Goal: Task Accomplishment & Management: Use online tool/utility

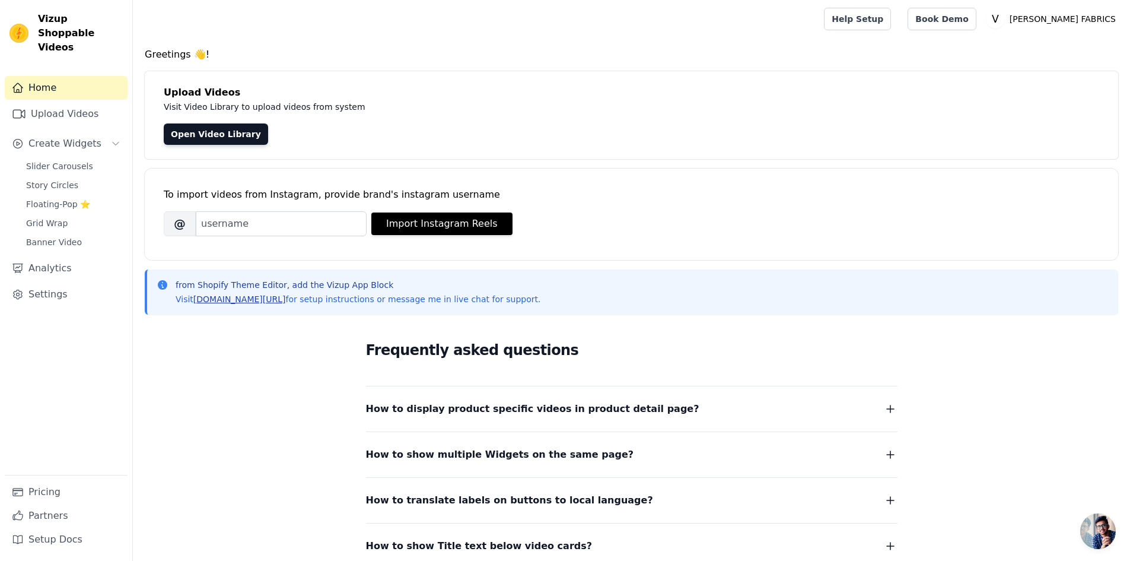
click at [236, 298] on link "[DOMAIN_NAME][URL]" at bounding box center [239, 298] width 93 height 9
click at [891, 23] on link "Help Setup" at bounding box center [857, 19] width 67 height 23
click at [185, 137] on link "Open Video Library" at bounding box center [216, 133] width 104 height 21
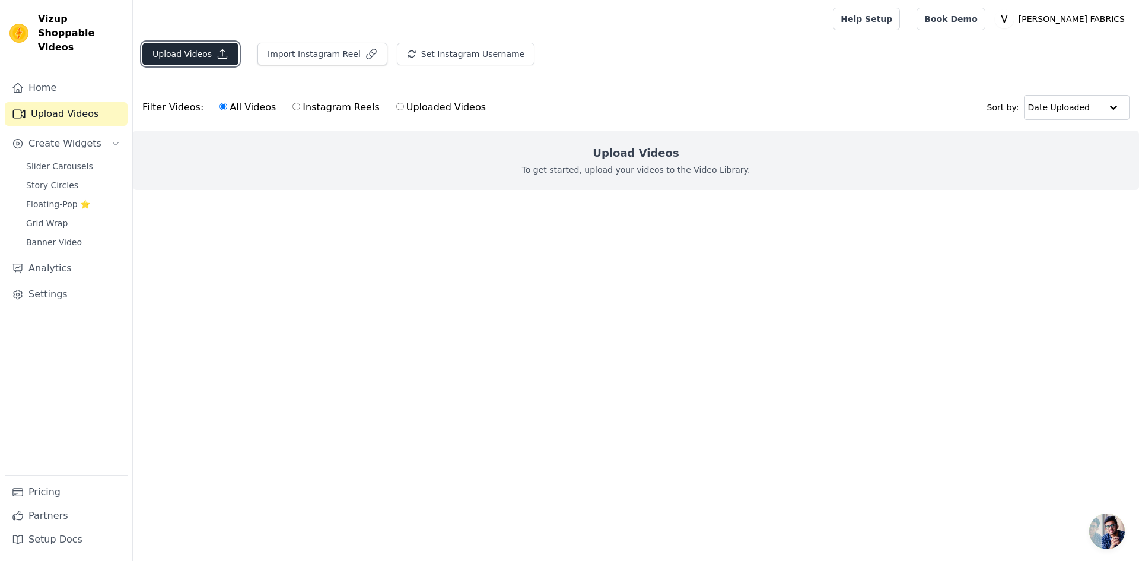
click at [199, 52] on button "Upload Videos" at bounding box center [190, 54] width 96 height 23
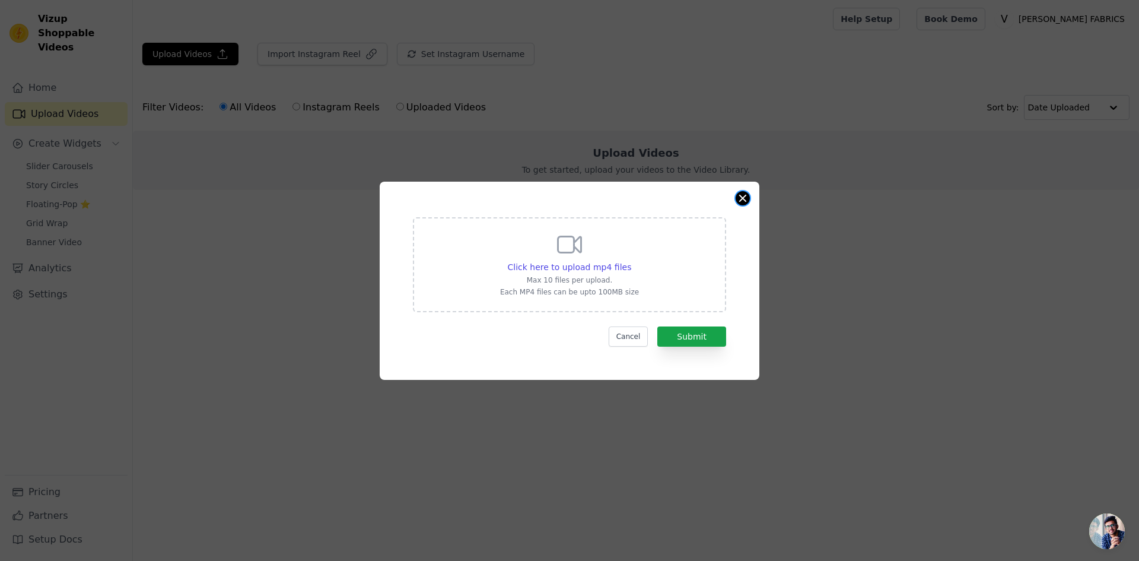
click at [746, 199] on button "Close modal" at bounding box center [743, 198] width 14 height 14
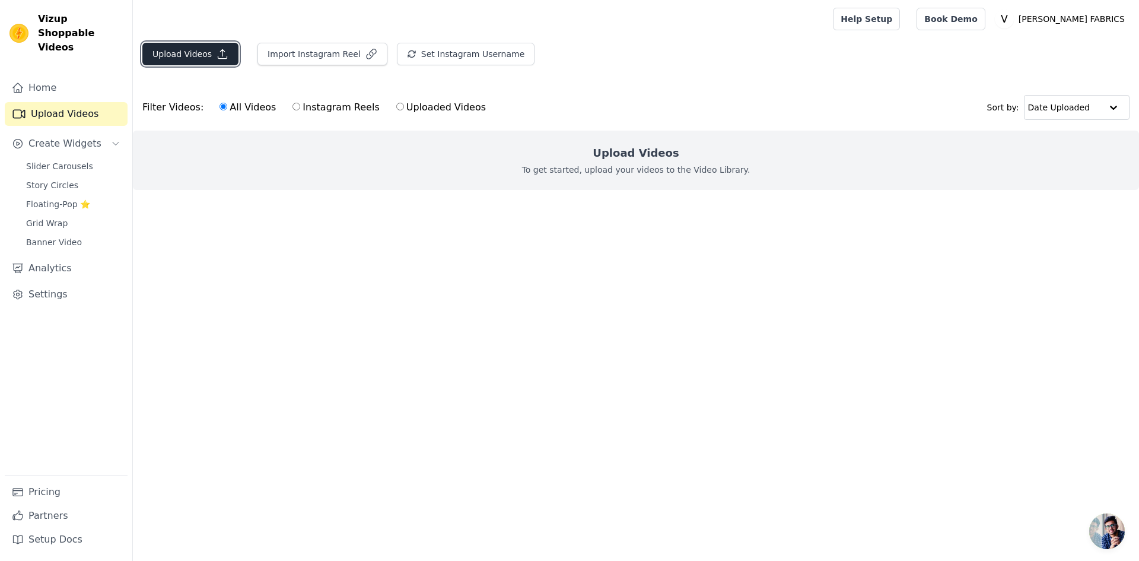
click at [199, 54] on button "Upload Videos" at bounding box center [190, 54] width 96 height 23
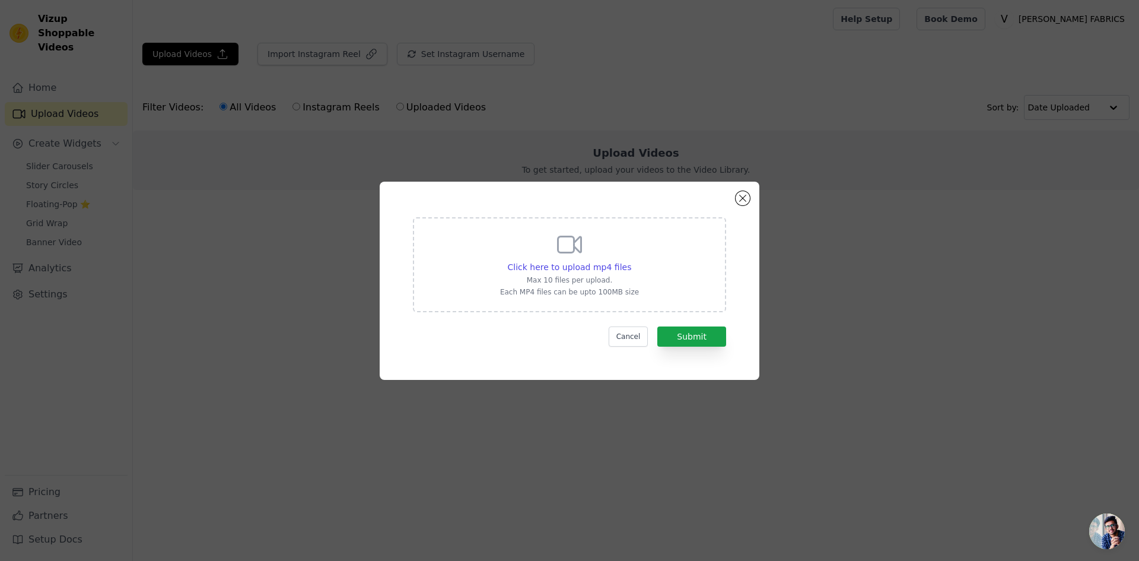
click at [573, 245] on icon at bounding box center [569, 244] width 28 height 28
click at [631, 260] on input "Click here to upload mp4 files Max 10 files per upload. Each MP4 files can be u…" at bounding box center [631, 260] width 1 height 1
click at [741, 198] on button "Close modal" at bounding box center [743, 198] width 14 height 14
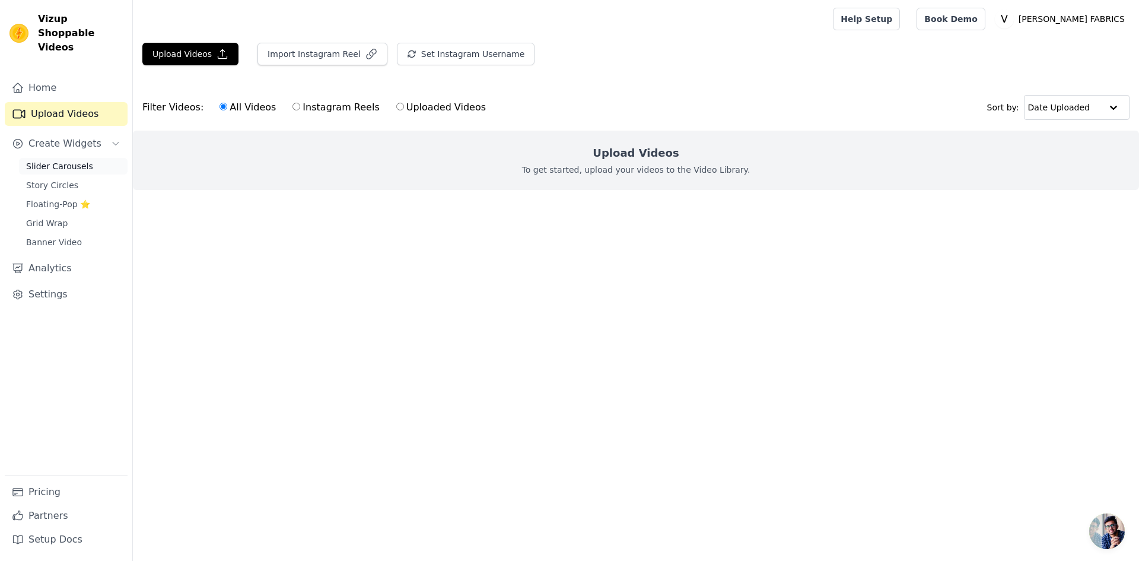
click at [72, 160] on span "Slider Carousels" at bounding box center [59, 166] width 67 height 12
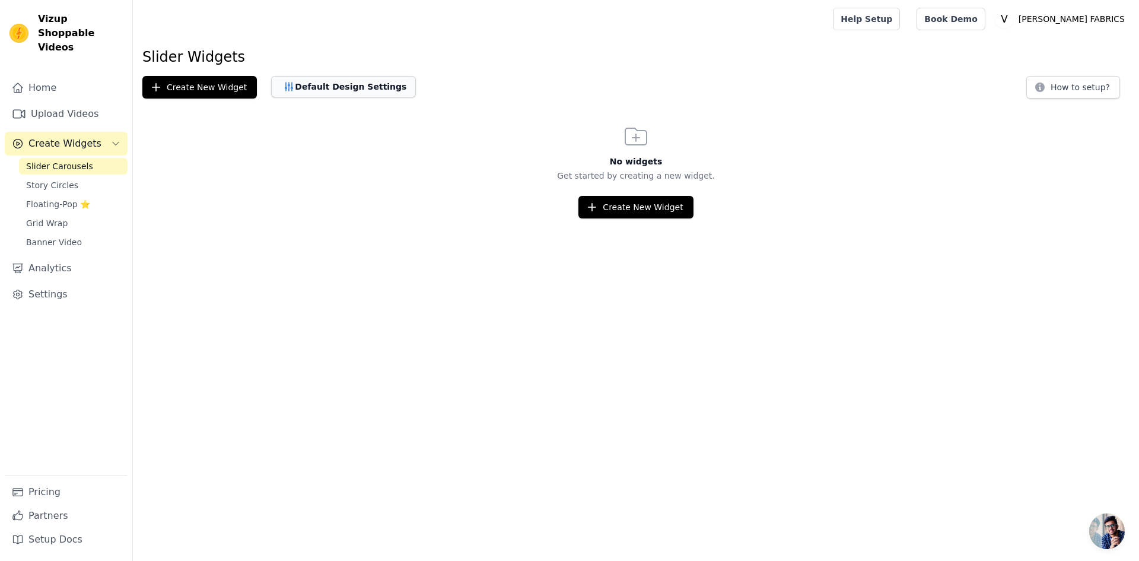
click at [334, 89] on button "Default Design Settings" at bounding box center [343, 86] width 145 height 21
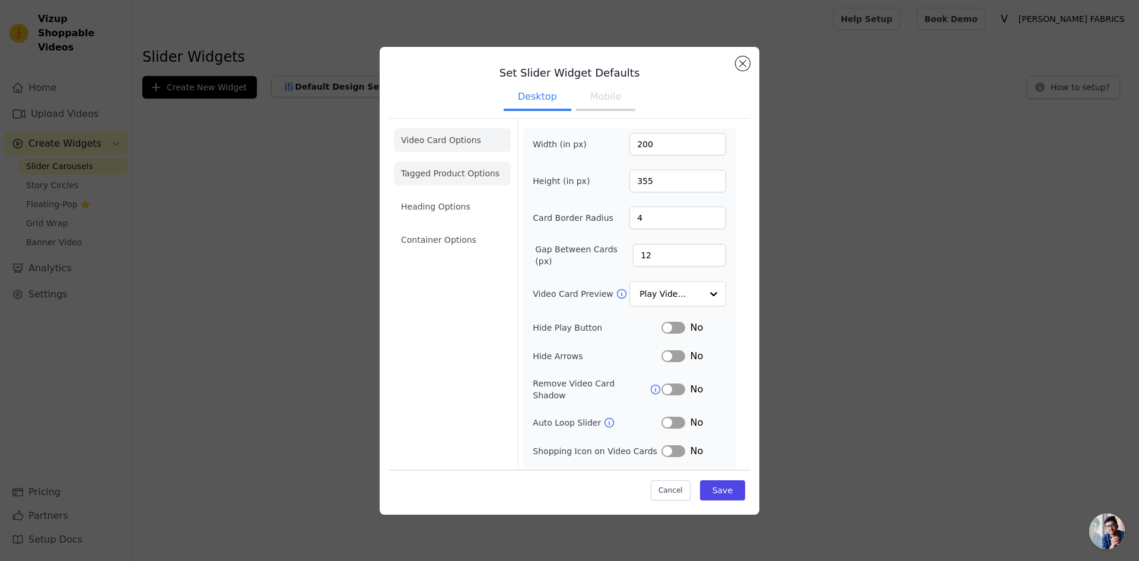
click at [460, 228] on li "Tagged Product Options" at bounding box center [452, 240] width 117 height 24
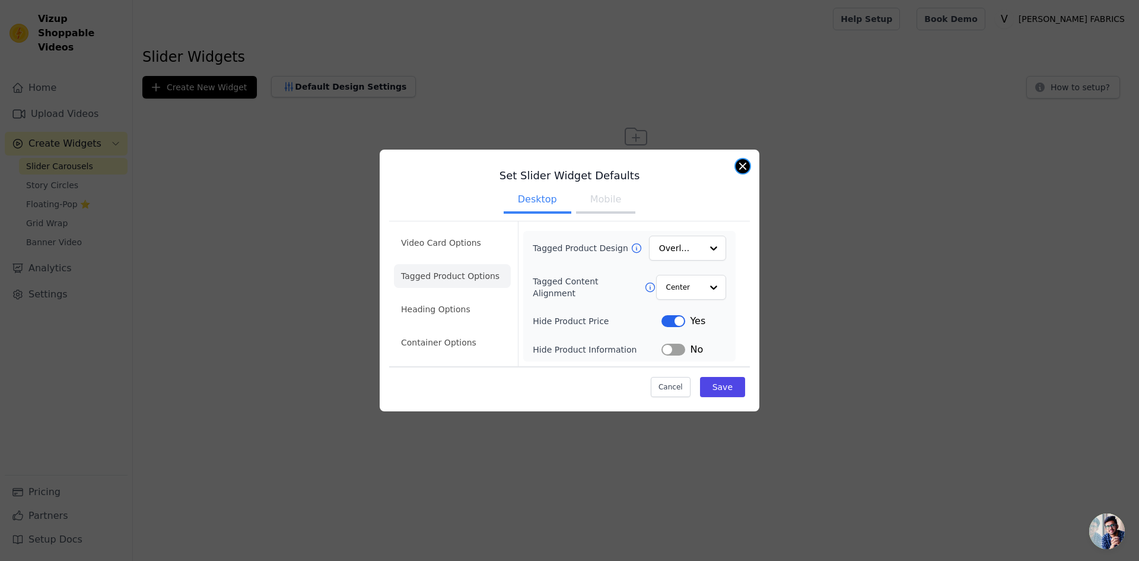
click at [743, 167] on button "Close modal" at bounding box center [743, 166] width 14 height 14
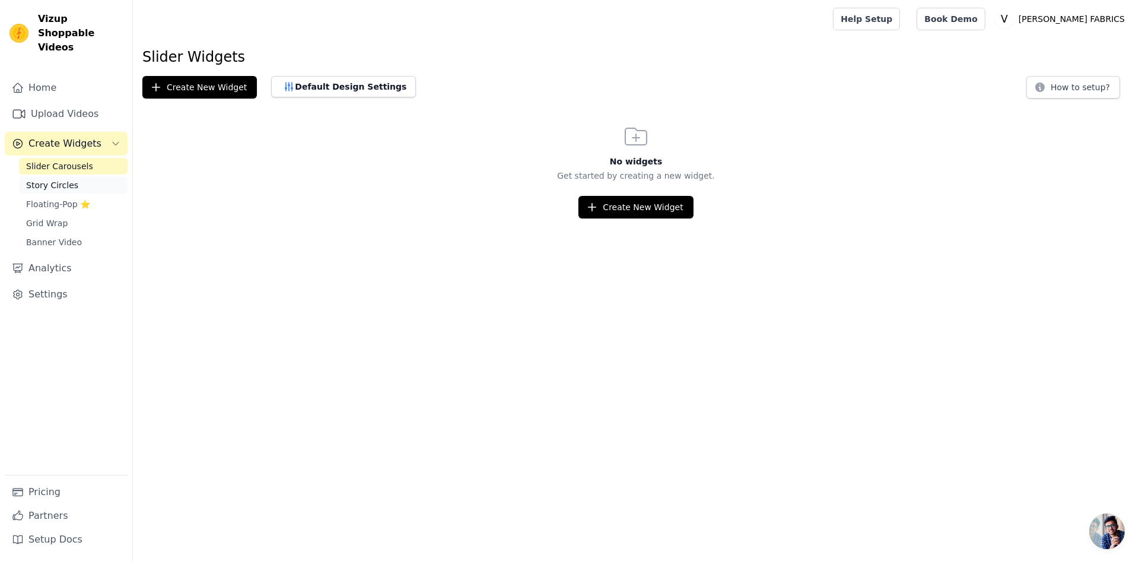
click at [54, 179] on span "Story Circles" at bounding box center [52, 185] width 52 height 12
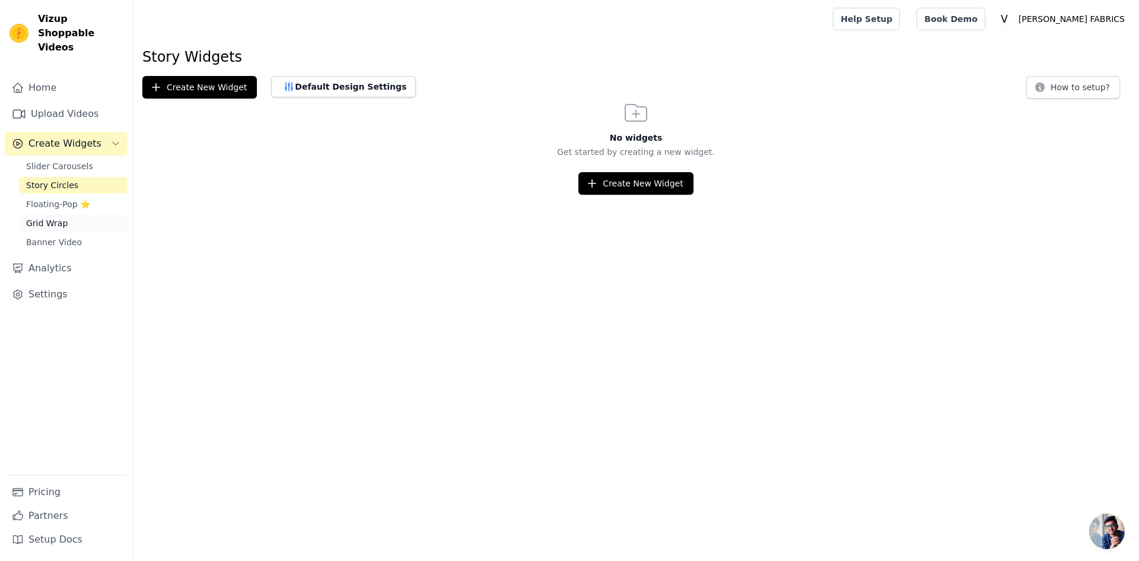
click at [53, 217] on span "Grid Wrap" at bounding box center [47, 223] width 42 height 12
click at [60, 236] on span "Banner Video" at bounding box center [54, 242] width 56 height 12
click at [44, 285] on link "Settings" at bounding box center [66, 294] width 123 height 24
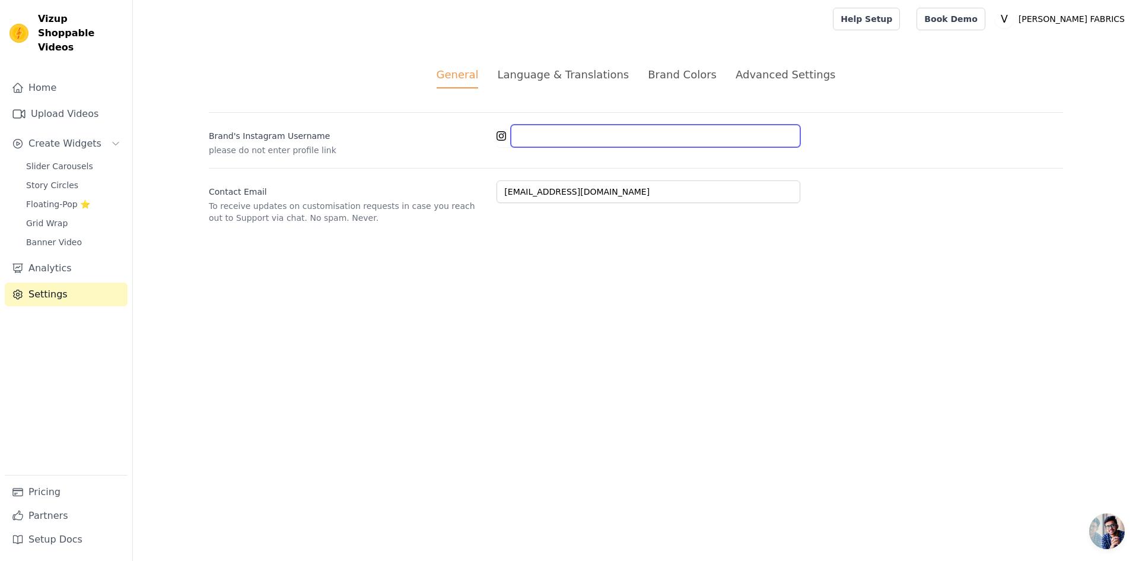
click at [516, 139] on input "Brand's Instagram Username" at bounding box center [656, 136] width 290 height 23
click at [46, 76] on link "Home" at bounding box center [66, 88] width 123 height 24
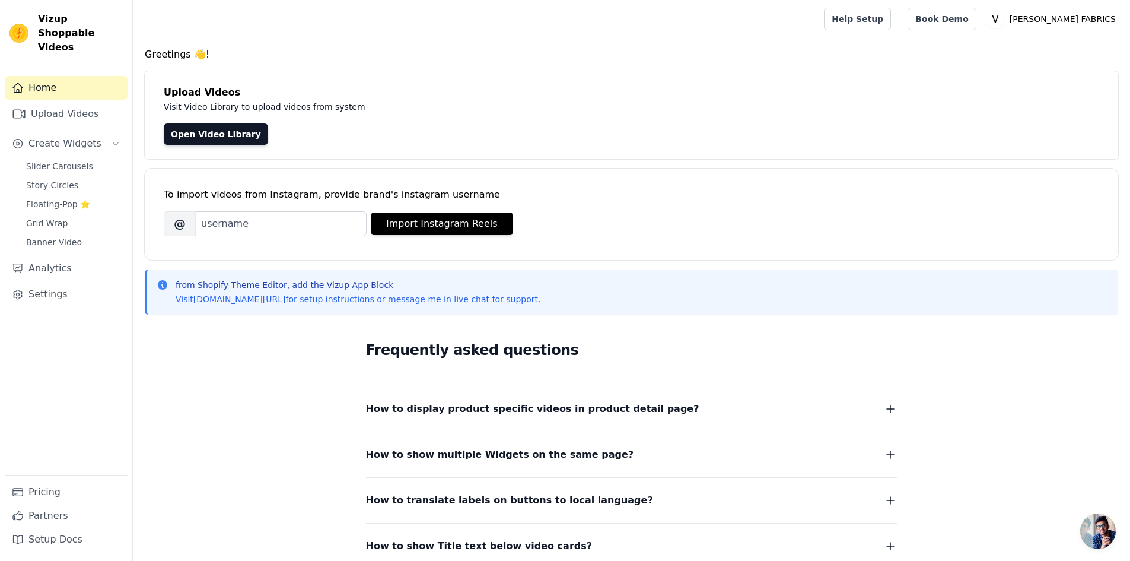
click at [1088, 537] on span "Open chat" at bounding box center [1098, 531] width 36 height 36
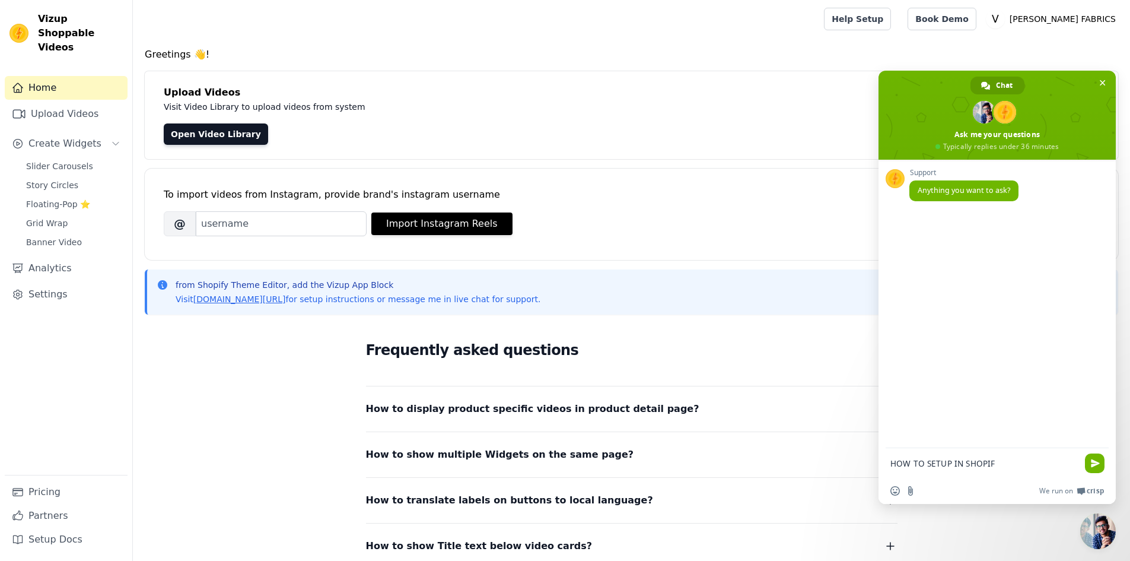
type textarea "HOW TO SETUP IN SHOPIFY"
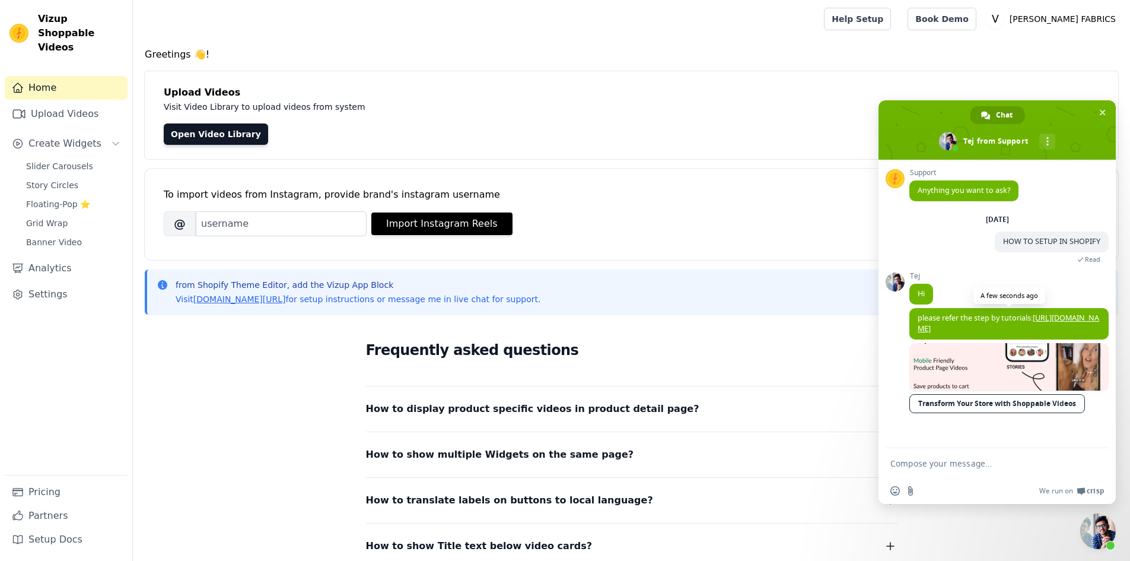
click at [1022, 330] on link "[URL][DOMAIN_NAME]" at bounding box center [1009, 323] width 182 height 21
click at [71, 136] on span "Create Widgets" at bounding box center [64, 143] width 73 height 14
click at [64, 160] on span "Slider Carousels" at bounding box center [59, 166] width 67 height 12
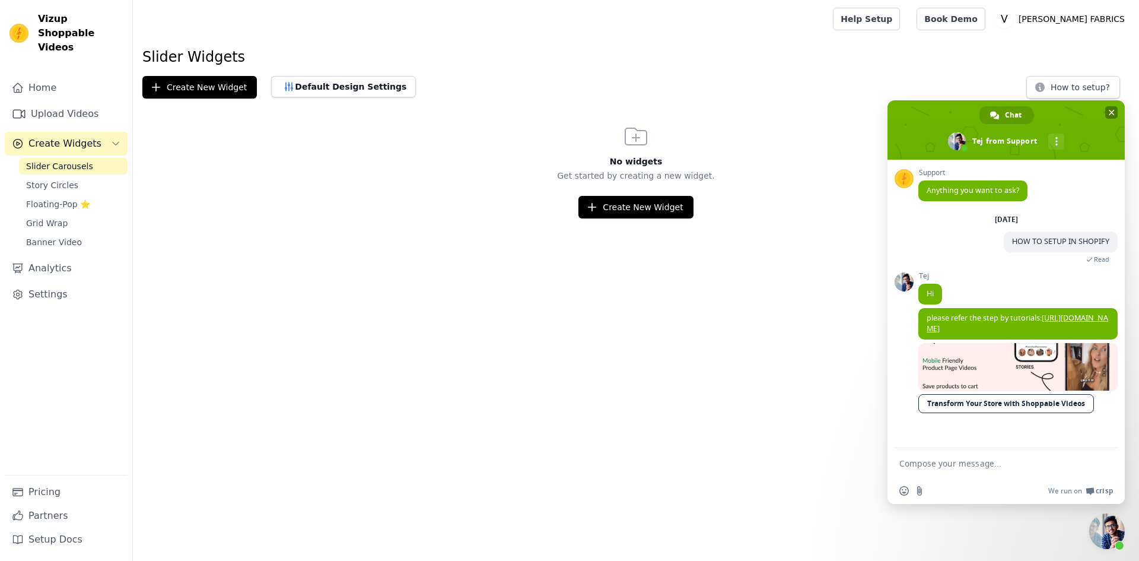
click at [1110, 109] on span "Close chat" at bounding box center [1112, 113] width 6 height 8
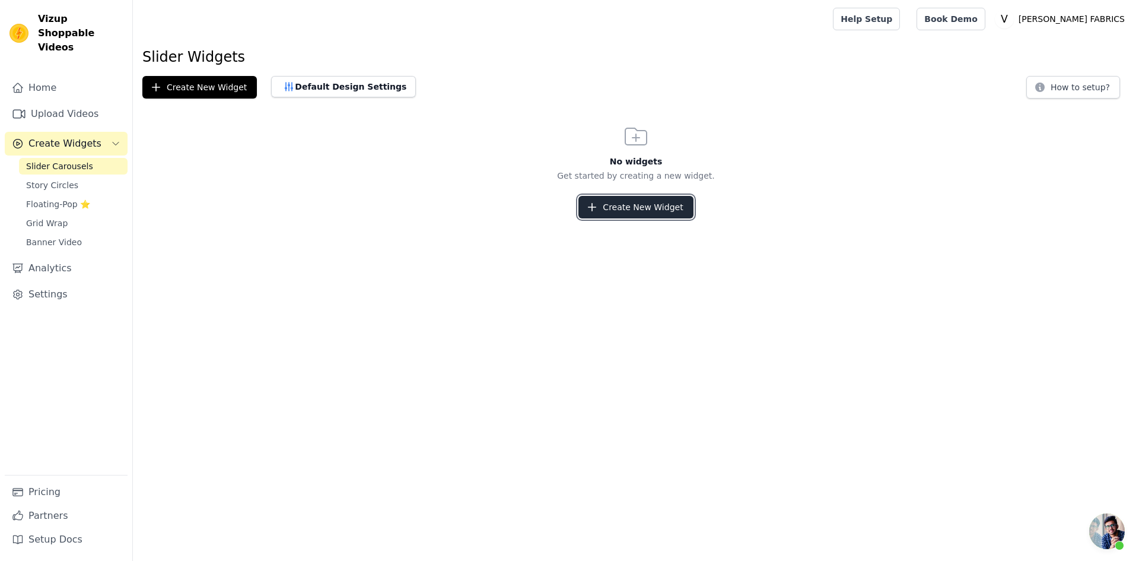
click at [612, 207] on button "Create New Widget" at bounding box center [635, 207] width 115 height 23
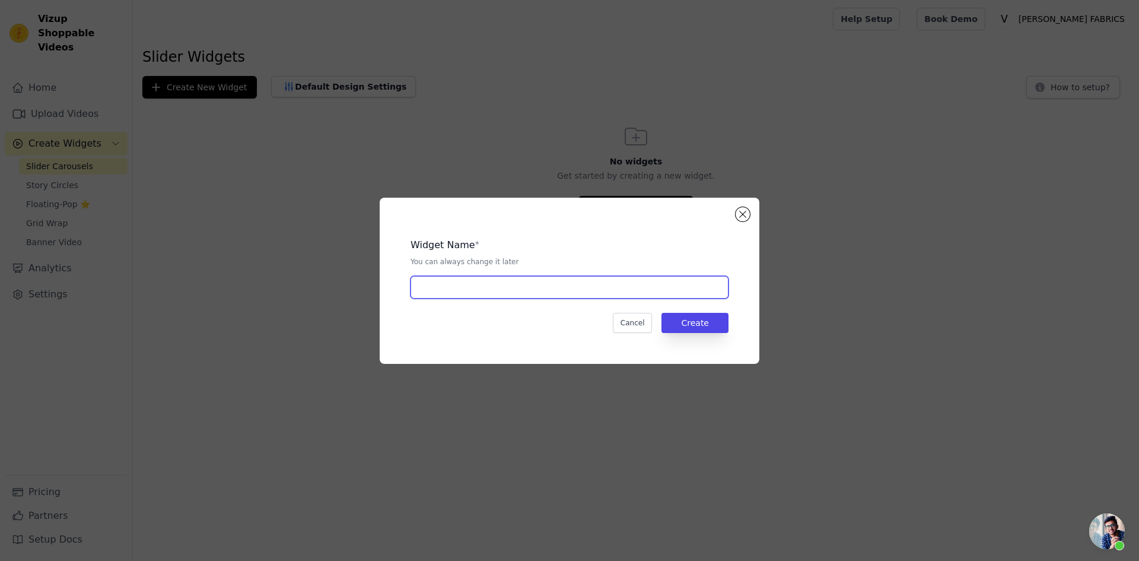
click at [481, 287] on input "text" at bounding box center [570, 287] width 318 height 23
type input "SLIDER WIDGET"
click at [694, 316] on button "Create" at bounding box center [695, 323] width 67 height 20
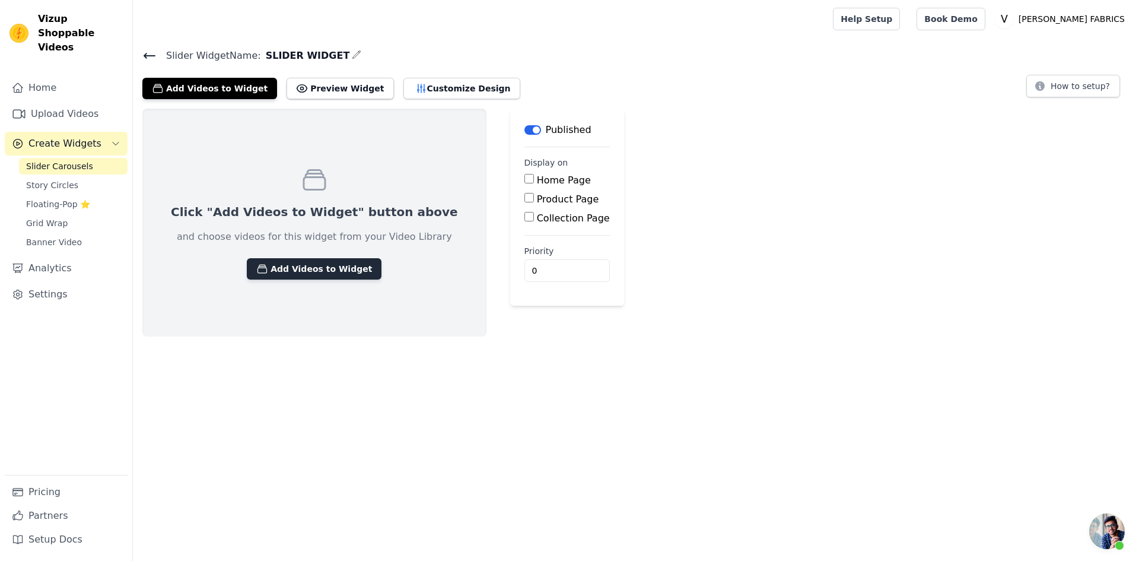
click at [295, 271] on button "Add Videos to Widget" at bounding box center [314, 268] width 135 height 21
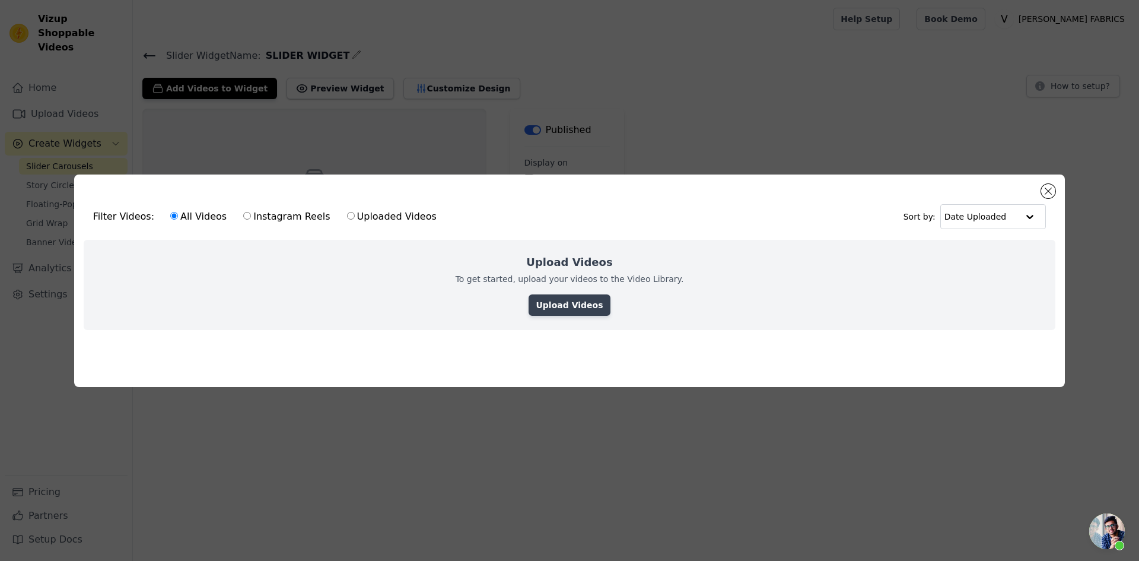
click at [576, 307] on link "Upload Videos" at bounding box center [569, 304] width 81 height 21
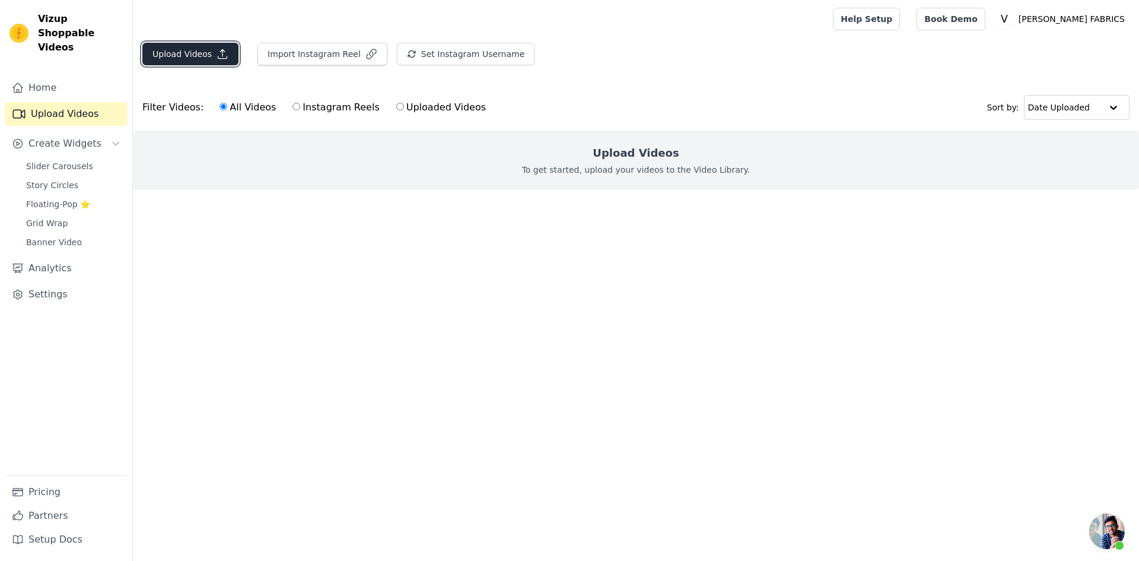
click at [176, 56] on button "Upload Videos" at bounding box center [190, 54] width 96 height 23
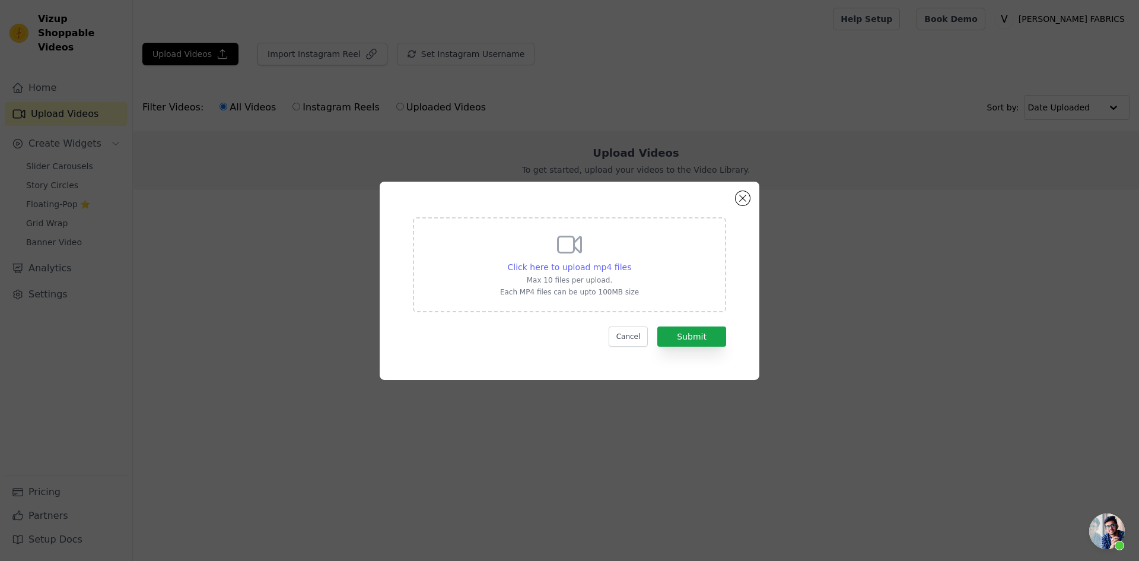
click at [584, 268] on span "Click here to upload mp4 files" at bounding box center [570, 266] width 124 height 9
click at [631, 261] on input "Click here to upload mp4 files Max 10 files per upload. Each MP4 files can be u…" at bounding box center [631, 260] width 1 height 1
type input "C:\fakepath\13001.mp4"
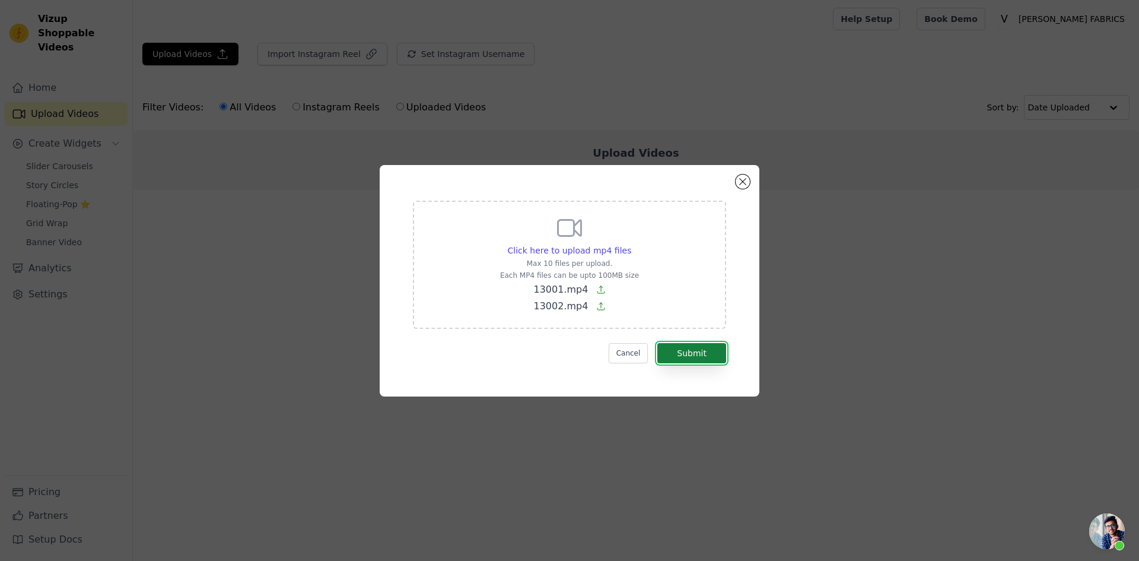
click at [691, 352] on button "Submit" at bounding box center [691, 353] width 69 height 20
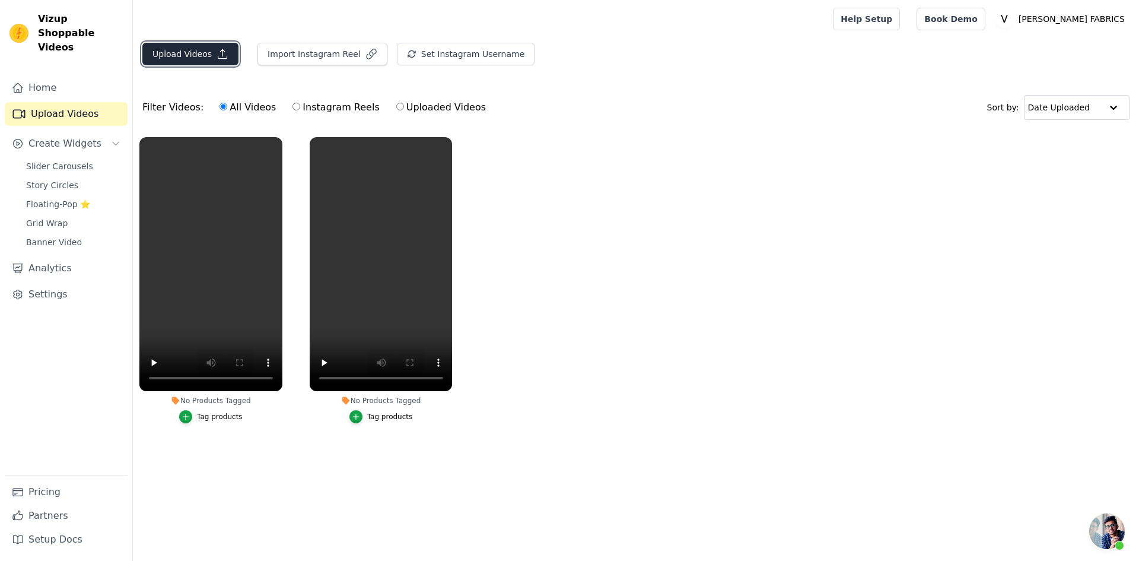
click at [195, 52] on button "Upload Videos" at bounding box center [190, 54] width 96 height 23
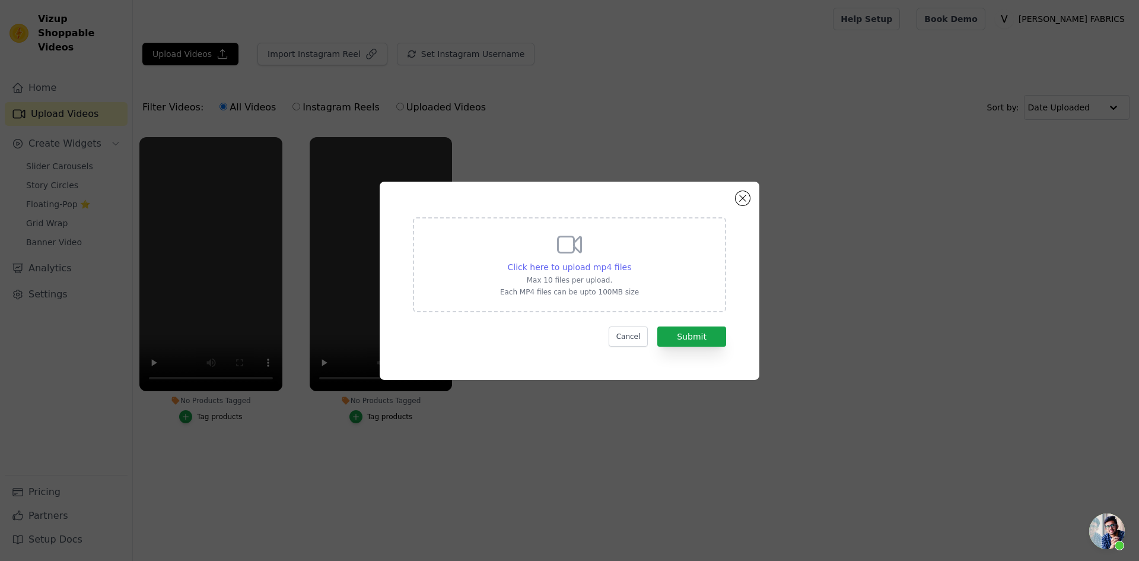
click at [575, 263] on span "Click here to upload mp4 files" at bounding box center [570, 266] width 124 height 9
click at [631, 261] on input "Click here to upload mp4 files Max 10 files per upload. Each MP4 files can be u…" at bounding box center [631, 260] width 1 height 1
click at [570, 265] on span "Click here to upload mp4 files" at bounding box center [570, 266] width 124 height 9
click at [631, 261] on input "Click here to upload mp4 files Max 10 files per upload. Each MP4 files can be u…" at bounding box center [631, 260] width 1 height 1
type input "C:\fakepath\SANSKRITI-15001.mp4"
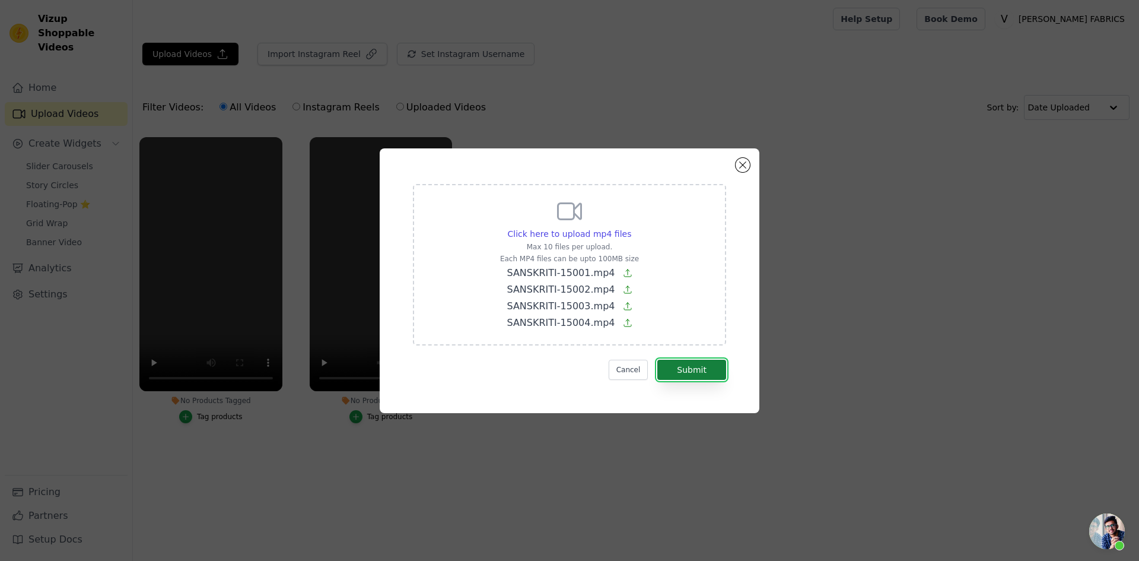
click at [685, 370] on button "Submit" at bounding box center [691, 370] width 69 height 20
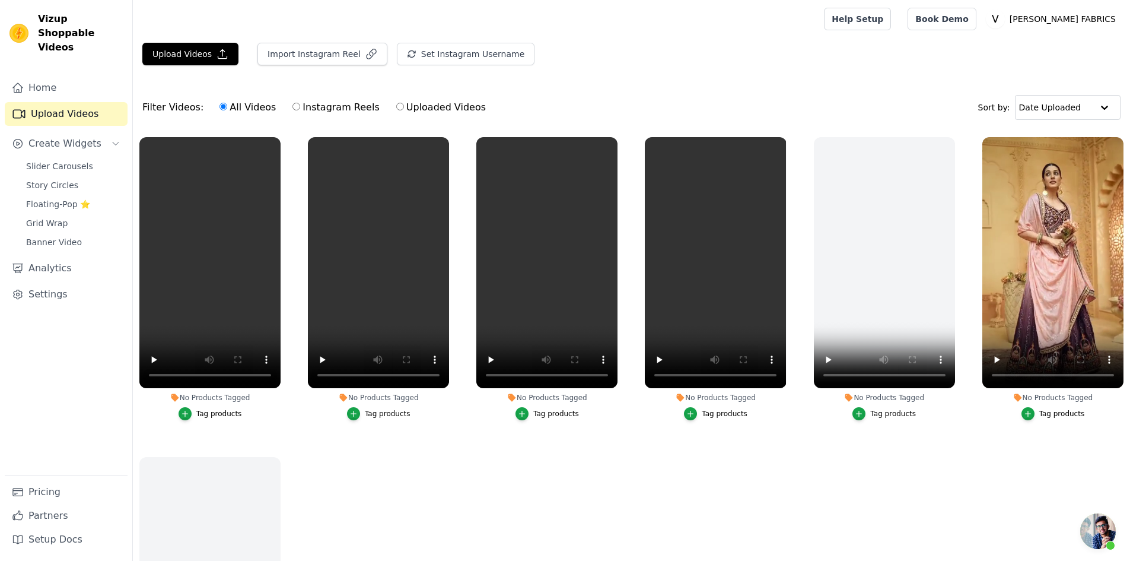
click at [1049, 409] on div "Tag products" at bounding box center [1063, 413] width 46 height 9
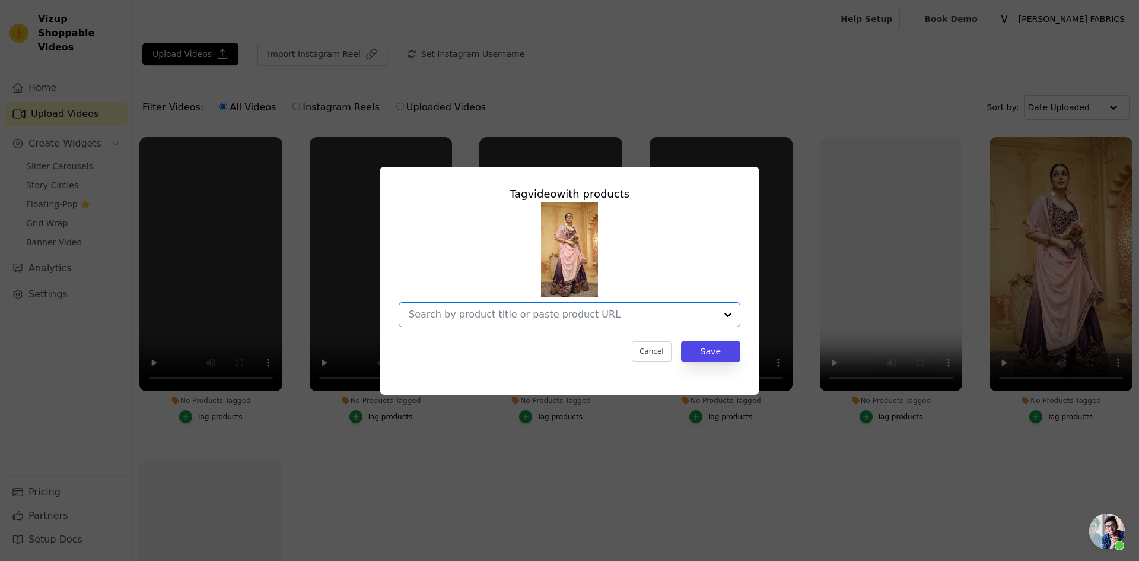
click at [590, 315] on input "No Products Tagged Tag video with products Option undefined, selected. Select i…" at bounding box center [562, 314] width 307 height 11
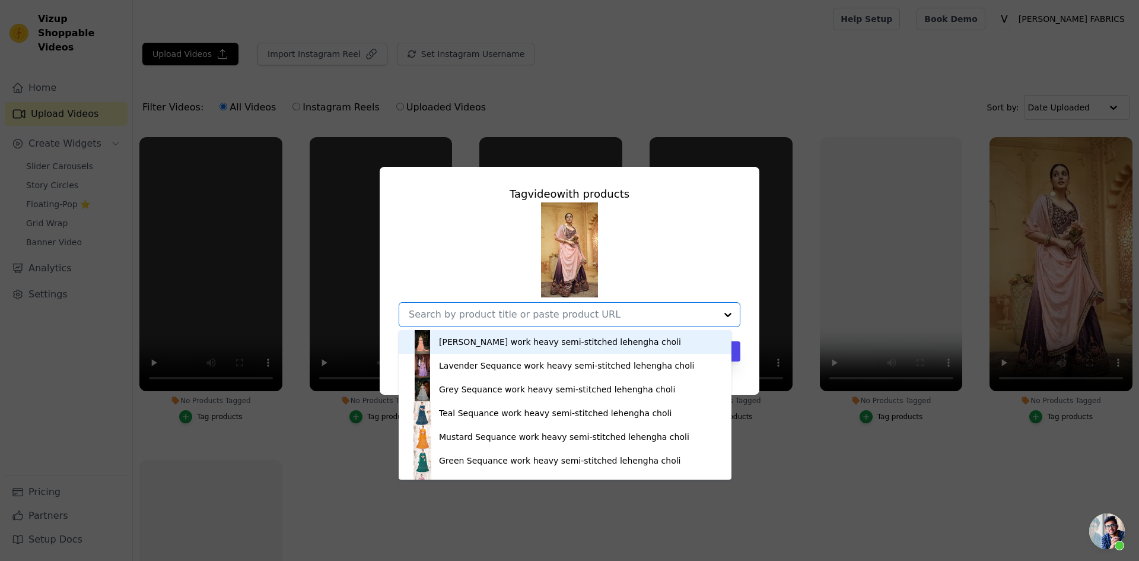
click at [590, 315] on input "No Products Tagged Tag video with products [PERSON_NAME] work heavy semi-stitch…" at bounding box center [562, 314] width 307 height 11
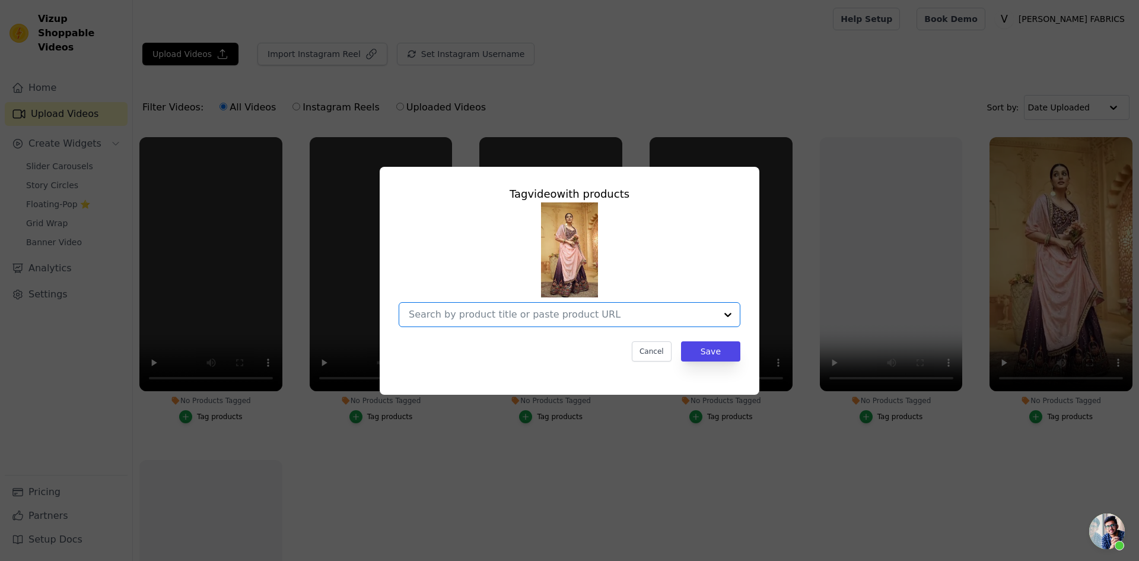
click at [749, 456] on div "Tag video with products Option undefined, selected. Select is focused, type to …" at bounding box center [569, 280] width 1139 height 561
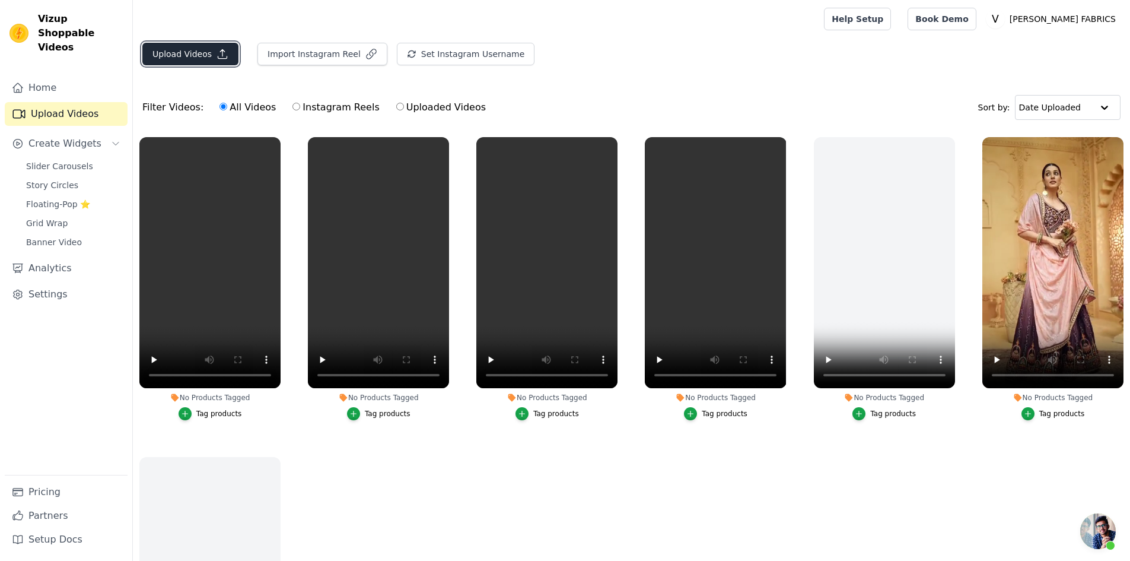
click at [177, 53] on button "Upload Videos" at bounding box center [190, 54] width 96 height 23
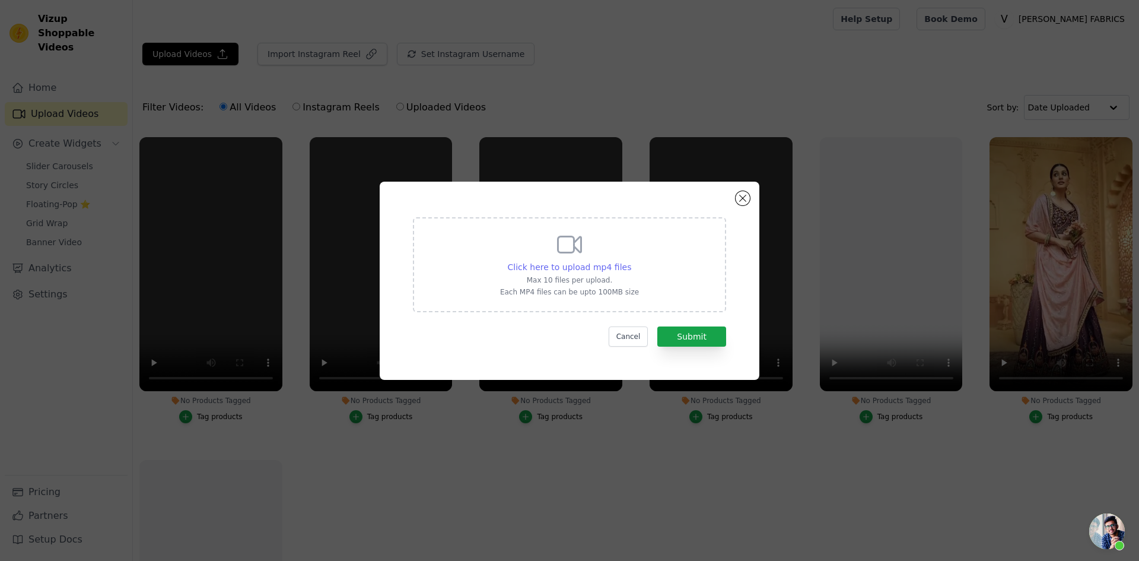
click at [596, 269] on span "Click here to upload mp4 files" at bounding box center [570, 266] width 124 height 9
click at [631, 261] on input "Click here to upload mp4 files Max 10 files per upload. Each MP4 files can be u…" at bounding box center [631, 260] width 1 height 1
type input "C:\fakepath\VARNI-ZEEYA-RUDRANI.mp4"
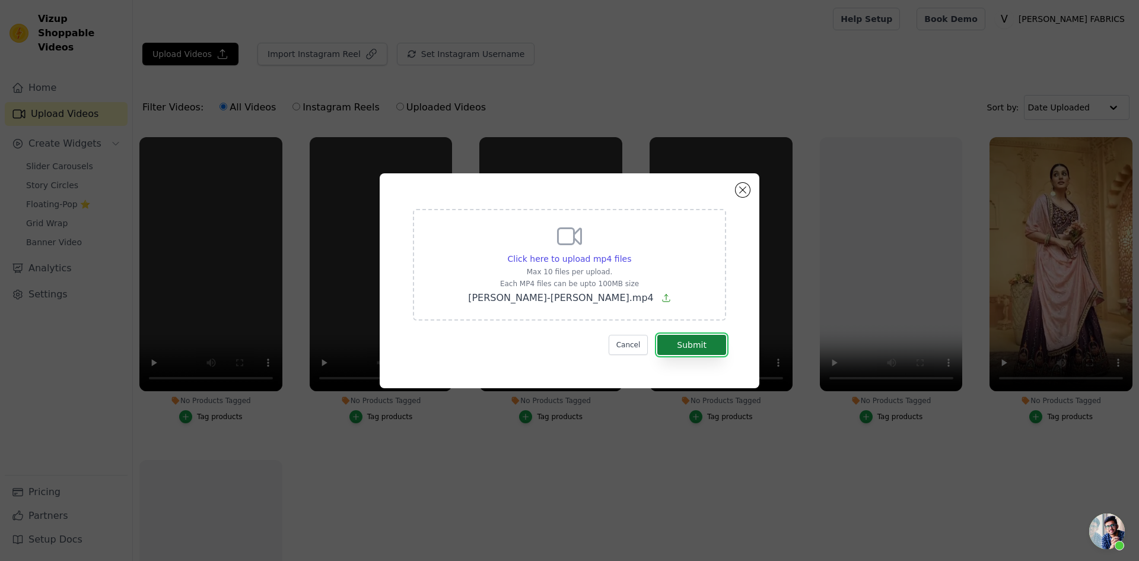
click at [675, 342] on button "Submit" at bounding box center [691, 345] width 69 height 20
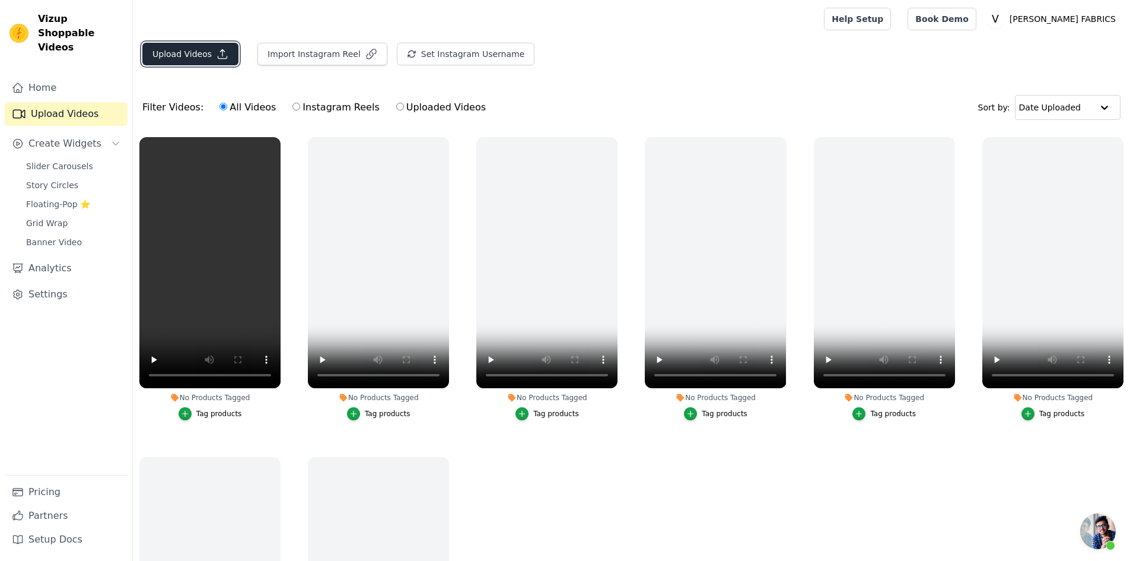
click at [193, 49] on button "Upload Videos" at bounding box center [190, 54] width 96 height 23
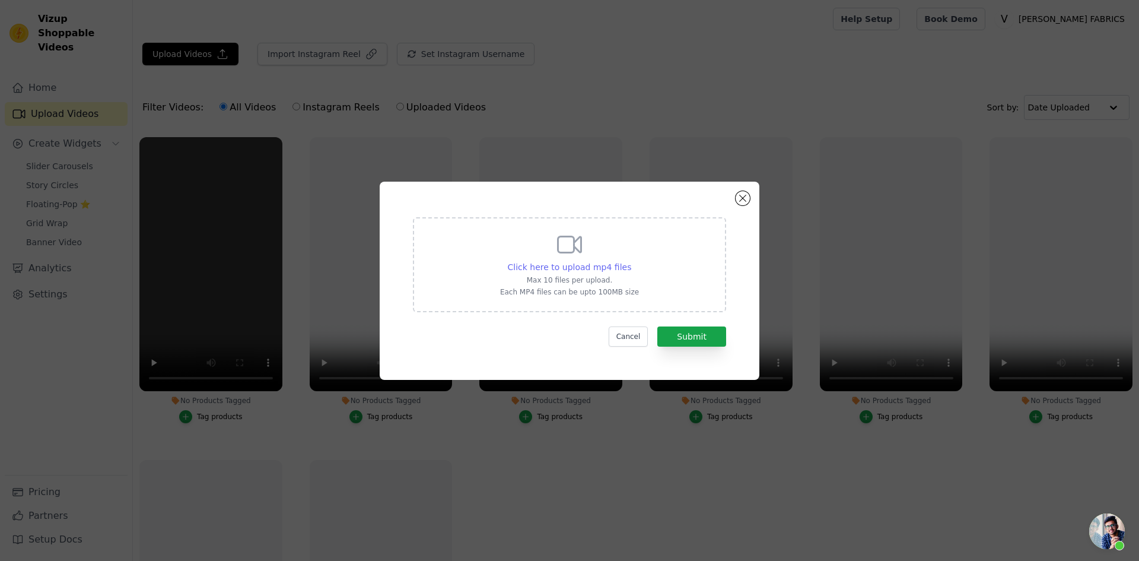
click at [577, 263] on span "Click here to upload mp4 files" at bounding box center [570, 266] width 124 height 9
click at [631, 261] on input "Click here to upload mp4 files Max 10 files per upload. Each MP4 files can be u…" at bounding box center [631, 260] width 1 height 1
type input "C:\fakepath\VARNI-ZEEYA-ISHANI.mp4"
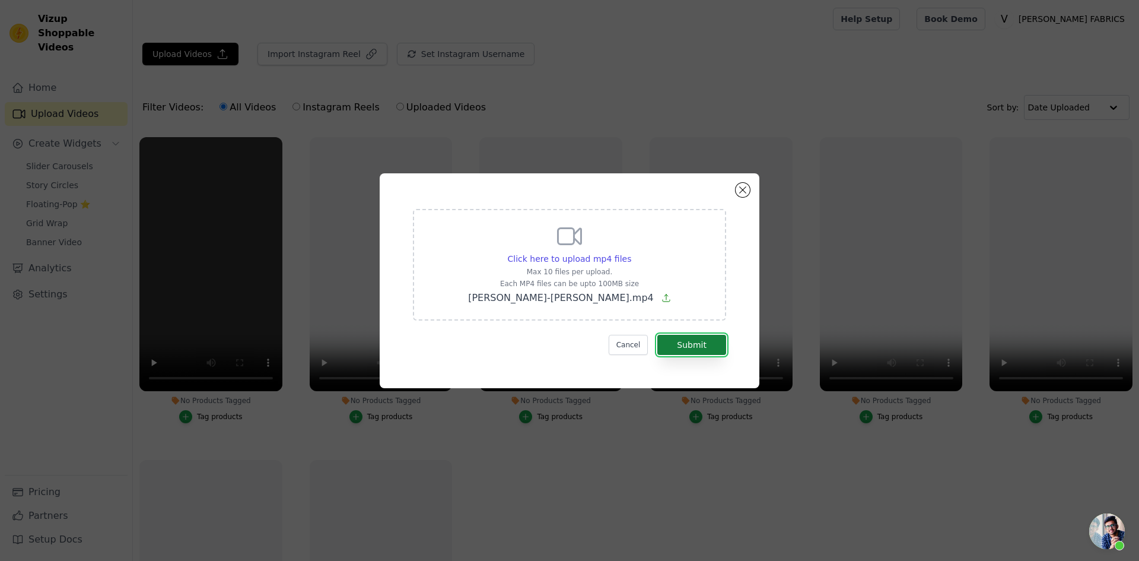
click at [697, 341] on button "Submit" at bounding box center [691, 345] width 69 height 20
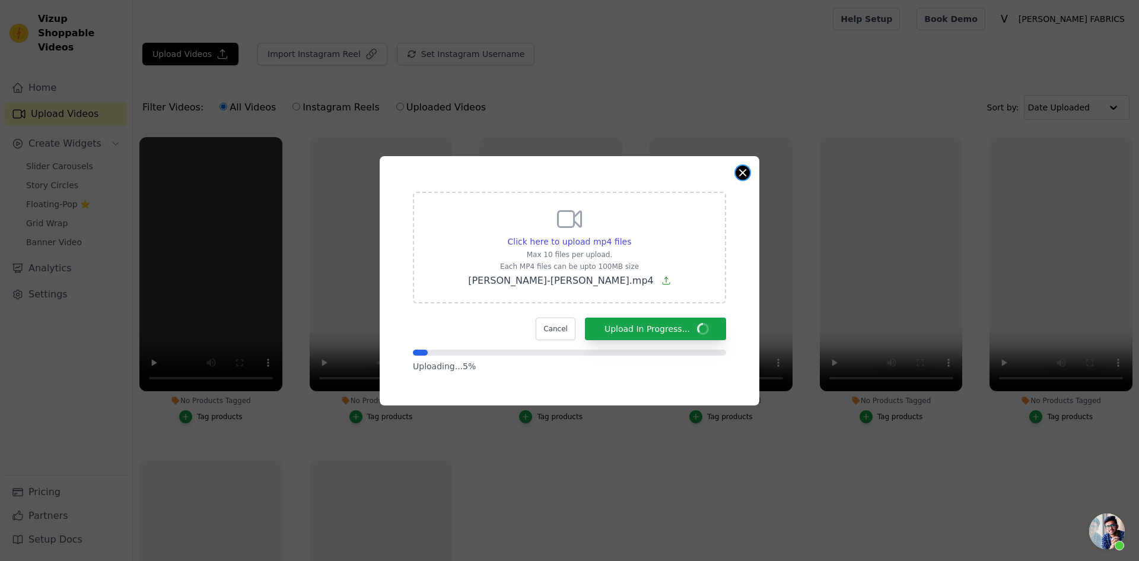
click at [743, 169] on button "Close modal" at bounding box center [743, 173] width 14 height 14
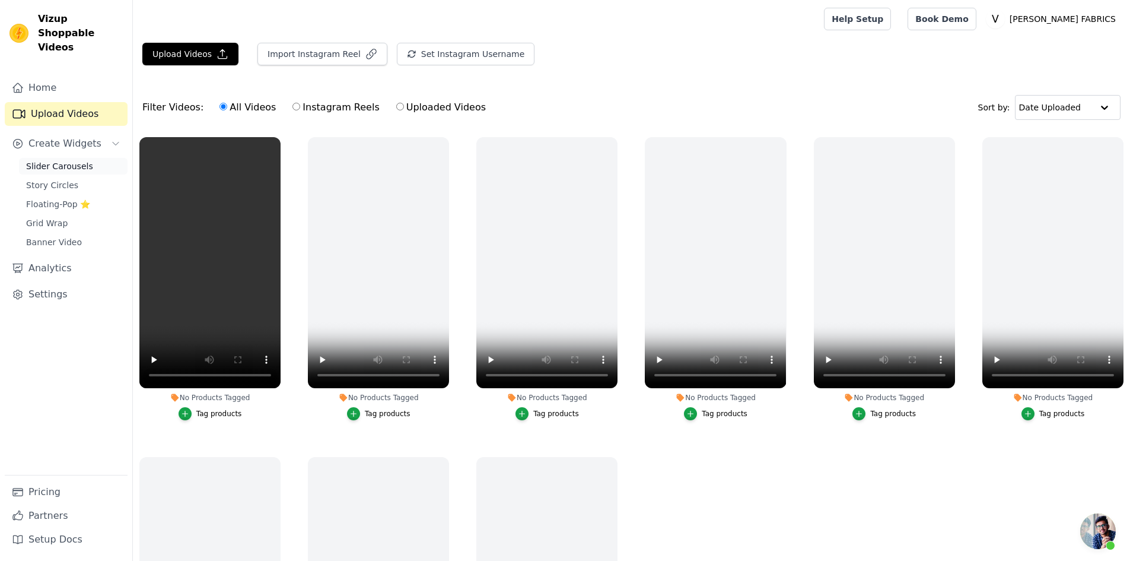
click at [59, 160] on span "Slider Carousels" at bounding box center [59, 166] width 67 height 12
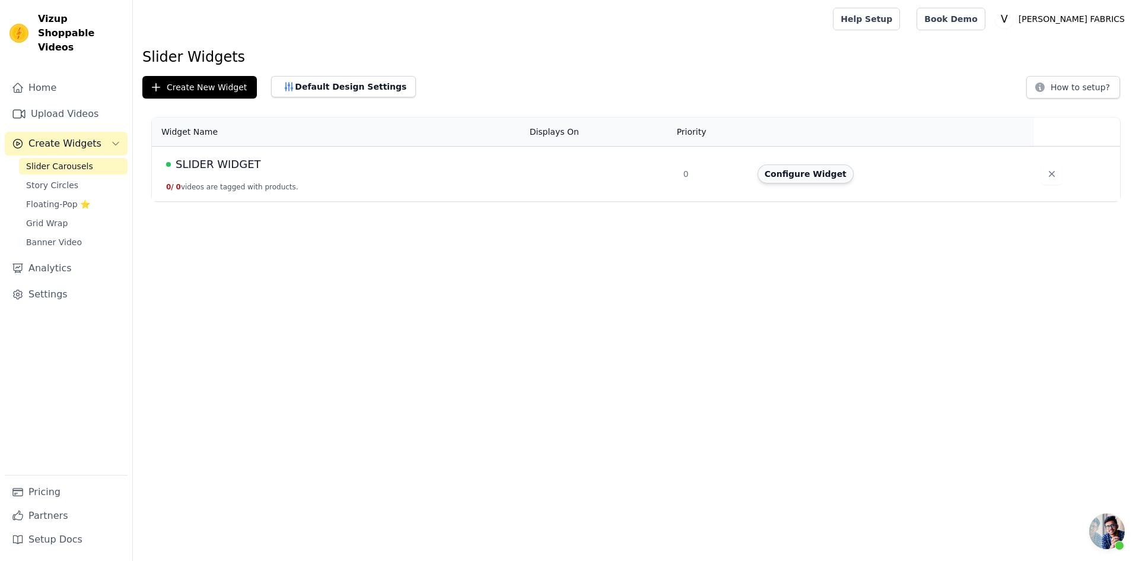
click button "Configure Widget"
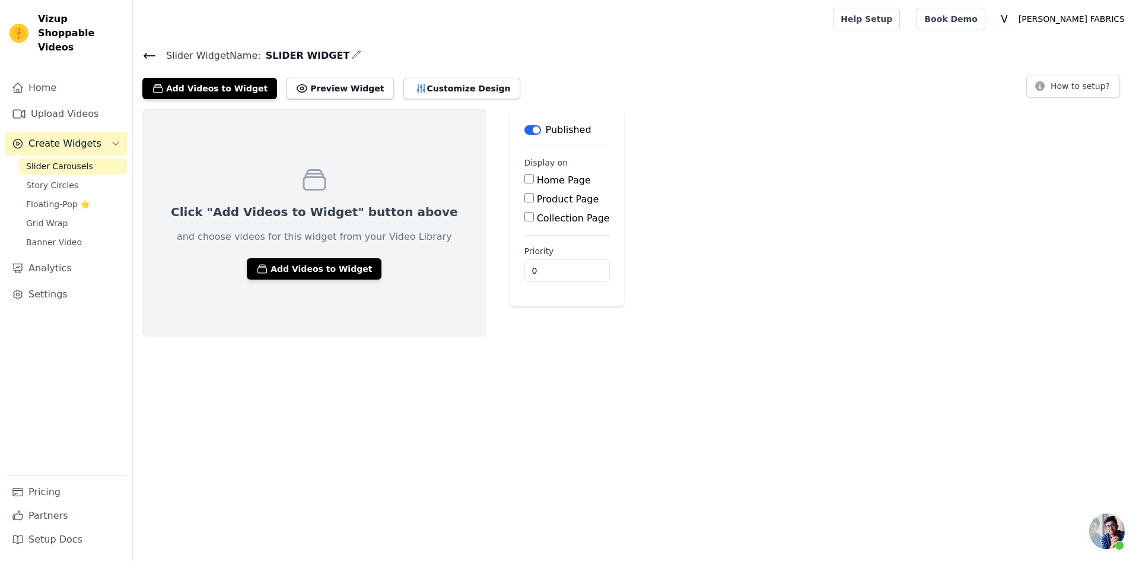
click input "Home Page"
checkbox input "true"
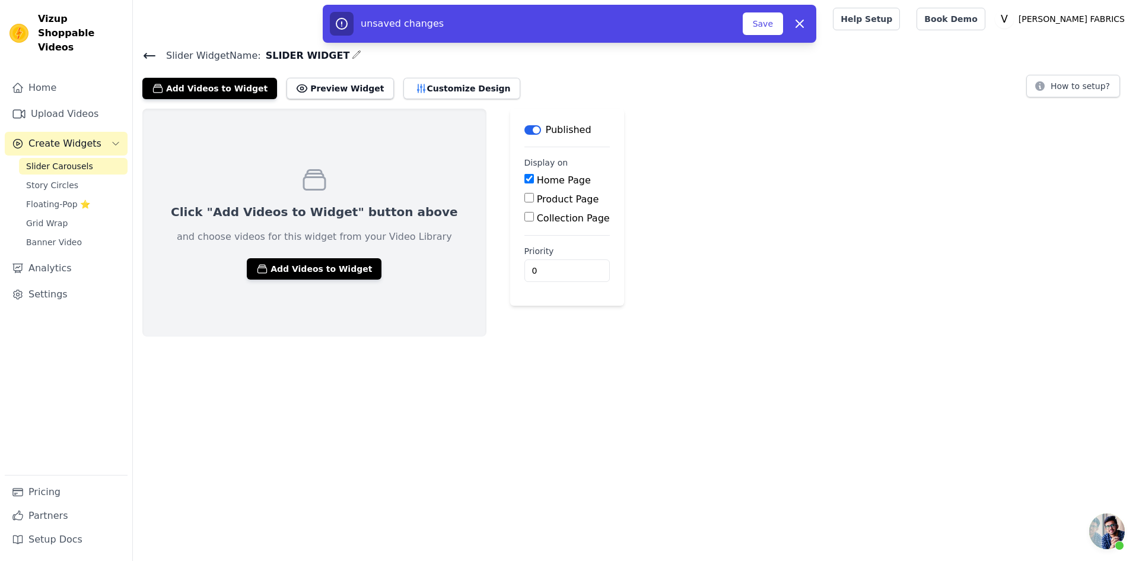
click input "Product Page"
checkbox input "true"
click input "Specific Product Pages"
radio input "true"
click div "Collection Page"
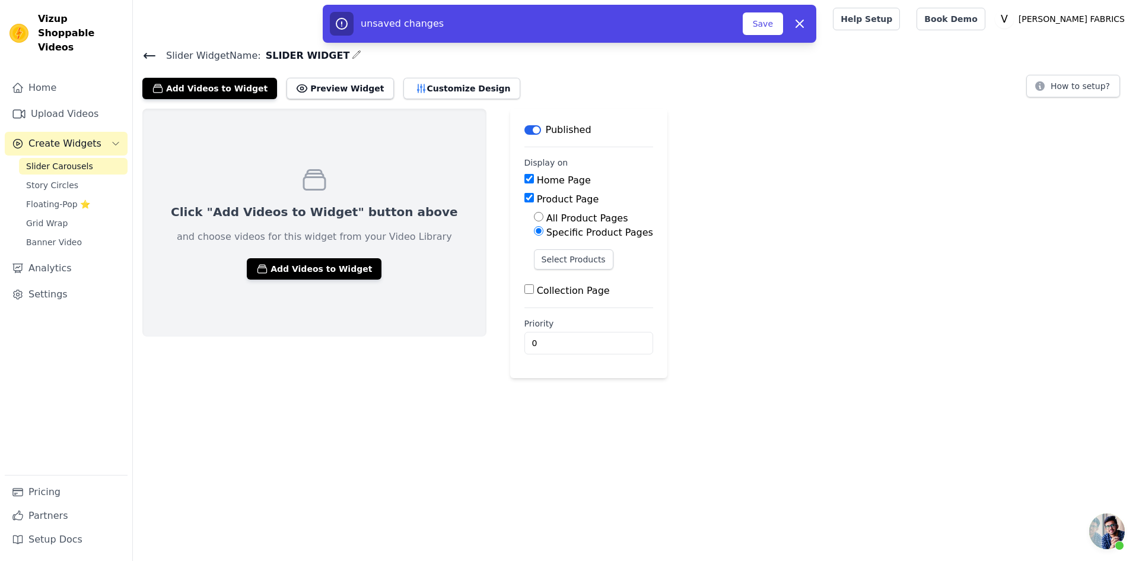
click input "Collection Page"
checkbox input "true"
click input "Specific Collection Pages"
radio input "true"
click icon
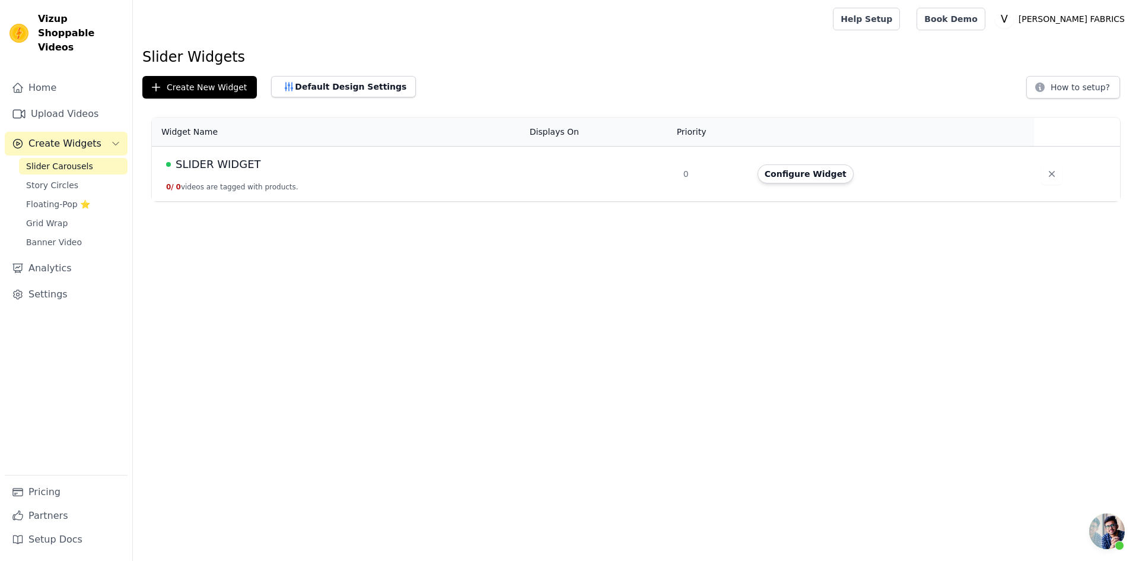
click at [813, 176] on button "Configure Widget" at bounding box center [806, 173] width 96 height 19
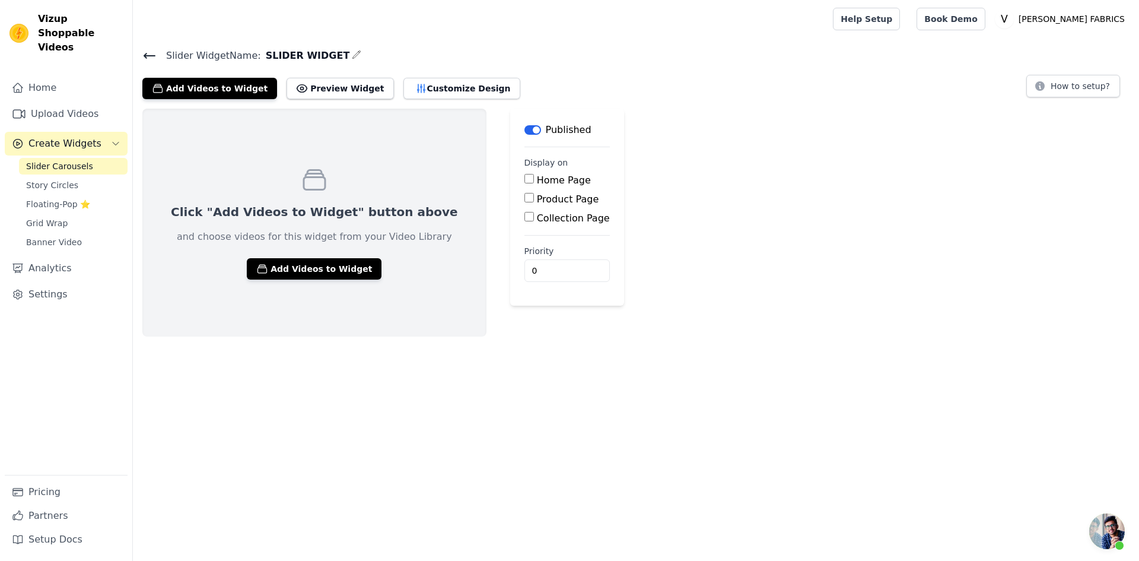
click at [524, 180] on input "Home Page" at bounding box center [528, 178] width 9 height 9
checkbox input "true"
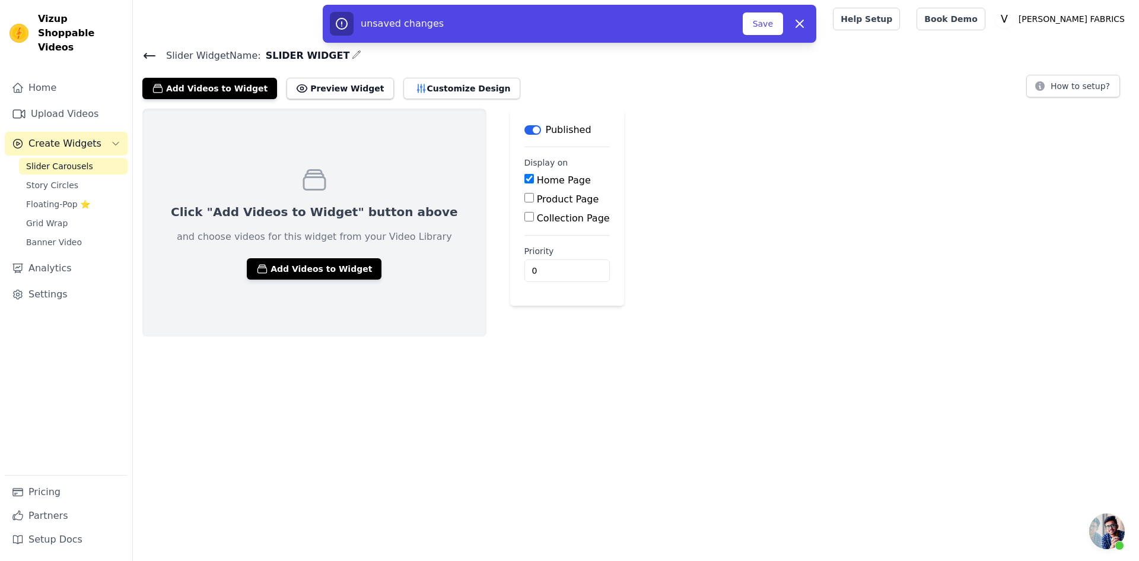
click at [524, 198] on input "Product Page" at bounding box center [528, 197] width 9 height 9
checkbox input "true"
click at [524, 252] on input "Collection Page" at bounding box center [528, 249] width 9 height 9
checkbox input "true"
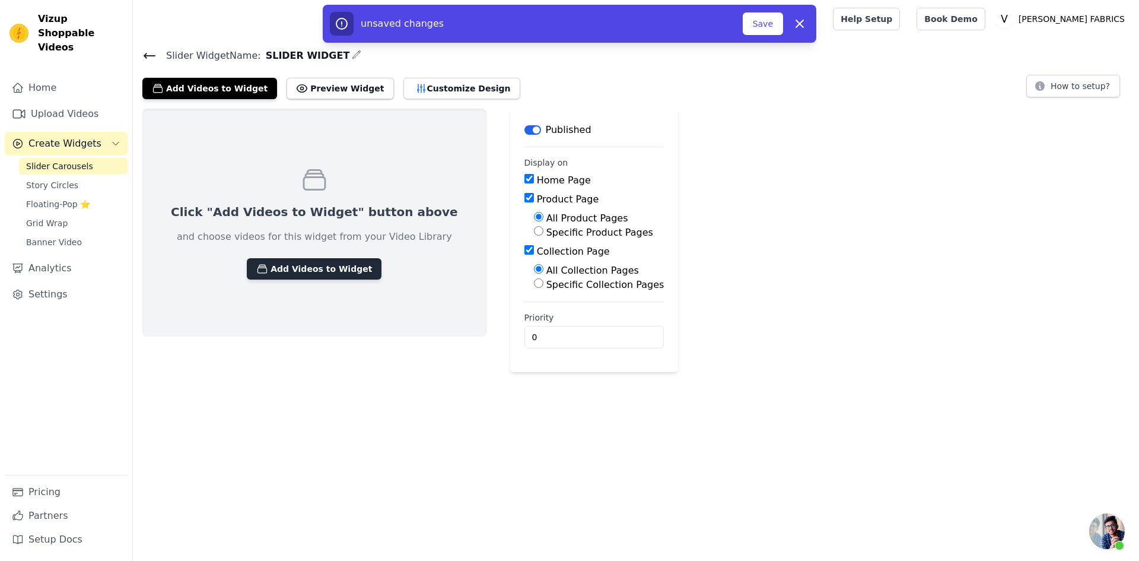
click at [289, 266] on button "Add Videos to Widget" at bounding box center [314, 268] width 135 height 21
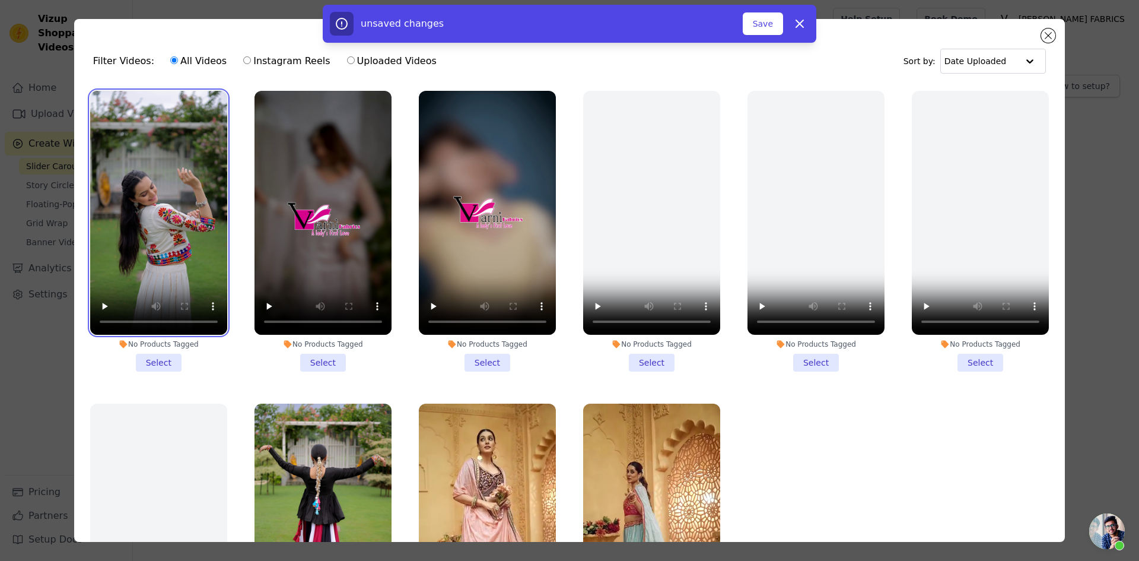
click at [103, 126] on video at bounding box center [158, 213] width 137 height 244
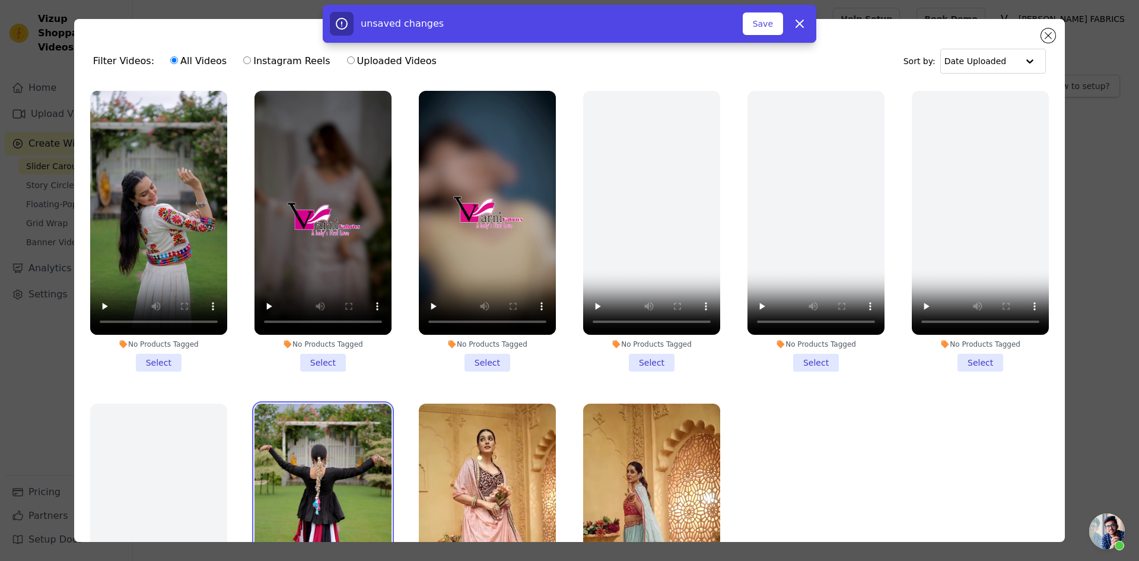
click at [347, 466] on video at bounding box center [323, 525] width 137 height 244
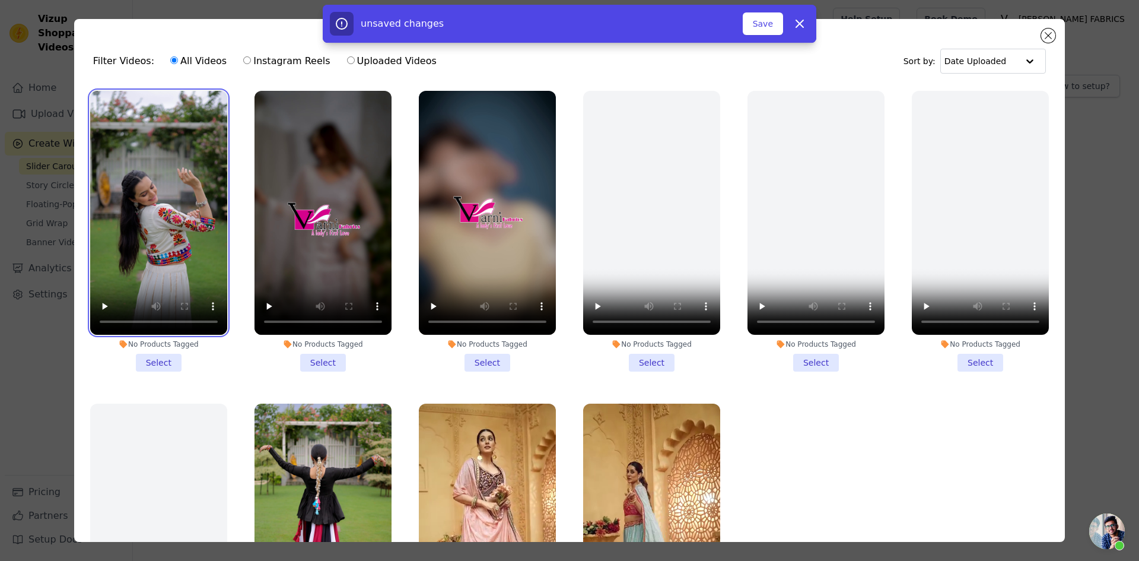
click at [182, 167] on video at bounding box center [158, 213] width 137 height 244
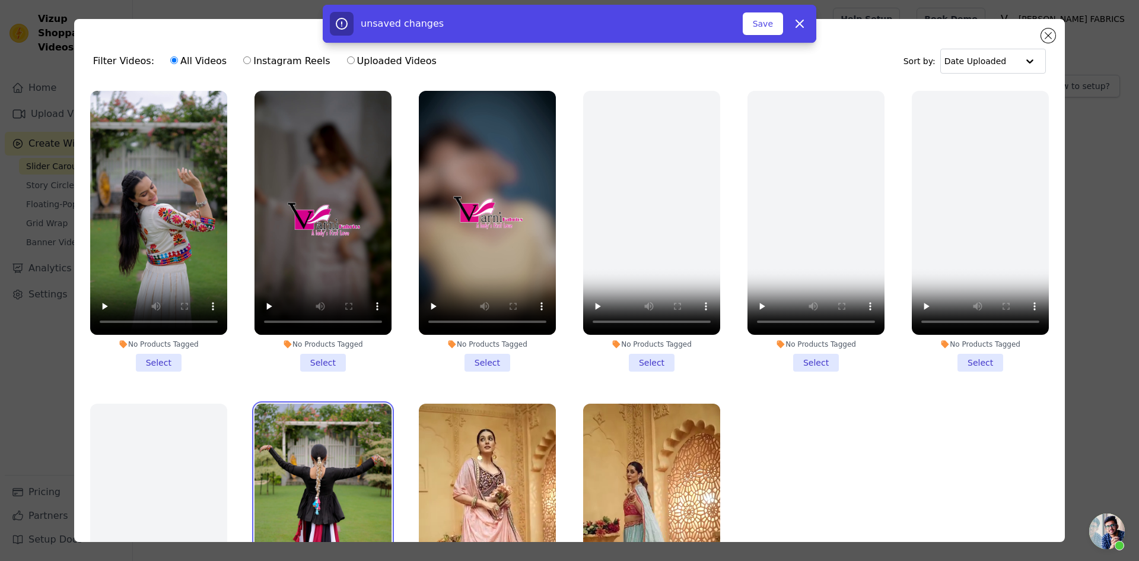
click at [320, 427] on video at bounding box center [323, 525] width 137 height 244
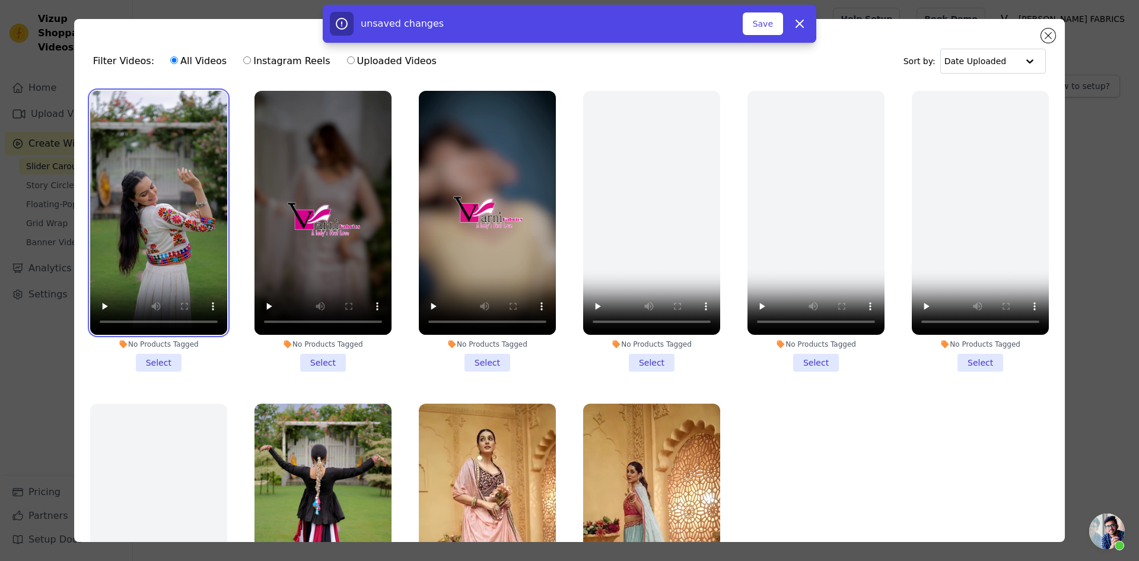
click at [170, 180] on video at bounding box center [158, 213] width 137 height 244
click at [157, 355] on li "No Products Tagged Select" at bounding box center [158, 231] width 137 height 281
click at [0, 0] on input "No Products Tagged Select" at bounding box center [0, 0] width 0 height 0
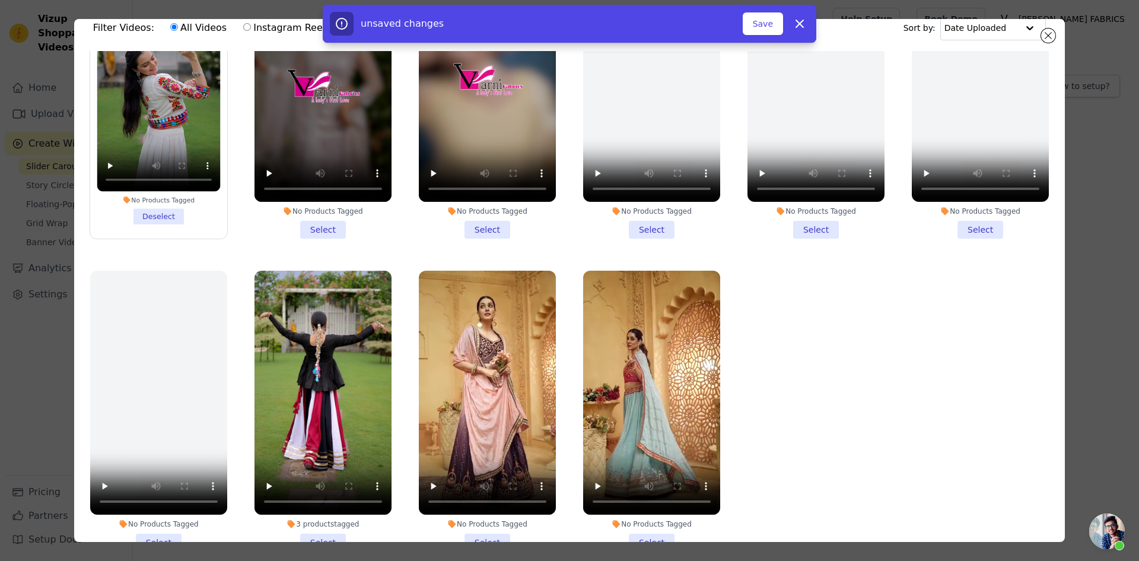
scroll to position [103, 0]
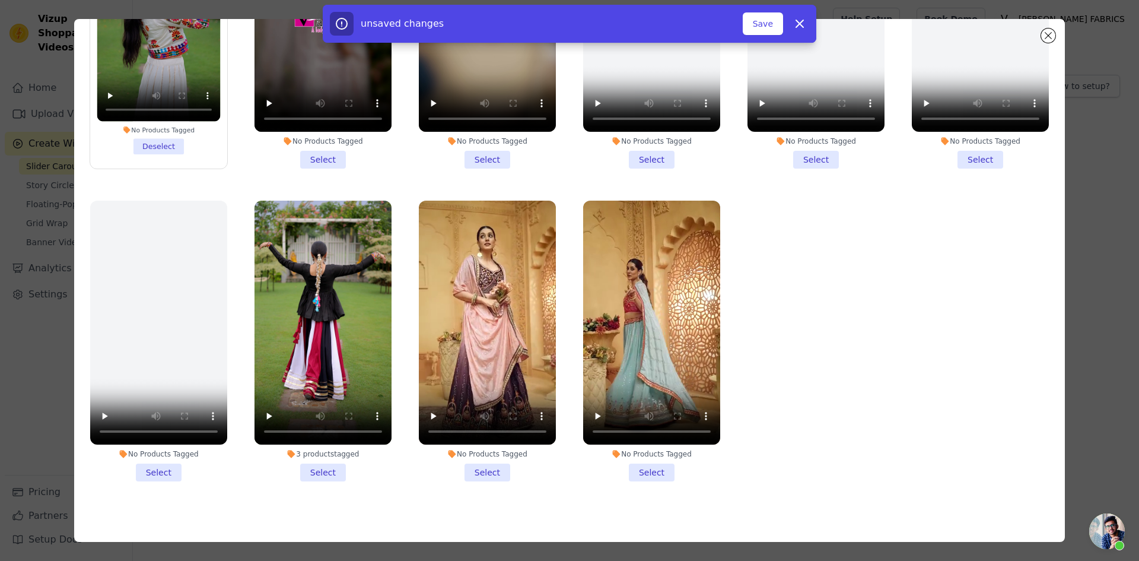
click at [320, 463] on li "3 products tagged Select" at bounding box center [323, 341] width 137 height 281
click at [0, 0] on input "3 products tagged Select" at bounding box center [0, 0] width 0 height 0
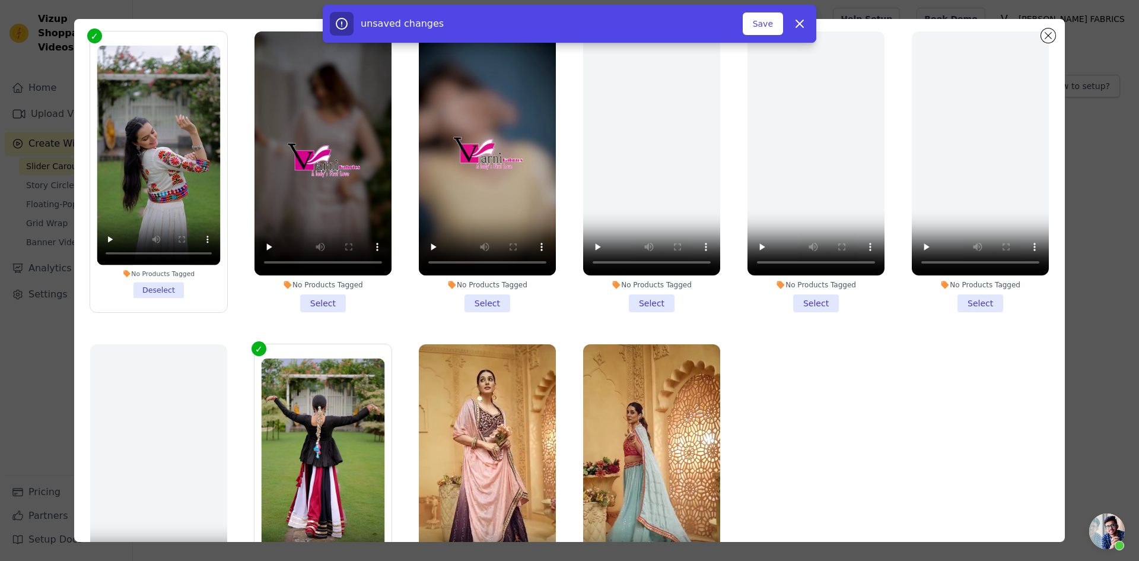
scroll to position [0, 0]
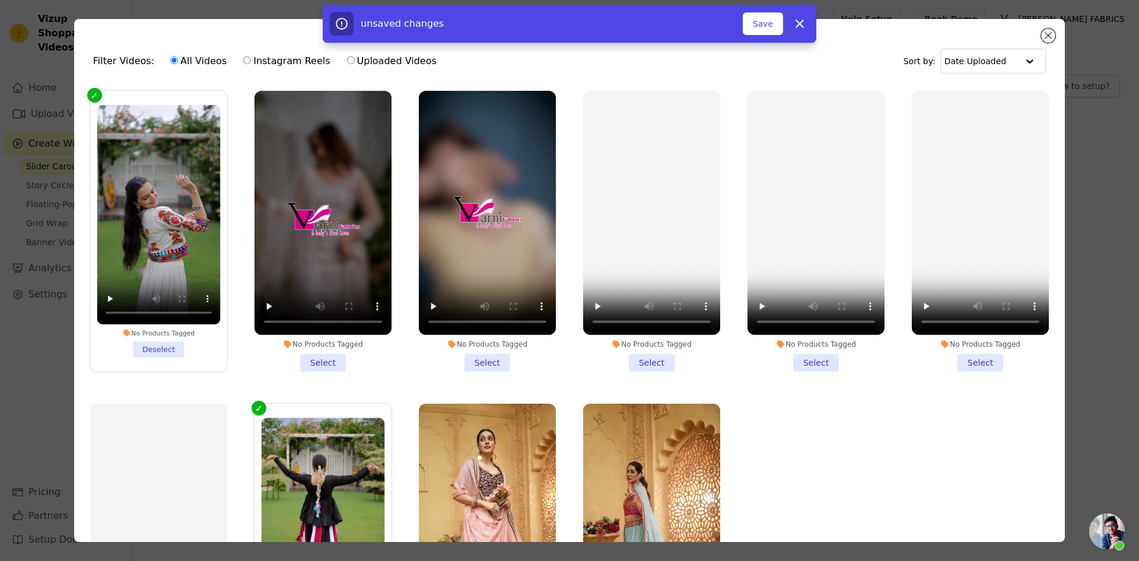
click at [316, 358] on li "No Products Tagged Select" at bounding box center [323, 231] width 137 height 281
click at [0, 0] on input "No Products Tagged Select" at bounding box center [0, 0] width 0 height 0
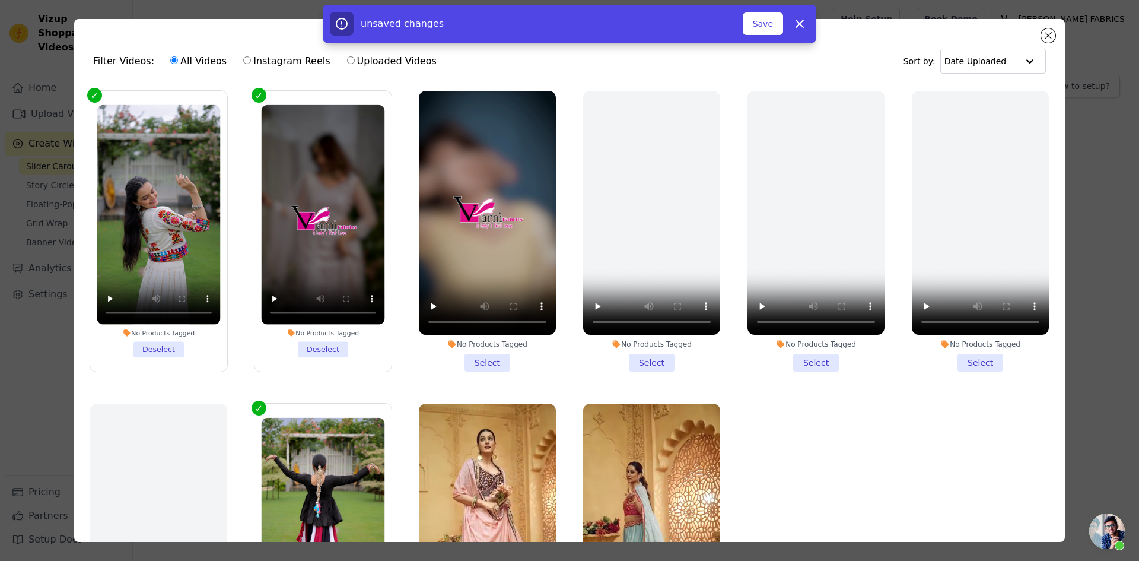
click at [481, 355] on li "No Products Tagged Select" at bounding box center [487, 231] width 137 height 281
click at [0, 0] on input "No Products Tagged Select" at bounding box center [0, 0] width 0 height 0
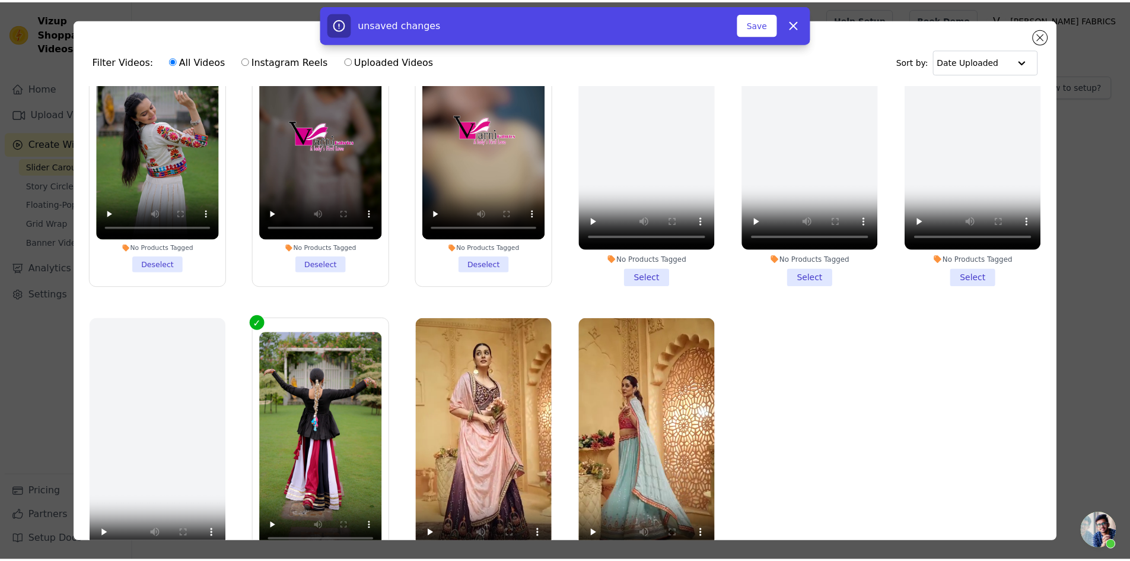
scroll to position [100, 0]
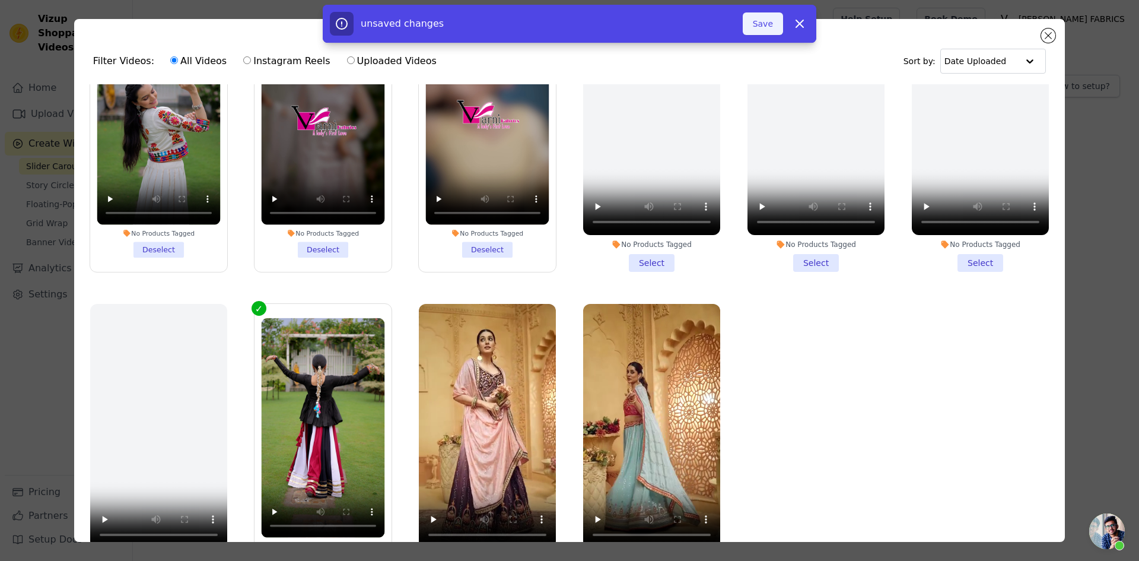
click at [768, 28] on button "Save" at bounding box center [763, 23] width 40 height 23
click at [739, 21] on button "Add To Widget" at bounding box center [744, 23] width 80 height 23
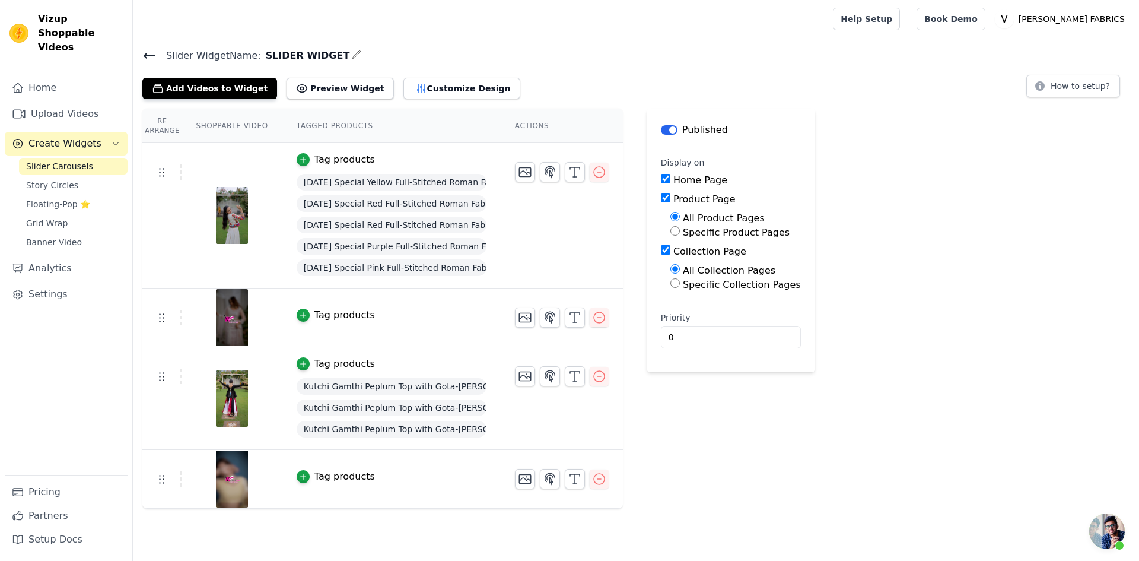
click at [320, 314] on div "Tag products" at bounding box center [344, 315] width 61 height 14
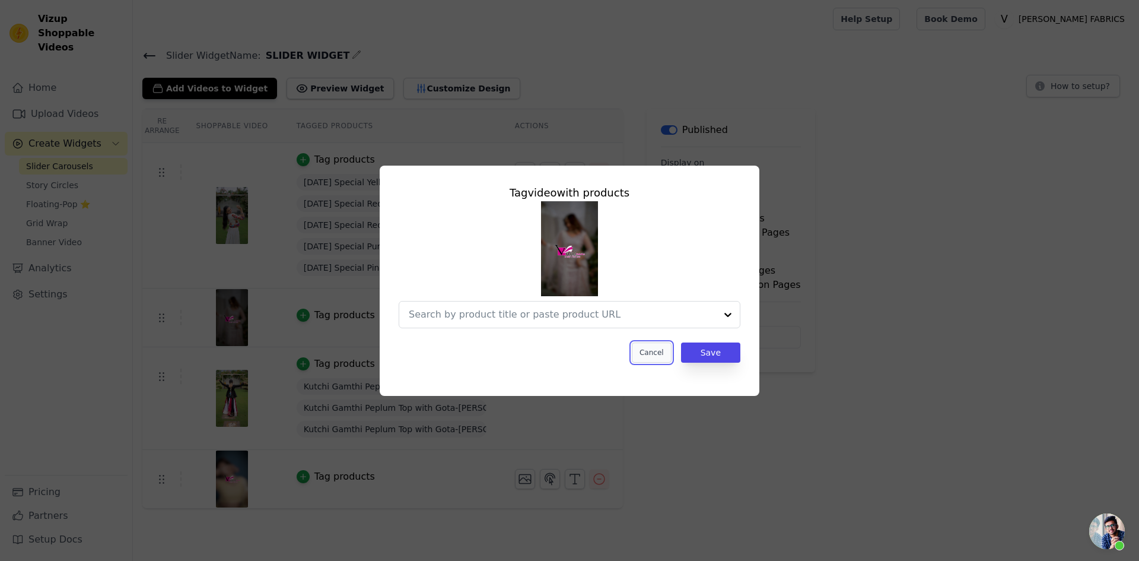
click at [664, 350] on button "Cancel" at bounding box center [652, 352] width 40 height 20
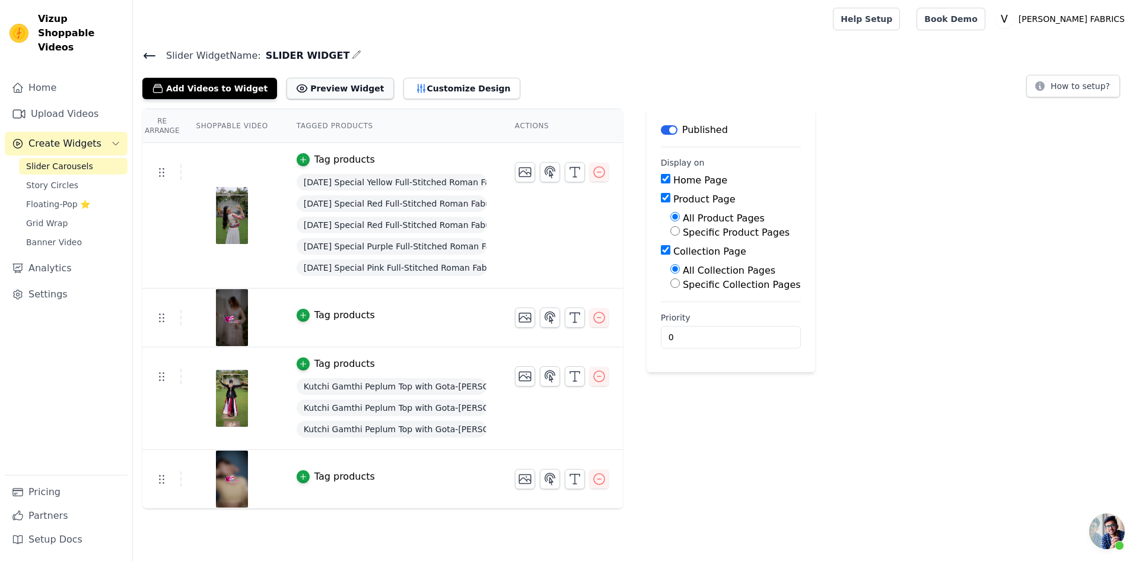
click at [309, 91] on button "Preview Widget" at bounding box center [340, 88] width 107 height 21
click at [151, 52] on icon at bounding box center [149, 56] width 14 height 14
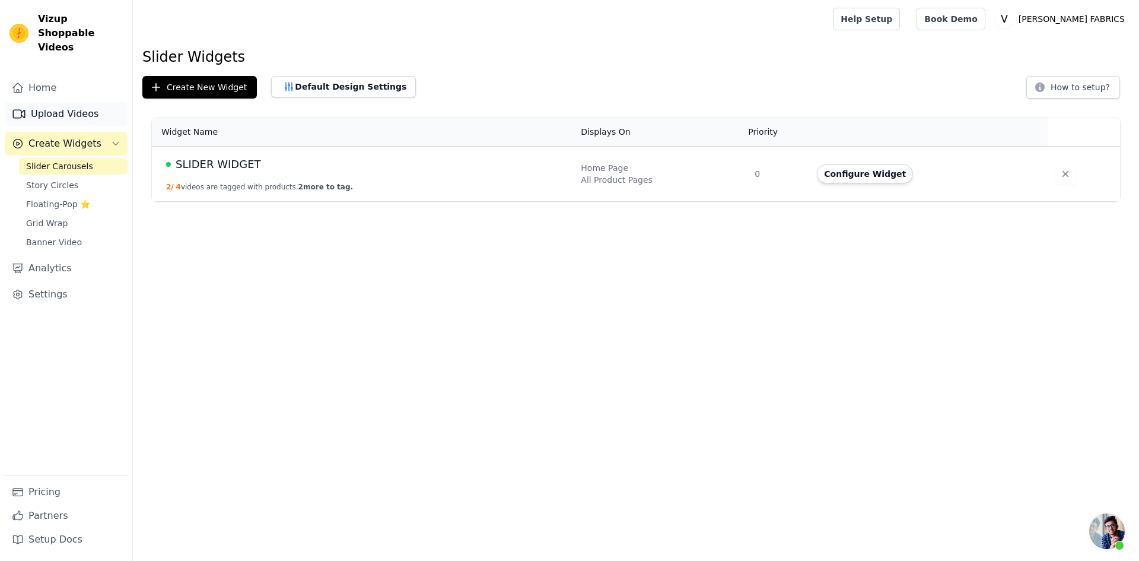
click at [59, 102] on link "Upload Videos" at bounding box center [66, 114] width 123 height 24
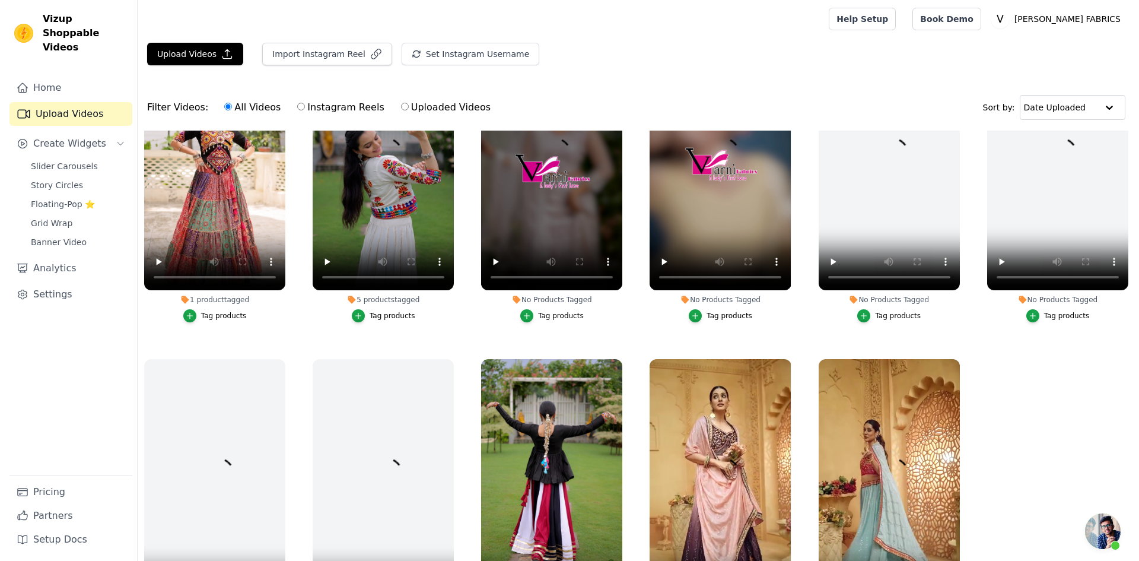
scroll to position [119, 0]
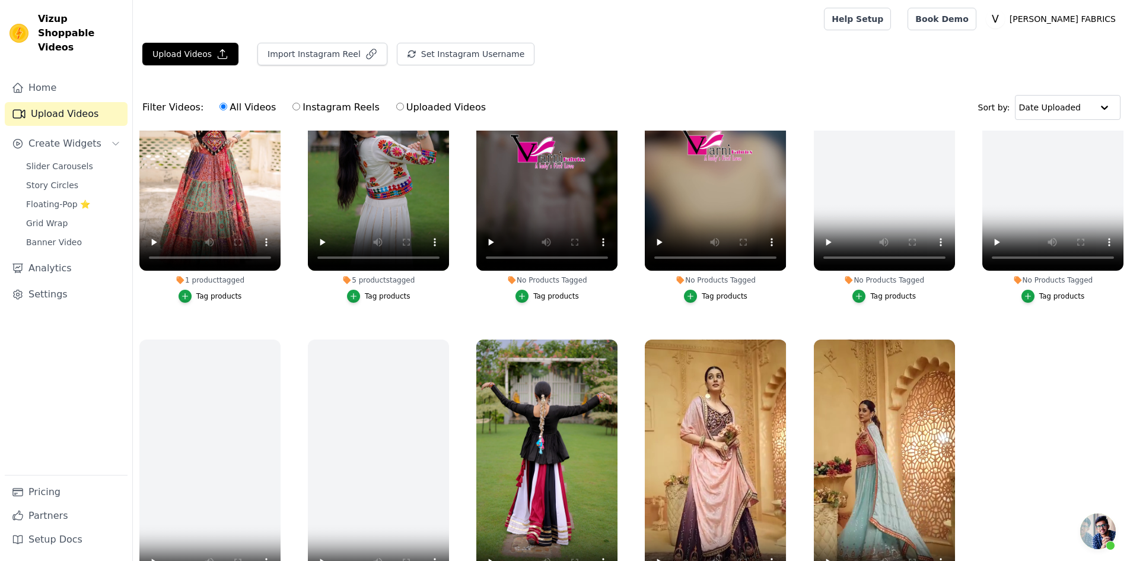
click at [549, 294] on div "Tag products" at bounding box center [556, 295] width 46 height 9
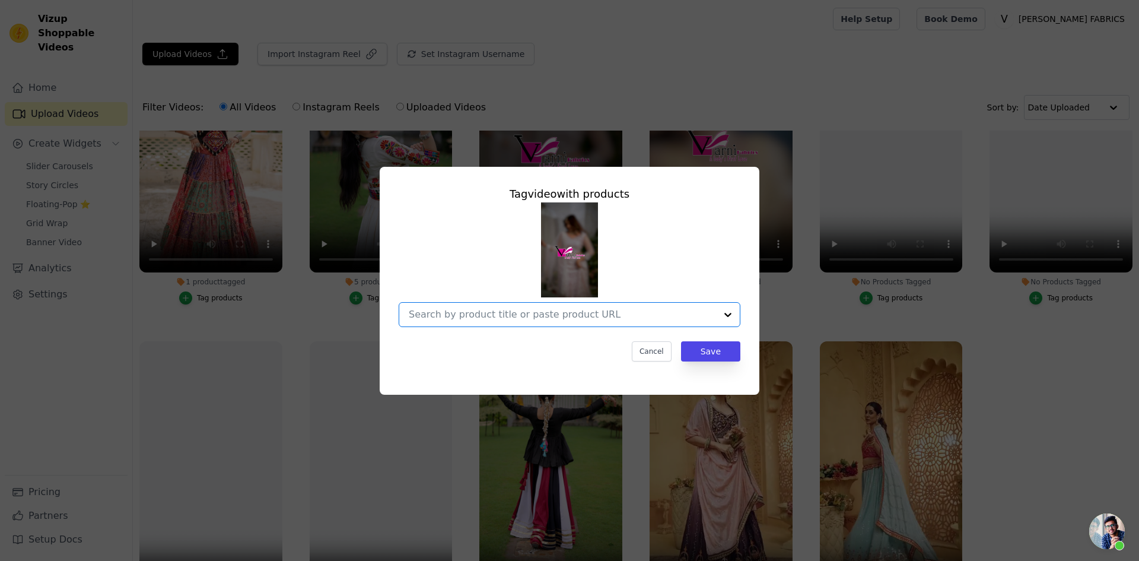
click at [549, 317] on input "No Products Tagged Tag video with products Option undefined, selected. Select i…" at bounding box center [562, 314] width 307 height 11
type input "I"
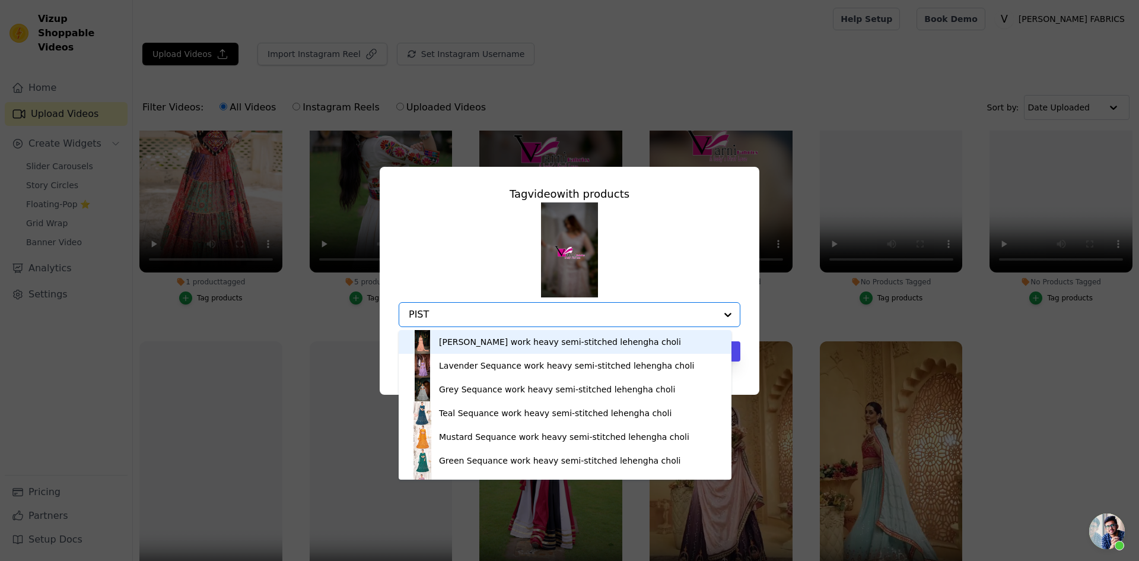
type input "PISTA"
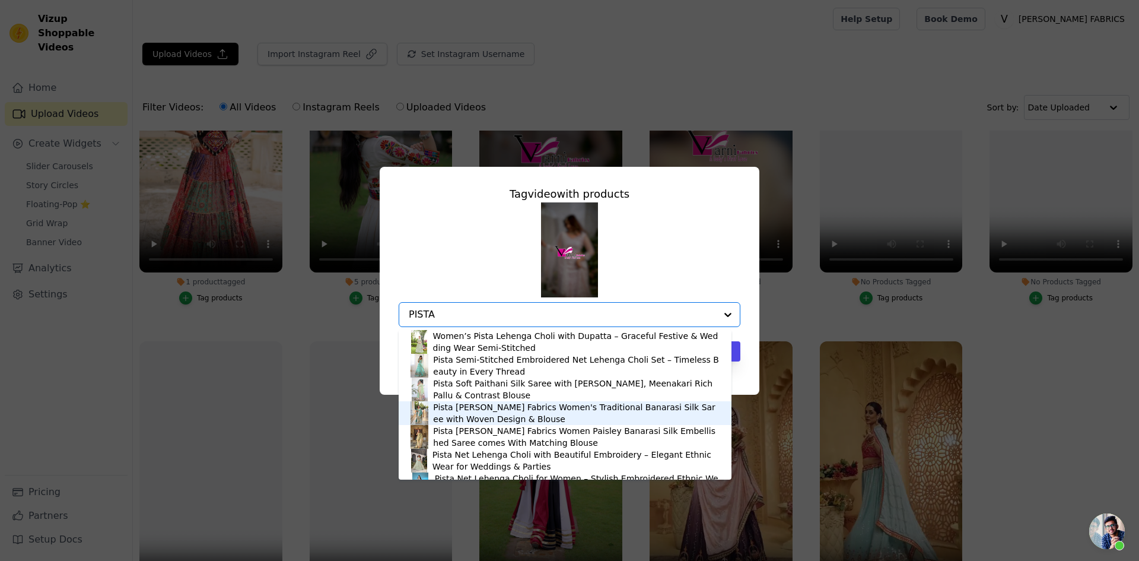
scroll to position [178, 0]
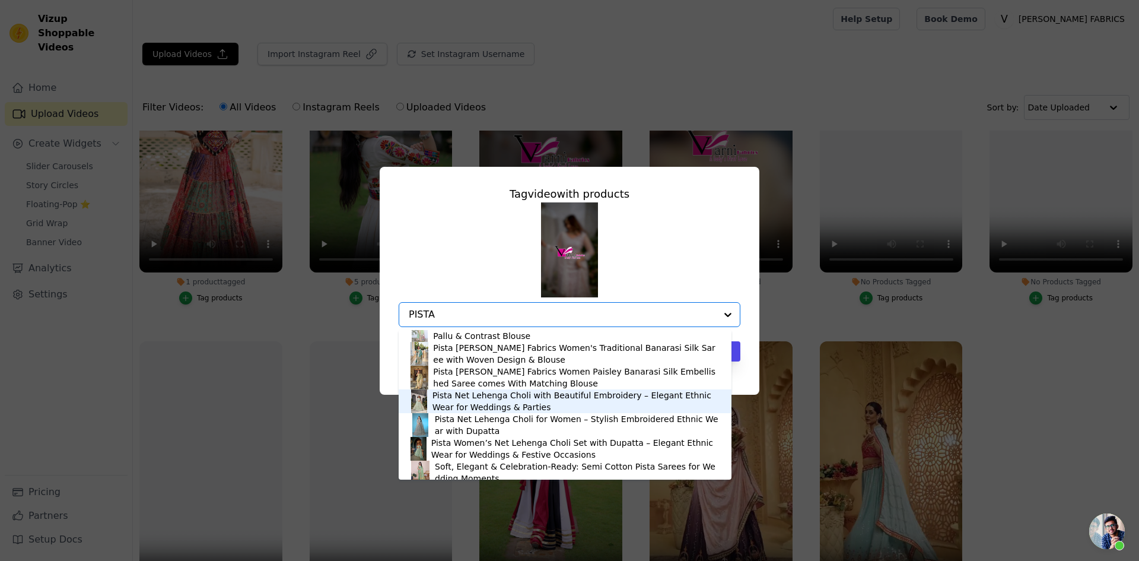
click at [485, 401] on div "Pista Net Lehenga Choli with Beautiful Embroidery – Elegant Ethnic Wear for Wed…" at bounding box center [576, 401] width 287 height 24
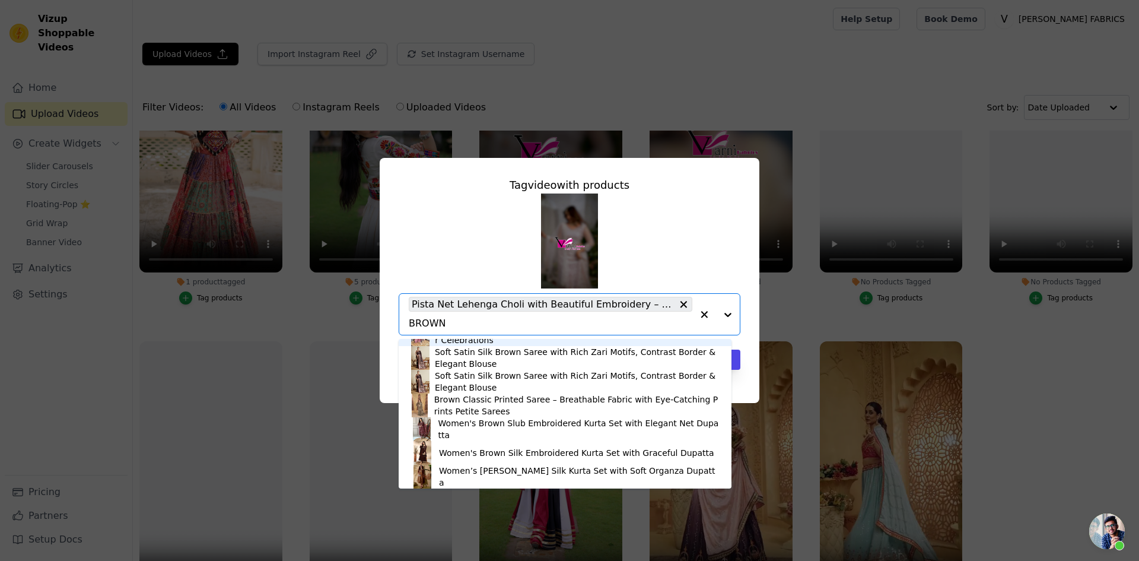
scroll to position [119, 0]
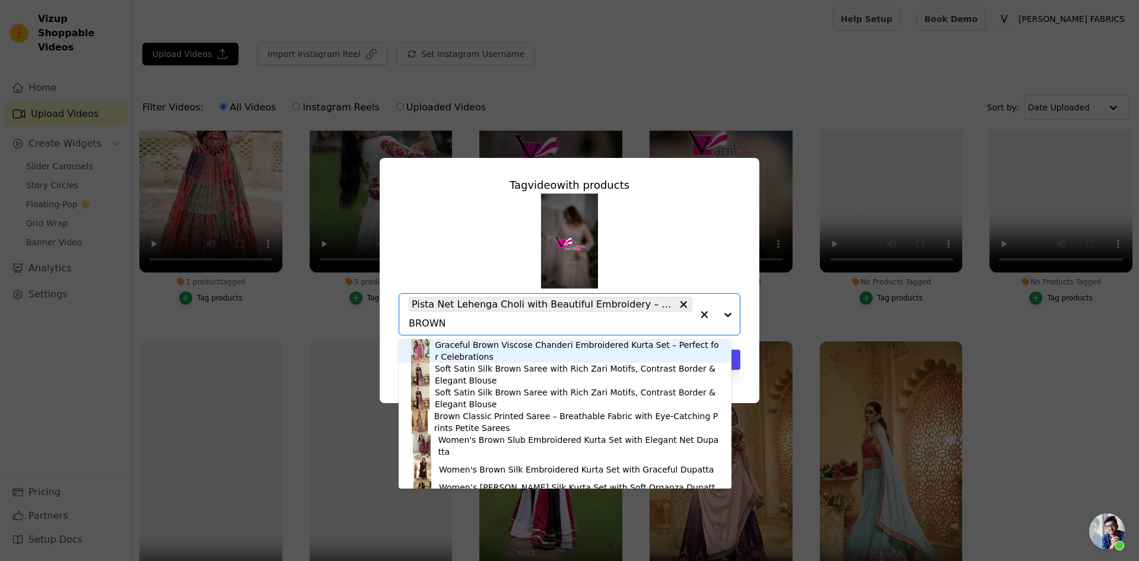
drag, startPoint x: 453, startPoint y: 322, endPoint x: 408, endPoint y: 322, distance: 45.7
click at [408, 322] on div "Women’s Brown Pure Vichitra Silk Kurta Set with Sequin Embroidery Work Soft, Ai…" at bounding box center [570, 314] width 342 height 42
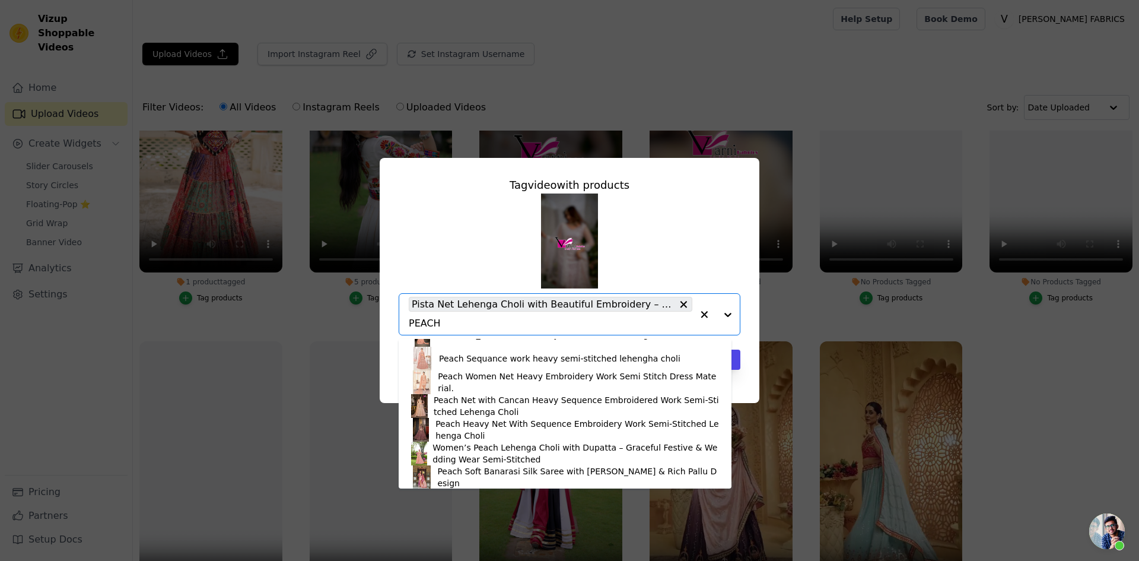
scroll to position [0, 0]
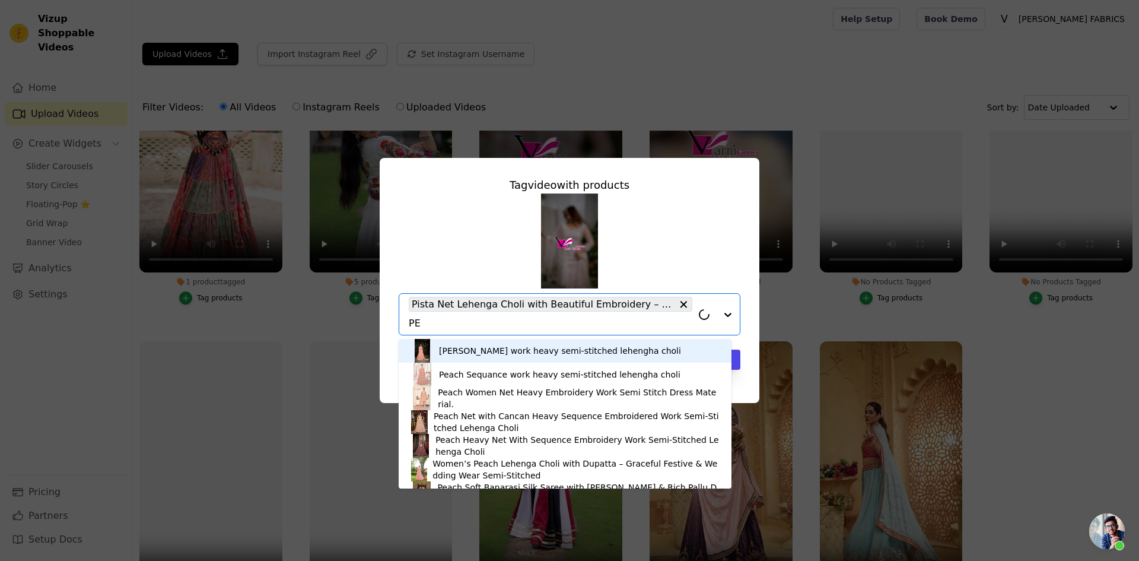
type input "P"
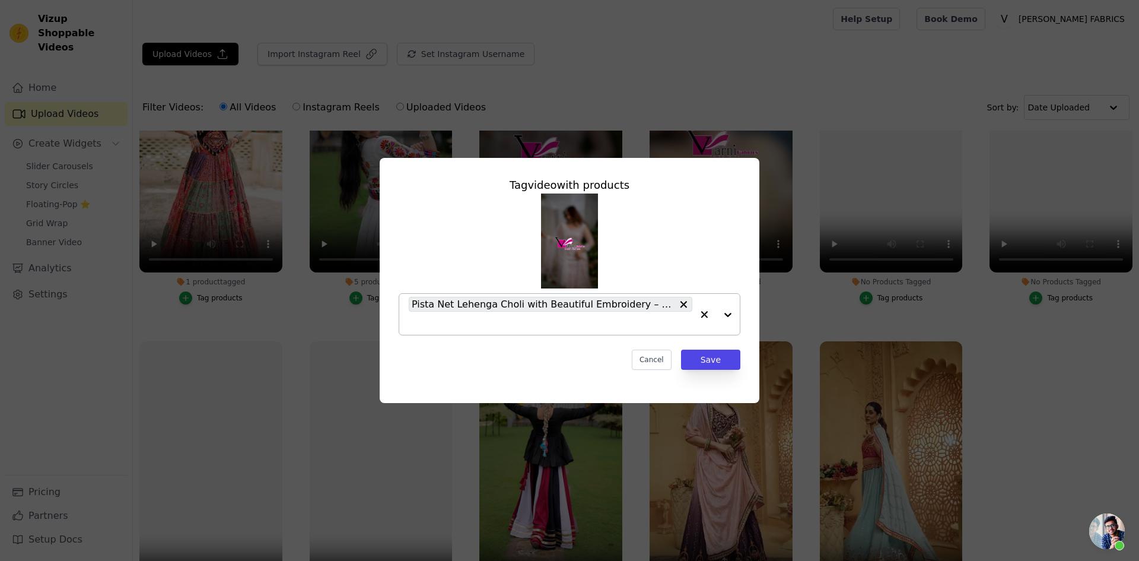
click at [515, 322] on input "No Products Tagged Tag video with products Pista Net Lehenga Choli with Beautif…" at bounding box center [551, 322] width 284 height 11
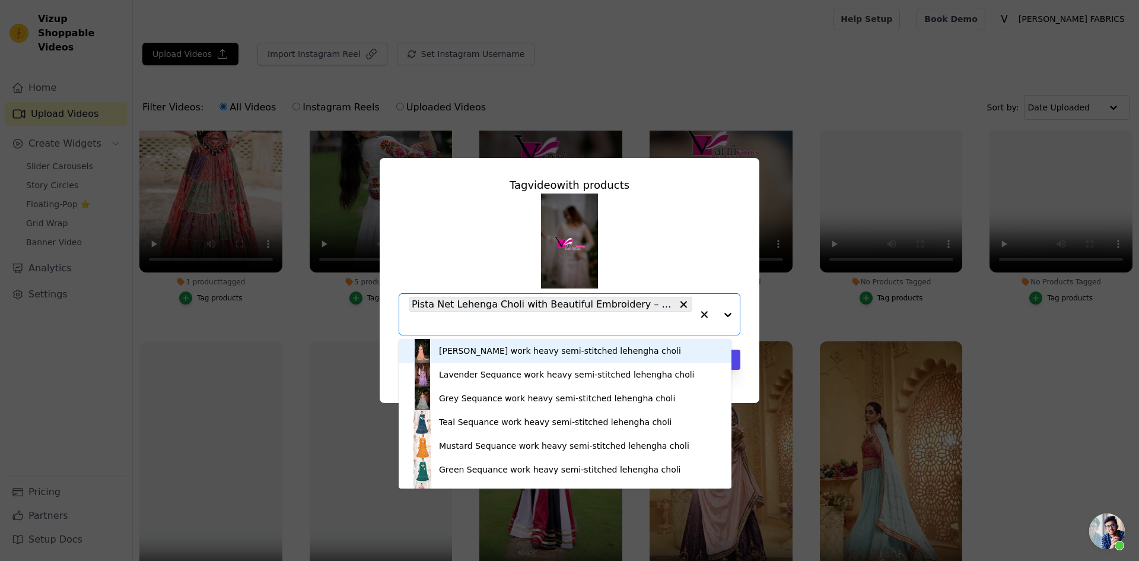
paste input "Beige Net Lehenga Choli with Beautiful Embroidery – Elegant Ethnic Wear for Wed…"
type input "Beige Net Lehenga Choli with Beautiful Embroidery – Elegant Ethnic Wear for Wed…"
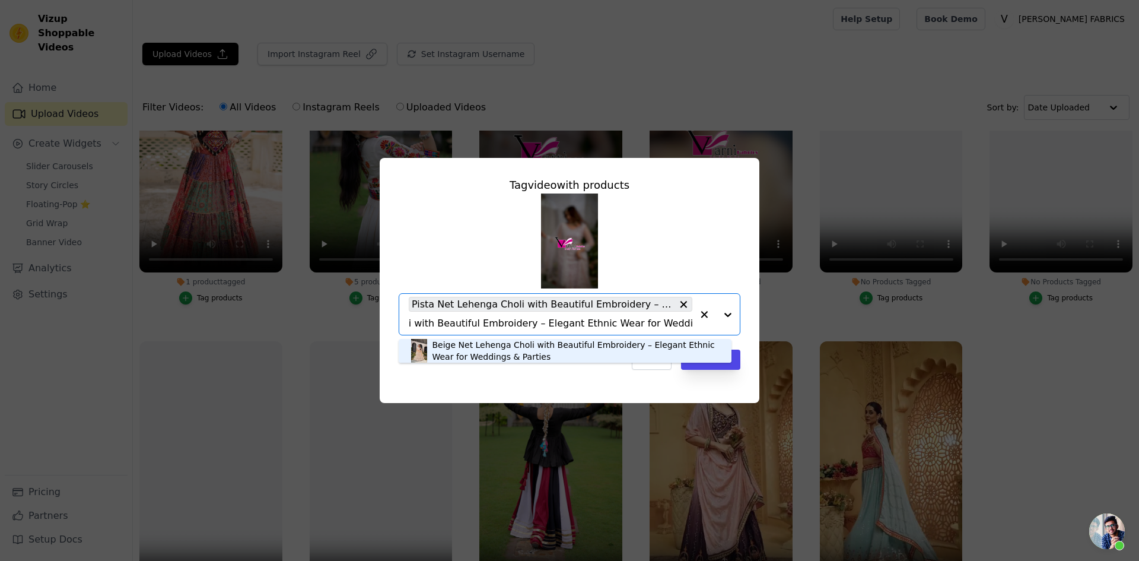
click at [468, 351] on div "Beige Net Lehenga Choli with Beautiful Embroidery – Elegant Ethnic Wear for Wed…" at bounding box center [576, 351] width 288 height 24
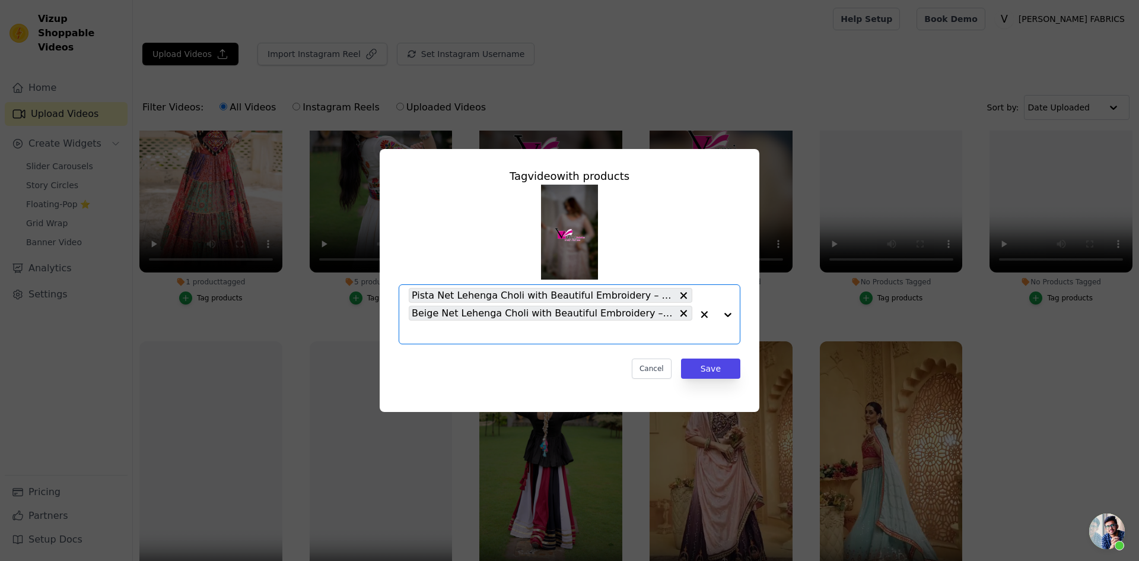
scroll to position [0, 0]
paste input "https://admin.shopify.com/store/varni-fabrics/products/8404246954181?fromInvent…"
type input "h"
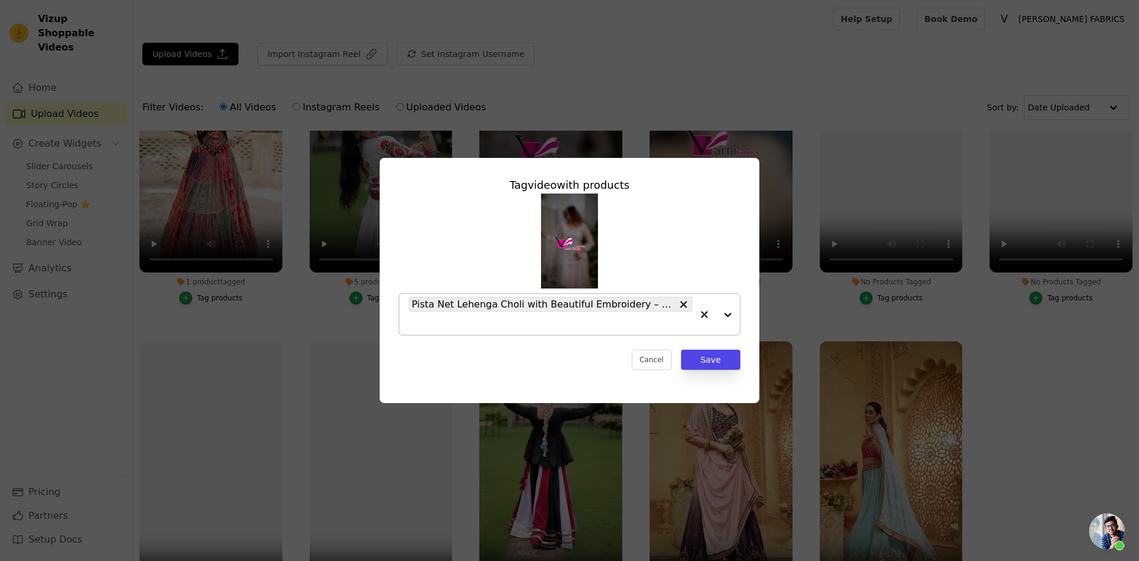
click at [455, 319] on input "No Products Tagged Tag video with products Pista Net Lehenga Choli with Beautif…" at bounding box center [551, 322] width 284 height 11
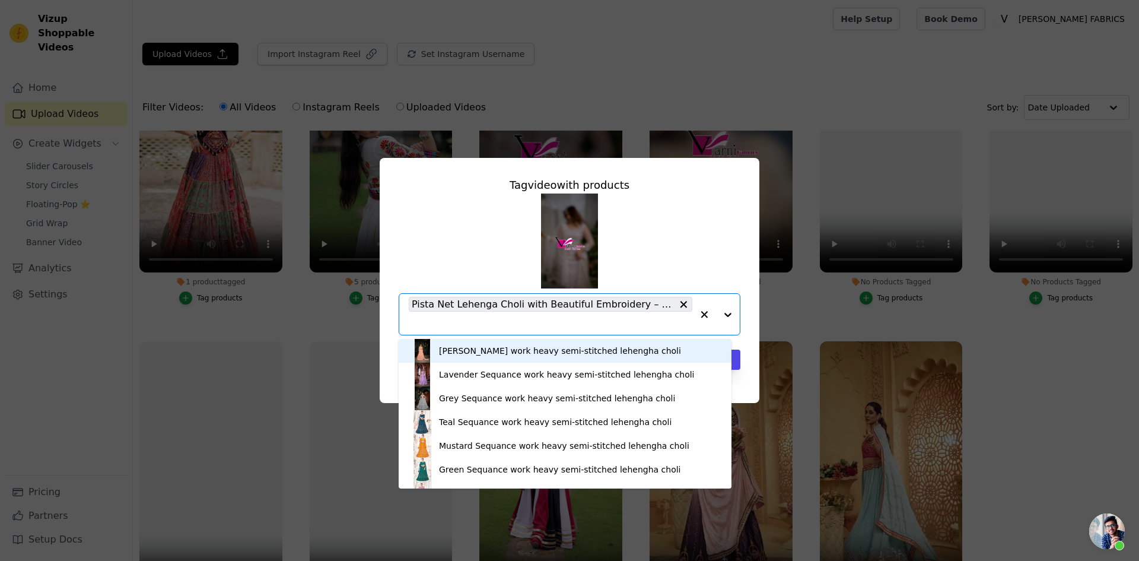
paste input "Lavender Net Lehenga Choli with Beautiful Embroidery – Elegant Ethnic Wear for …"
type input "Lavender Net Lehenga Choli with Beautiful Embroidery – Elegant Ethnic Wear for …"
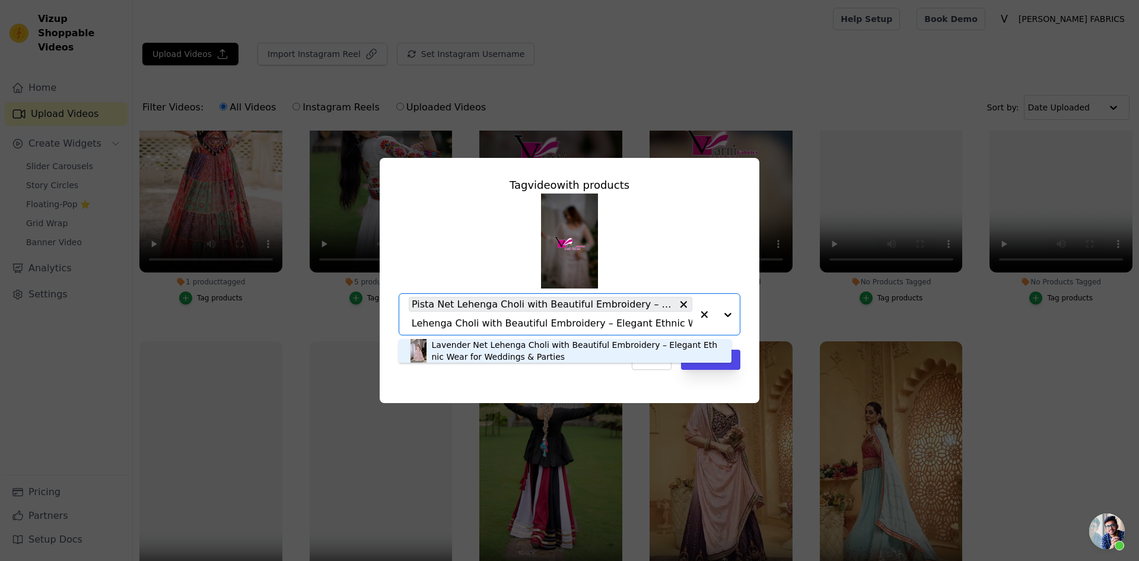
click at [454, 344] on div "Lavender Net Lehenga Choli with Beautiful Embroidery – Elegant Ethnic Wear for …" at bounding box center [576, 351] width 288 height 24
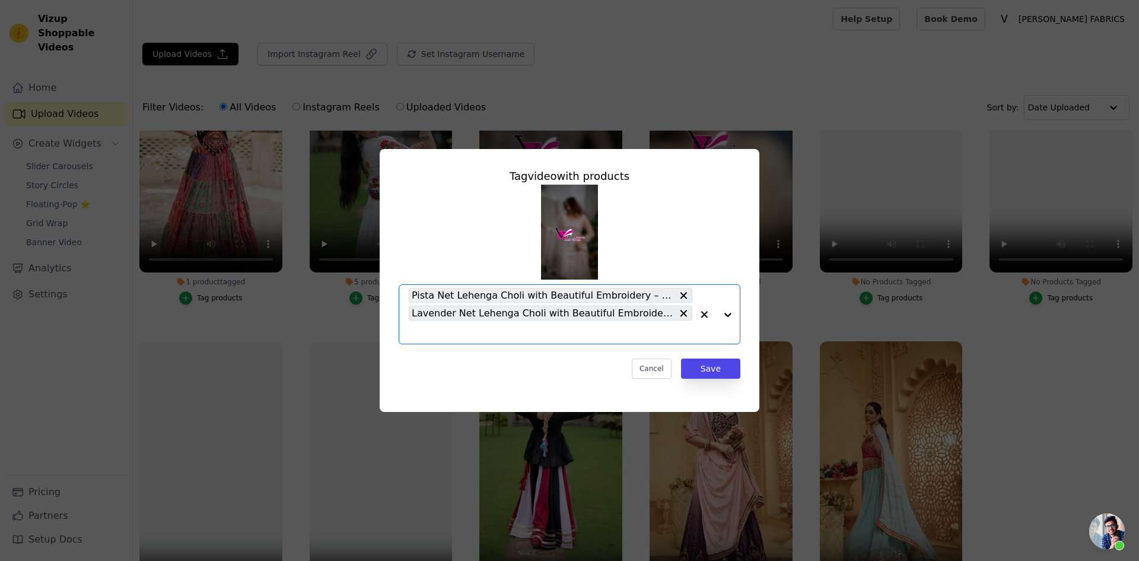
paste input "Lavender Net Lehenga Choli with Beautiful Embroidery – Elegant Ethnic Wear for …"
type input "Lavender Net Lehenga Choli with Beautiful Embroidery – Elegant Ethnic Wear for …"
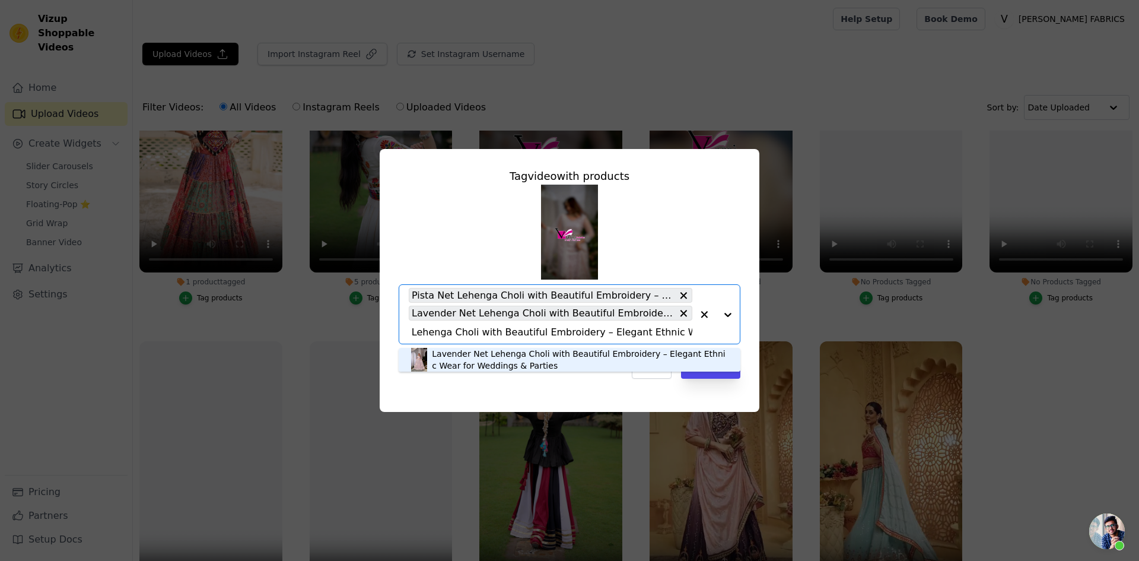
click at [583, 354] on div "Lavender Net Lehenga Choli with Beautiful Embroidery – Elegant Ethnic Wear for …" at bounding box center [580, 360] width 297 height 24
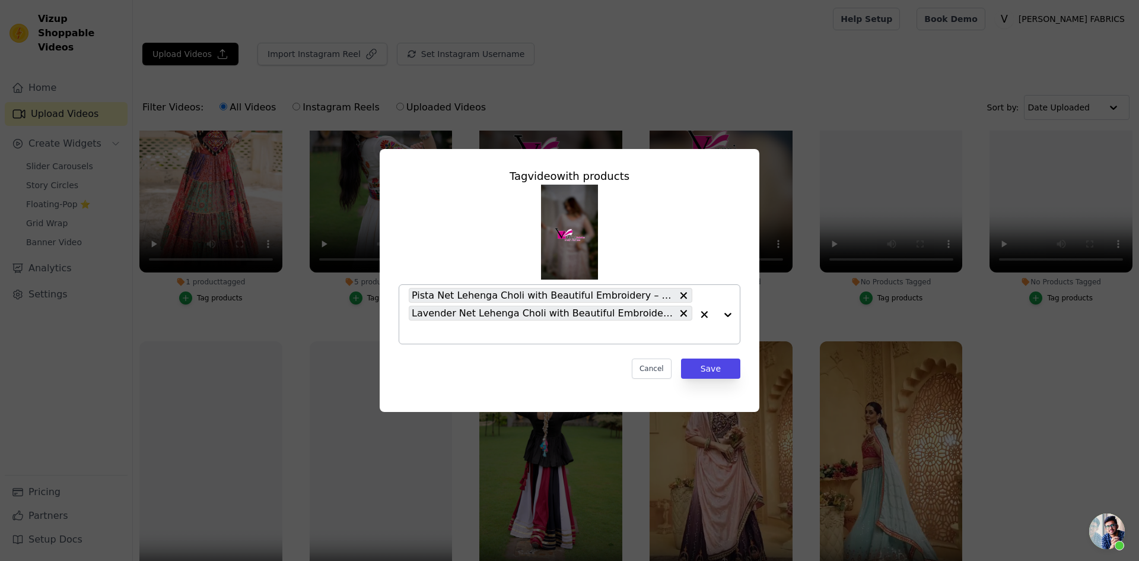
click at [733, 316] on div at bounding box center [715, 314] width 47 height 59
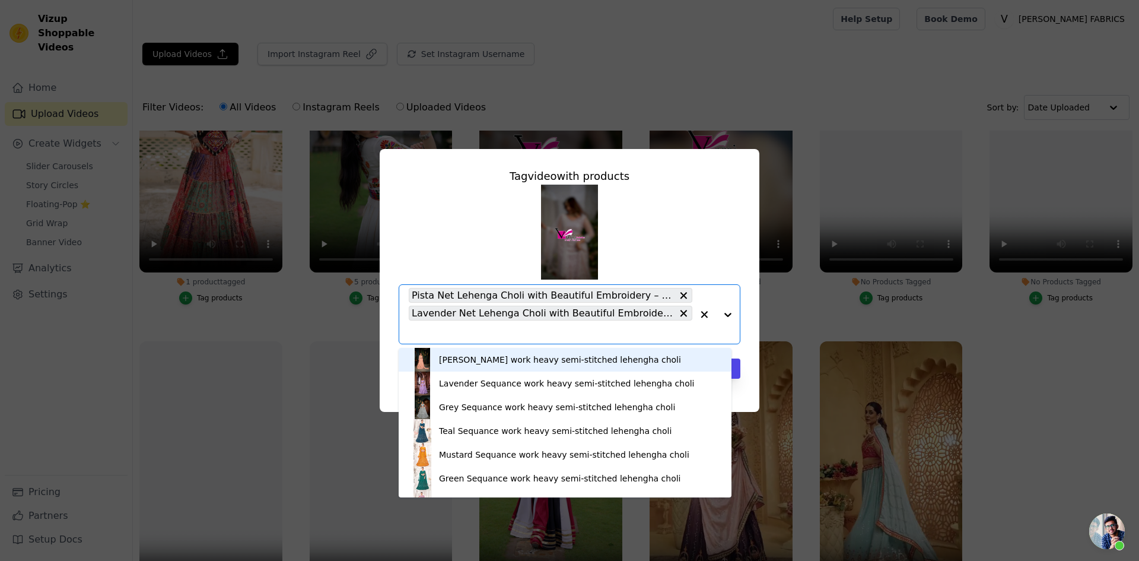
click at [730, 315] on div at bounding box center [715, 314] width 47 height 59
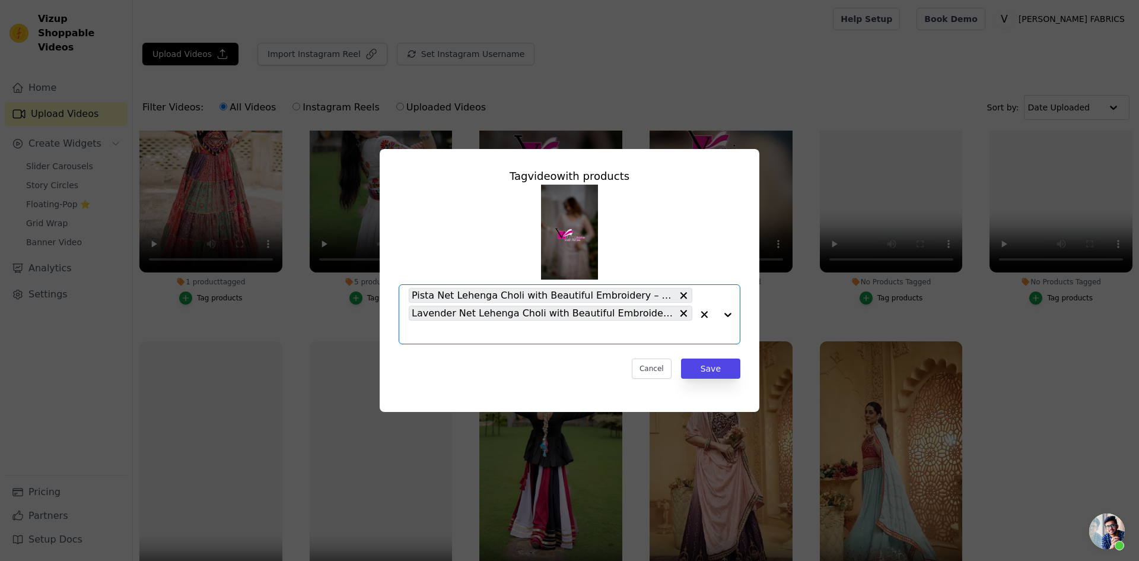
click at [424, 335] on input "No Products Tagged Tag video with products Option Pista Net Lehenga Choli with …" at bounding box center [551, 331] width 284 height 11
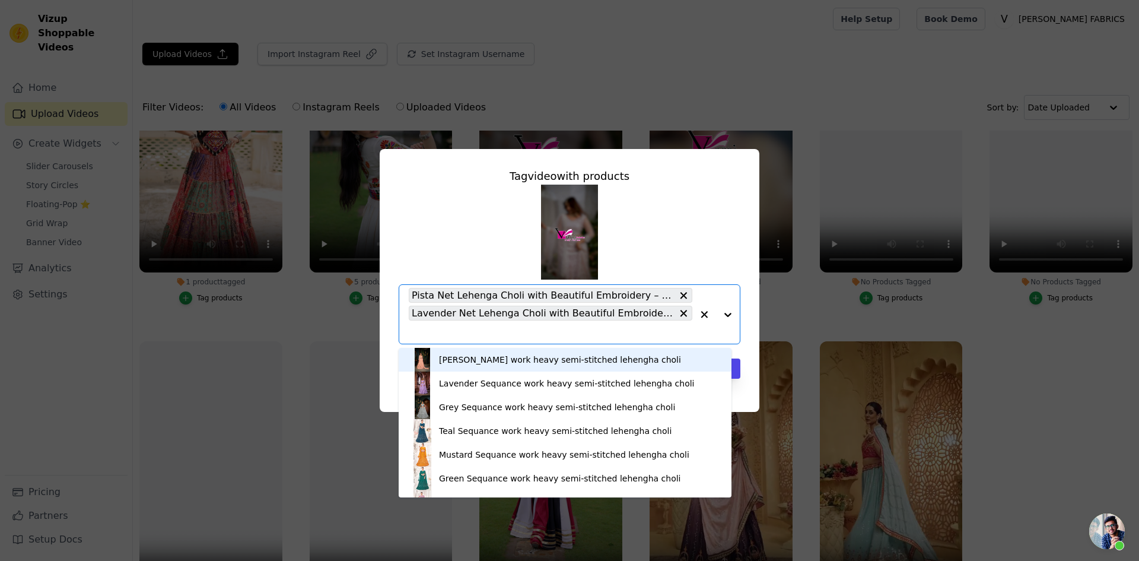
paste input "Beige Net Lehenga Choli with Beautiful Embroidery – Elegant Ethnic Wear for Wed…"
type input "Beige Net Lehenga Choli with Beautiful Embroidery – Elegant Ethnic Wear for Wed…"
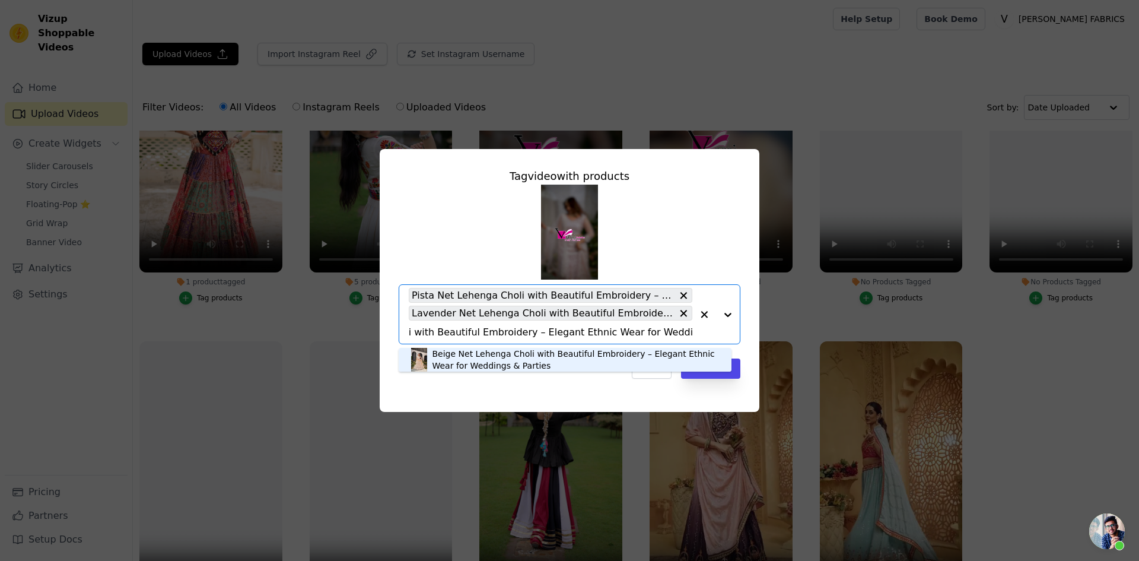
click at [459, 356] on div "Beige Net Lehenga Choli with Beautiful Embroidery – Elegant Ethnic Wear for Wed…" at bounding box center [576, 360] width 288 height 24
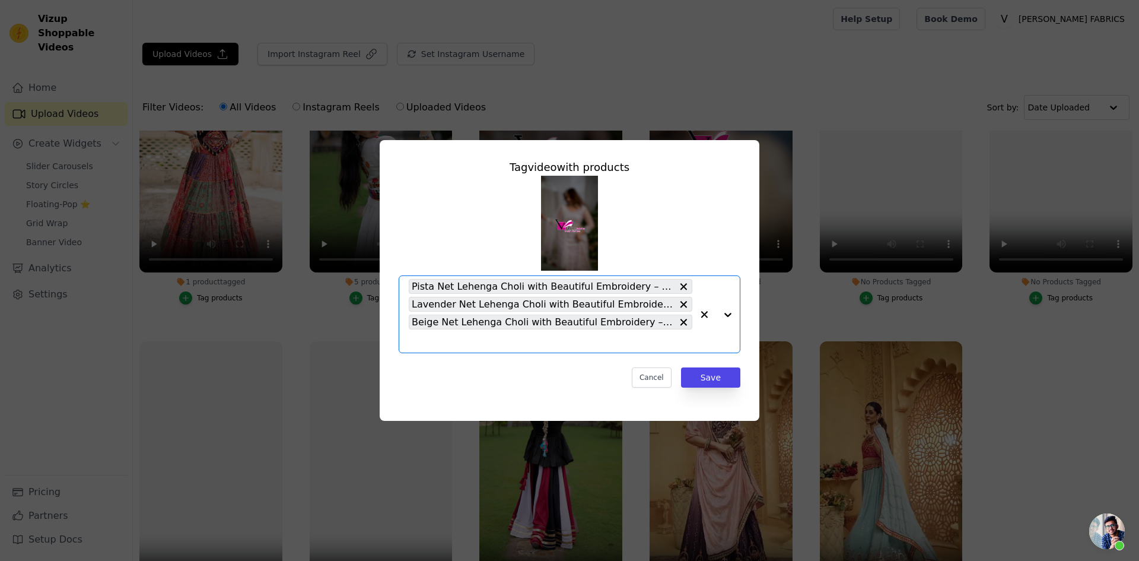
scroll to position [0, 0]
paste input "Pink Net Lehenga Choli with Beautiful Embroidery – Elegant Ethnic Wear for Wedd…"
type input "Pink Net Lehenga Choli with Beautiful Embroidery – Elegant Ethnic Wear for Wedd…"
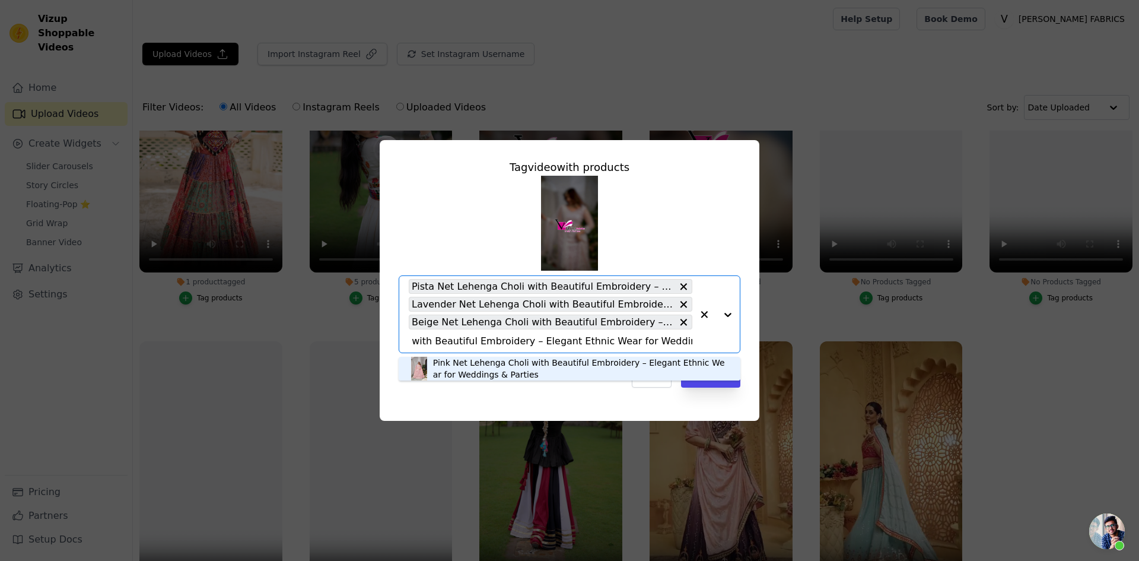
click at [450, 368] on div "Pink Net Lehenga Choli with Beautiful Embroidery – Elegant Ethnic Wear for Wedd…" at bounding box center [580, 369] width 295 height 24
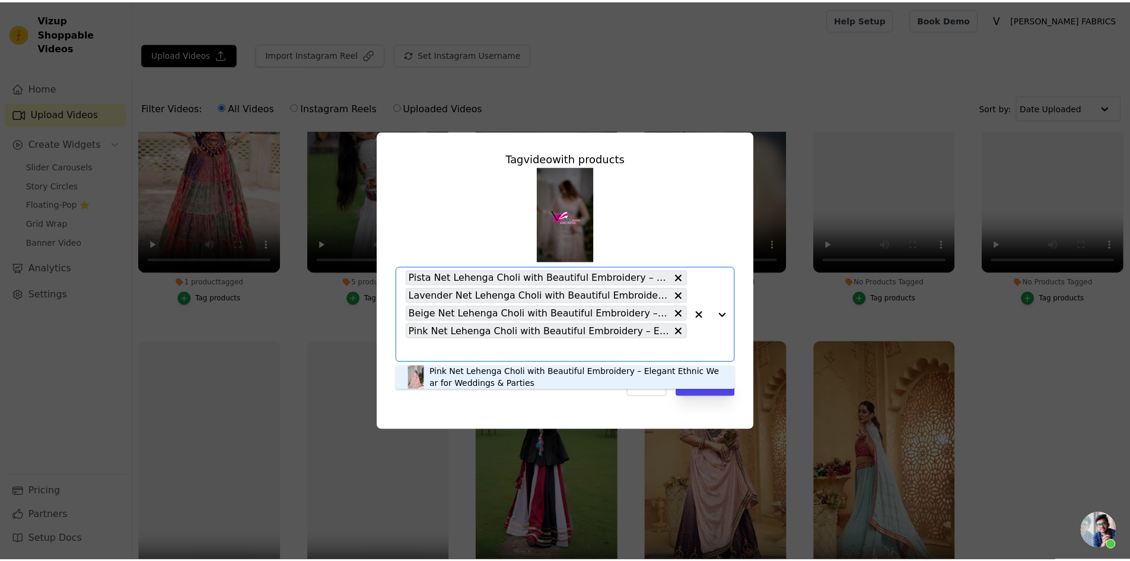
scroll to position [0, 0]
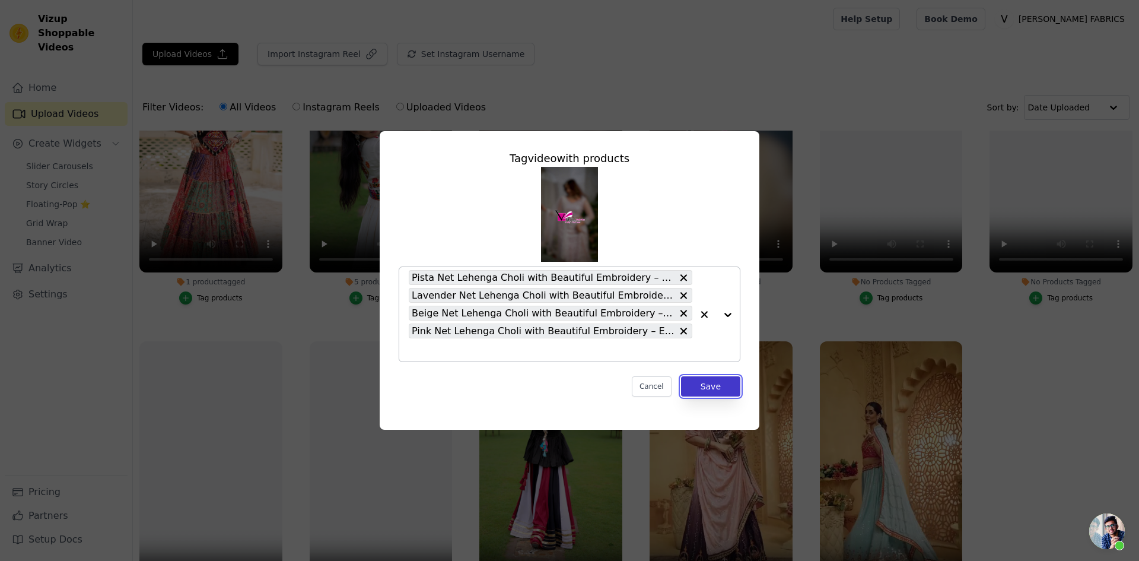
click at [710, 384] on button "Save" at bounding box center [710, 386] width 59 height 20
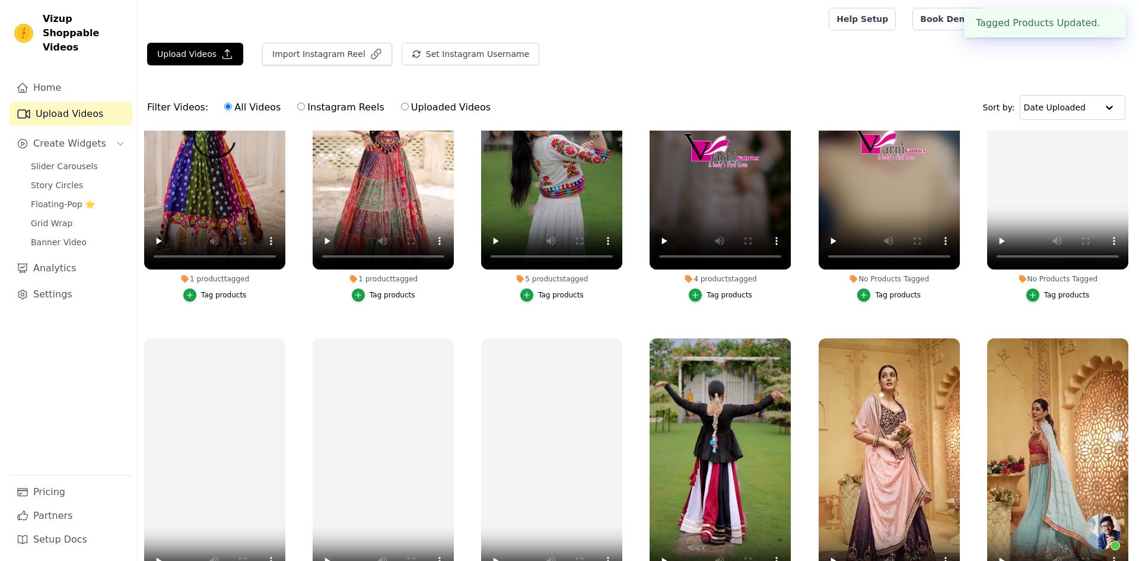
scroll to position [59, 0]
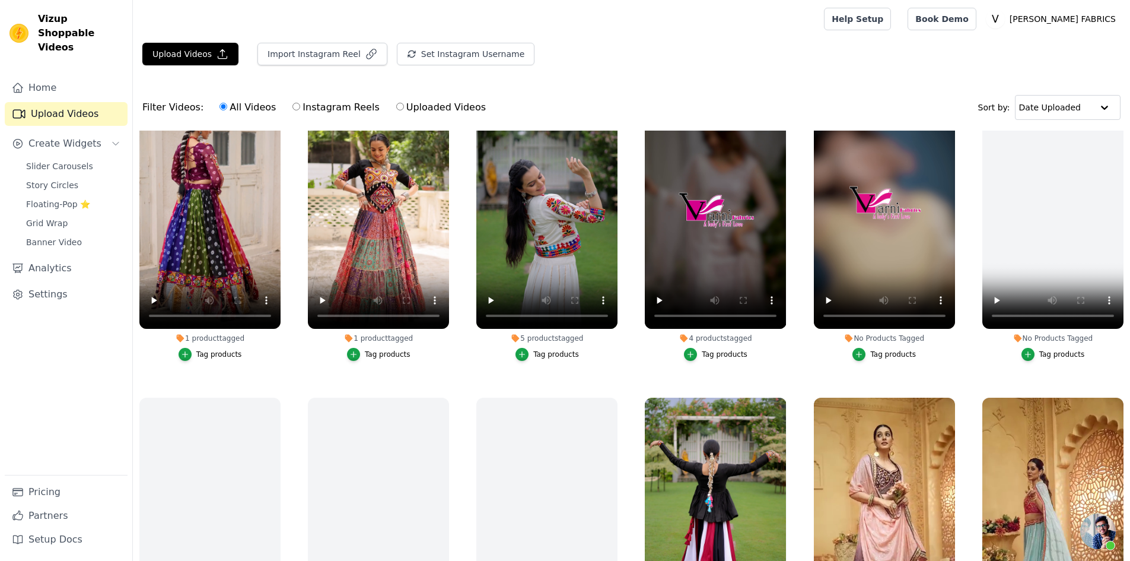
click at [888, 350] on div "Tag products" at bounding box center [893, 353] width 46 height 9
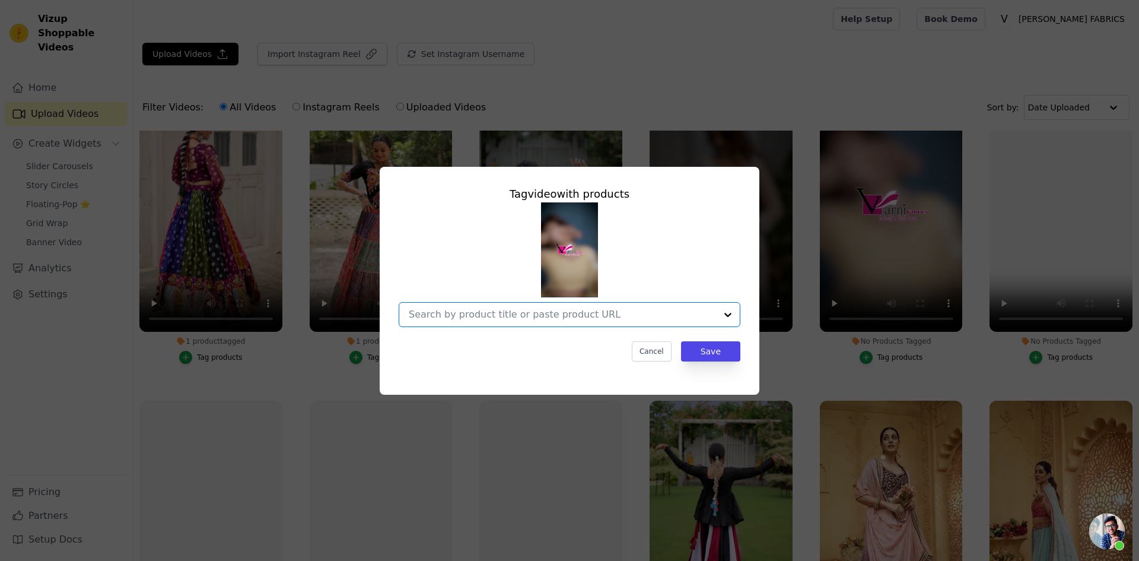
click at [470, 313] on input "No Products Tagged Tag video with products Option undefined, selected. Select i…" at bounding box center [562, 314] width 307 height 11
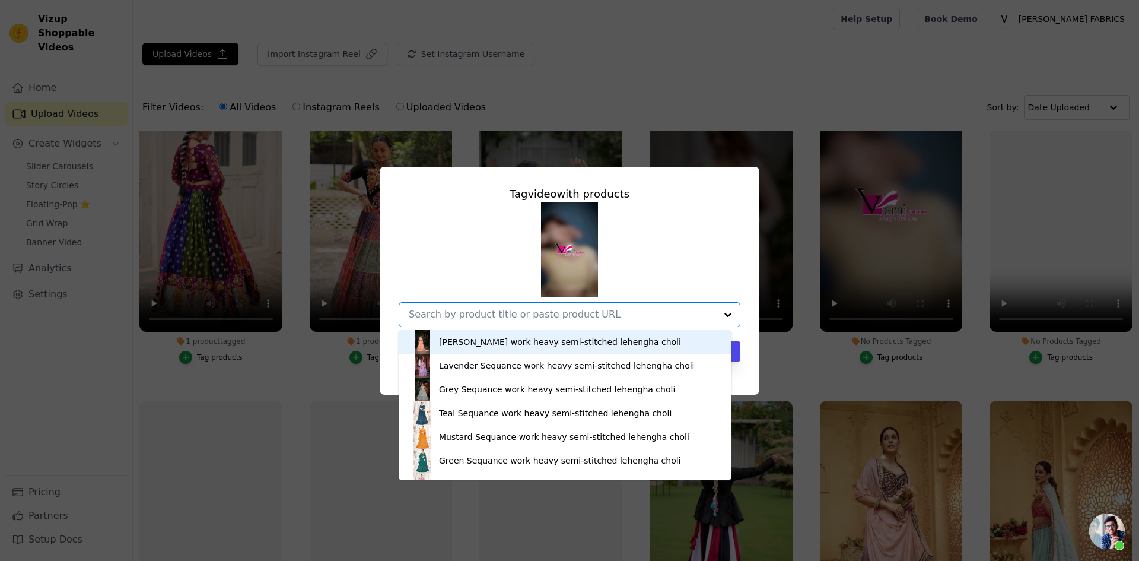
paste input "Lavender Net Lehenga Choli for Weddings – Elegant Embroidered Ethnic Wear with …"
type input "Lavender Net Lehenga Choli for Weddings – Elegant Embroidered Ethnic Wear with …"
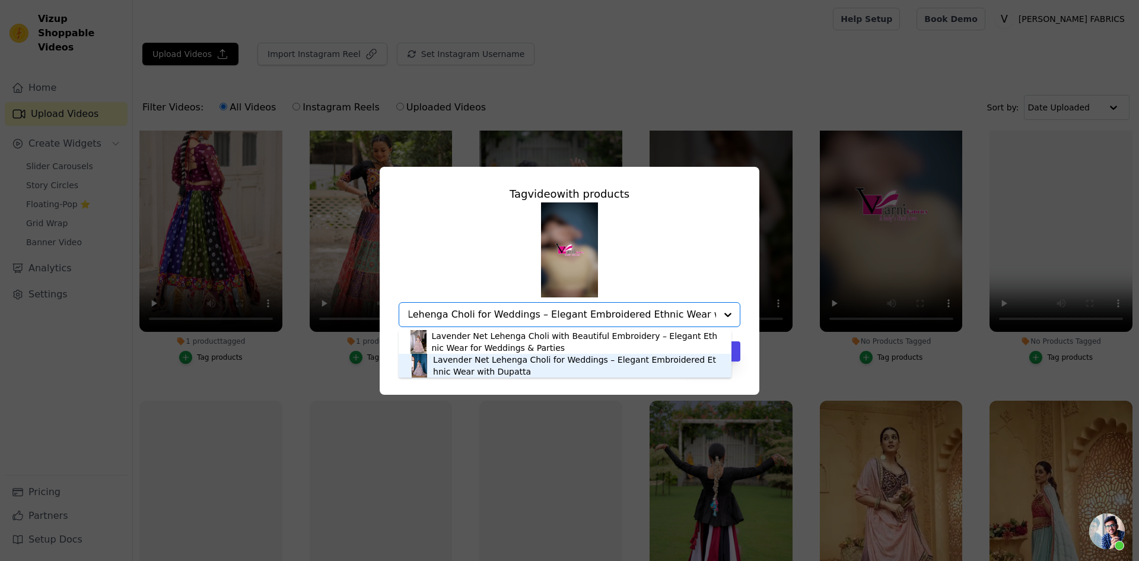
click at [490, 364] on div "Lavender Net Lehenga Choli for Weddings – Elegant Embroidered Ethnic Wear with …" at bounding box center [576, 366] width 287 height 24
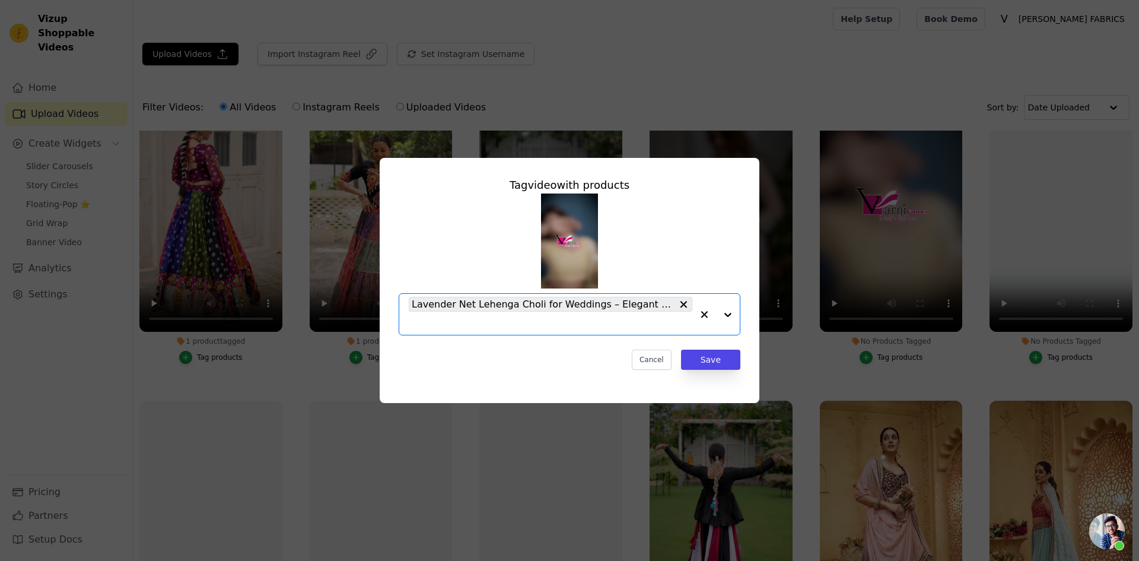
scroll to position [0, 0]
paste input "Pink Net Lehenga Choli for Weddings – Elegant Embroidered Ethnic [DEMOGRAPHIC_D…"
type input "Pink Net Lehenga Choli for Weddings – Elegant Embroidered Ethnic [DEMOGRAPHIC_D…"
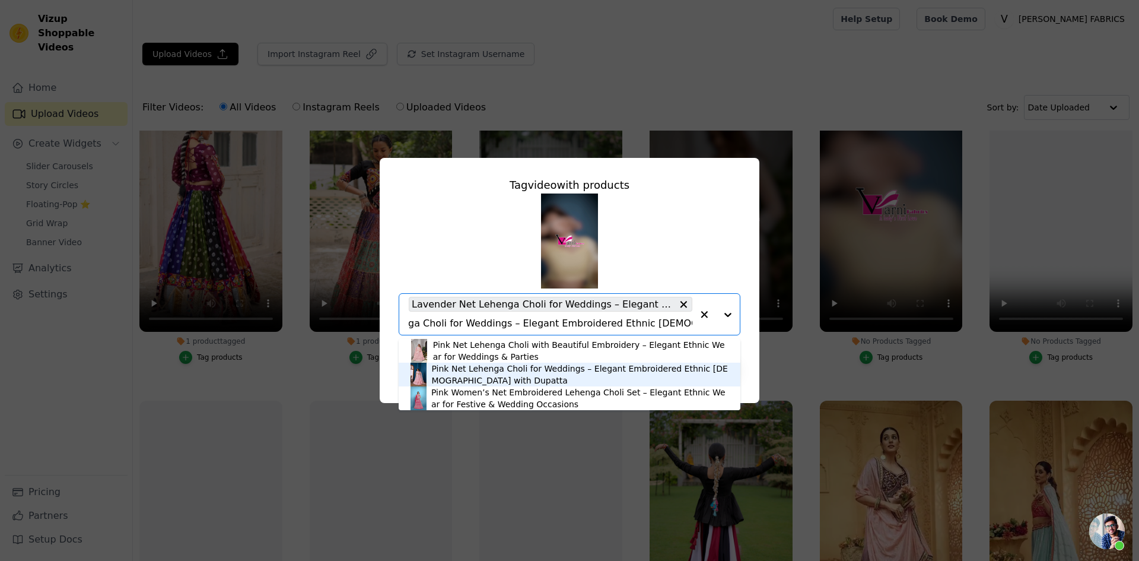
click at [457, 378] on div "Pink Net Lehenga Choli for Weddings – Elegant Embroidered Ethnic [DEMOGRAPHIC_D…" at bounding box center [579, 375] width 297 height 24
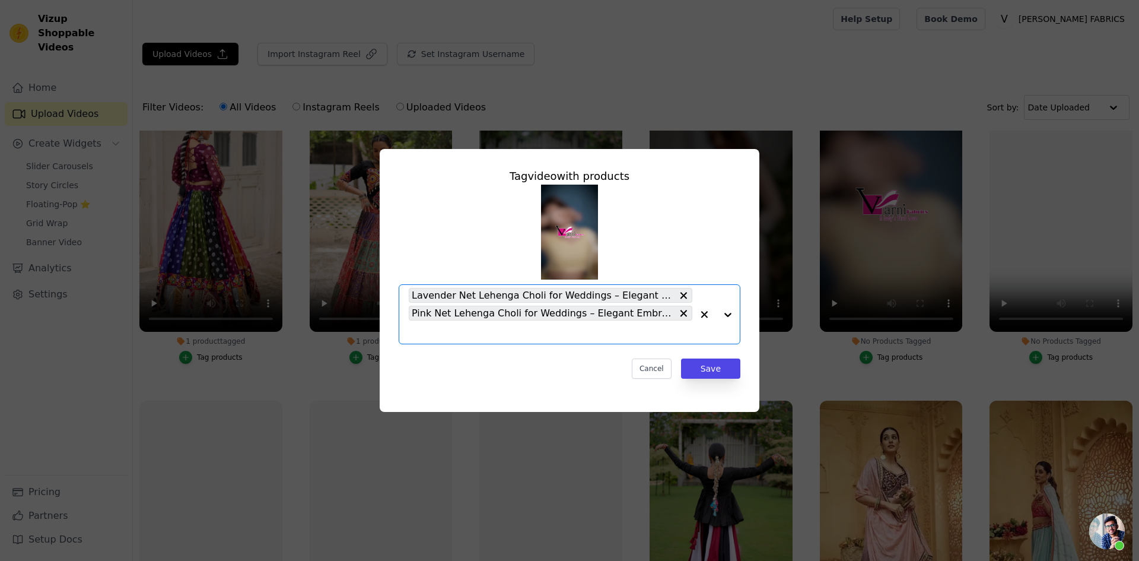
scroll to position [0, 0]
paste input "Yellow Net Lehenga Choli for Weddings – Elegant Embroidered Ethnic Wear with Du…"
type input "Yellow Net Lehenga Choli for Weddings – Elegant Embroidered Ethnic Wear with Du…"
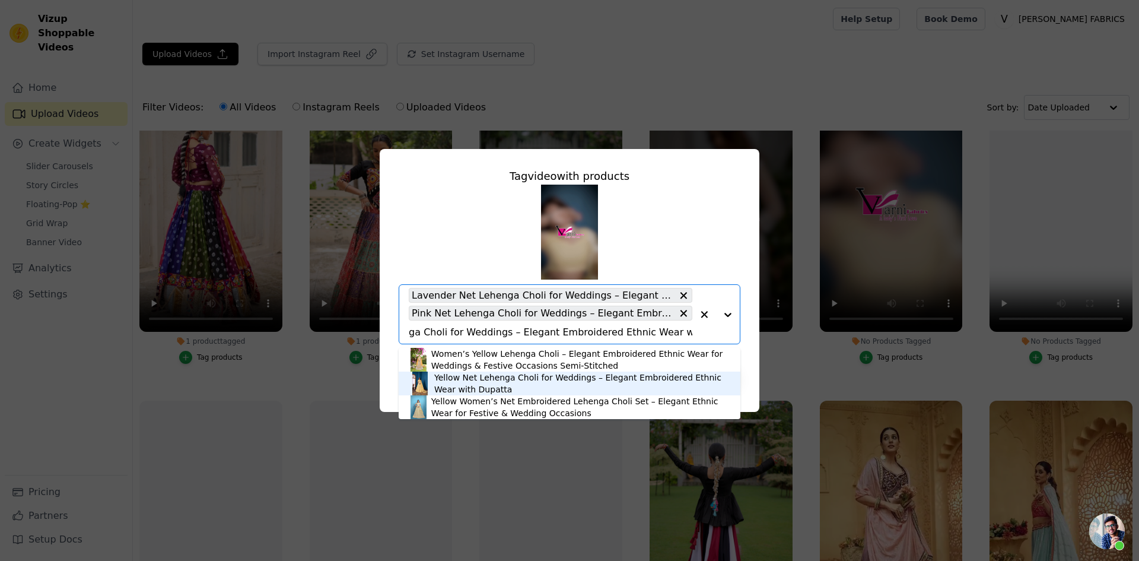
click at [488, 382] on div "Yellow Net Lehenga Choli for Weddings – Elegant Embroidered Ethnic Wear with Du…" at bounding box center [581, 383] width 294 height 24
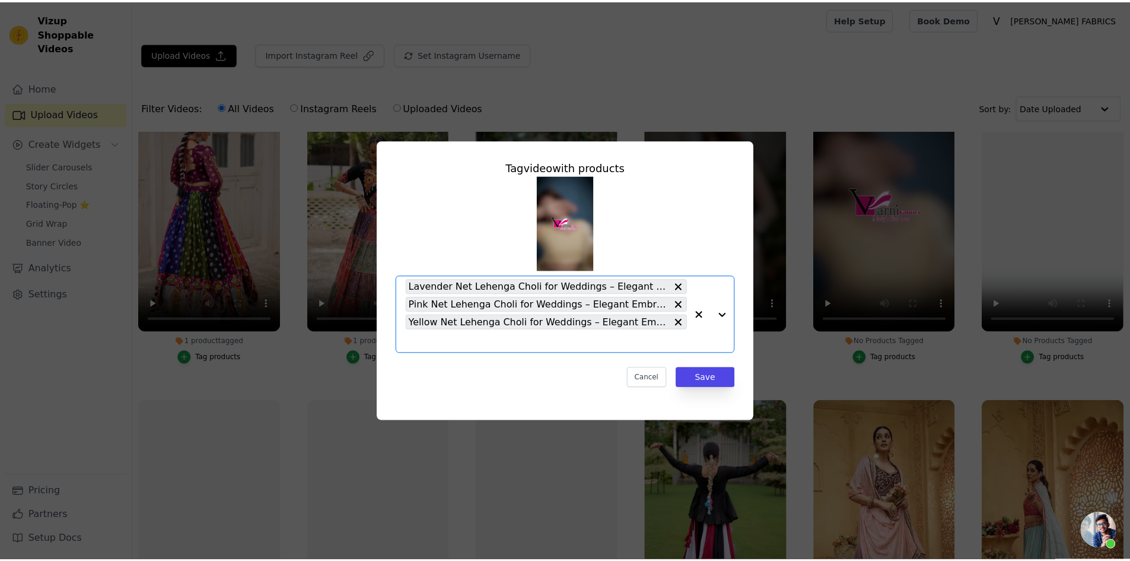
scroll to position [0, 0]
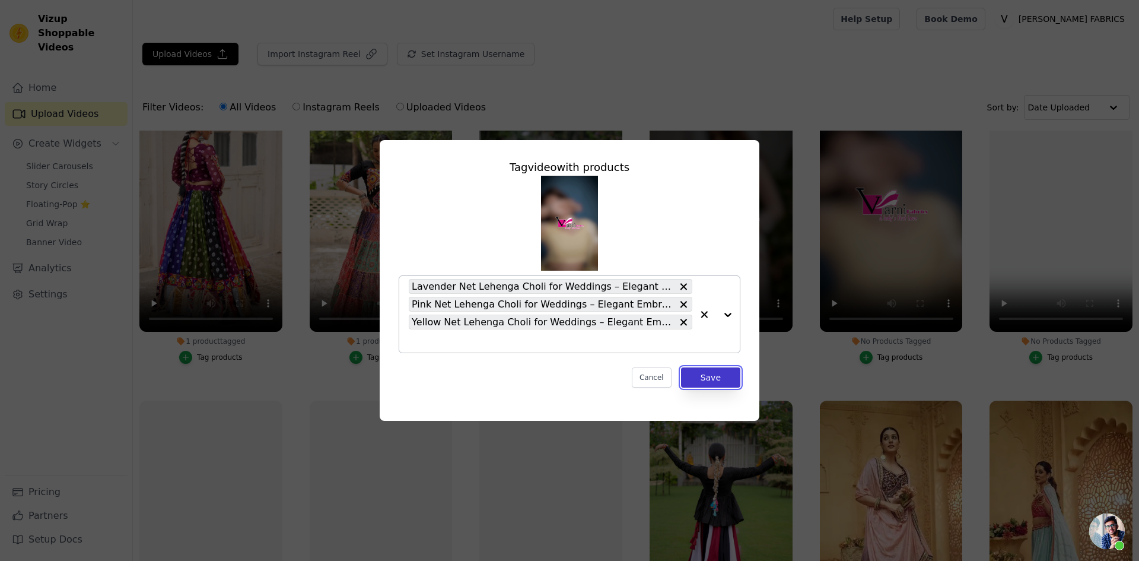
click at [708, 379] on button "Save" at bounding box center [710, 377] width 59 height 20
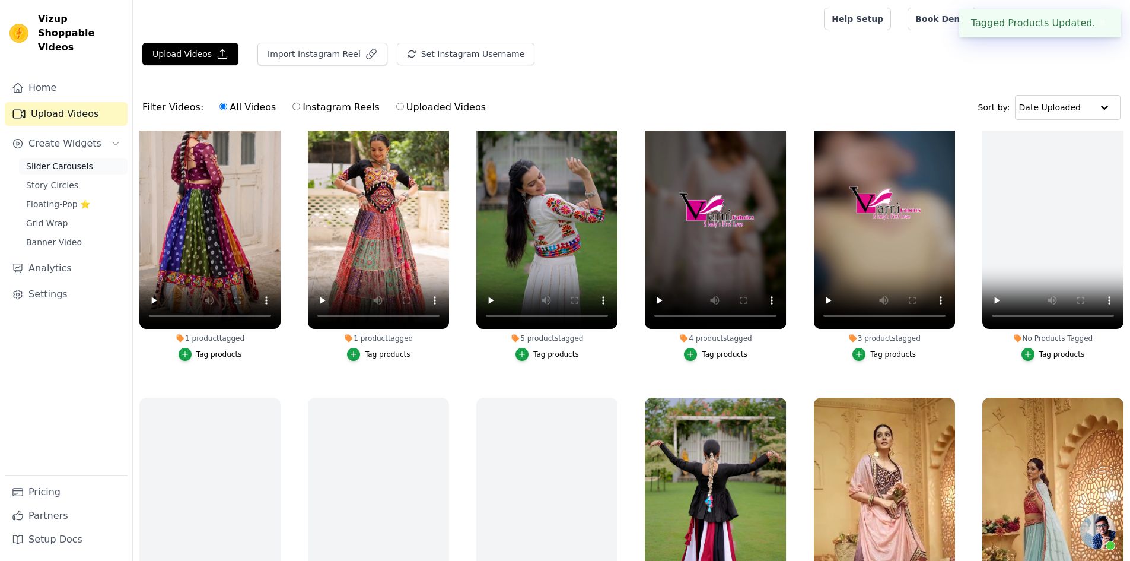
click at [55, 159] on link "Slider Carousels" at bounding box center [73, 166] width 109 height 17
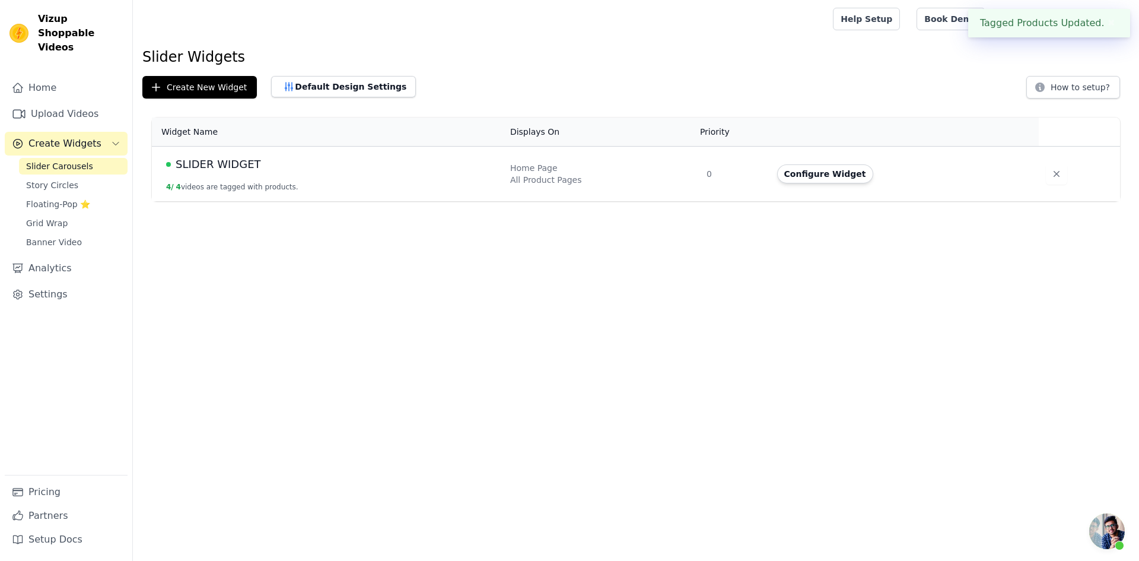
click at [332, 171] on div "SLIDER WIDGET" at bounding box center [331, 164] width 330 height 17
click at [831, 174] on button "Configure Widget" at bounding box center [825, 173] width 96 height 19
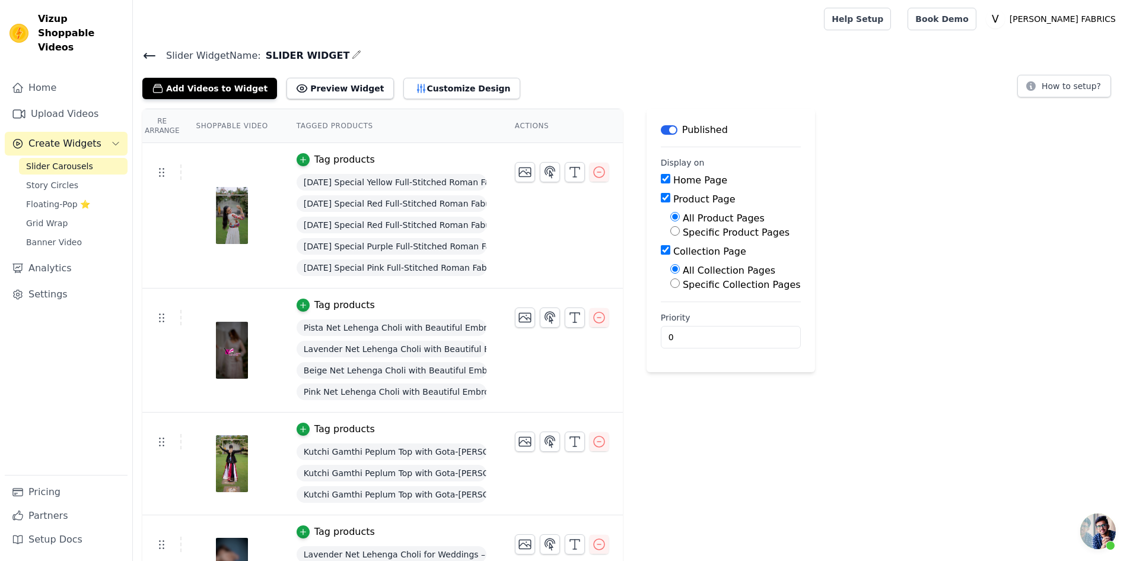
click at [151, 56] on icon at bounding box center [149, 55] width 11 height 5
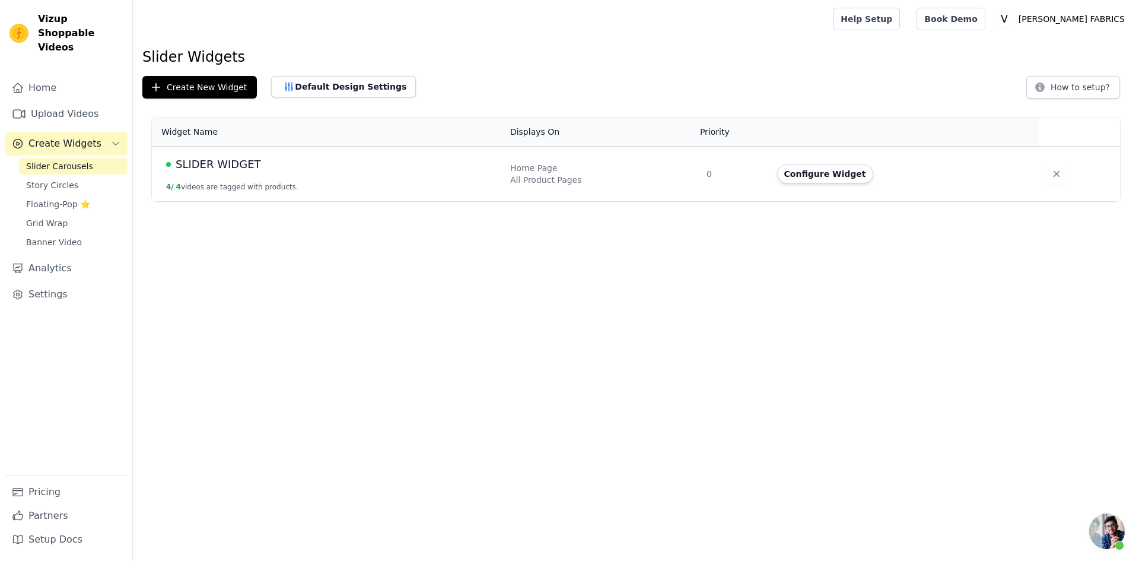
click at [206, 167] on span "SLIDER WIDGET" at bounding box center [218, 164] width 85 height 17
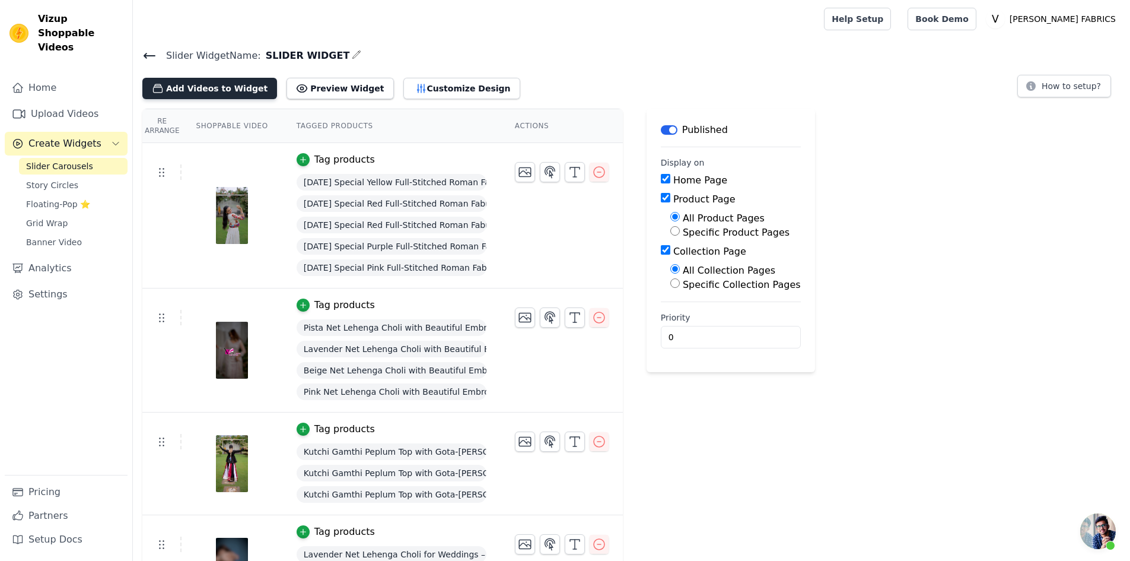
click at [190, 93] on button "Add Videos to Widget" at bounding box center [209, 88] width 135 height 21
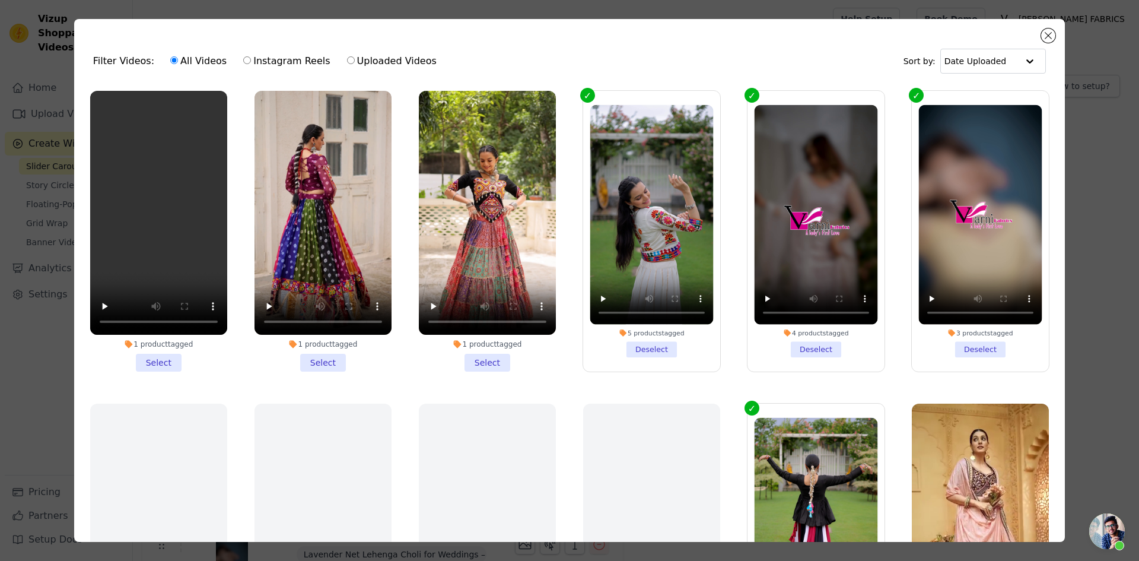
click at [159, 357] on li "1 product tagged Select" at bounding box center [158, 231] width 137 height 281
click at [0, 0] on input "1 product tagged Select" at bounding box center [0, 0] width 0 height 0
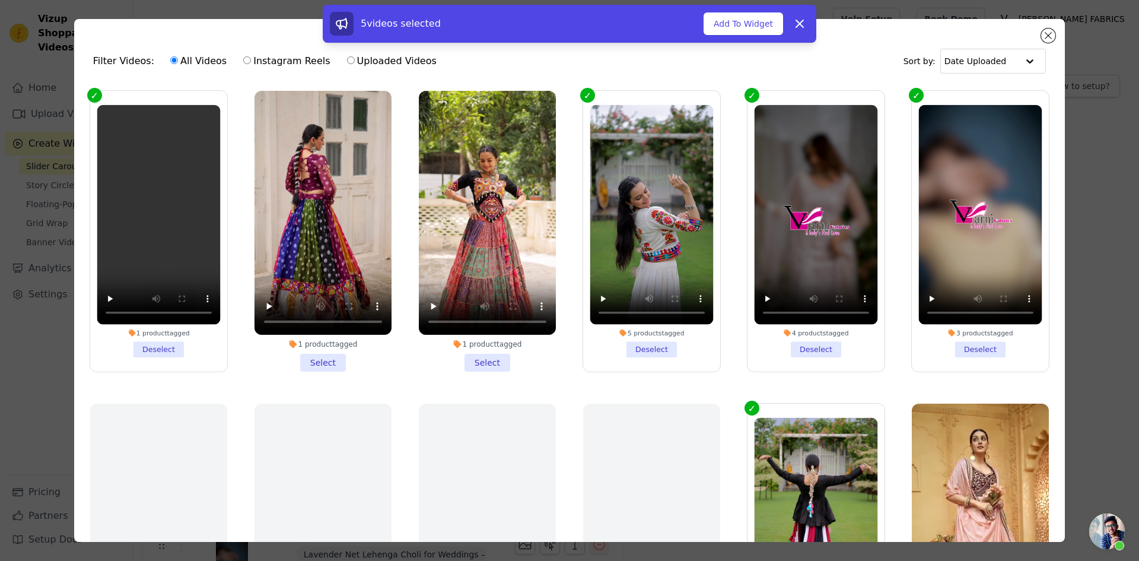
click at [320, 356] on li "1 product tagged Select" at bounding box center [323, 231] width 137 height 281
click at [0, 0] on input "1 product tagged Select" at bounding box center [0, 0] width 0 height 0
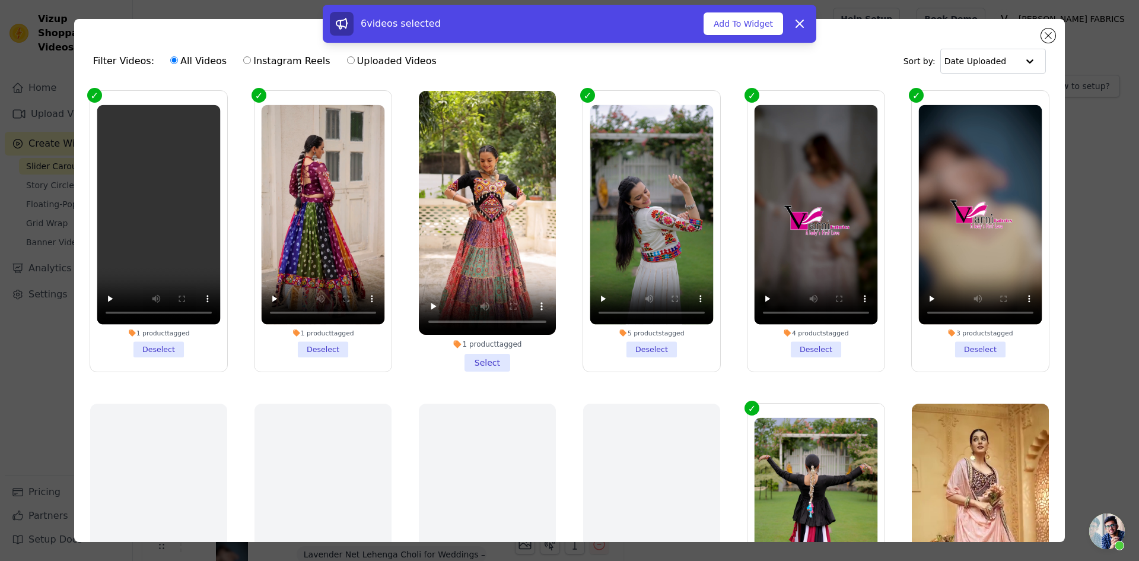
click at [476, 354] on li "1 product tagged Select" at bounding box center [487, 231] width 137 height 281
click at [0, 0] on input "1 product tagged Select" at bounding box center [0, 0] width 0 height 0
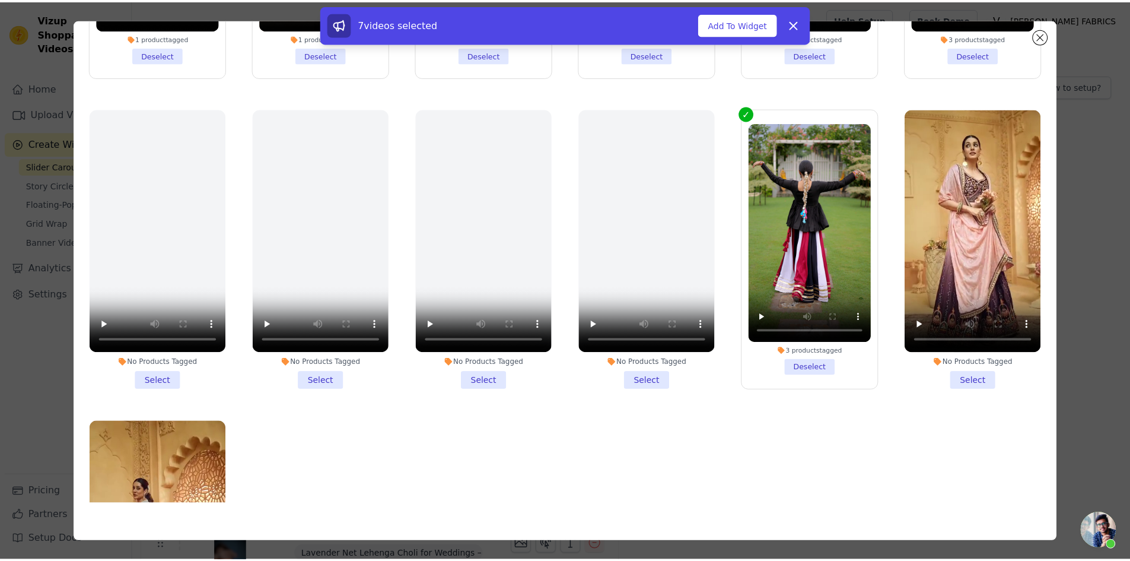
scroll to position [170, 0]
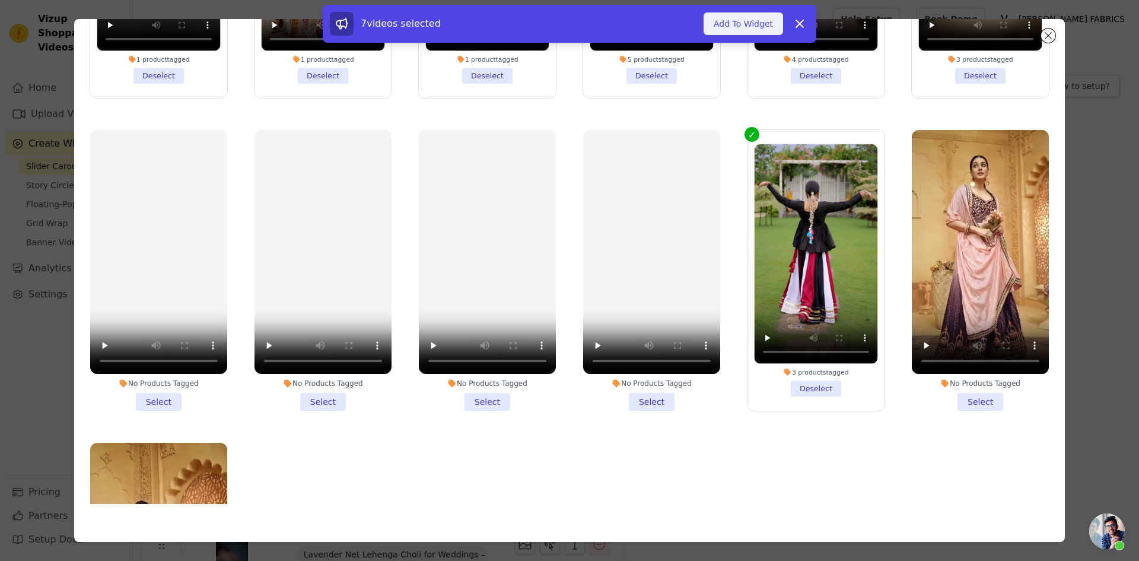
click at [749, 28] on button "Add To Widget" at bounding box center [744, 23] width 80 height 23
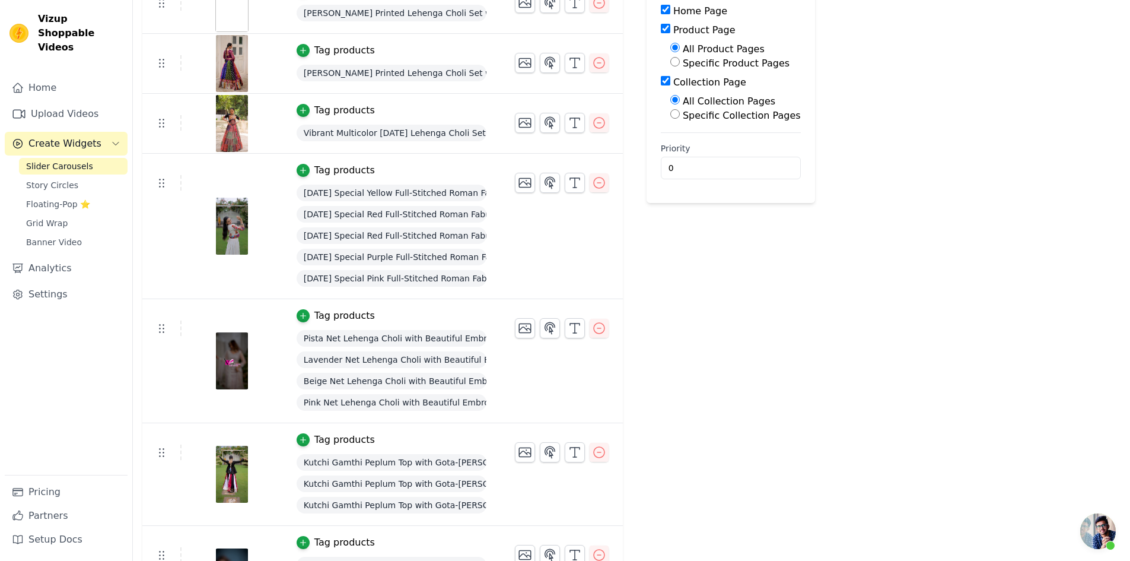
scroll to position [0, 0]
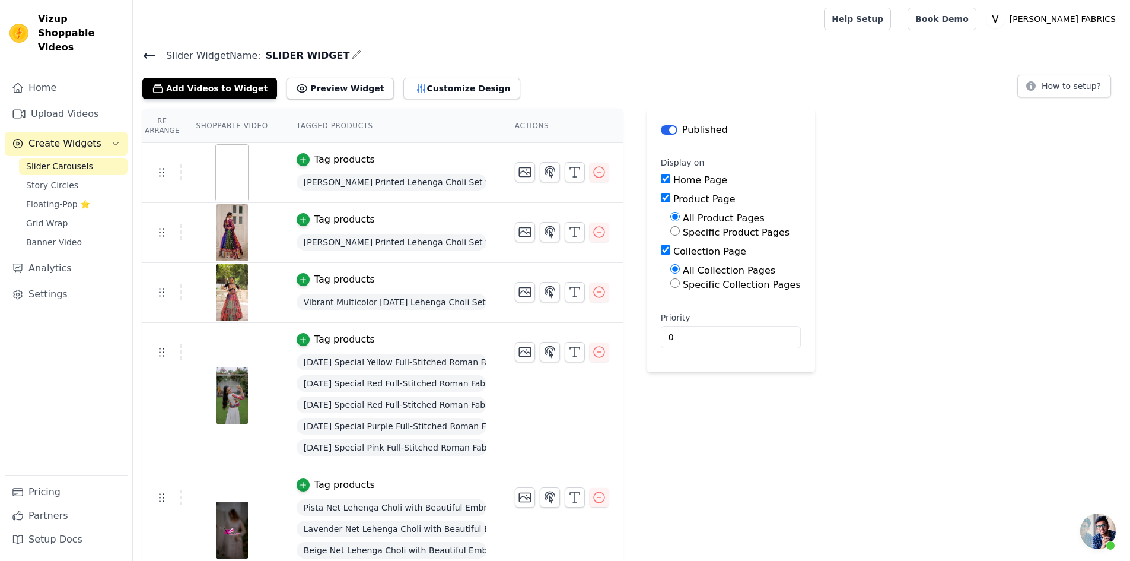
click at [150, 56] on icon at bounding box center [149, 56] width 14 height 14
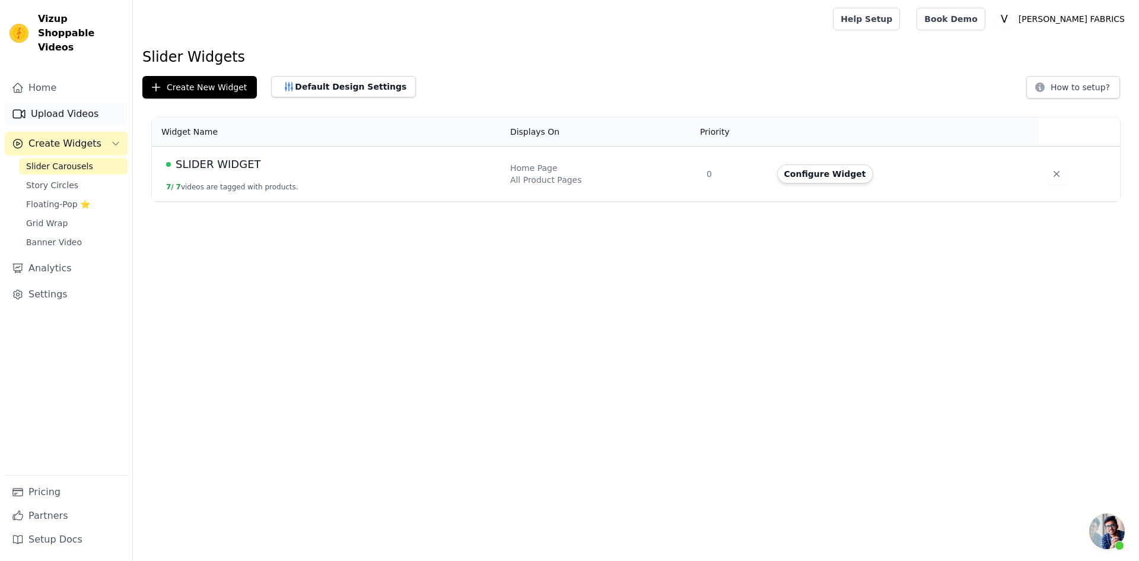
click at [57, 104] on link "Upload Videos" at bounding box center [66, 114] width 123 height 24
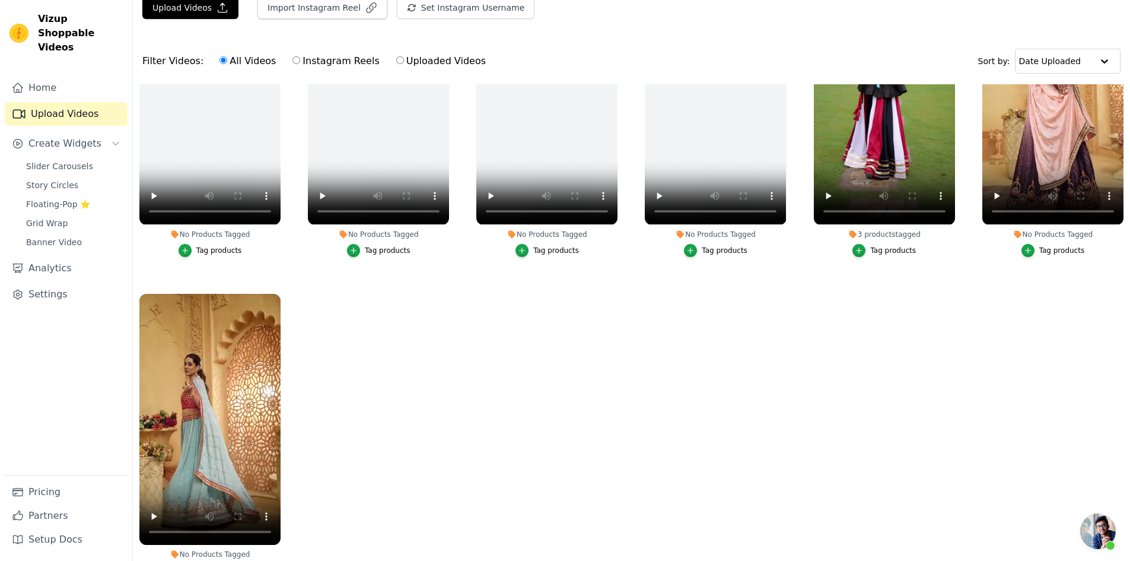
scroll to position [119, 0]
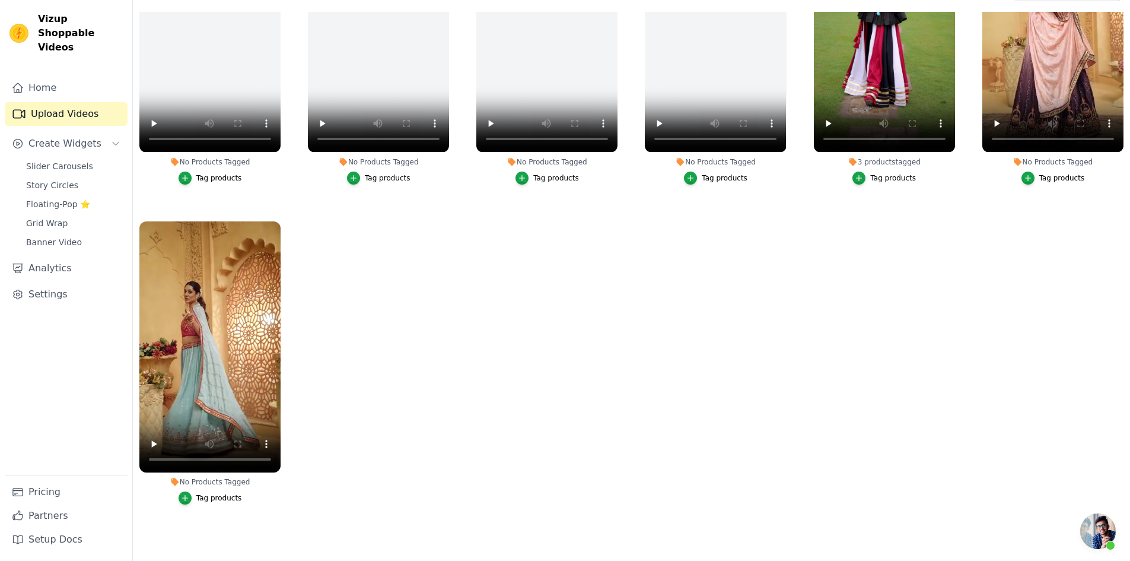
click at [1040, 173] on div "Tag products" at bounding box center [1063, 177] width 46 height 9
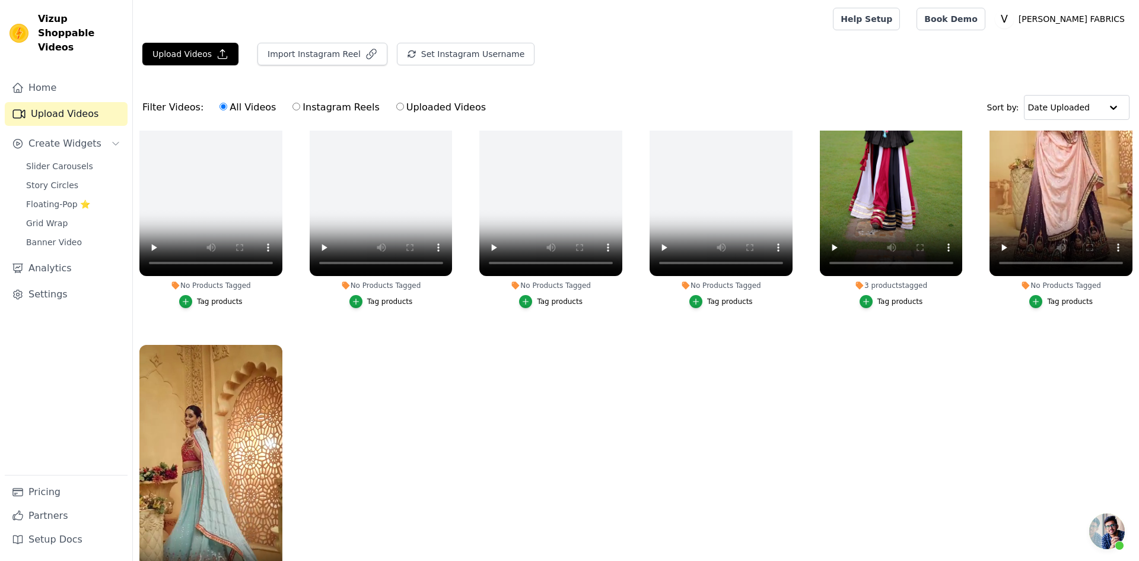
scroll to position [441, 0]
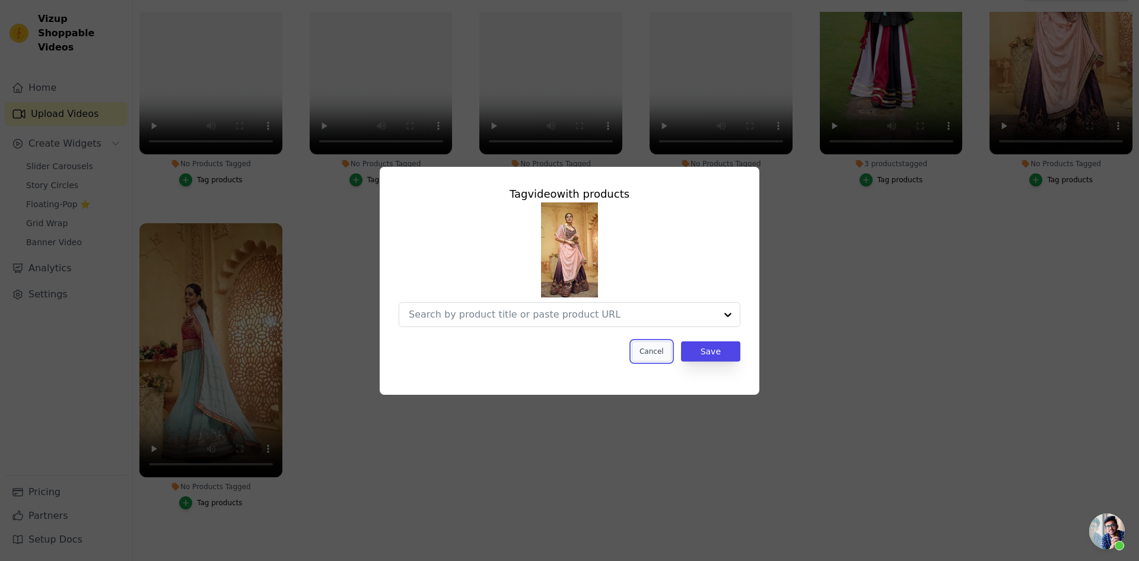
click at [660, 356] on button "Cancel" at bounding box center [652, 351] width 40 height 20
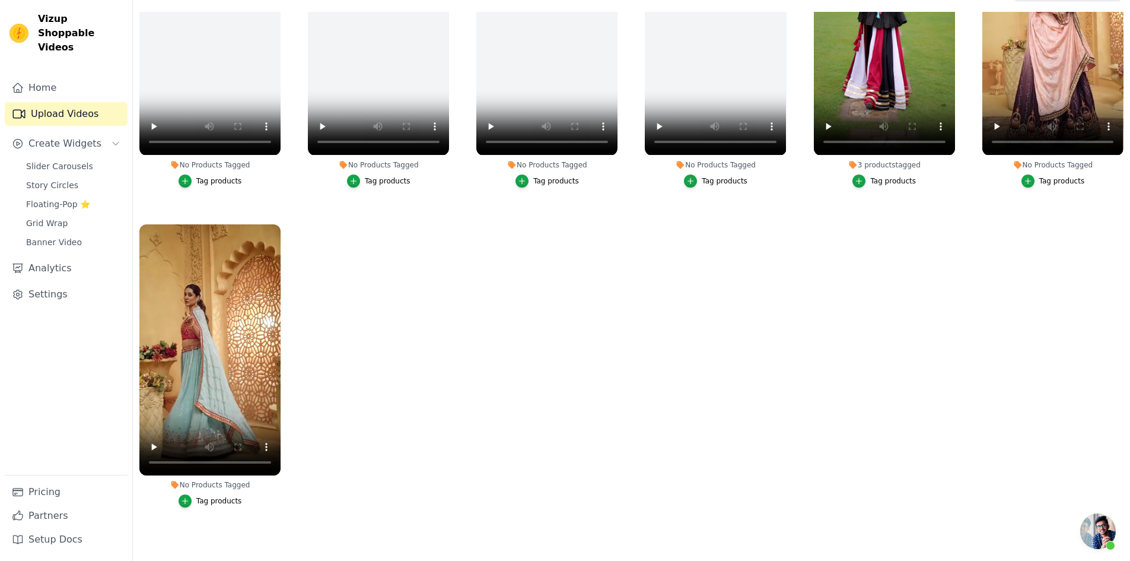
scroll to position [438, 0]
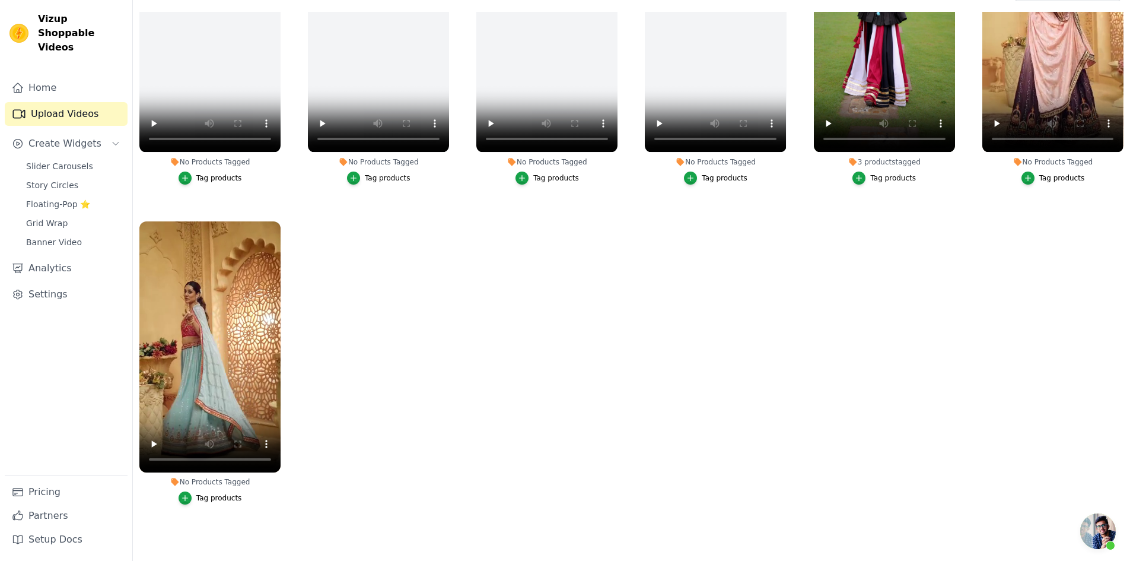
click at [207, 493] on div "Tag products" at bounding box center [219, 497] width 46 height 9
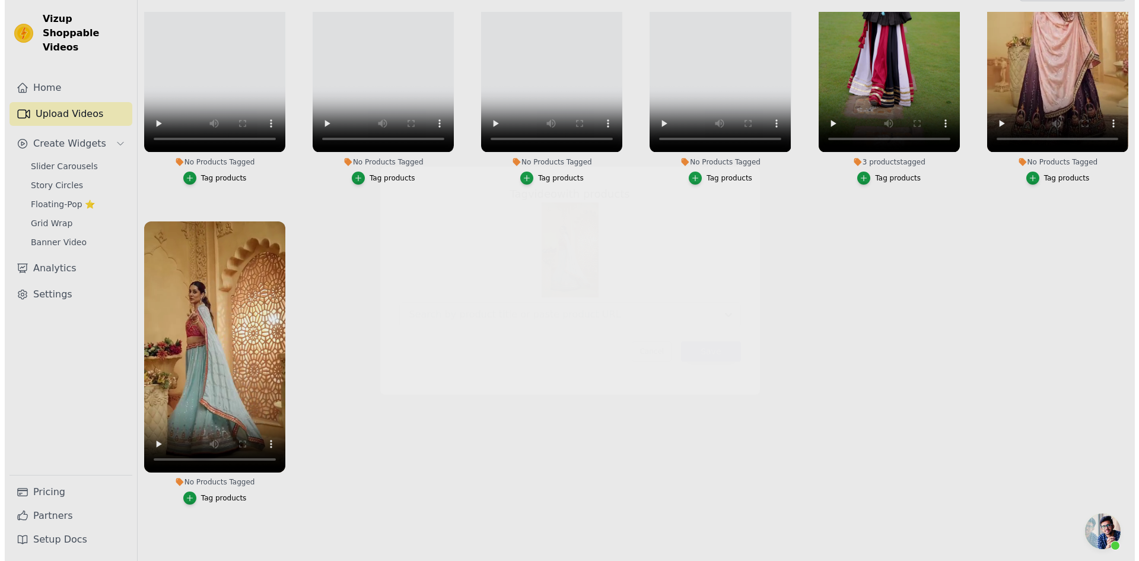
scroll to position [441, 0]
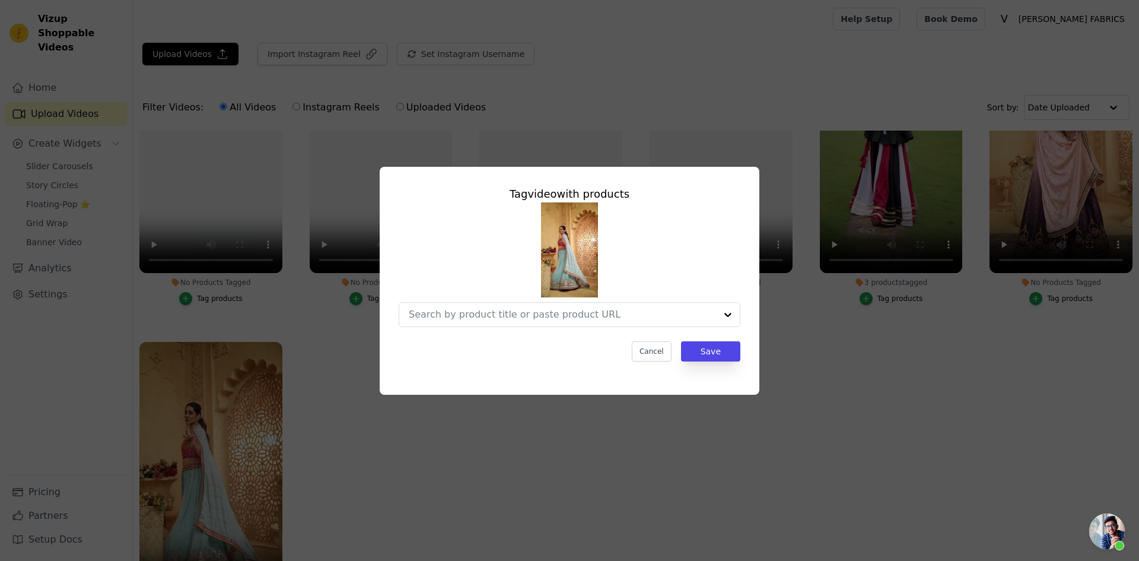
click at [471, 319] on input "No Products Tagged Tag video with products Cancel Save Tag products" at bounding box center [562, 314] width 307 height 11
paste input "Aqua Blue Thread Chinon Trendy Semi-Stitched Lehenga Choli"
type input "Aqua Blue Thread Chinon Trendy Semi-Stitched Lehenga Choli"
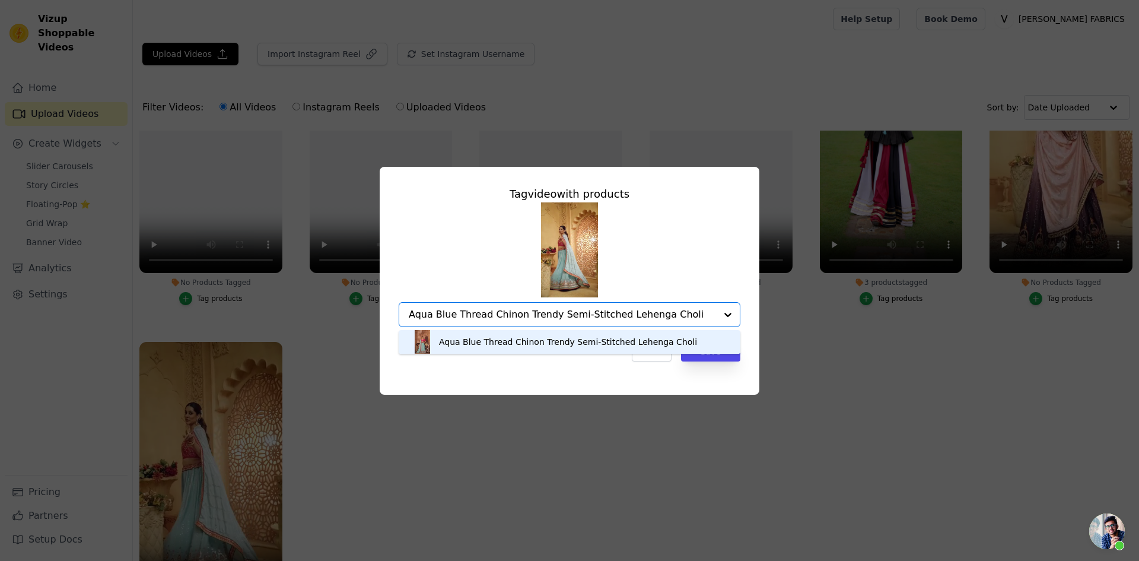
click at [514, 340] on div "Aqua Blue Thread Chinon Trendy Semi-Stitched Lehenga Choli" at bounding box center [568, 342] width 258 height 12
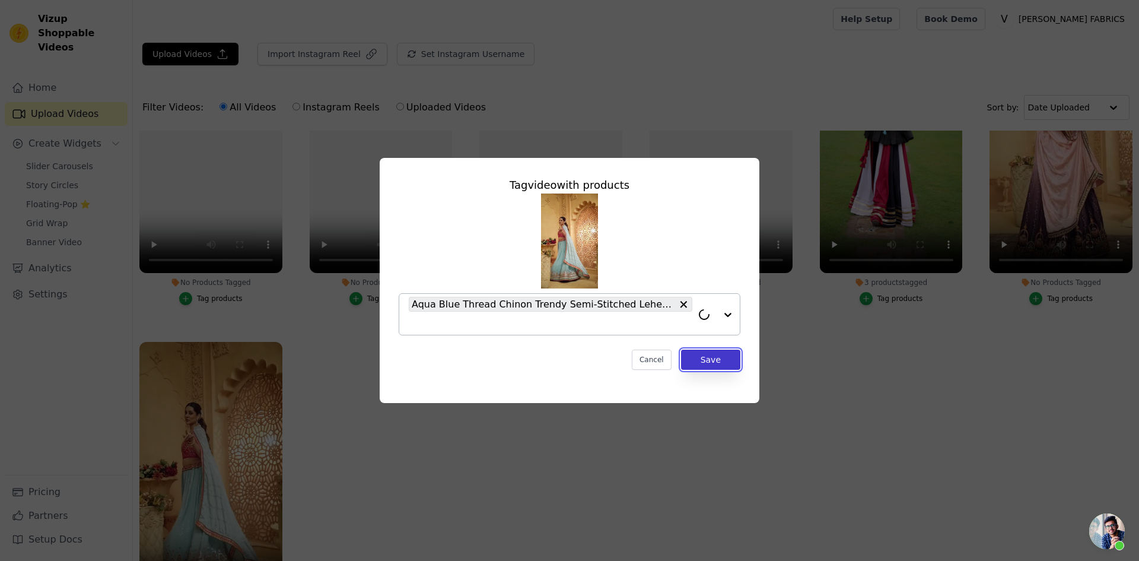
click at [716, 365] on button "Save" at bounding box center [710, 359] width 59 height 20
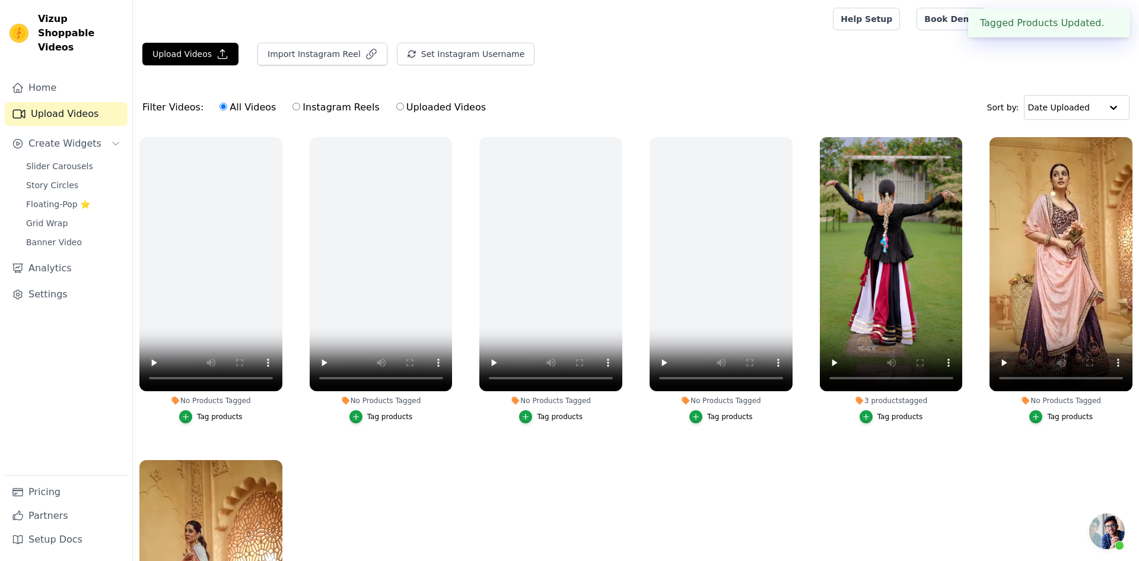
scroll to position [322, 0]
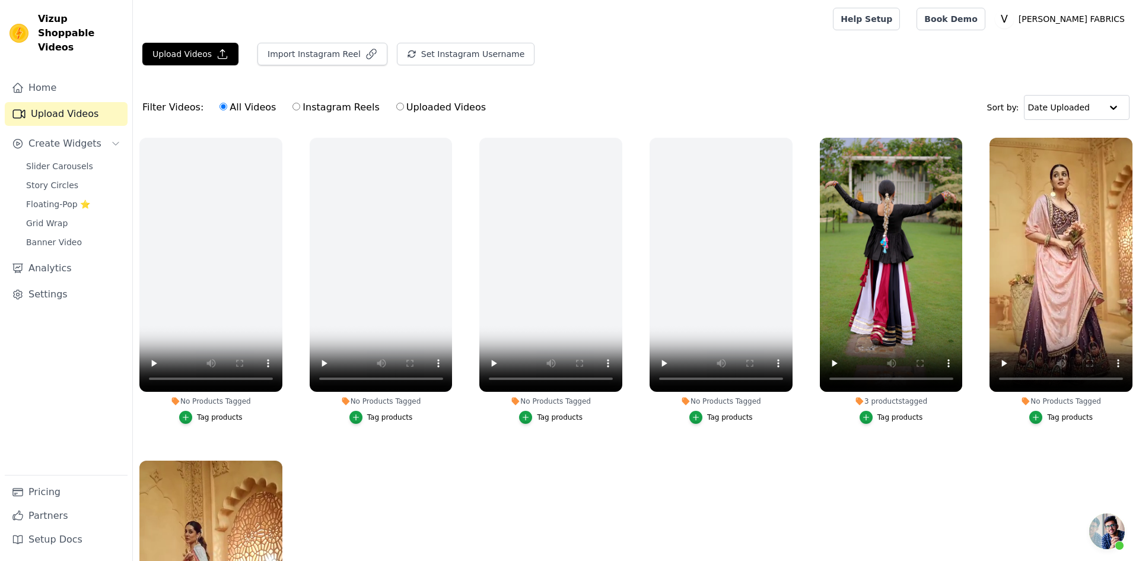
click at [1063, 414] on div "Tag products" at bounding box center [1070, 416] width 46 height 9
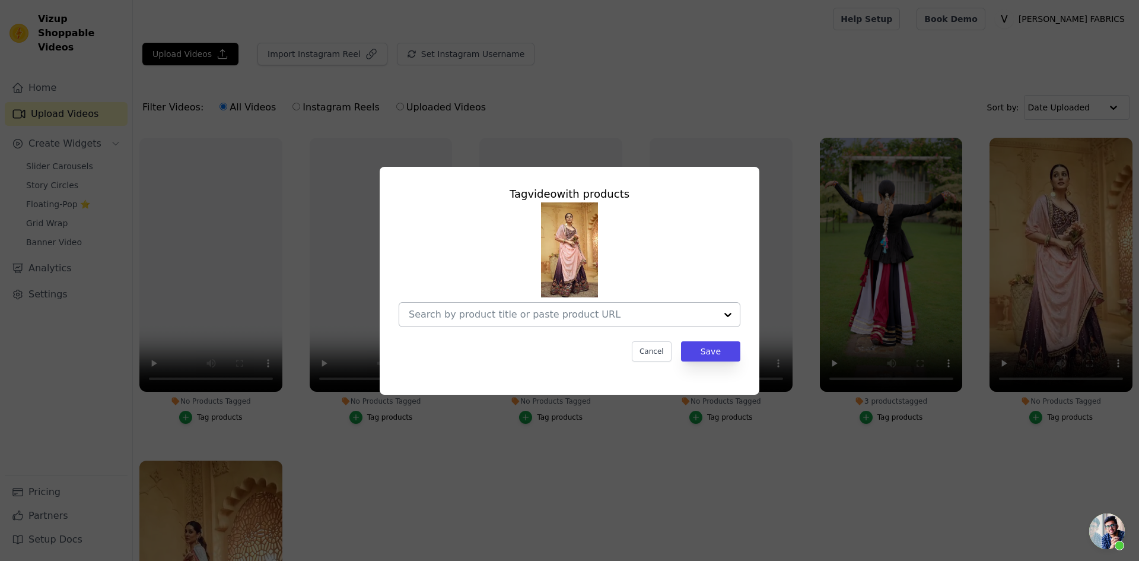
click at [568, 311] on input "No Products Tagged Tag video with products Cancel Save Tag products" at bounding box center [562, 314] width 307 height 11
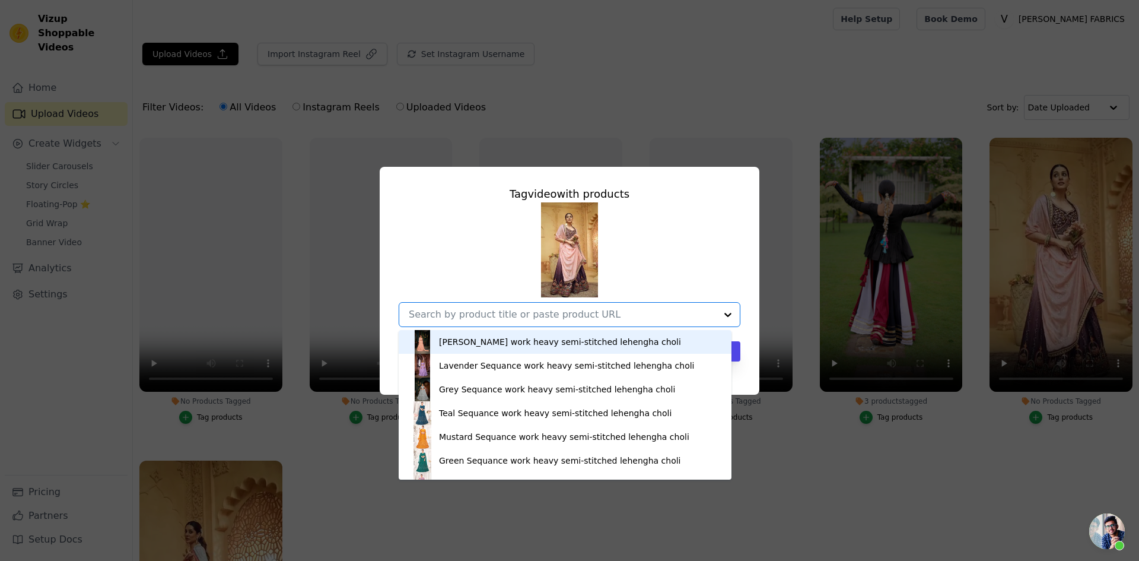
paste input "Pink And Purple Thread Designer Long Semi-Stitched Lehenga Choli"
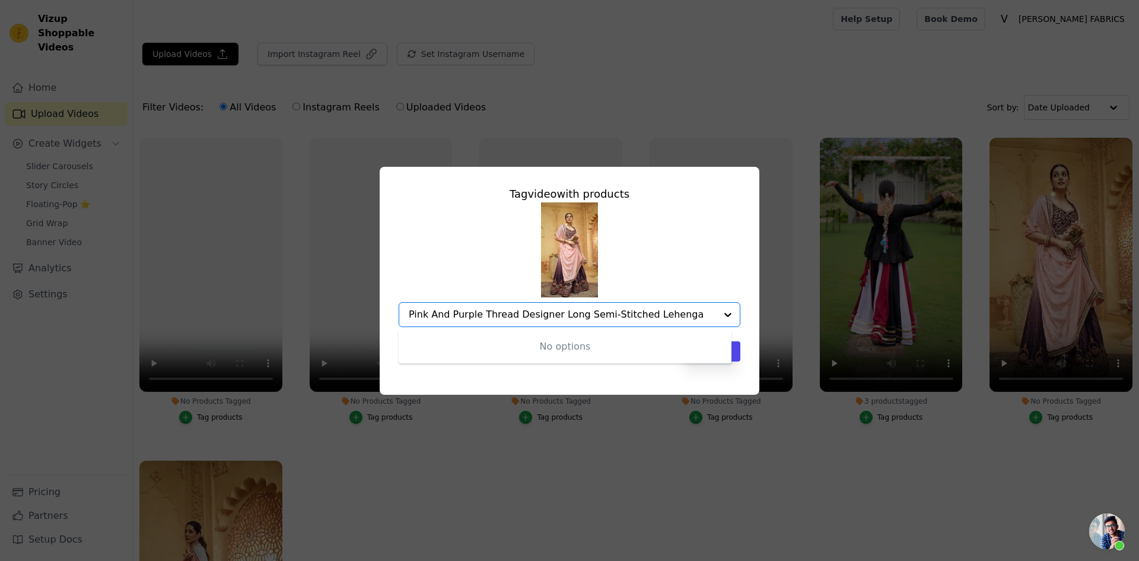
click at [409, 315] on input "Pink And Purple Thread Designer Long Semi-Stitched Lehenga" at bounding box center [562, 314] width 307 height 11
click at [678, 310] on input "Pink And Purple Thread Designer Long Semi-Stitched Lehenga" at bounding box center [562, 314] width 307 height 11
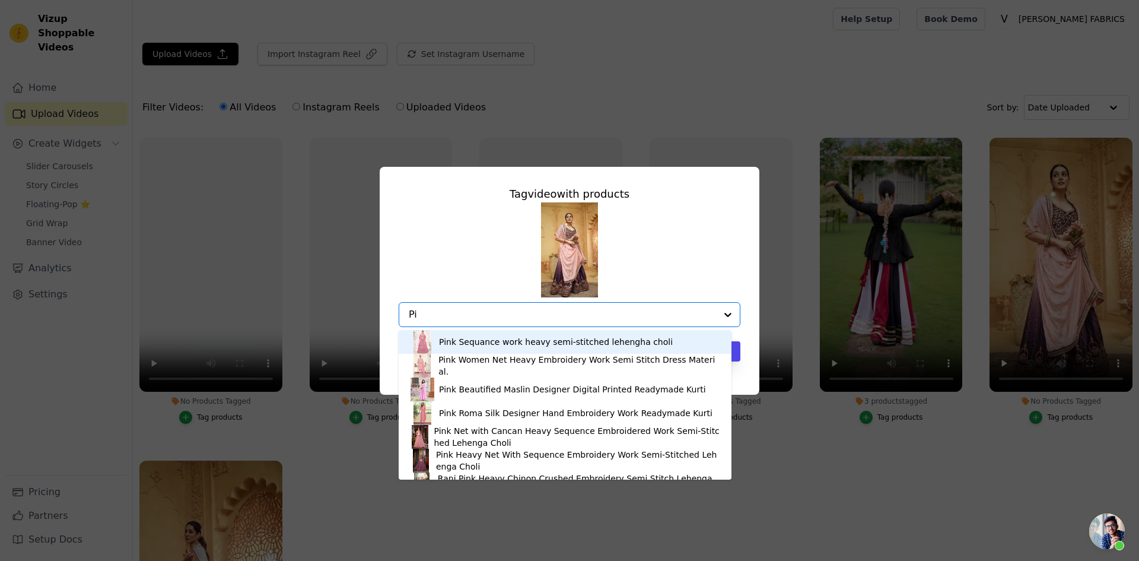
type input "P"
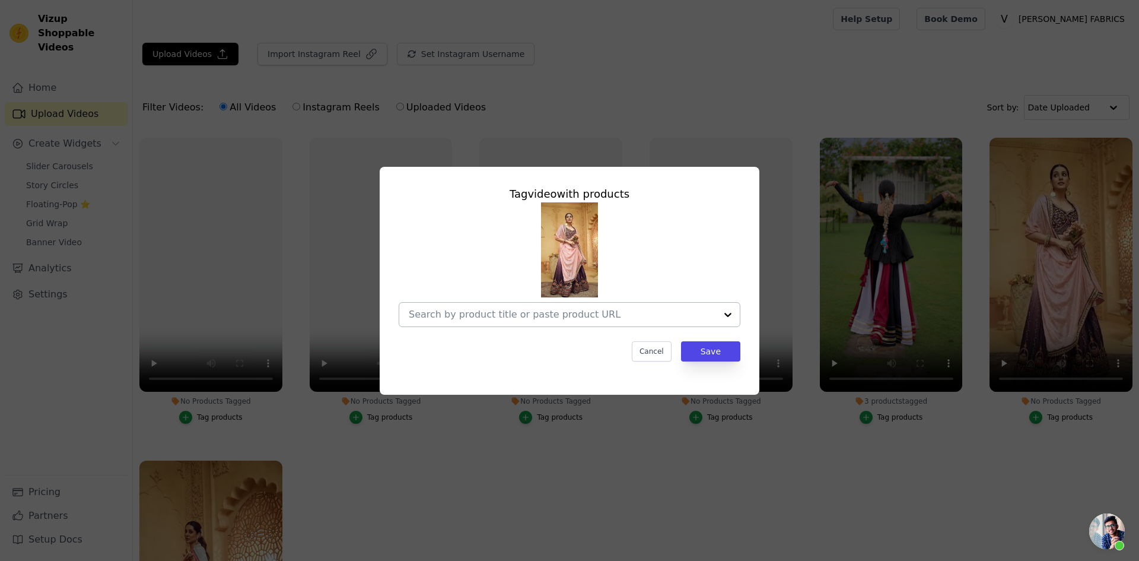
click at [646, 316] on input "No Products Tagged Tag video with products Cancel Save Tag products" at bounding box center [562, 314] width 307 height 11
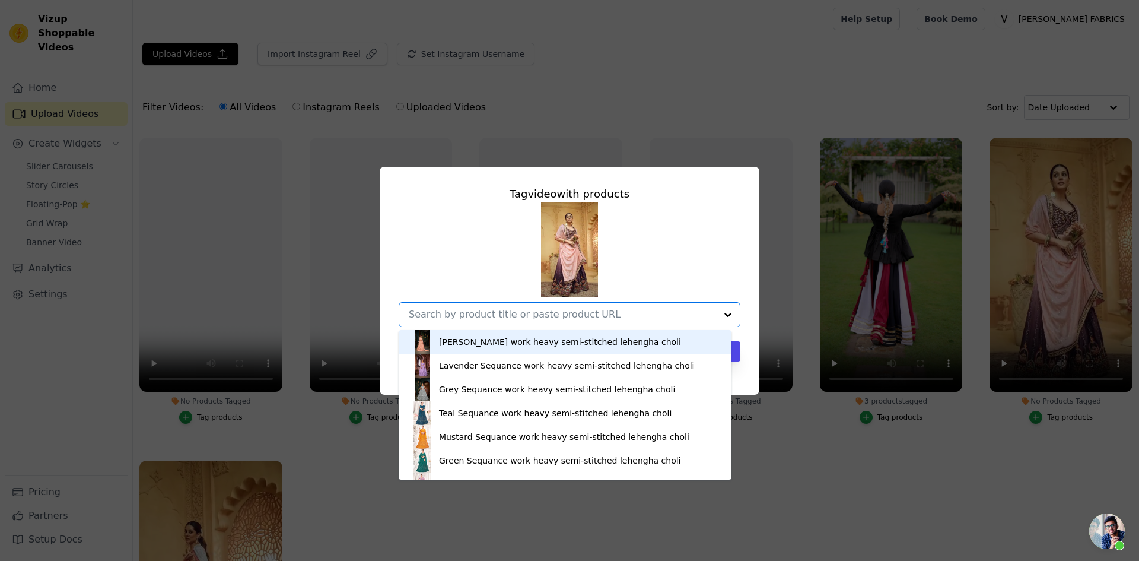
paste input "Pink And Purple Thread Designer Long Semi-Stitched Lehenga Choli"
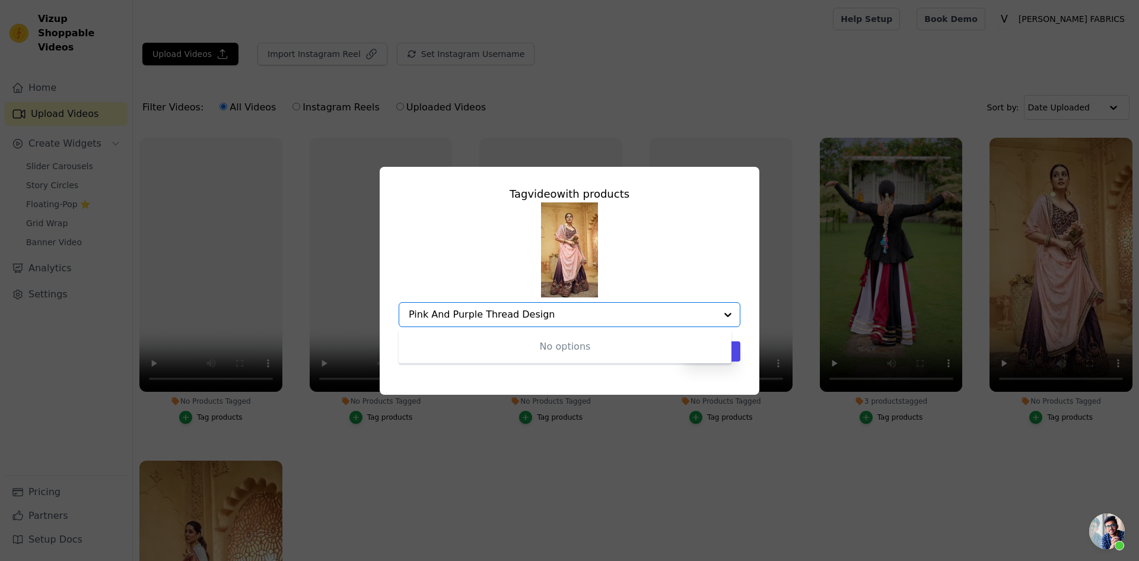
type input "Pink And Purple Thread Design"
click at [530, 310] on input "No Products Tagged Tag video with products Option undefined, selected. Select i…" at bounding box center [562, 314] width 307 height 11
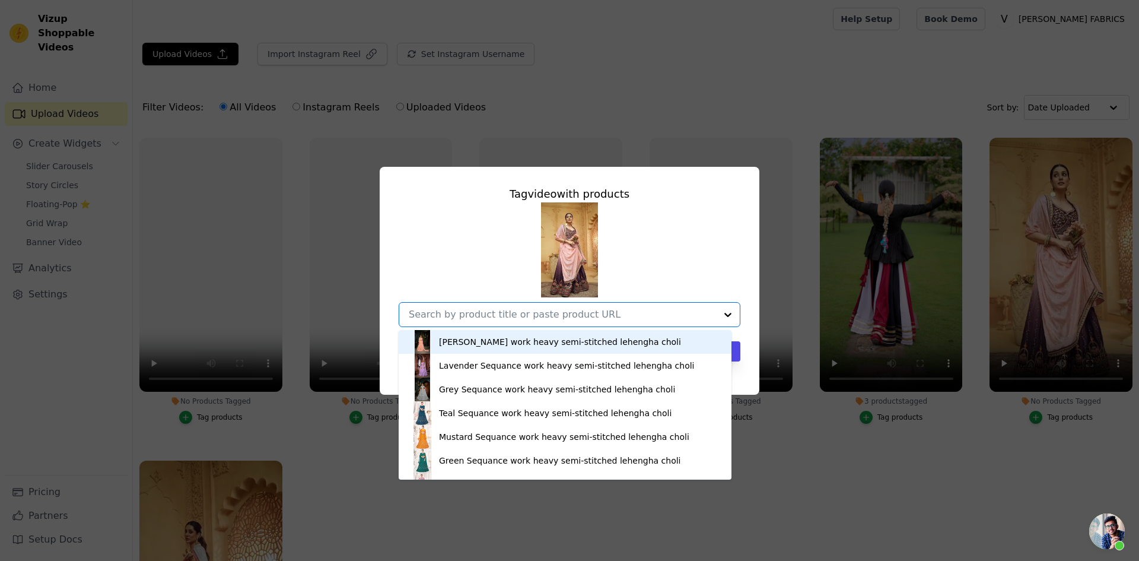
paste input "Pink And Purple Thread Designer Long Semi-Stitched Lehenga Choli"
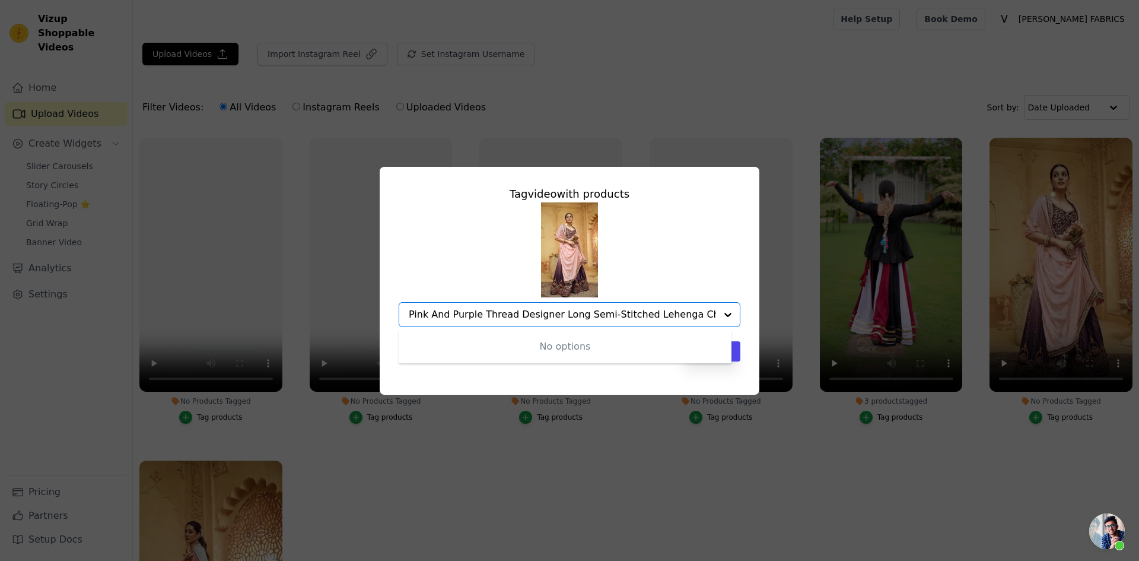
type input "Pink And Purple Thread Designer Long Semi-Stitched Lehenga Choli"
click at [712, 118] on div "Tag video with products No options Option undefined, selected. Cancel Save" at bounding box center [569, 280] width 1139 height 561
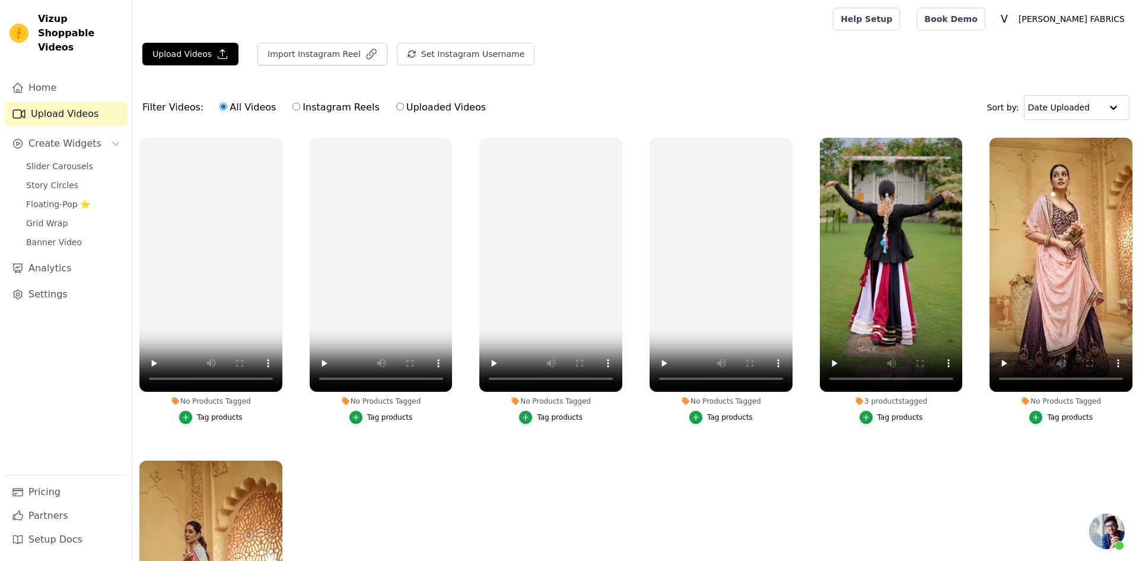
click at [1056, 412] on div "Tag products" at bounding box center [1070, 416] width 46 height 9
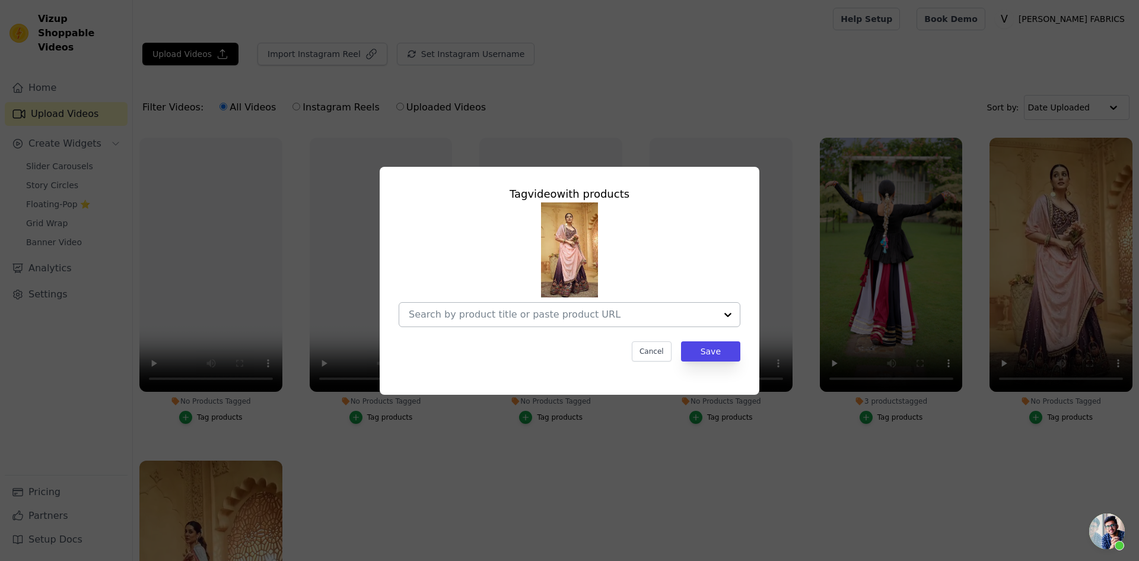
click at [625, 322] on div at bounding box center [562, 315] width 307 height 24
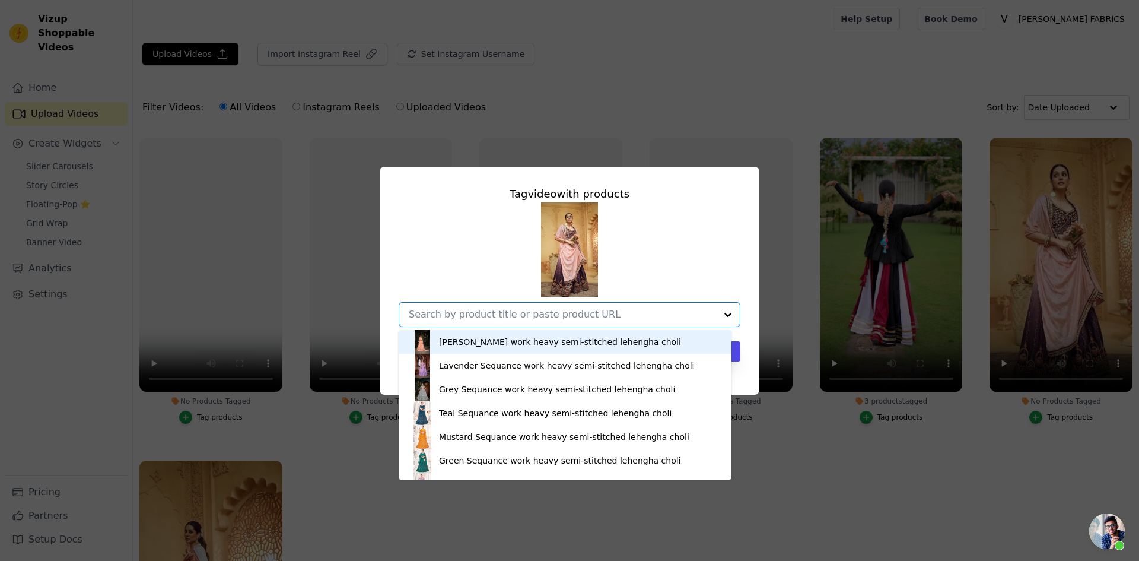
paste input "Pink And Purple Thread Designer Long Semi-Stitched Lehenga Choli"
type input "Pink And Purple Thread Designer Long Semi-Stitched Lehenga Choli"
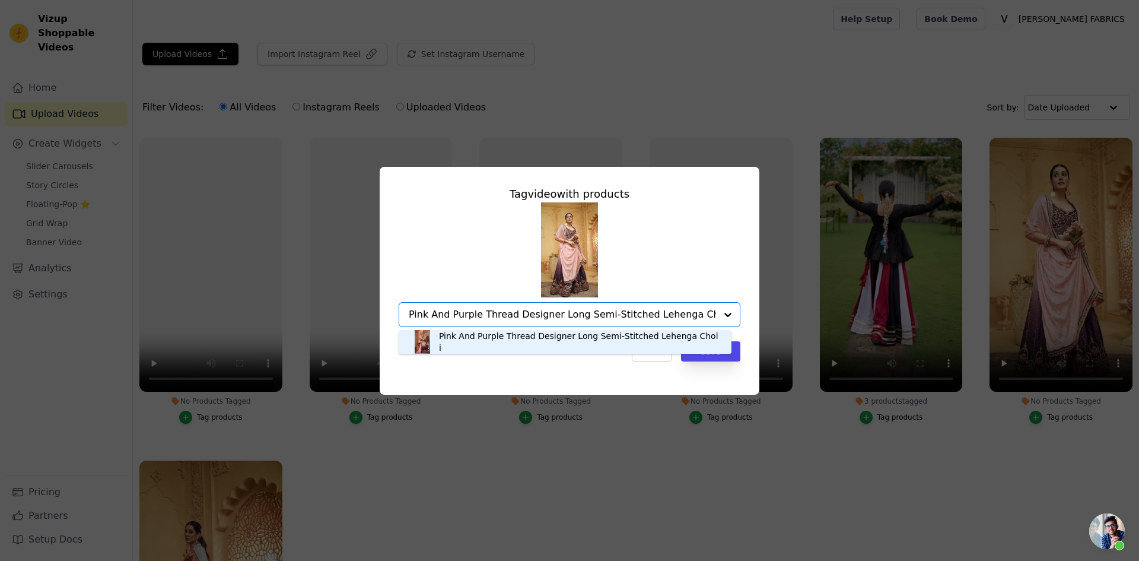
click at [607, 333] on div "Pink And Purple Thread Designer Long Semi-Stitched Lehenga Choli" at bounding box center [565, 342] width 309 height 24
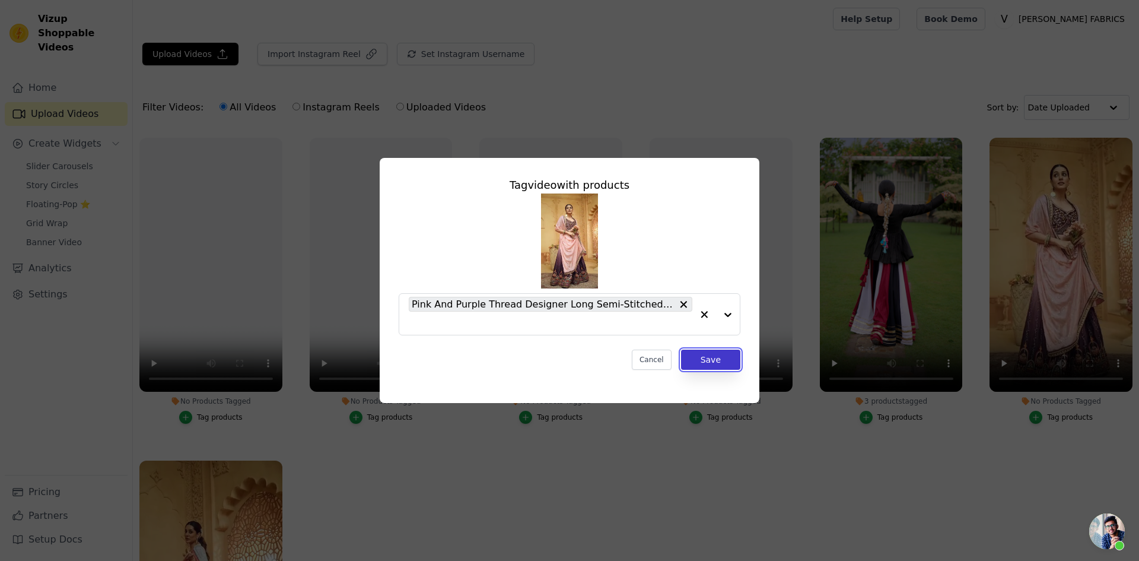
click at [711, 360] on button "Save" at bounding box center [710, 359] width 59 height 20
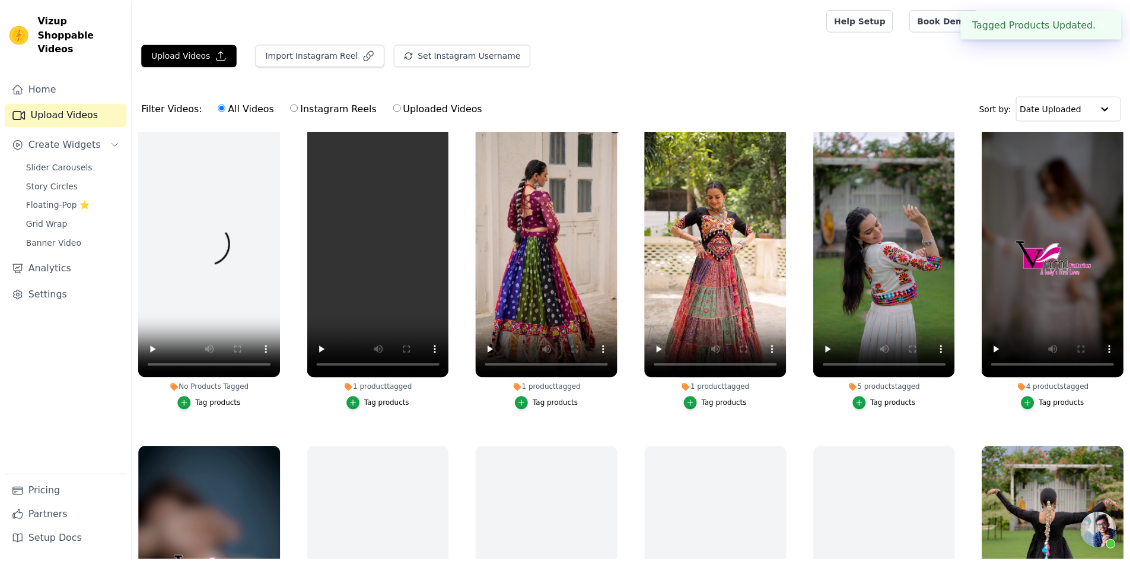
scroll to position [0, 0]
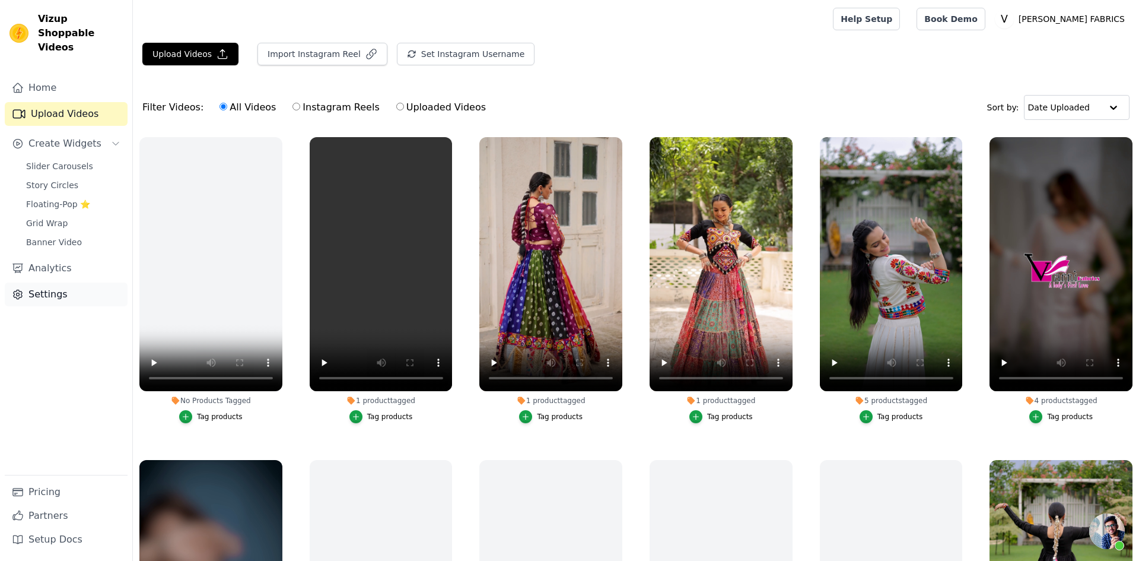
click at [49, 282] on link "Settings" at bounding box center [66, 294] width 123 height 24
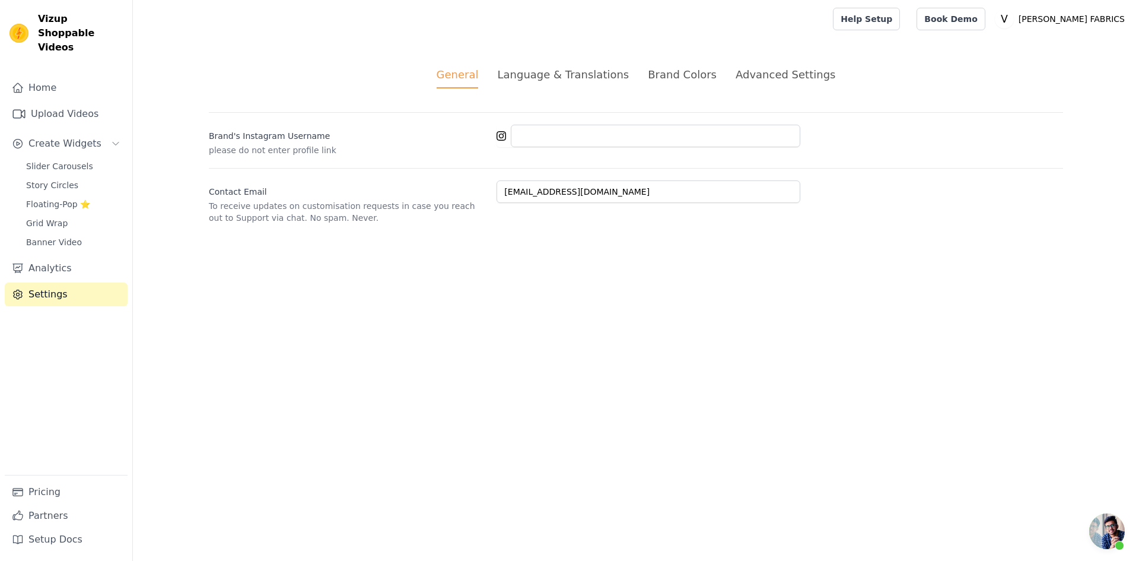
click at [570, 80] on div "Language & Translations" at bounding box center [563, 74] width 132 height 16
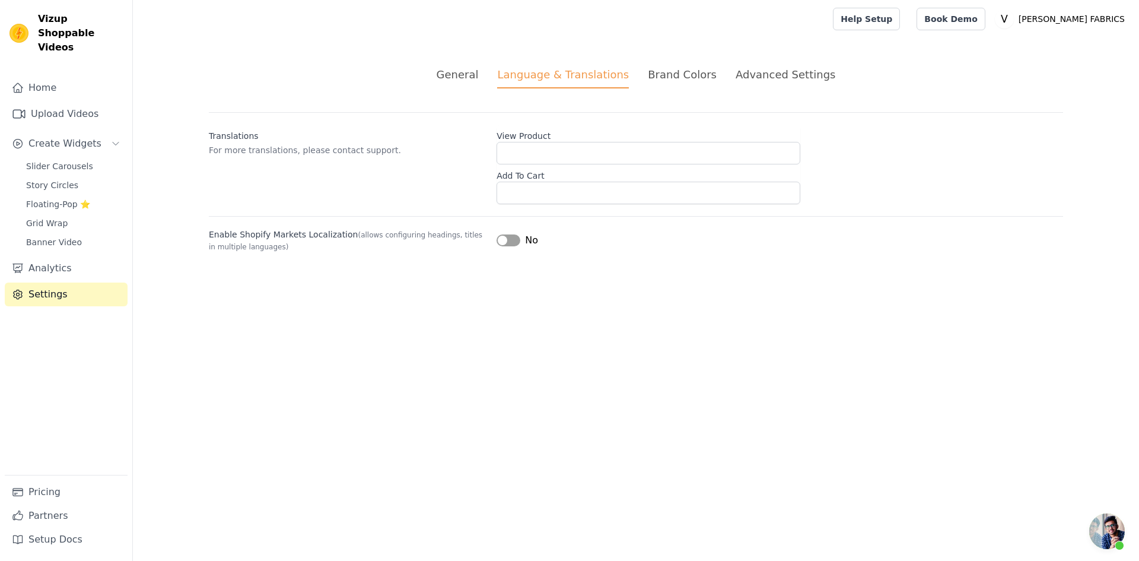
click at [508, 246] on div "No" at bounding box center [518, 240] width 42 height 14
click at [509, 243] on button "Label" at bounding box center [509, 240] width 24 height 12
click at [667, 71] on div "Brand Colors" at bounding box center [682, 74] width 69 height 16
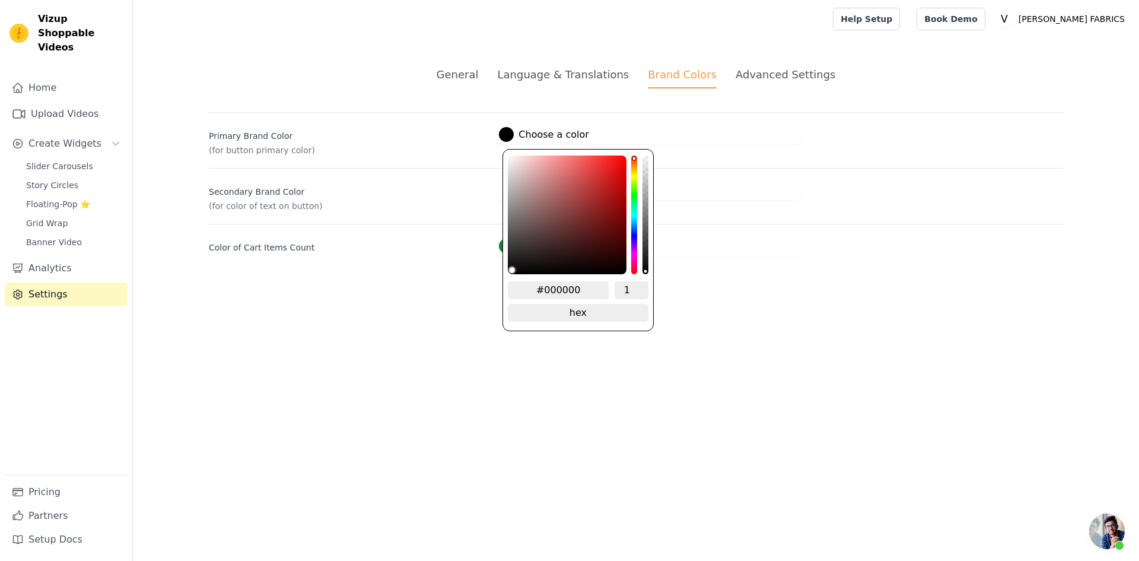
click at [507, 135] on div at bounding box center [506, 134] width 15 height 15
drag, startPoint x: 580, startPoint y: 291, endPoint x: 545, endPoint y: 291, distance: 35.0
click at [545, 291] on input "#000000" at bounding box center [558, 290] width 101 height 18
type input "#DD147"
type input "#dd147c"
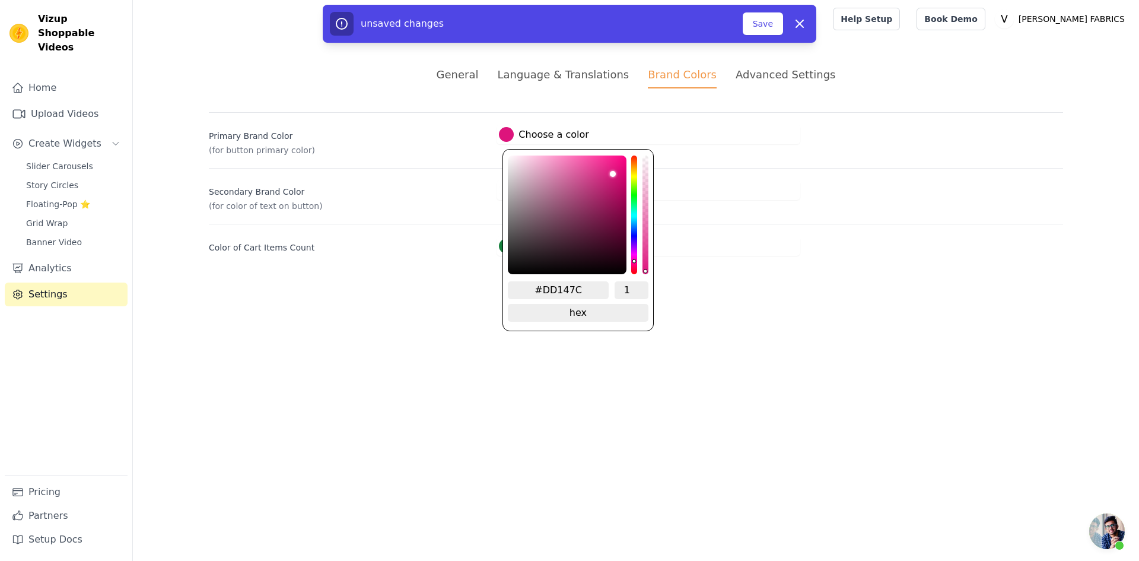
type input "#DD147C"
click at [756, 26] on button "Save" at bounding box center [763, 23] width 40 height 23
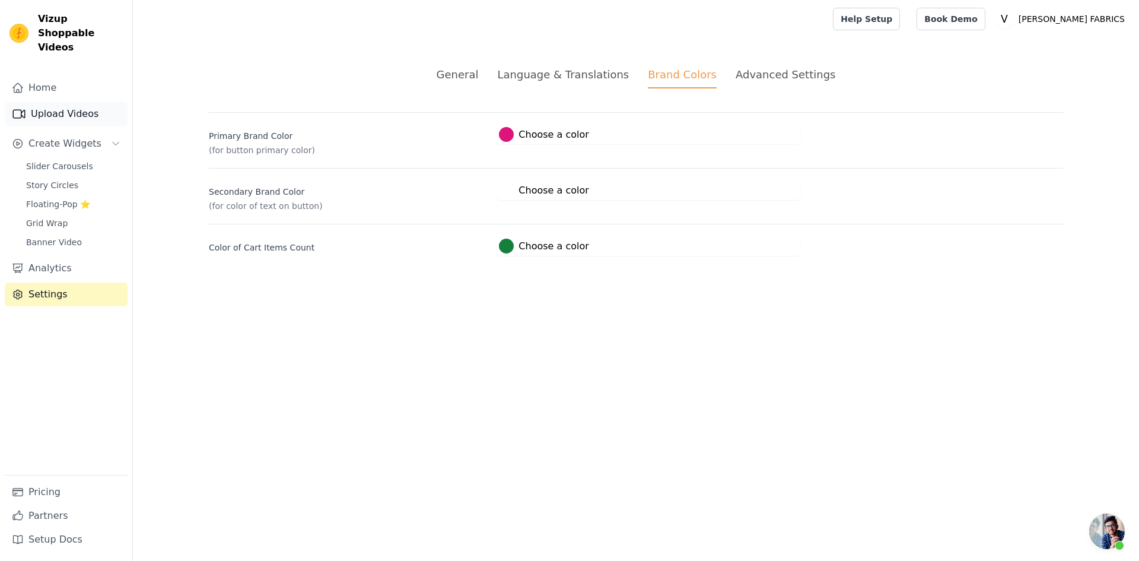
click at [49, 102] on link "Upload Videos" at bounding box center [66, 114] width 123 height 24
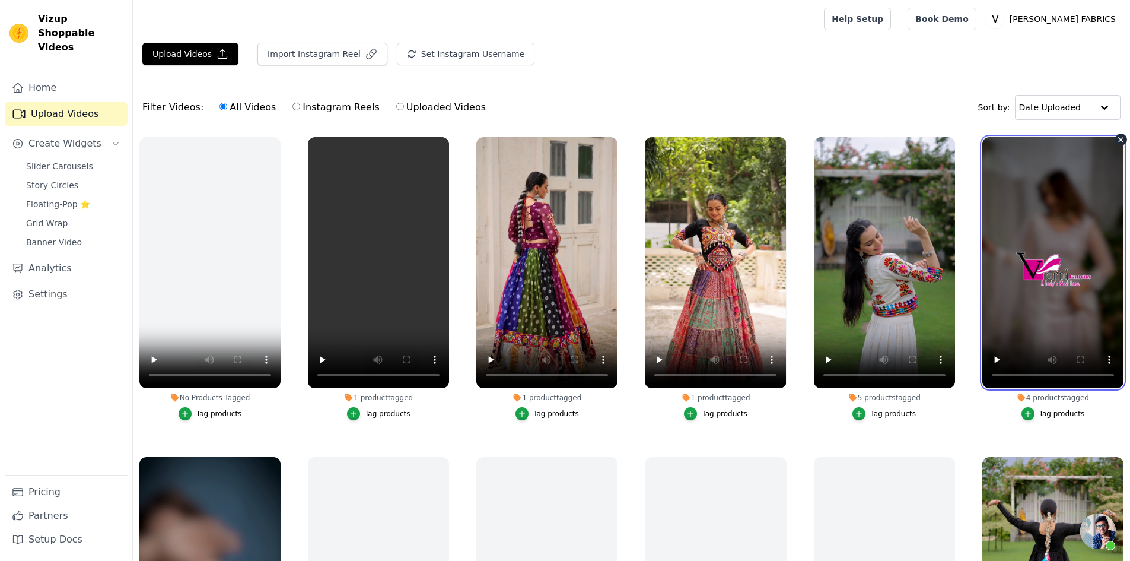
click at [1082, 194] on video at bounding box center [1053, 262] width 141 height 251
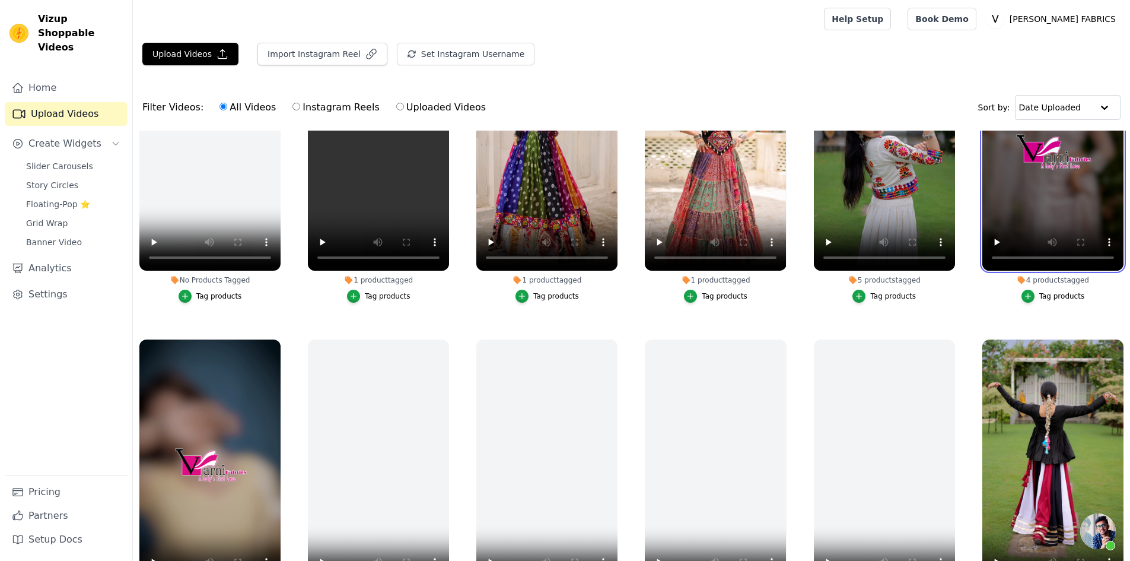
scroll to position [119, 0]
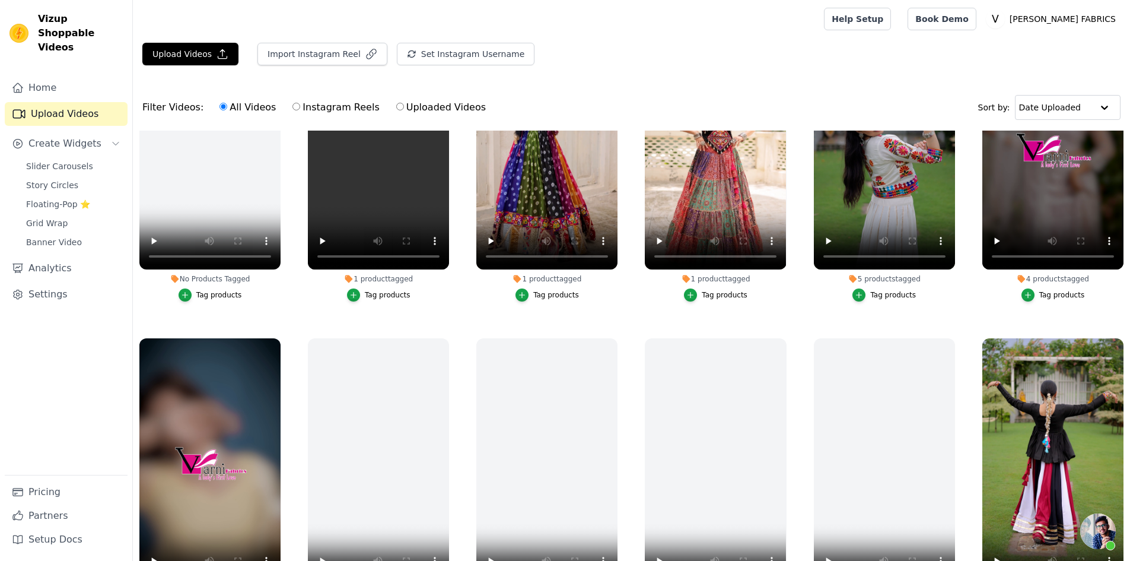
click at [1096, 279] on div "4 products tagged" at bounding box center [1053, 278] width 141 height 9
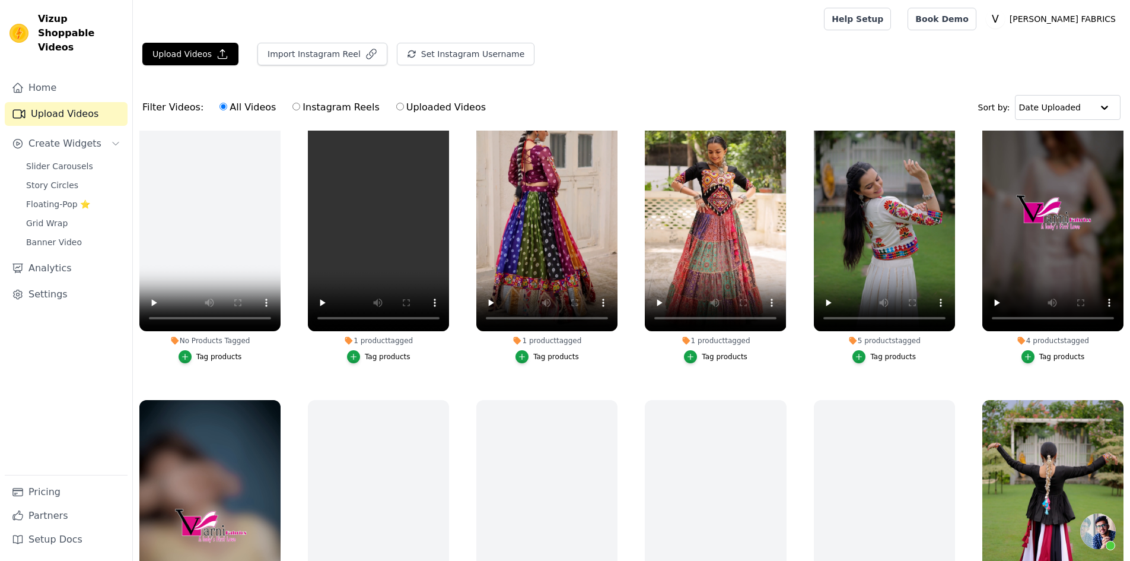
scroll to position [0, 0]
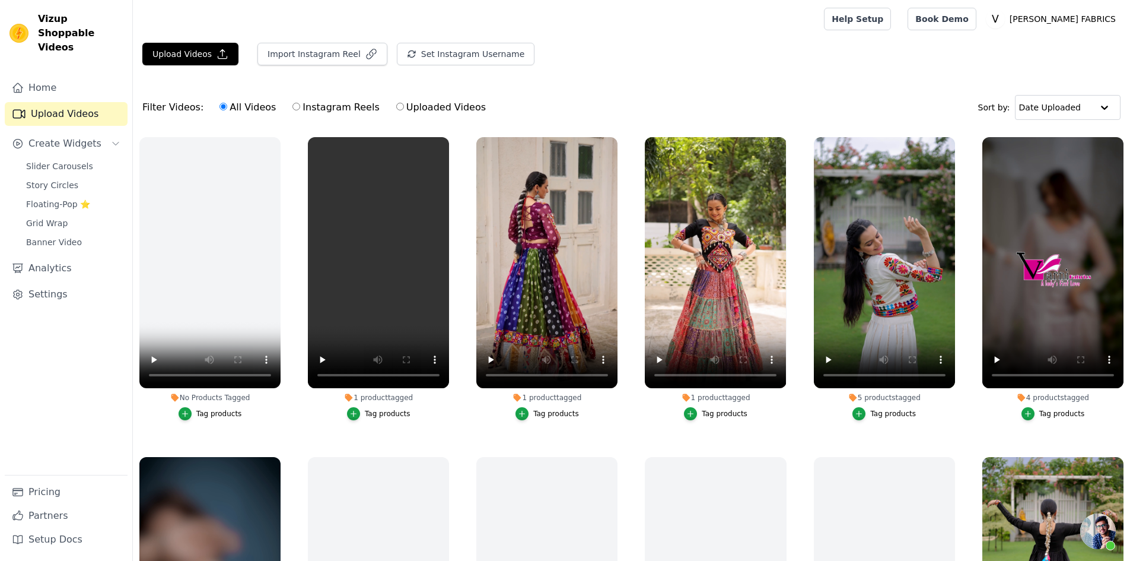
click at [1043, 412] on div "Tag products" at bounding box center [1063, 413] width 46 height 9
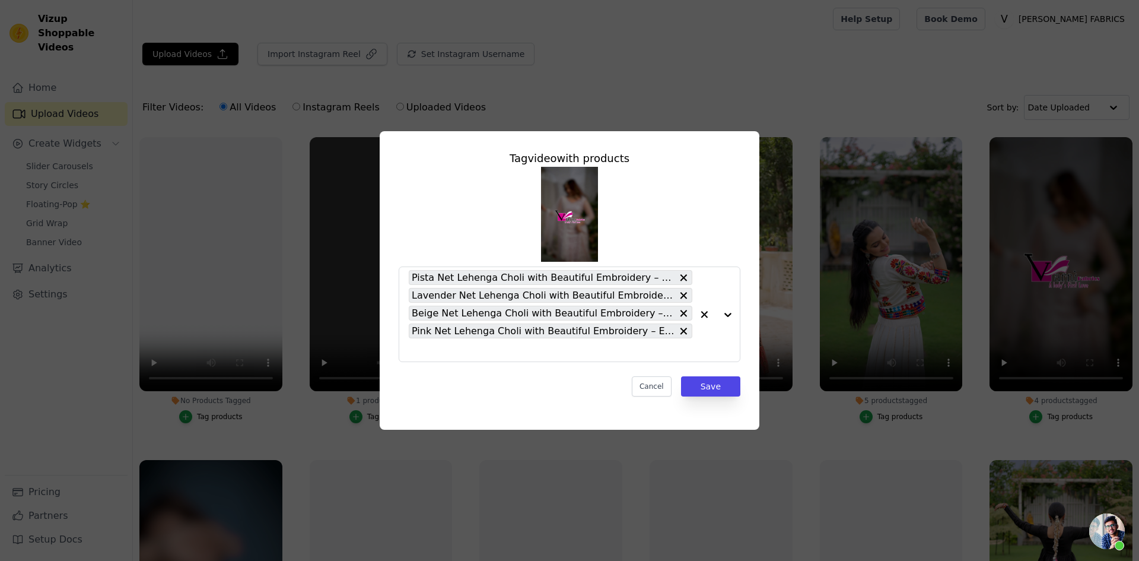
click at [996, 419] on div "Tag video with products Pista Net Lehenga Choli with Beautiful Embroidery – Ele…" at bounding box center [569, 280] width 1101 height 336
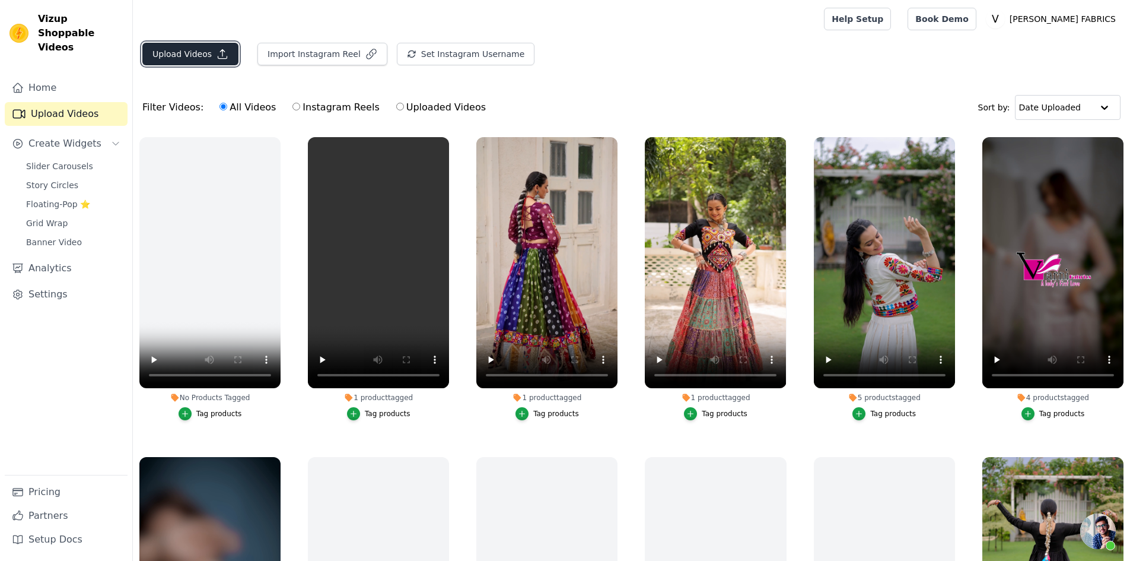
click at [185, 48] on button "Upload Videos" at bounding box center [190, 54] width 96 height 23
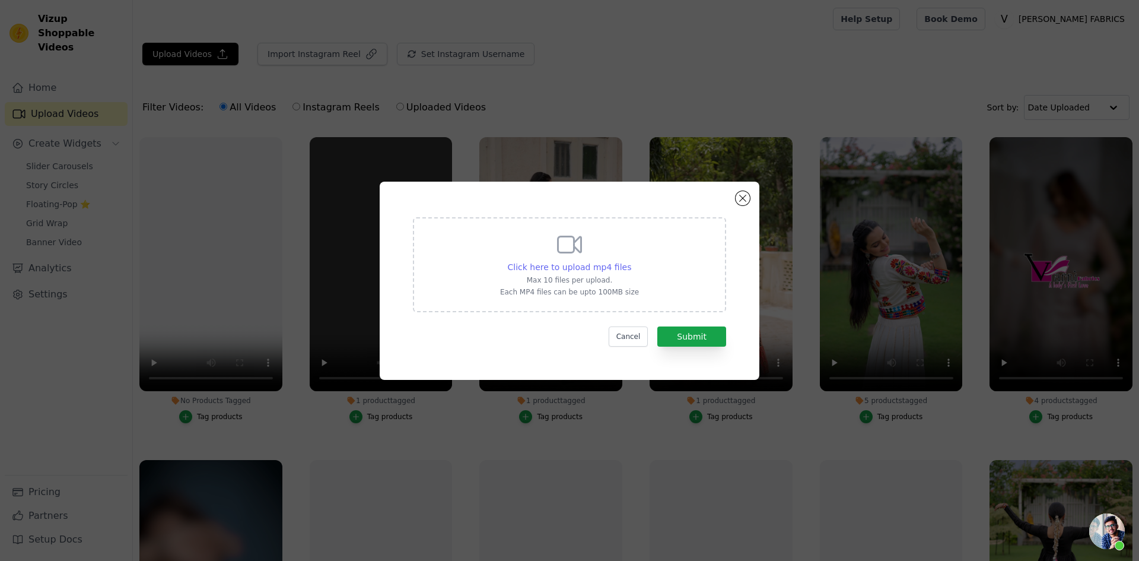
click at [549, 268] on span "Click here to upload mp4 files" at bounding box center [570, 266] width 124 height 9
click at [631, 261] on input "Click here to upload mp4 files Max 10 files per upload. Each MP4 files can be u…" at bounding box center [631, 260] width 1 height 1
type input "C:\fakepath\Untitled design.mp4"
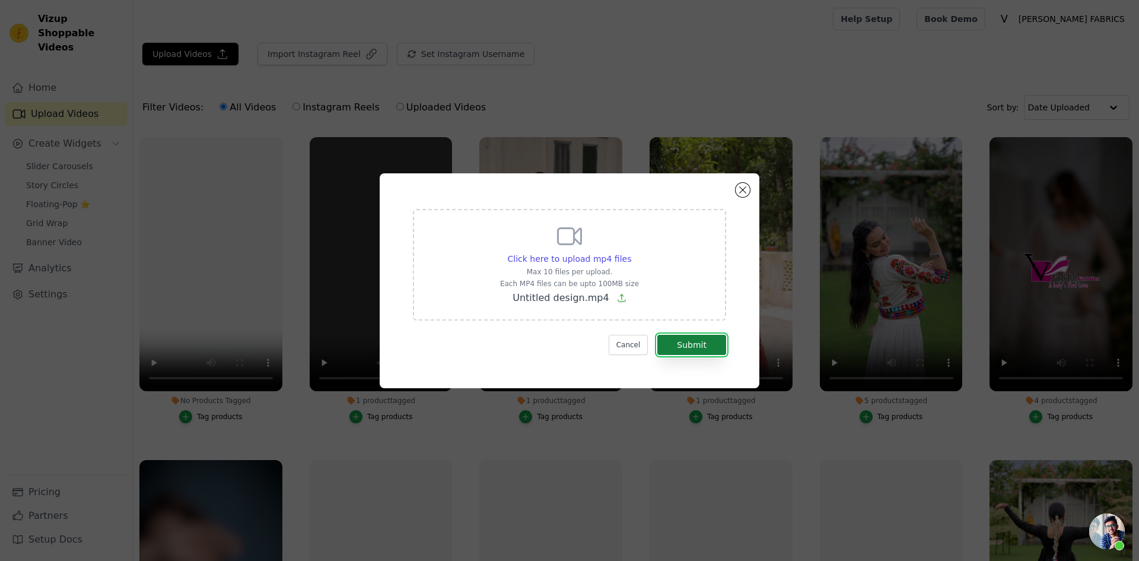
click at [697, 350] on button "Submit" at bounding box center [691, 345] width 69 height 20
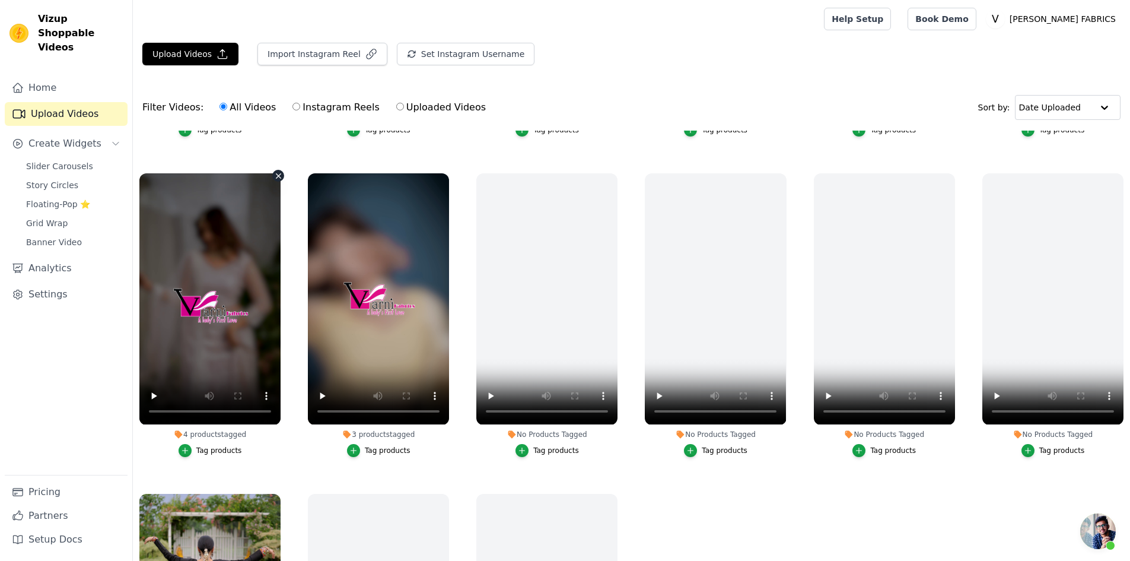
scroll to position [297, 0]
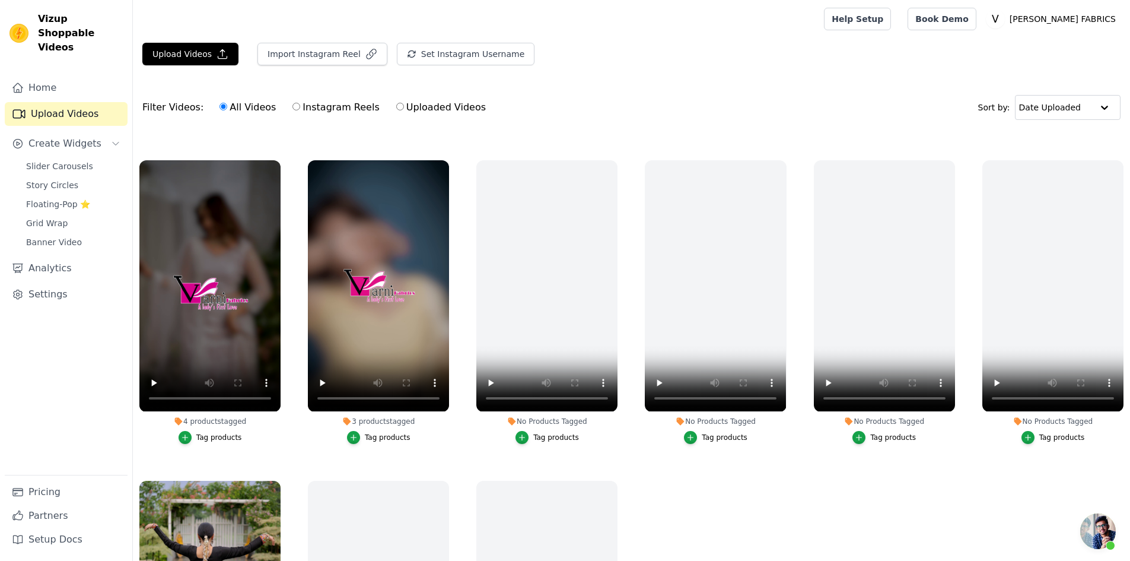
click at [211, 417] on div "4 products tagged" at bounding box center [209, 421] width 141 height 9
click at [215, 435] on div "Tag products" at bounding box center [219, 437] width 46 height 9
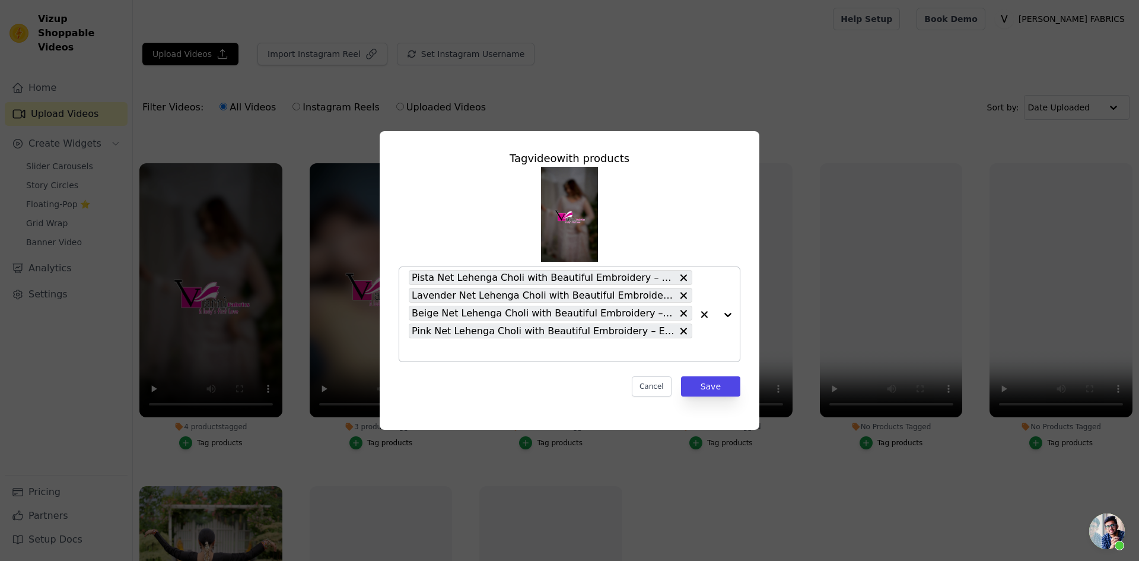
drag, startPoint x: 698, startPoint y: 348, endPoint x: 523, endPoint y: 285, distance: 186.0
click at [524, 285] on div "Pista Net Lehenga Choli with Beautiful Embroidery – Elegant Ethnic Wear for Wed…" at bounding box center [570, 314] width 342 height 96
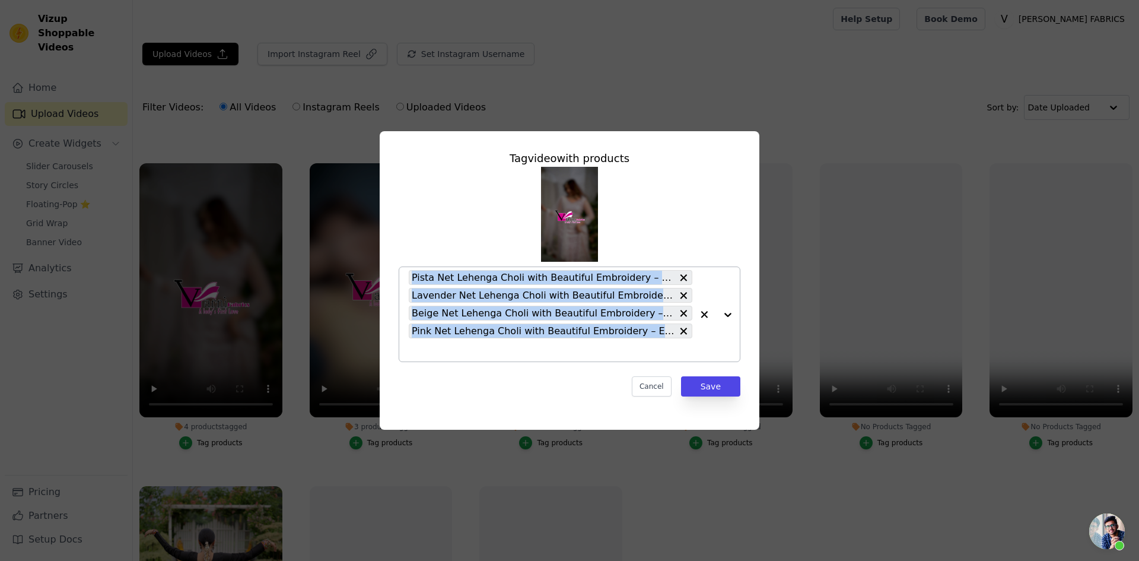
drag, startPoint x: 408, startPoint y: 276, endPoint x: 698, endPoint y: 341, distance: 296.8
click at [698, 341] on div "Pista Net Lehenga Choli with Beautiful Embroidery – Elegant Ethnic Wear for Wed…" at bounding box center [570, 314] width 342 height 96
drag, startPoint x: 414, startPoint y: 276, endPoint x: 682, endPoint y: 331, distance: 273.7
click at [682, 331] on div "Pista Net Lehenga Choli with Beautiful Embroidery – Elegant Ethnic Wear for Wed…" at bounding box center [551, 314] width 284 height 94
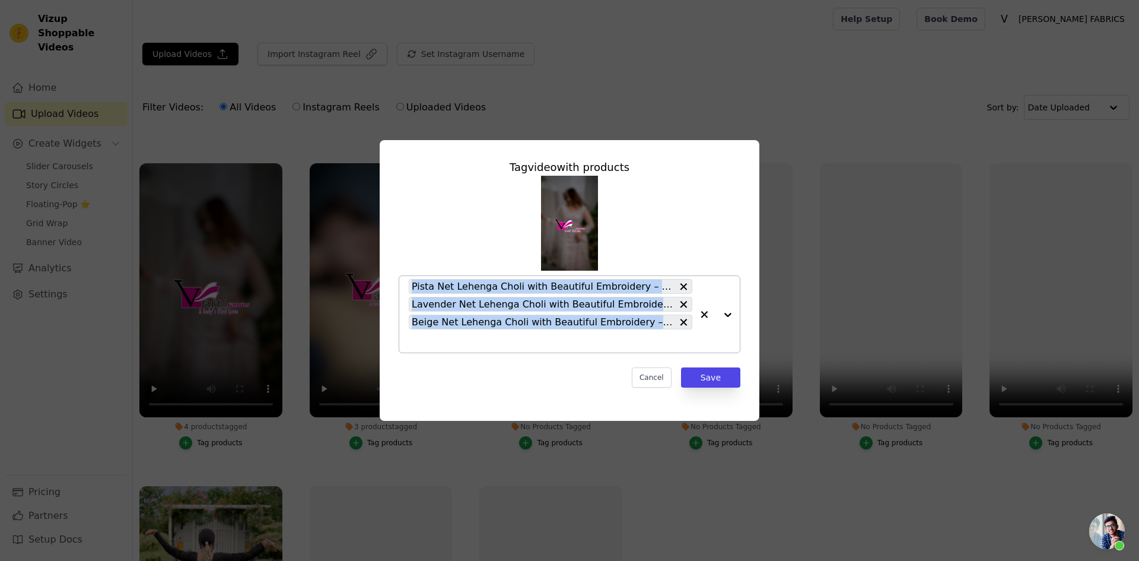
copy div "Pista Net Lehenga Choli with Beautiful Embroidery – Elegant Ethnic Wear for Wed…"
click at [659, 379] on button "Cancel" at bounding box center [652, 377] width 40 height 20
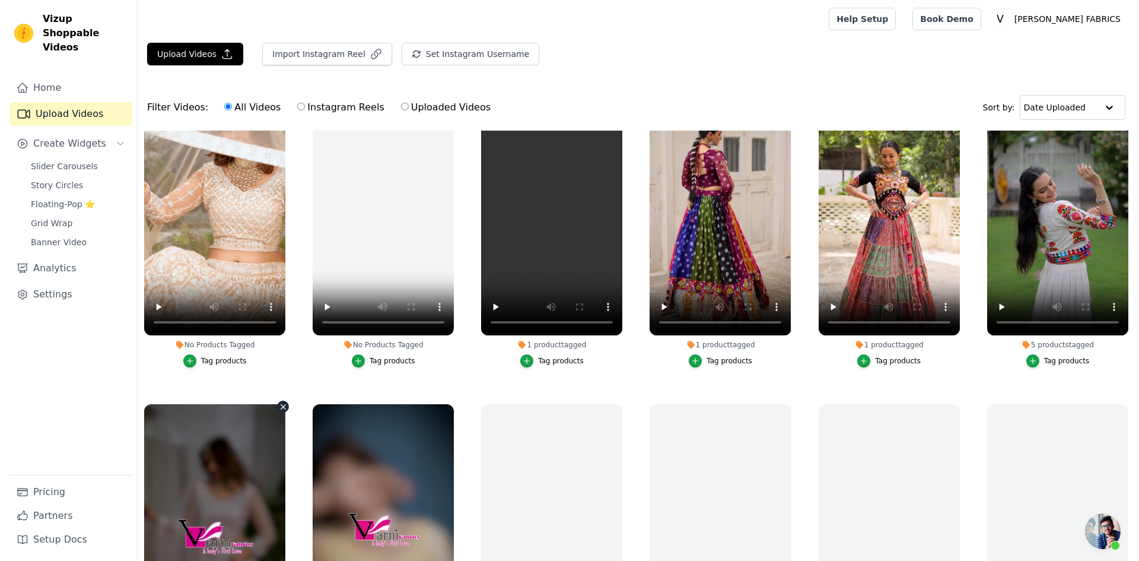
scroll to position [0, 0]
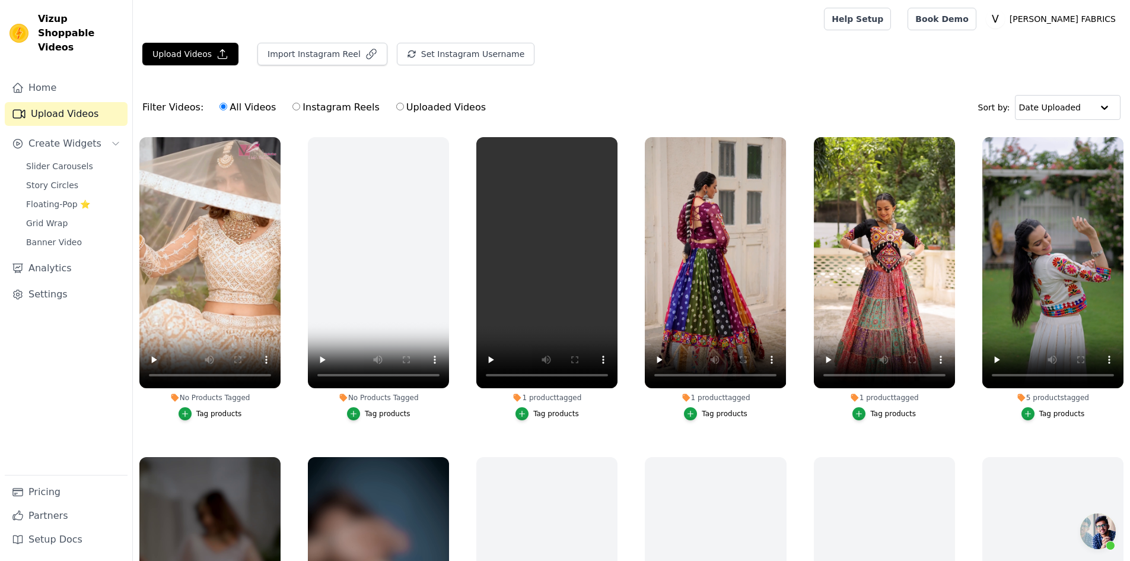
click at [209, 410] on div "Tag products" at bounding box center [219, 413] width 46 height 9
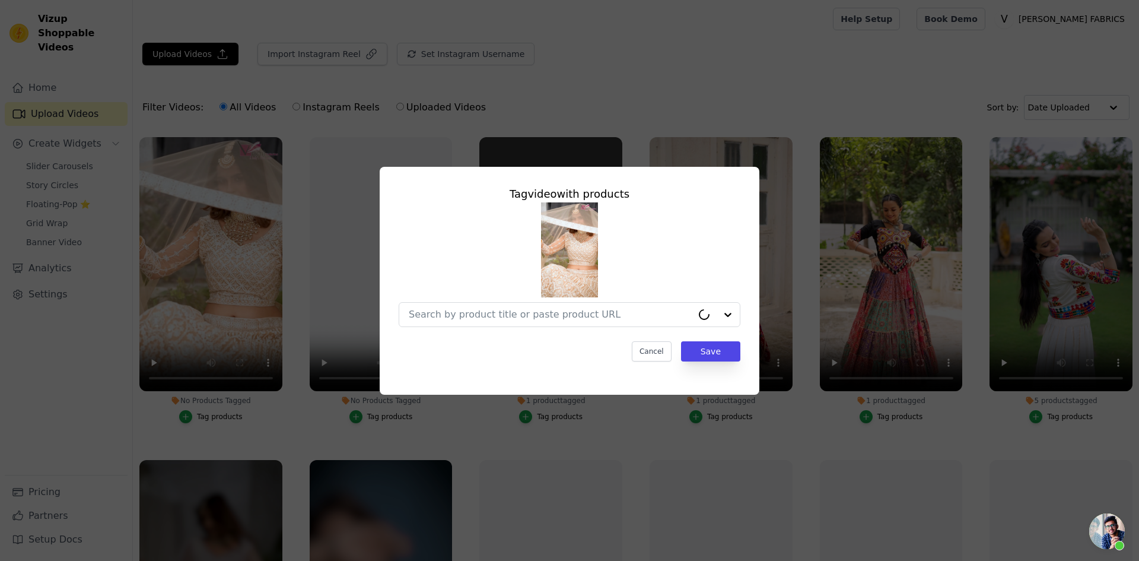
click at [465, 314] on input "No Products Tagged Tag video with products Cancel Save Tag products" at bounding box center [551, 314] width 284 height 11
paste input "Pista Net Lehenga Choli with Beautiful Embroidery – Elegant Ethnic Wear for Wed…"
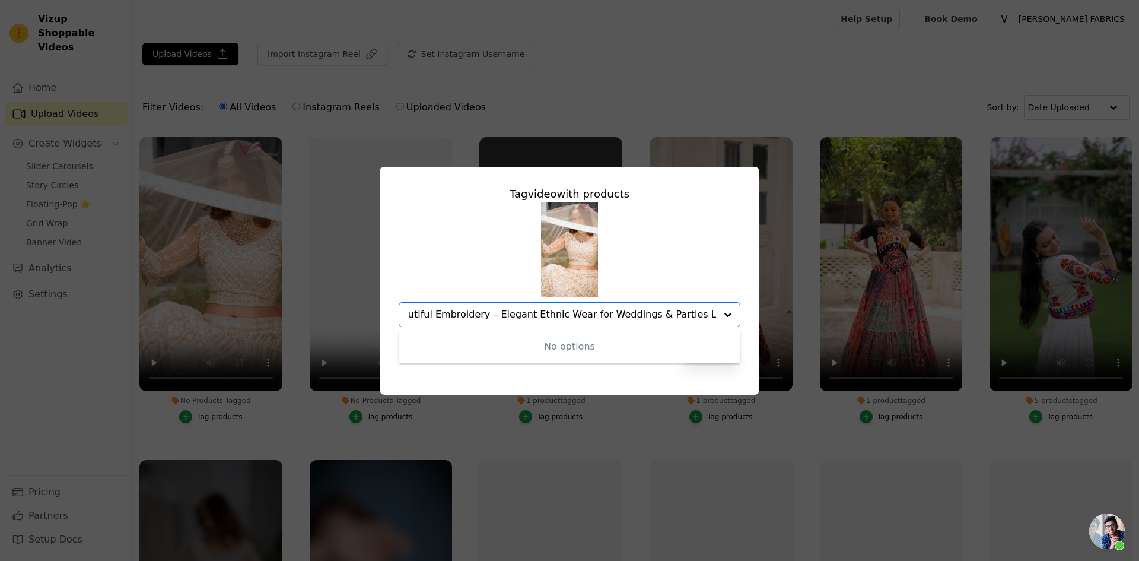
scroll to position [0, 173]
type input "Pista Net Lehenga Choli with Beautiful Embroidery – Elegant Ethnic Wear for Wed…"
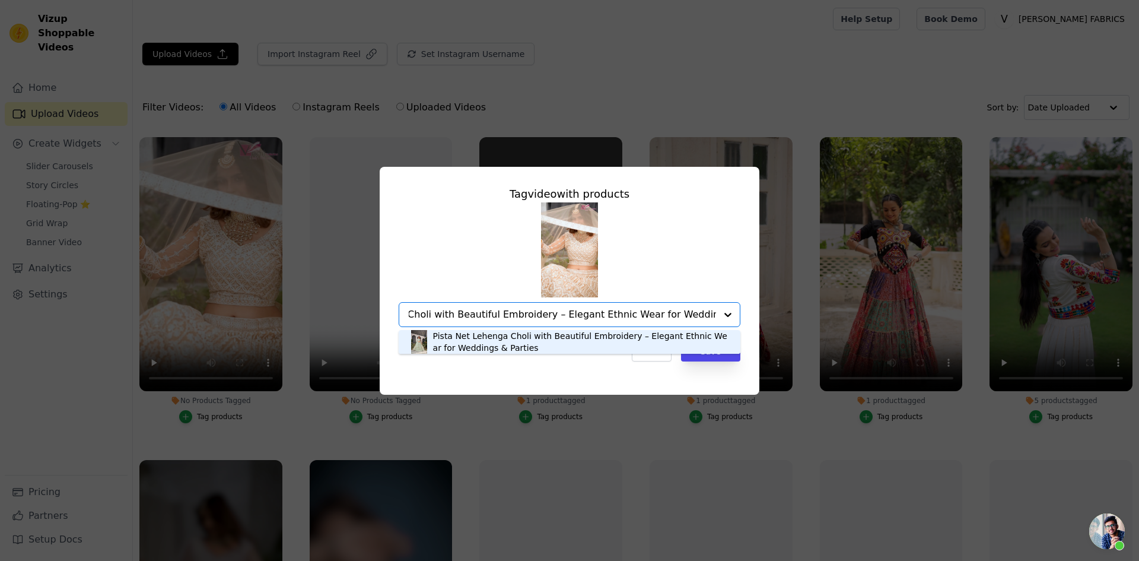
click at [456, 344] on div "Pista Net Lehenga Choli with Beautiful Embroidery – Elegant Ethnic Wear for Wed…" at bounding box center [580, 342] width 295 height 24
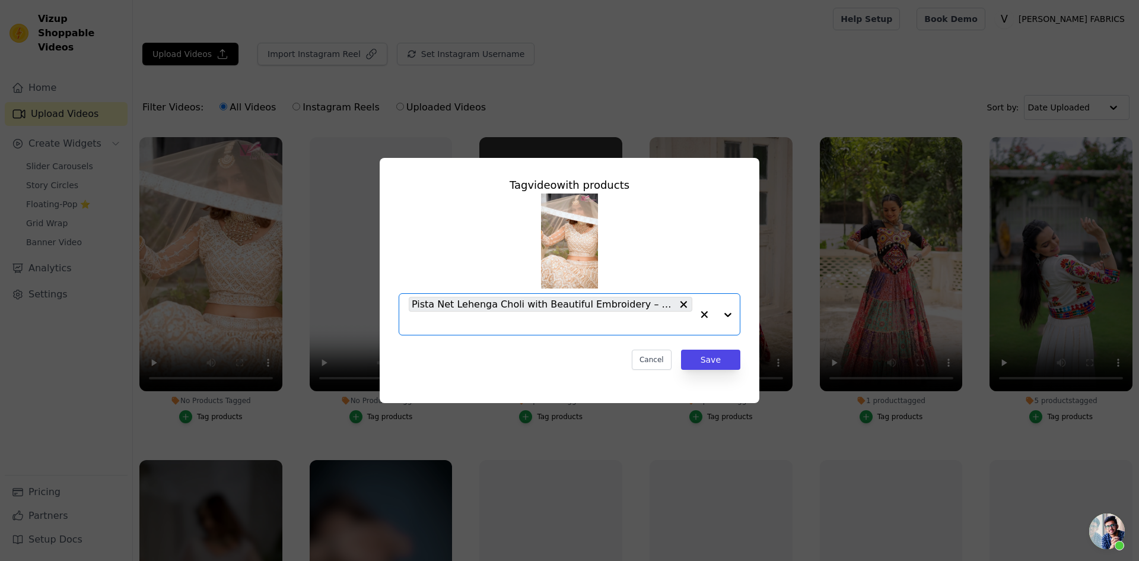
scroll to position [0, 0]
click at [588, 325] on input "No Products Tagged Tag video with products Pista Net Lehenga Choli with Beautif…" at bounding box center [551, 322] width 284 height 11
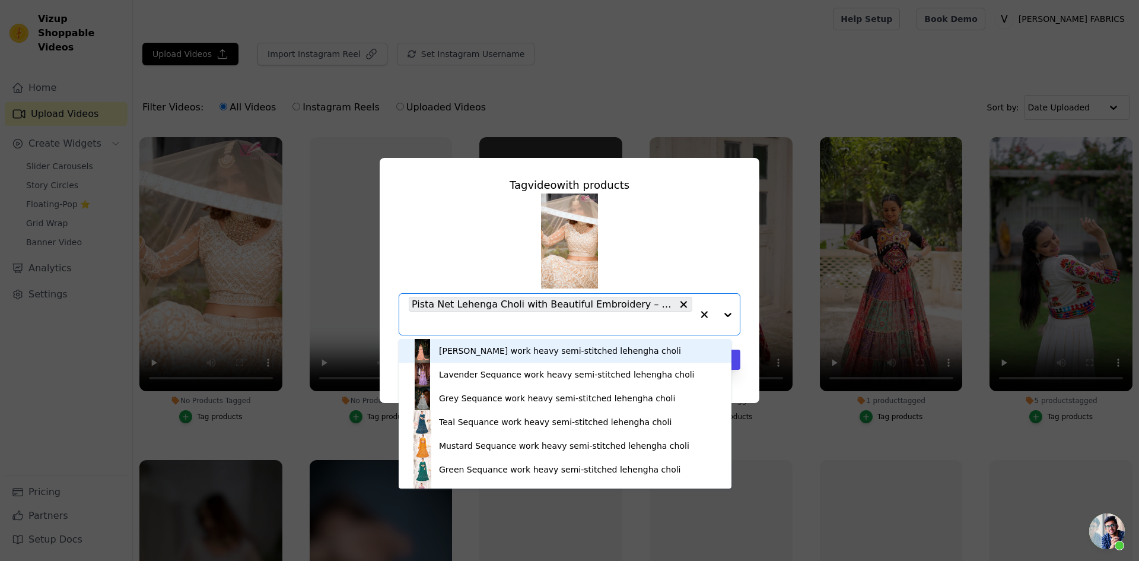
paste input "Lavender Net Lehenga Choli with Beautiful Embroidery – Elegant Ethnic Wear for …"
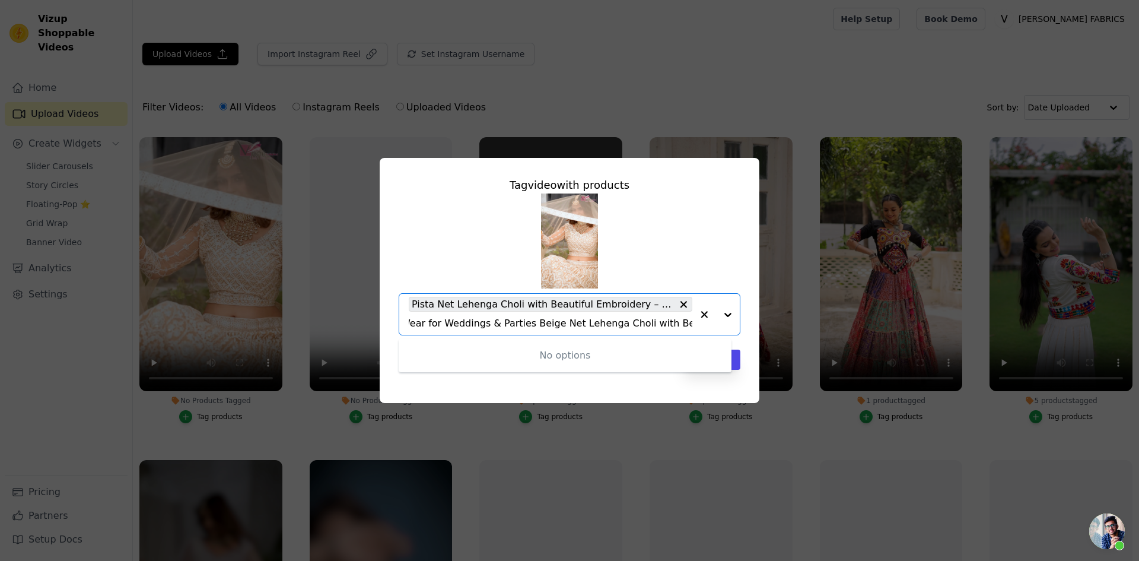
scroll to position [0, 341]
type input "Lavender Net Lehenga Choli with Beautiful Embroidery – Elegant Ethnic Wear for …"
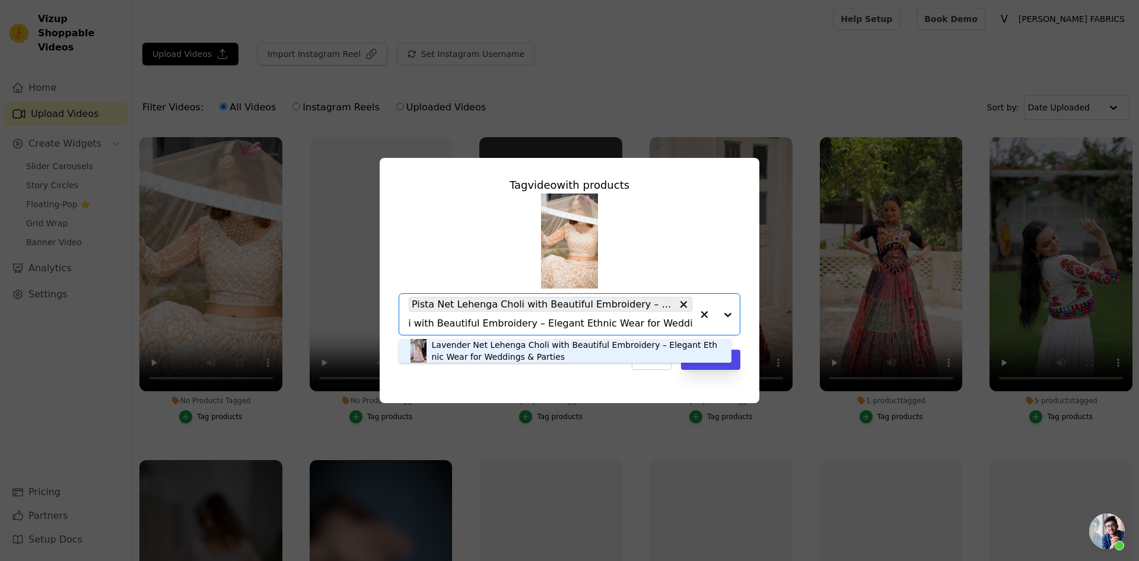
click at [520, 349] on div "Lavender Net Lehenga Choli with Beautiful Embroidery – Elegant Ethnic Wear for …" at bounding box center [576, 351] width 288 height 24
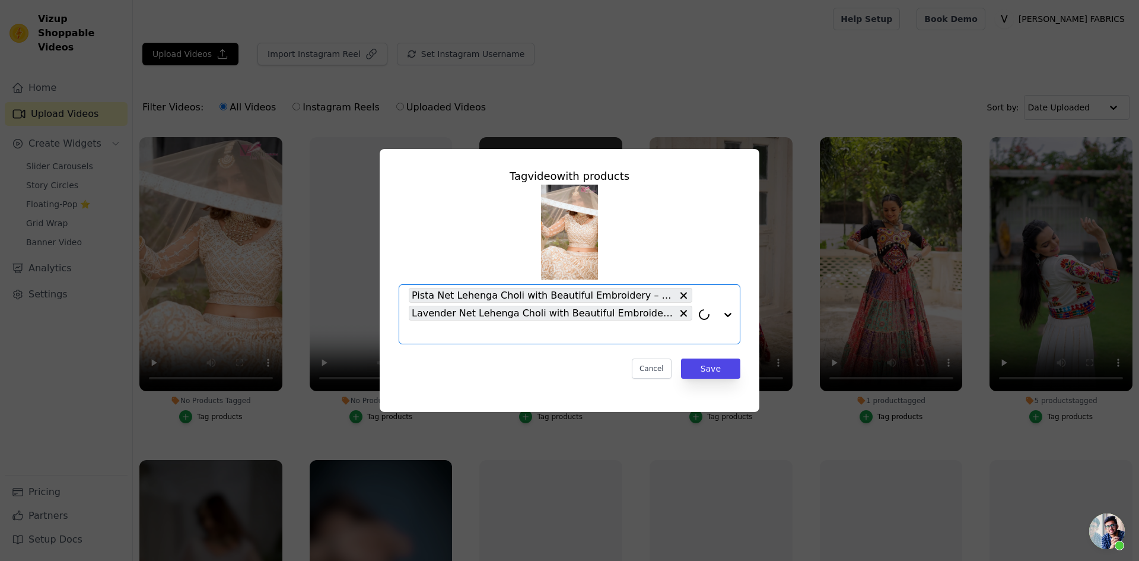
click at [518, 332] on input "No Products Tagged Tag video with products Option Pista Net Lehenga Choli with …" at bounding box center [551, 331] width 284 height 11
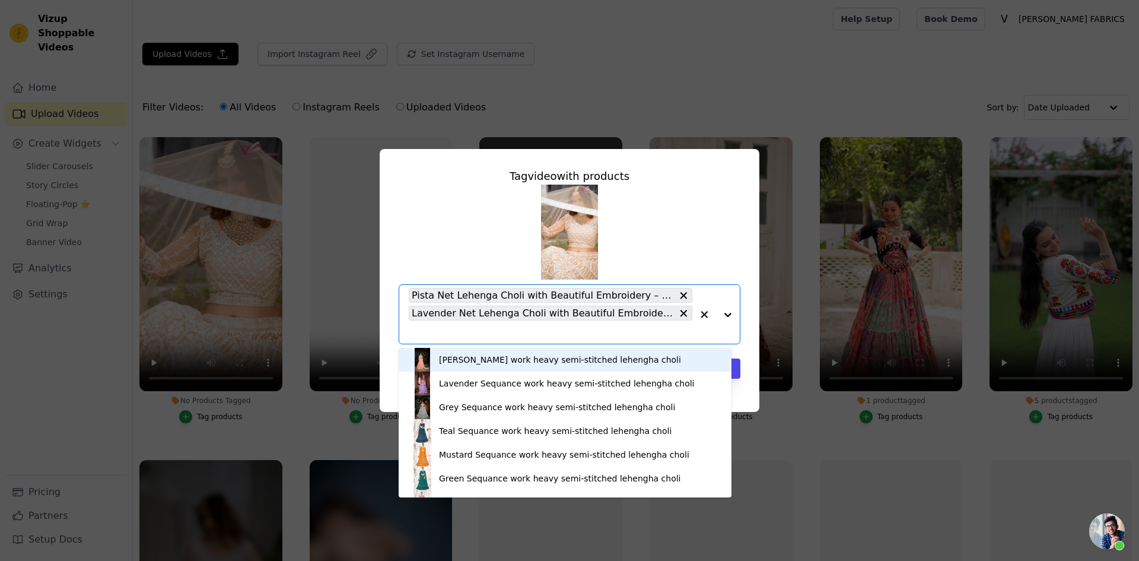
paste input "Beige Net Lehenga Choli with Beautiful Embroidery – Elegant Ethnic Wear for Wed…"
type input "Beige Net Lehenga Choli with Beautiful Embroidery – Elegant Ethnic Wear for Wed…"
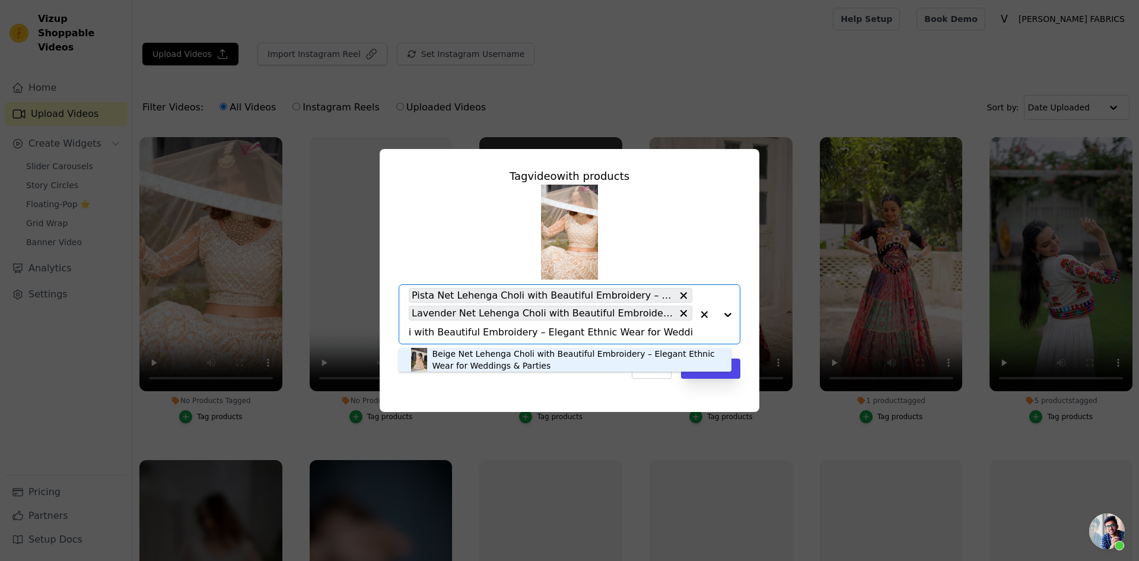
click at [502, 351] on div "Beige Net Lehenga Choli with Beautiful Embroidery – Elegant Ethnic Wear for Wed…" at bounding box center [576, 360] width 288 height 24
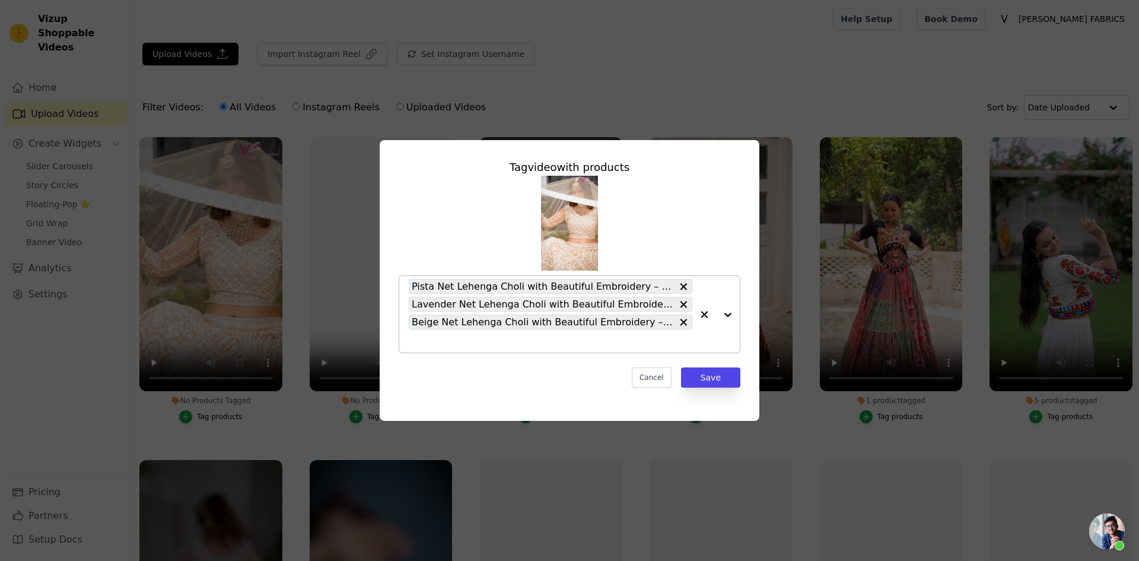
paste input "Beige Net Lehenga Choli with Beautiful Embroidery – Elegant Ethnic Wear for Wed…"
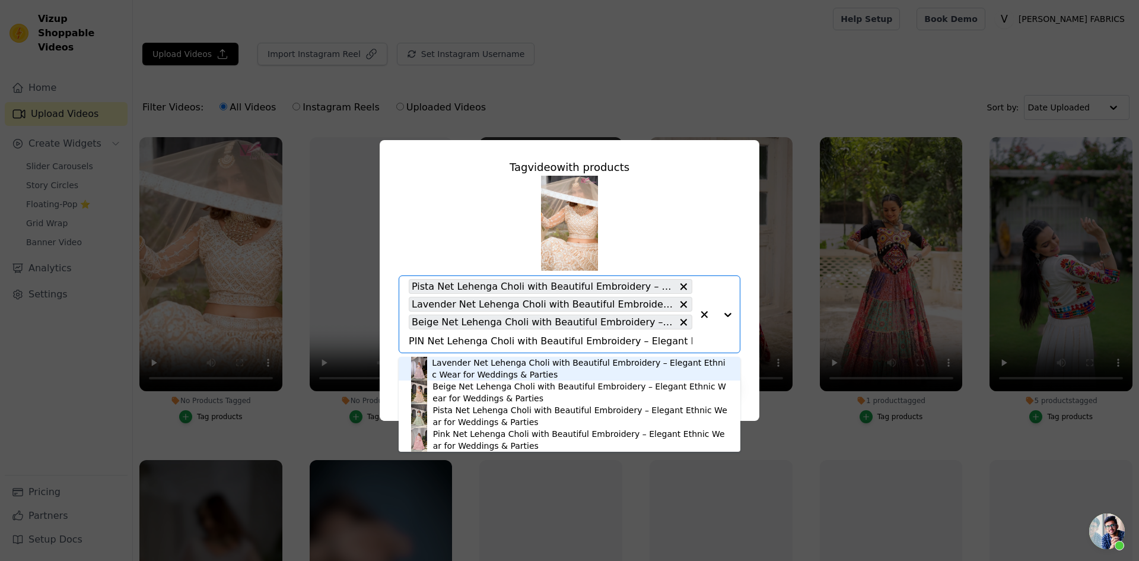
type input "PINK Net Lehenga Choli with Beautiful Embroidery – Elegant Ethnic Wear for Wedd…"
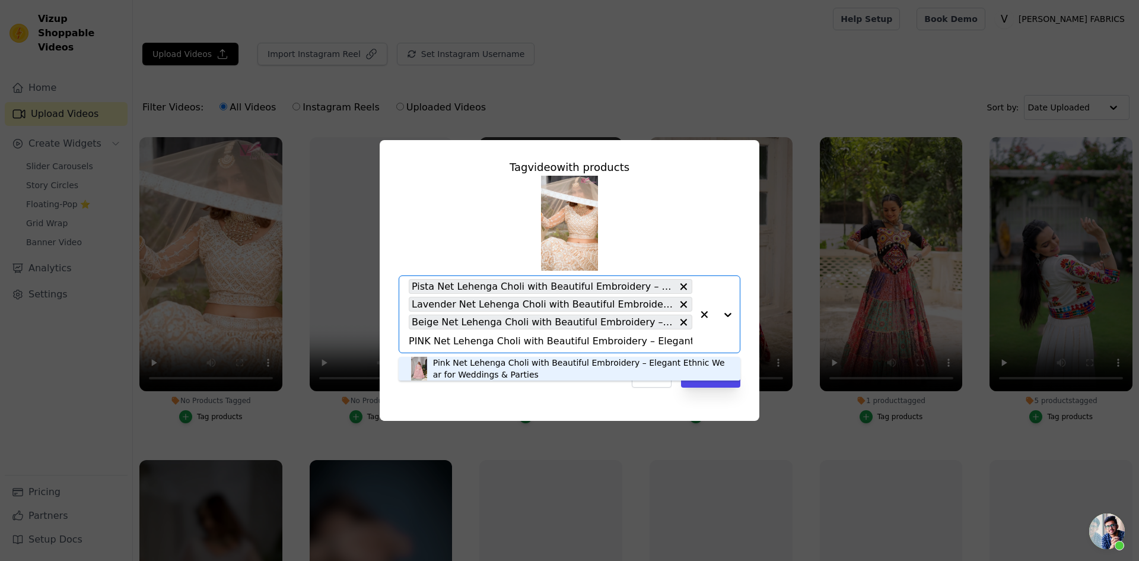
click at [494, 362] on div "Pink Net Lehenga Choli with Beautiful Embroidery – Elegant Ethnic Wear for Wedd…" at bounding box center [580, 369] width 295 height 24
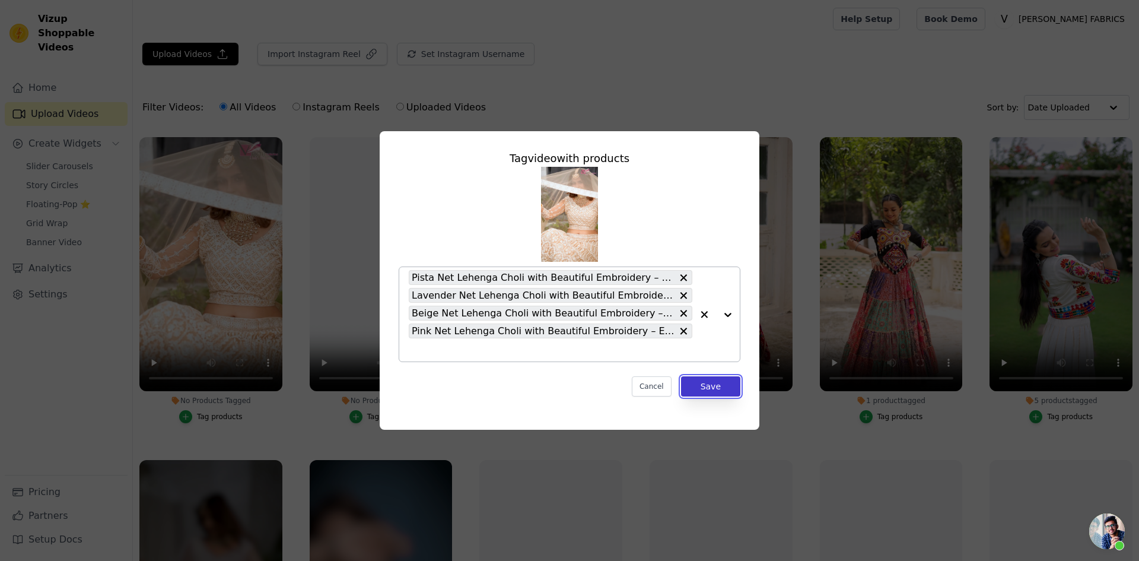
click at [702, 387] on button "Save" at bounding box center [710, 386] width 59 height 20
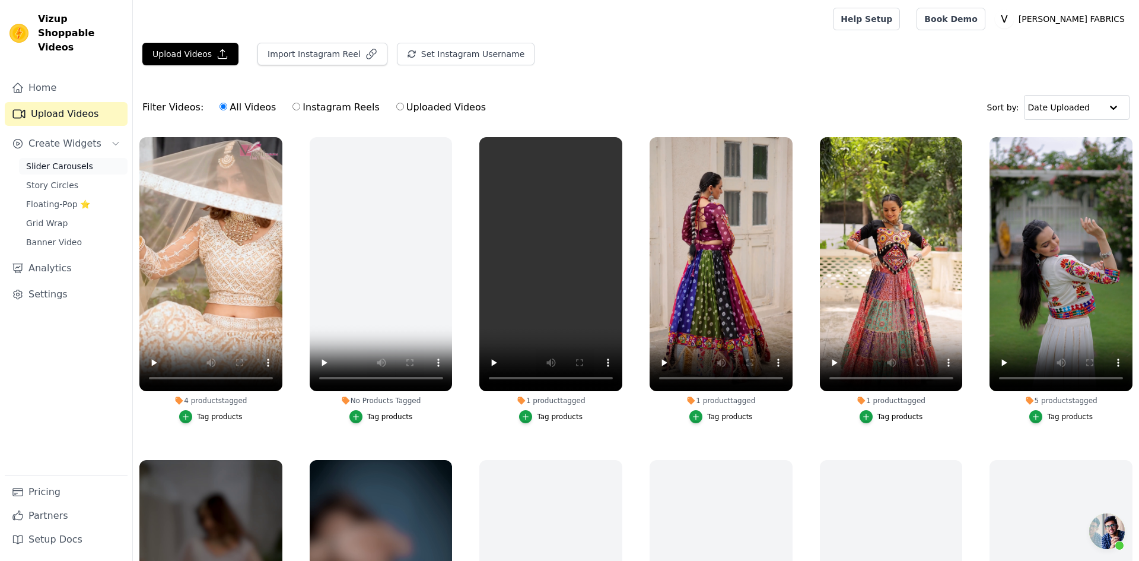
click at [56, 160] on span "Slider Carousels" at bounding box center [59, 166] width 67 height 12
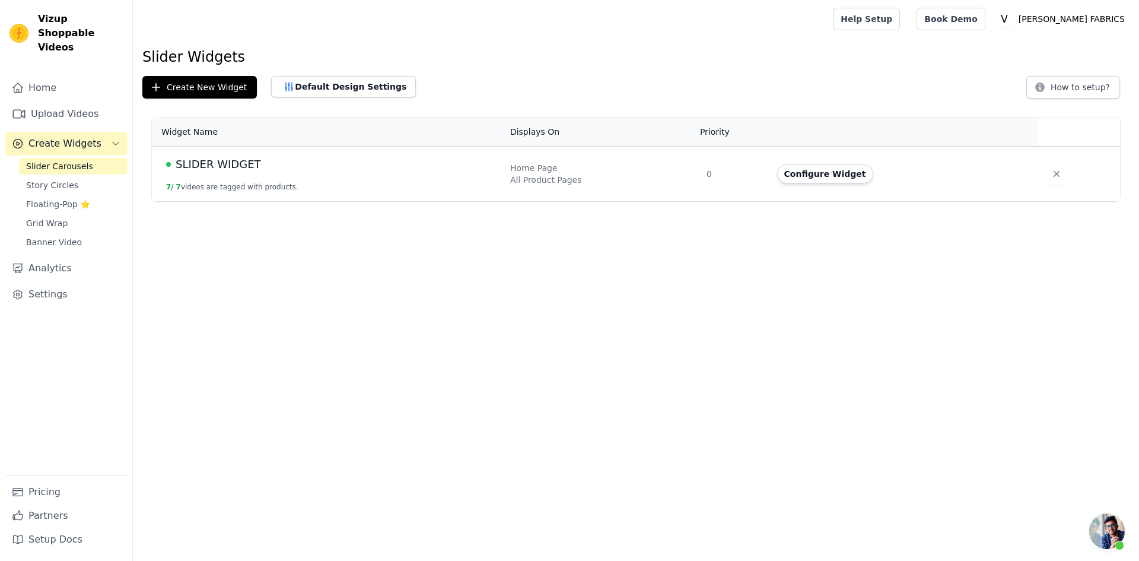
click at [215, 166] on span "SLIDER WIDGET" at bounding box center [218, 164] width 85 height 17
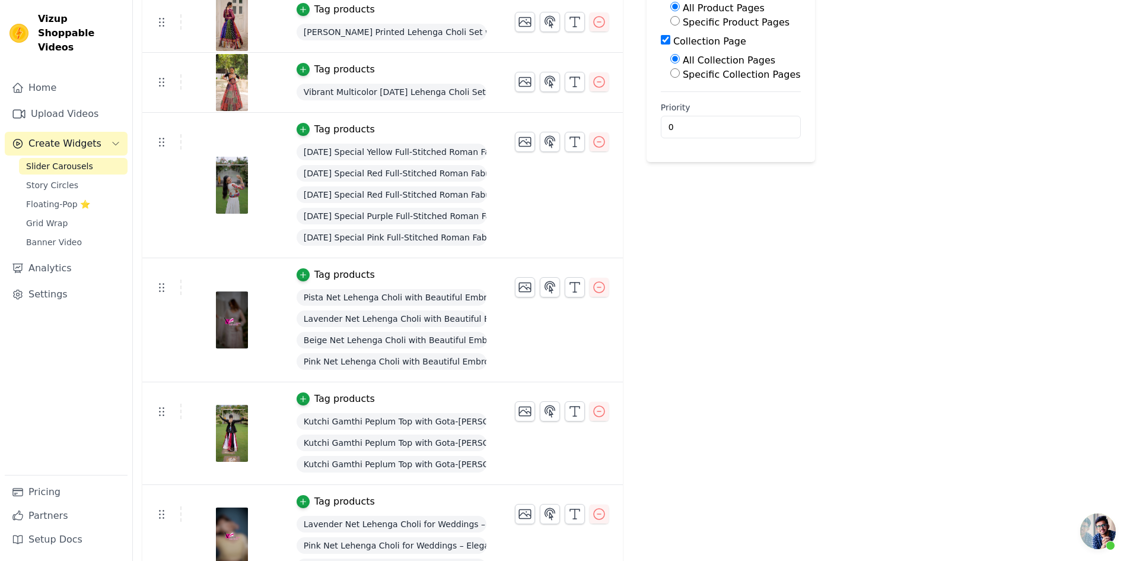
scroll to position [236, 0]
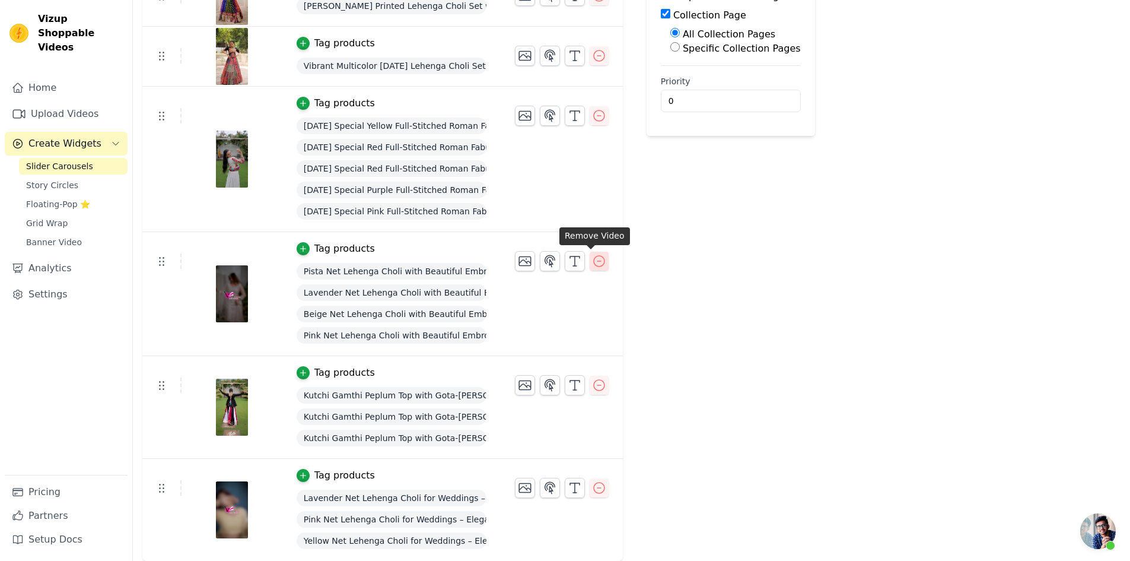
click at [594, 262] on icon "button" at bounding box center [599, 261] width 14 height 14
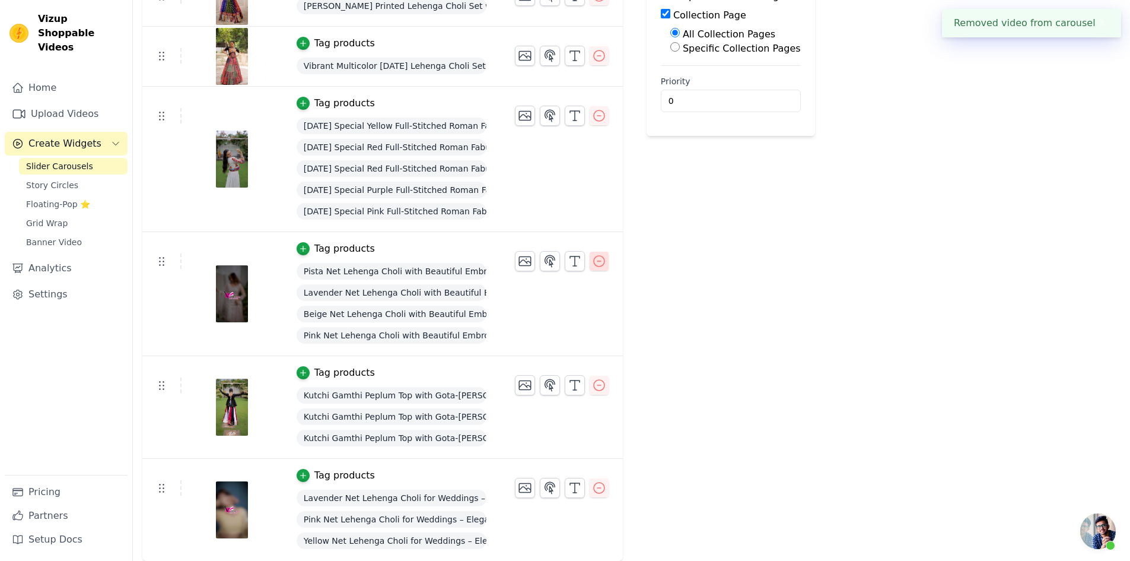
scroll to position [0, 0]
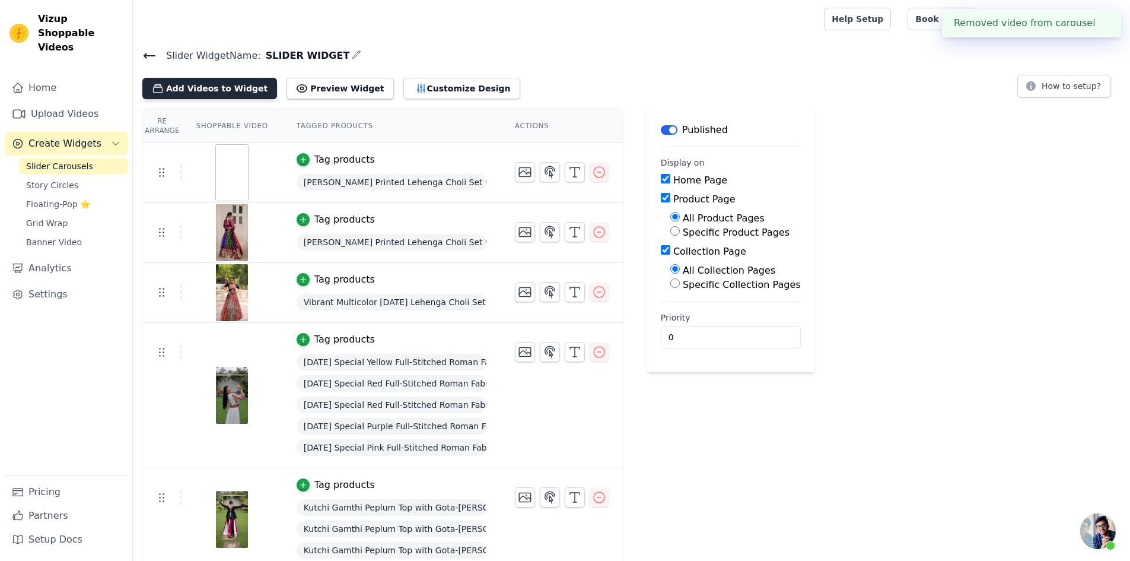
click at [211, 88] on button "Add Videos to Widget" at bounding box center [209, 88] width 135 height 21
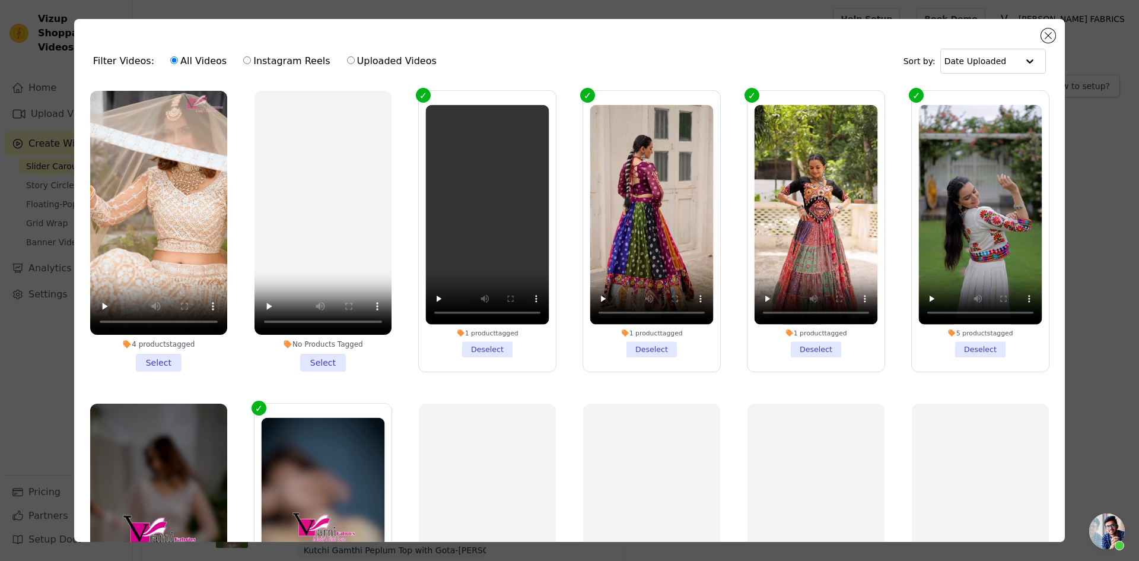
click at [151, 354] on li "4 products tagged Select" at bounding box center [158, 231] width 137 height 281
click at [0, 0] on input "4 products tagged Select" at bounding box center [0, 0] width 0 height 0
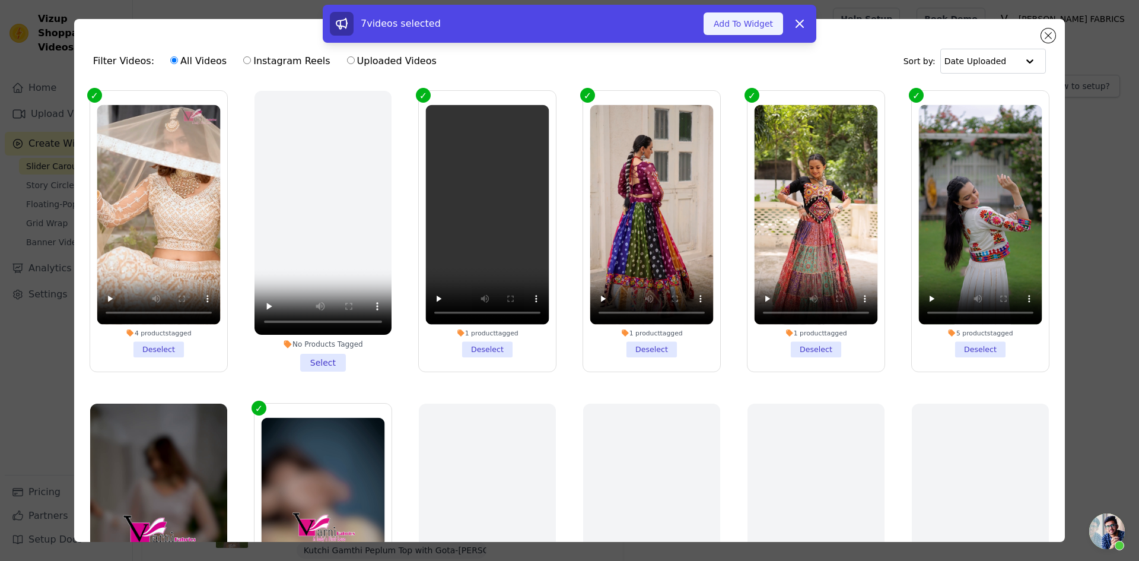
click at [739, 20] on button "Add To Widget" at bounding box center [744, 23] width 80 height 23
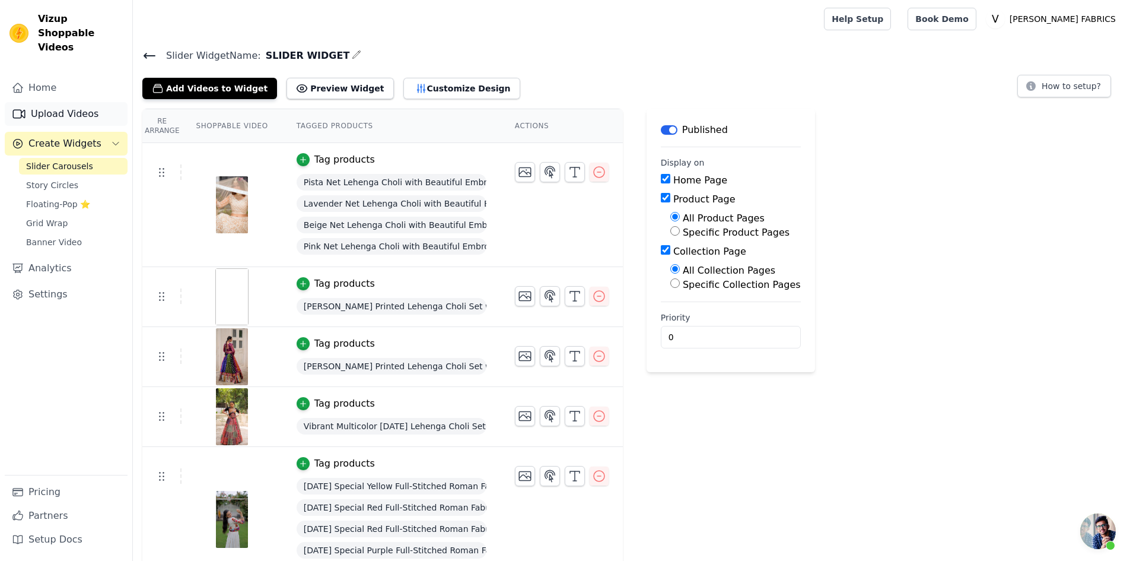
click at [71, 102] on link "Upload Videos" at bounding box center [66, 114] width 123 height 24
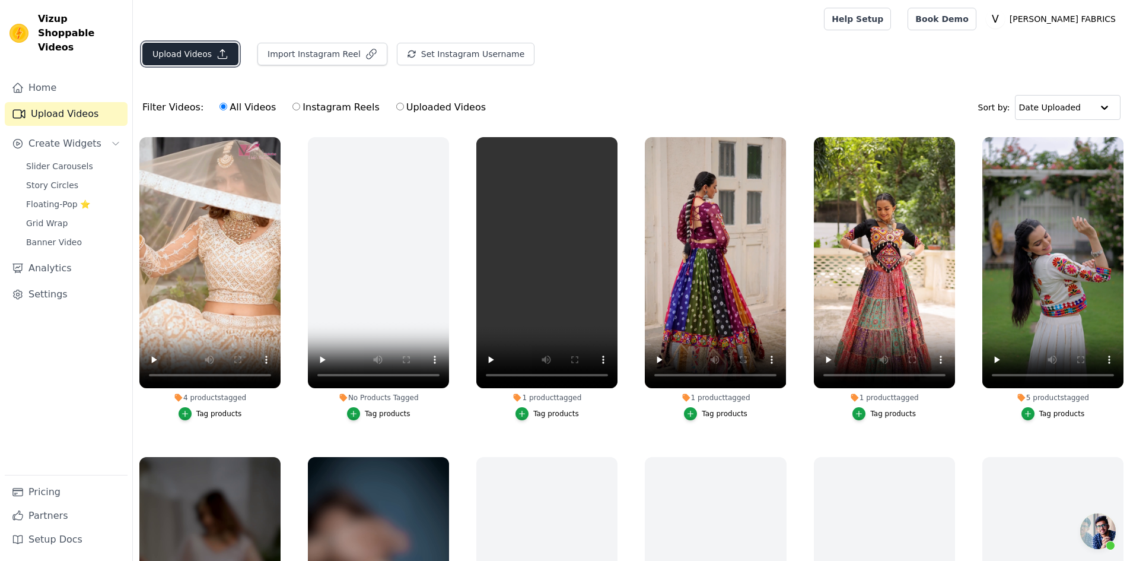
click at [205, 60] on button "Upload Videos" at bounding box center [190, 54] width 96 height 23
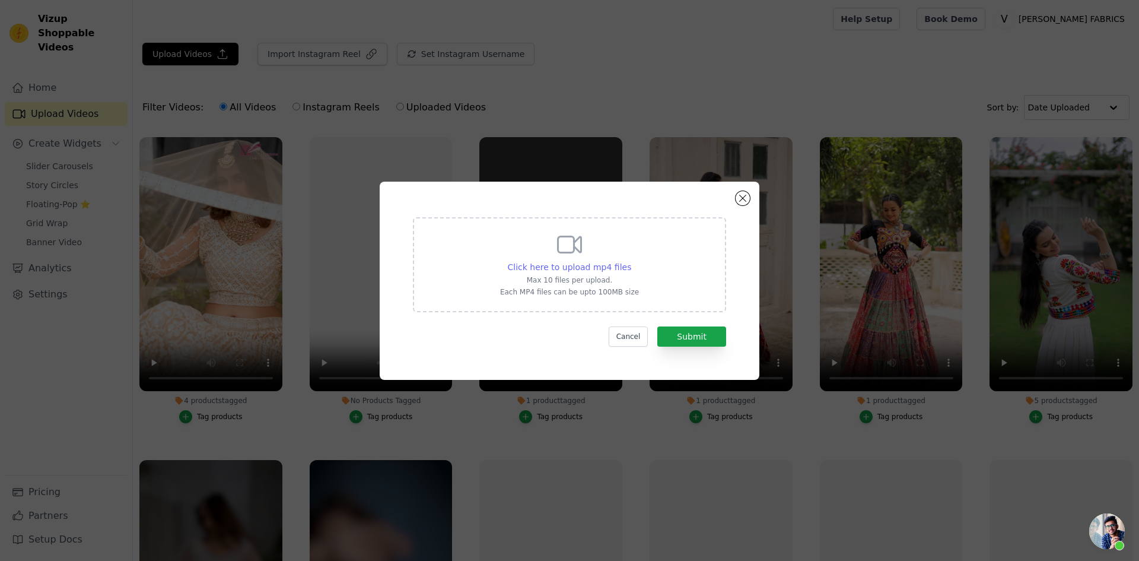
click at [586, 266] on span "Click here to upload mp4 files" at bounding box center [570, 266] width 124 height 9
click at [631, 261] on input "Click here to upload mp4 files Max 10 files per upload. Each MP4 files can be u…" at bounding box center [631, 260] width 1 height 1
type input "C:\fakepath\Untitled design (1).mp4"
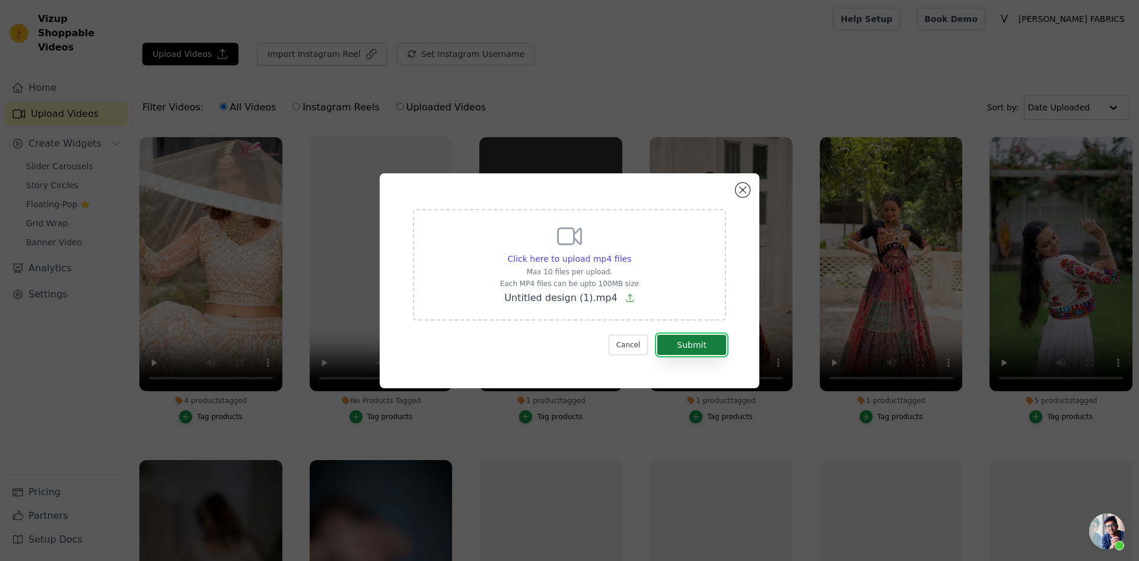
click at [702, 341] on button "Submit" at bounding box center [691, 345] width 69 height 20
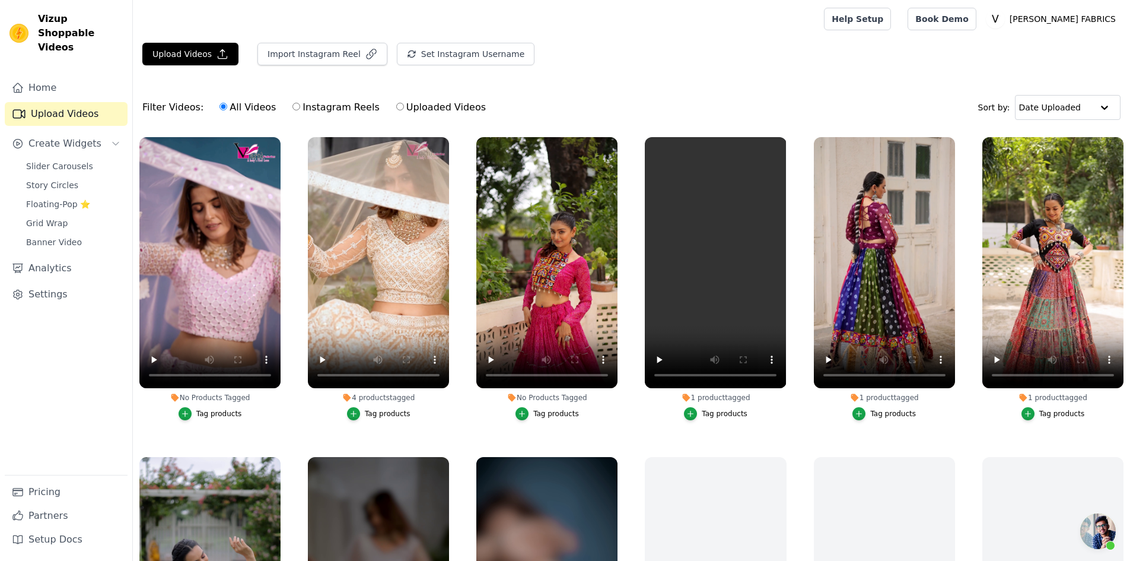
click at [894, 62] on div "Upload Videos Import Instagram Reel Set Instagram Username Import Latest IG Ree…" at bounding box center [631, 59] width 997 height 32
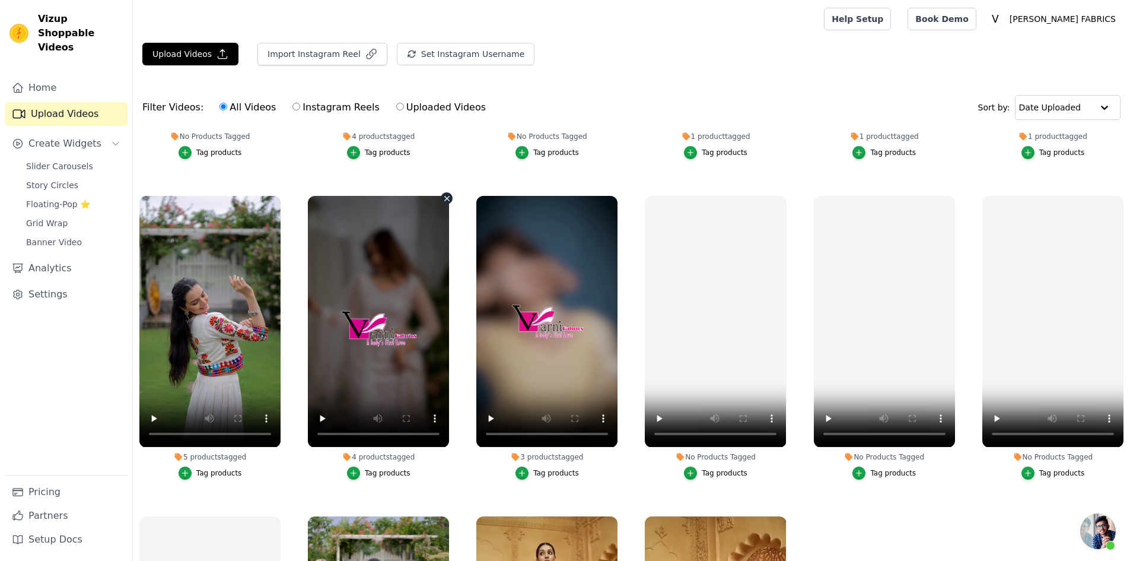
scroll to position [297, 0]
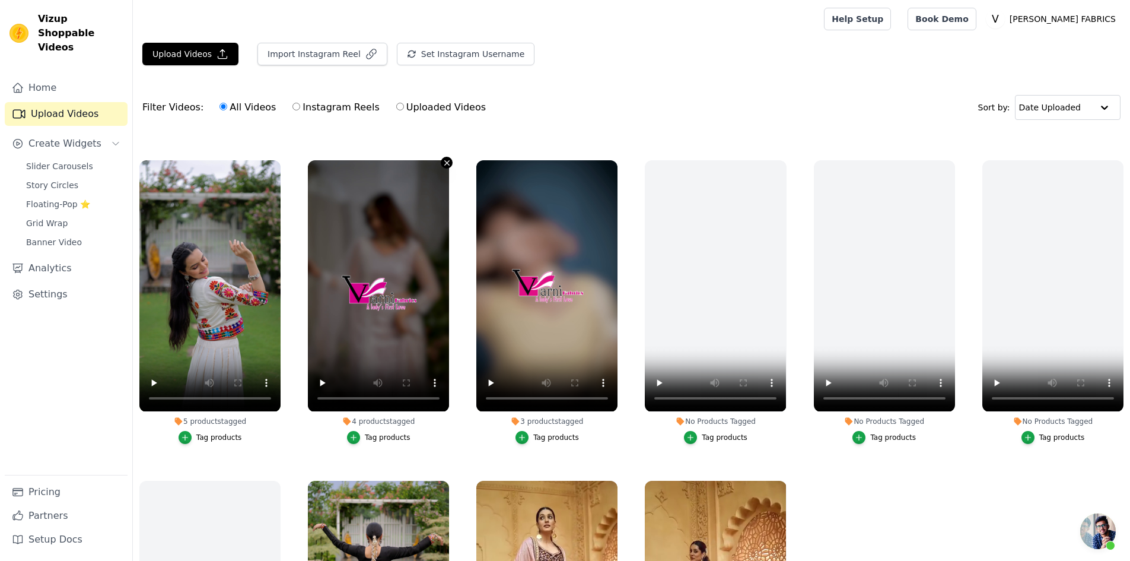
click at [443, 160] on icon "button" at bounding box center [447, 162] width 9 height 9
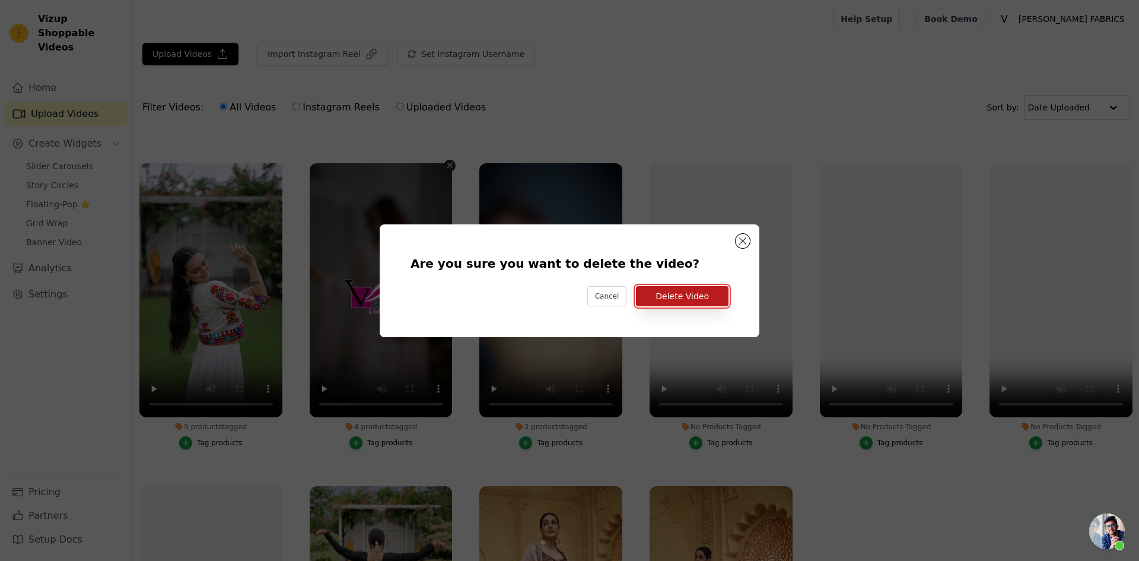
click at [685, 298] on button "Delete Video" at bounding box center [682, 296] width 93 height 20
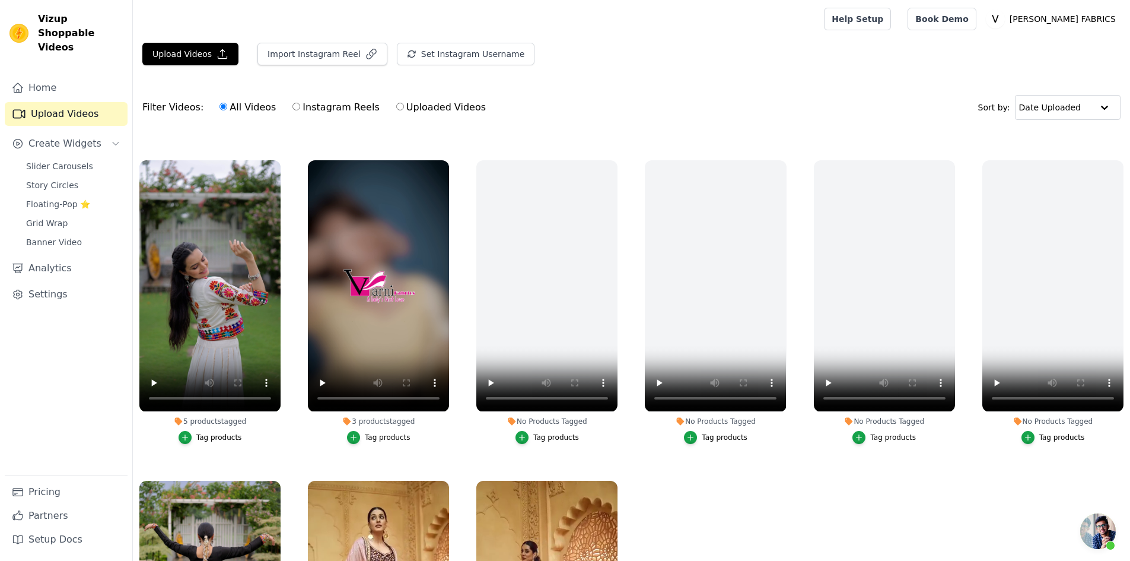
click at [380, 433] on div "Tag products" at bounding box center [388, 437] width 46 height 9
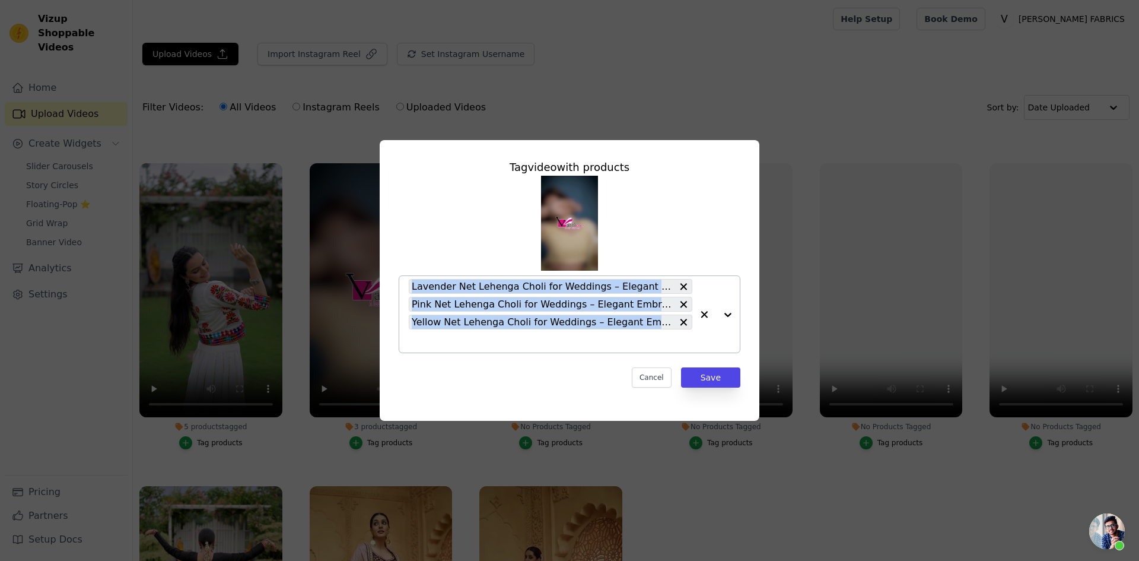
drag, startPoint x: 409, startPoint y: 285, endPoint x: 692, endPoint y: 331, distance: 286.8
click at [692, 331] on div "Lavender Net Lehenga Choli for Weddings – Elegant Embroidered Ethnic Wear with …" at bounding box center [551, 314] width 284 height 77
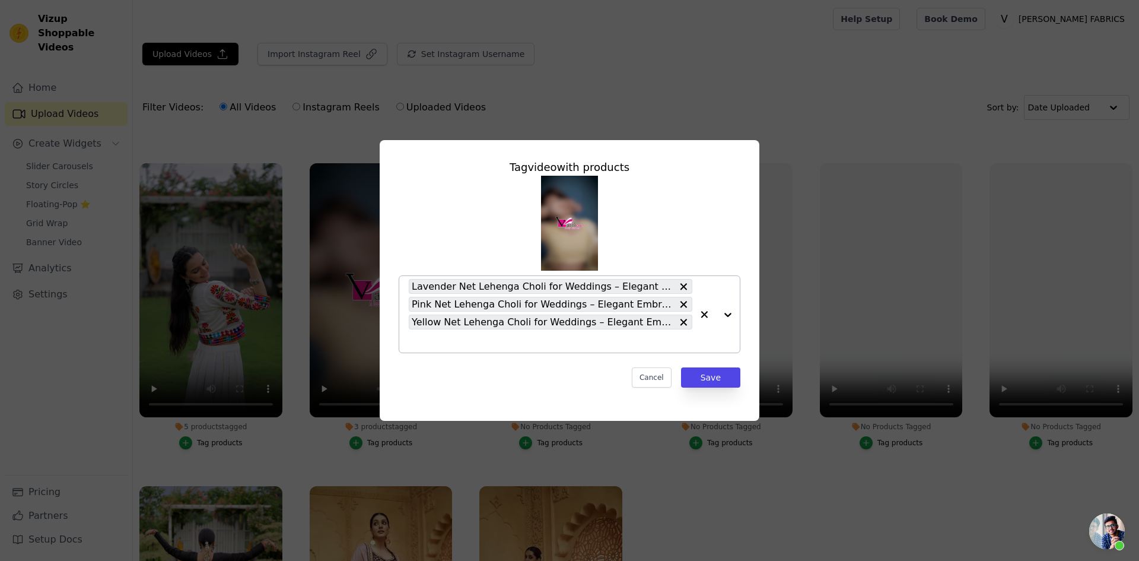
click at [405, 286] on div "Lavender Net Lehenga Choli for Weddings – Elegant Embroidered Ethnic Wear with …" at bounding box center [570, 314] width 342 height 78
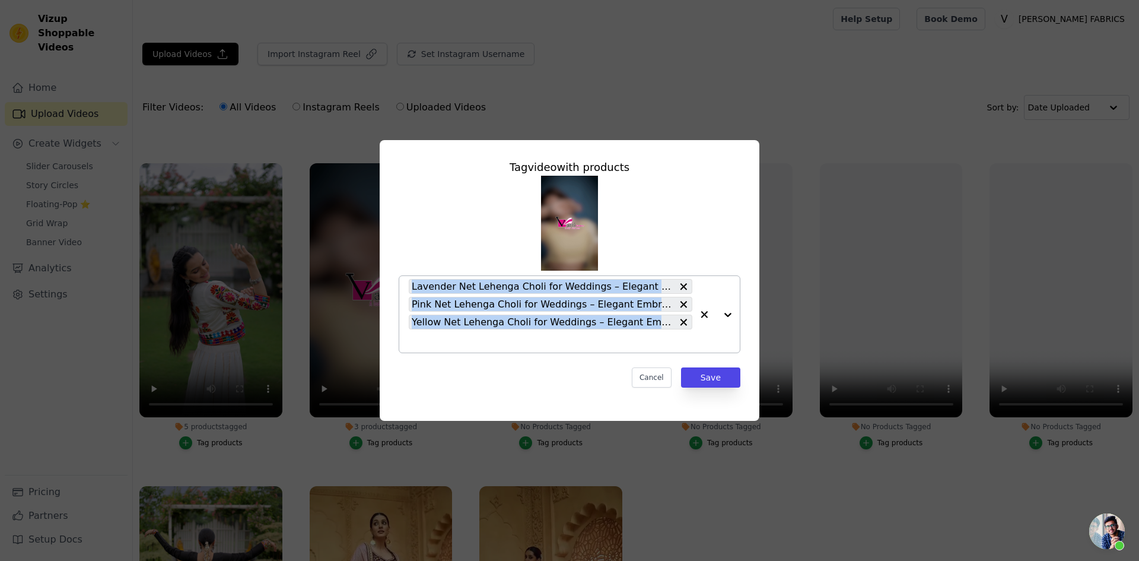
drag, startPoint x: 412, startPoint y: 282, endPoint x: 648, endPoint y: 332, distance: 240.9
click at [648, 332] on div "Lavender Net Lehenga Choli for Weddings – Elegant Embroidered Ethnic Wear with …" at bounding box center [570, 314] width 342 height 78
drag, startPoint x: 400, startPoint y: 287, endPoint x: 670, endPoint y: 317, distance: 271.7
click at [670, 317] on div "Lavender Net Lehenga Choli for Weddings – Elegant Embroidered Ethnic Wear with …" at bounding box center [570, 314] width 342 height 78
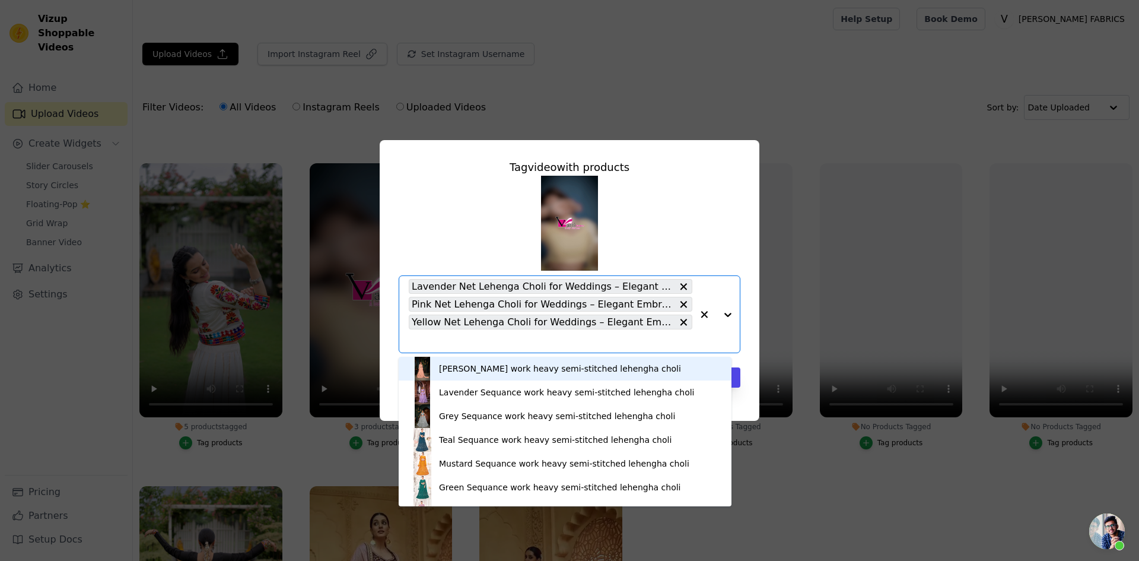
click at [685, 104] on div "Tag video with products [PERSON_NAME] work heavy semi-stitched lehengha choli L…" at bounding box center [569, 280] width 1139 height 561
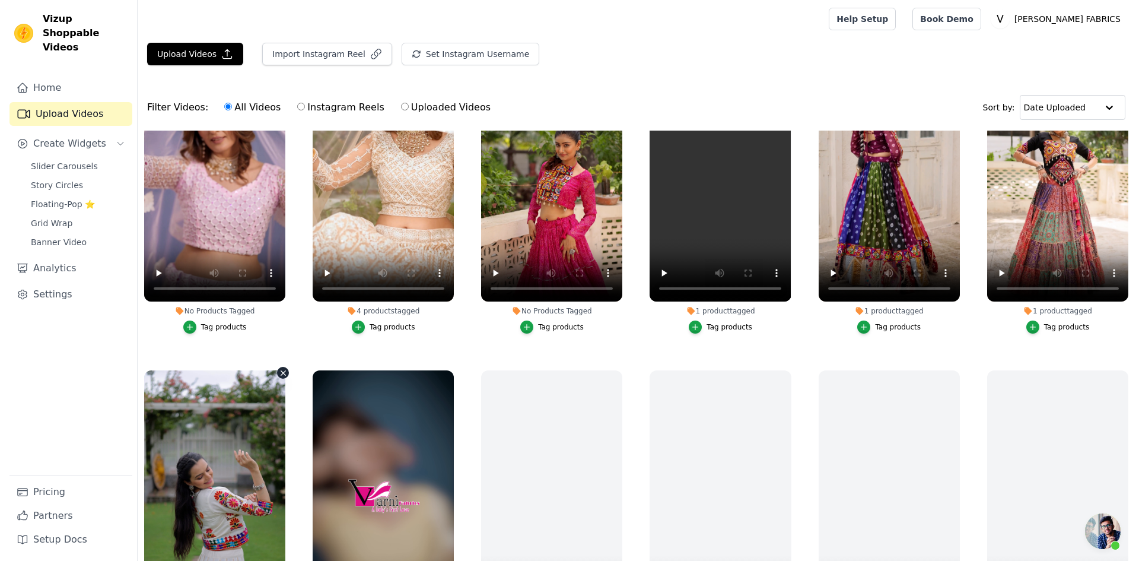
scroll to position [0, 0]
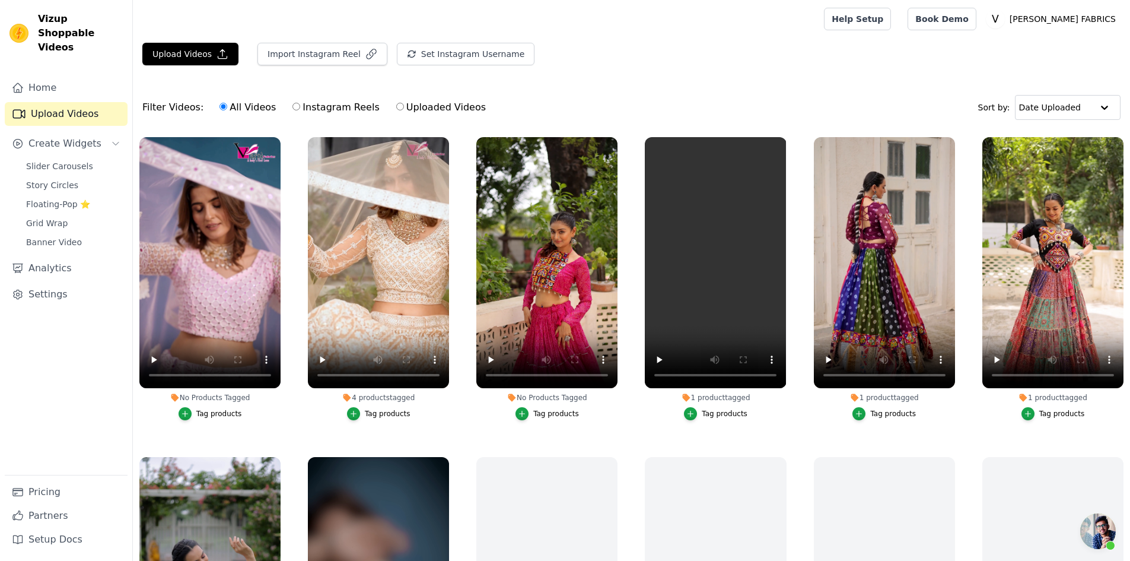
click at [202, 409] on div "Tag products" at bounding box center [219, 413] width 46 height 9
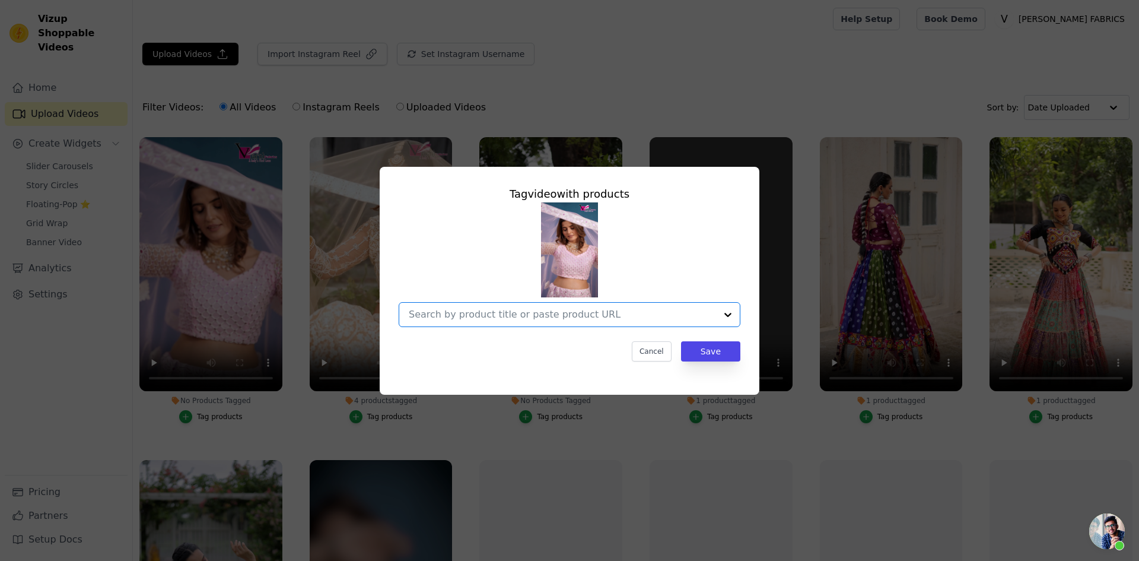
click at [538, 313] on input "No Products Tagged Tag video with products Option undefined, selected. Select i…" at bounding box center [562, 314] width 307 height 11
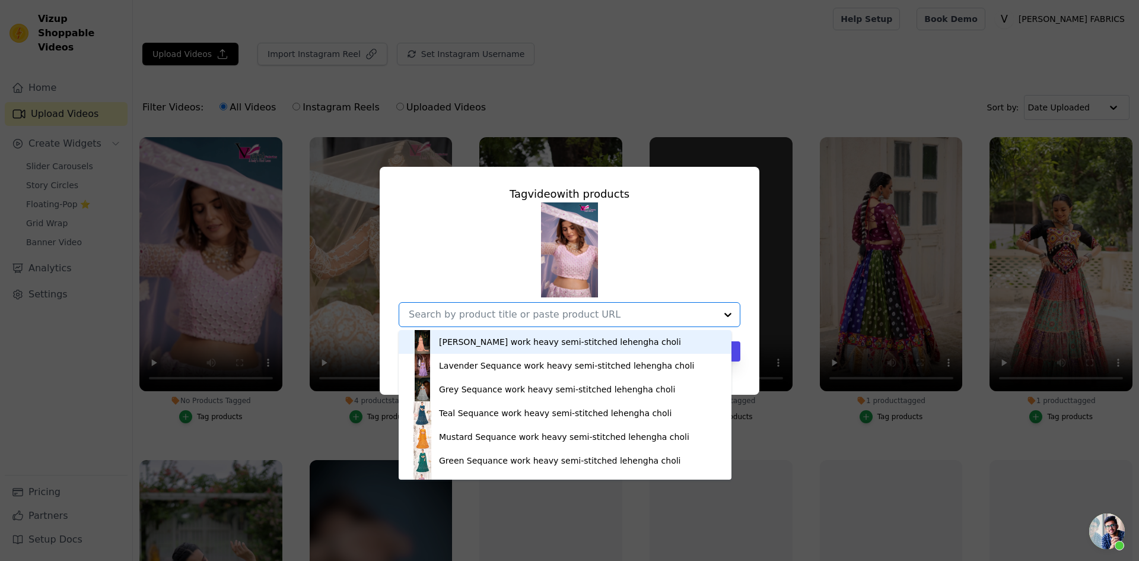
paste input "Beige Net Lehenga Choli with Beautiful Embroidery – Elegant Ethnic Wear for Wed…"
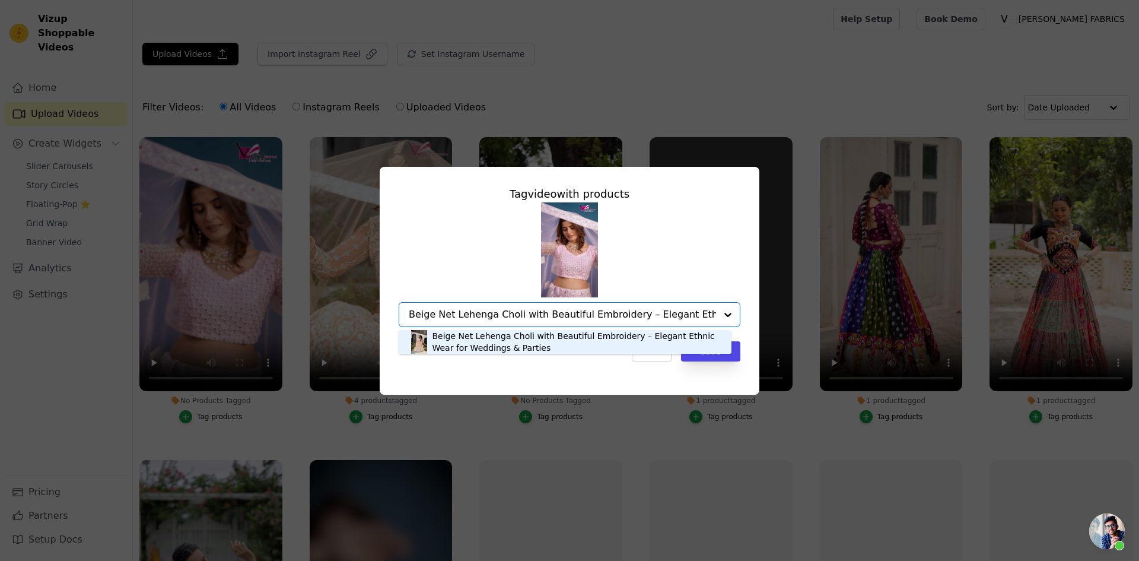
click at [429, 314] on input "Beige Net Lehenga Choli with Beautiful Embroidery – Elegant Ethnic Wear for Wed…" at bounding box center [562, 314] width 307 height 11
click at [433, 314] on input "Beige Net Lehenga Choli with Beautiful Embroidery – Elegant Ethnic Wear for Wed…" at bounding box center [562, 314] width 307 height 11
type input "Beige Net Lehenga Choli with Beautiful Embroidery – Elegant Ethnic Wear for Wed…"
click at [408, 313] on div "Beige Net Lehenga Choli with Beautiful Embroidery – Elegant Ethnic Wear for Wed…" at bounding box center [570, 314] width 342 height 25
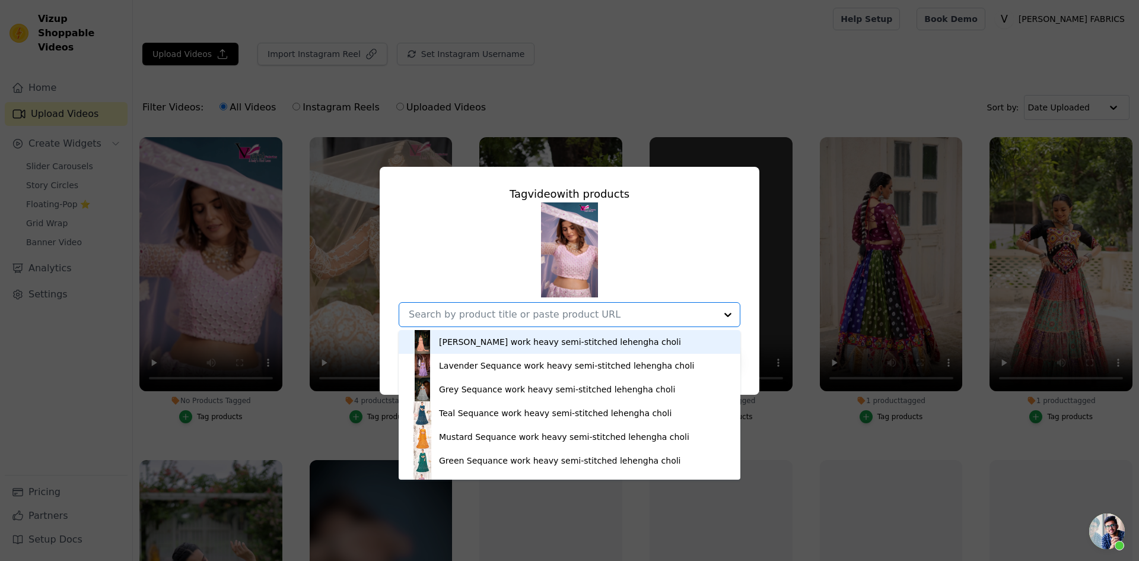
paste input "Beige Net Lehenga Choli with Beautiful Embroidery – Elegant Ethnic Wear for Wed…"
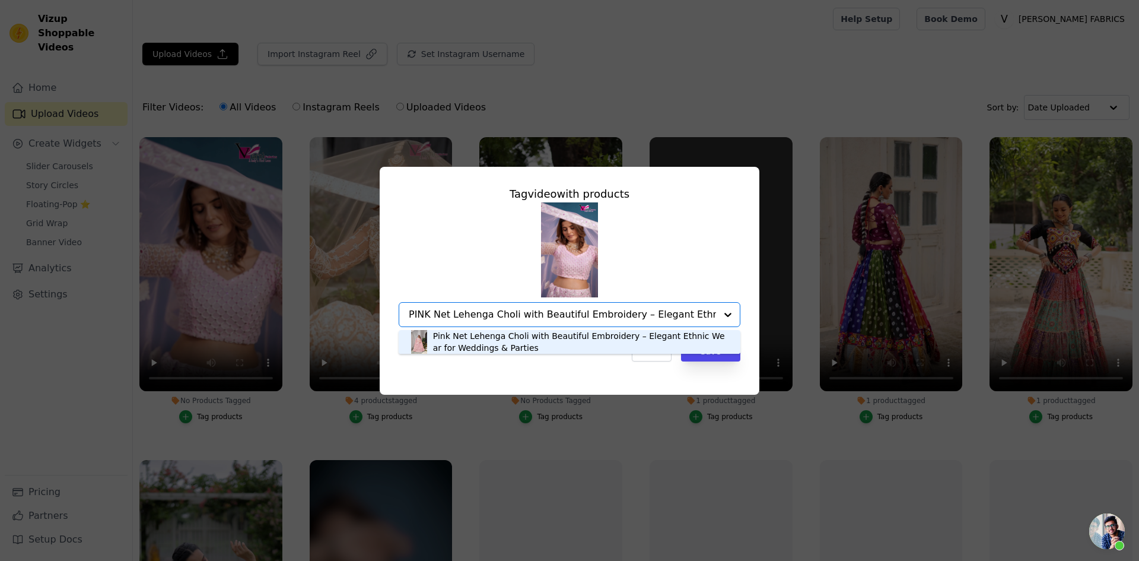
type input "PINK Net Lehenga Choli with Beautiful Embroidery – Elegant Ethnic Wear for Wedd…"
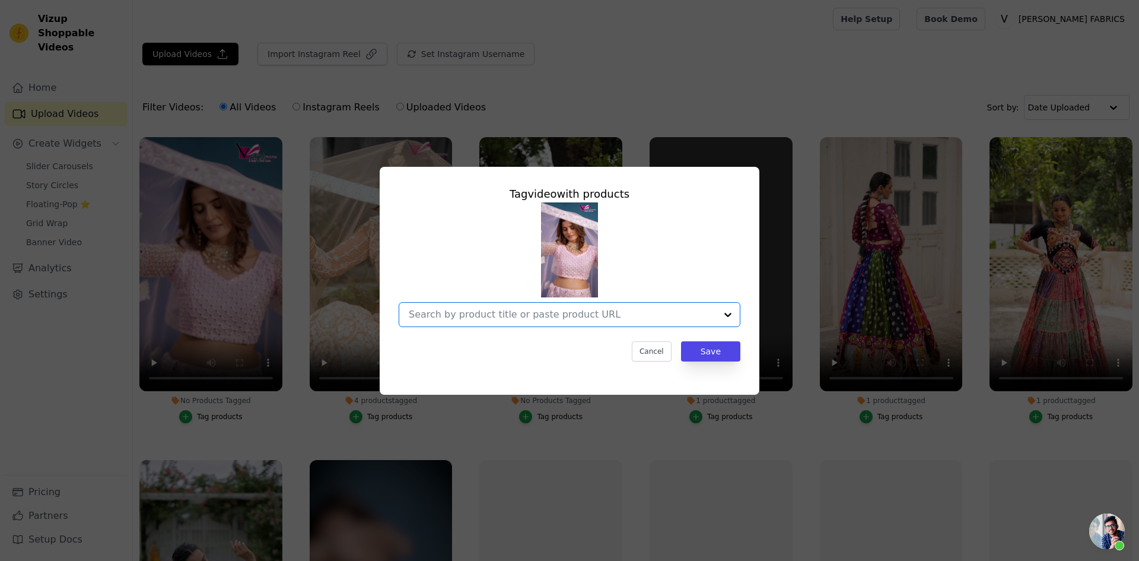
click at [458, 316] on input "No Products Tagged Tag video with products Option undefined, selected. Select i…" at bounding box center [562, 314] width 307 height 11
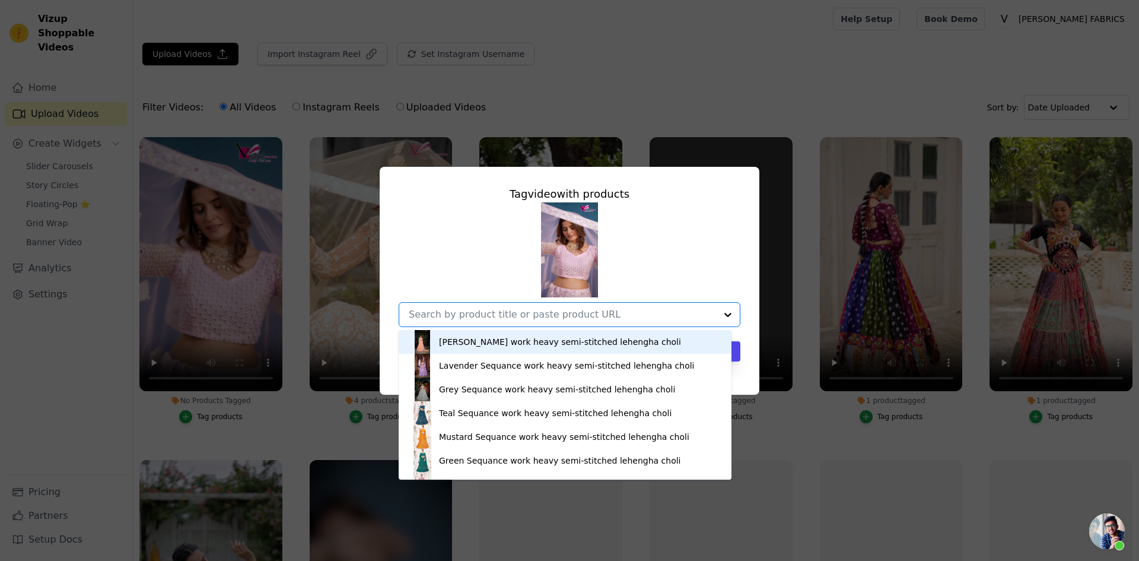
paste input "Pink Net Lehenga Choli for Weddings – Elegant Embroidered Ethnic [DEMOGRAPHIC_D…"
type input "Pink Net Lehenga Choli for Weddings – Elegant Embroidered Ethnic [DEMOGRAPHIC_D…"
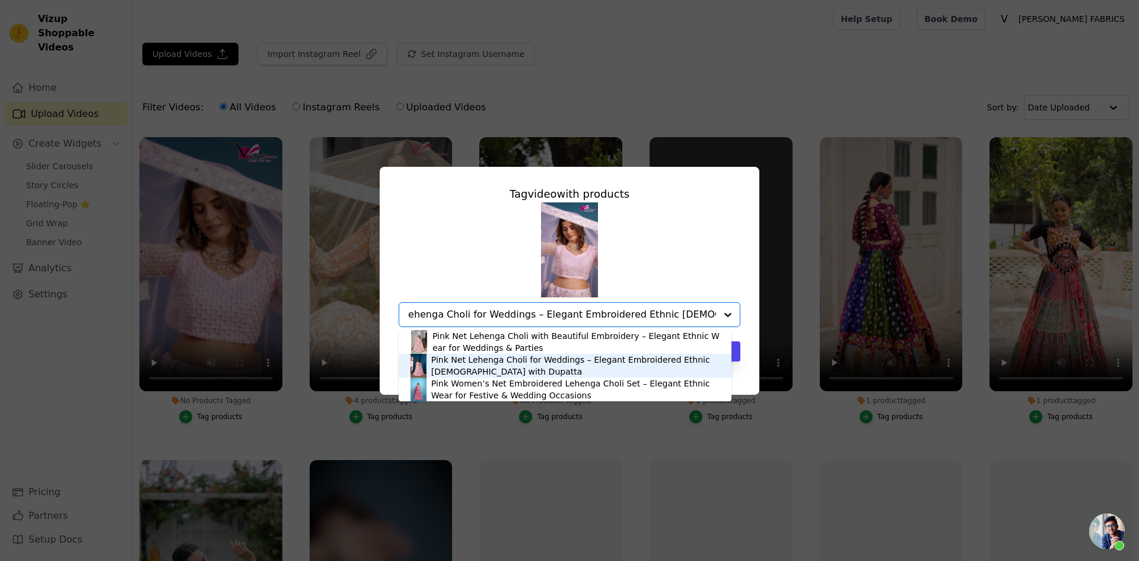
click at [457, 367] on div "Pink Net Lehenga Choli for Weddings – Elegant Embroidered Ethnic [DEMOGRAPHIC_D…" at bounding box center [575, 366] width 288 height 24
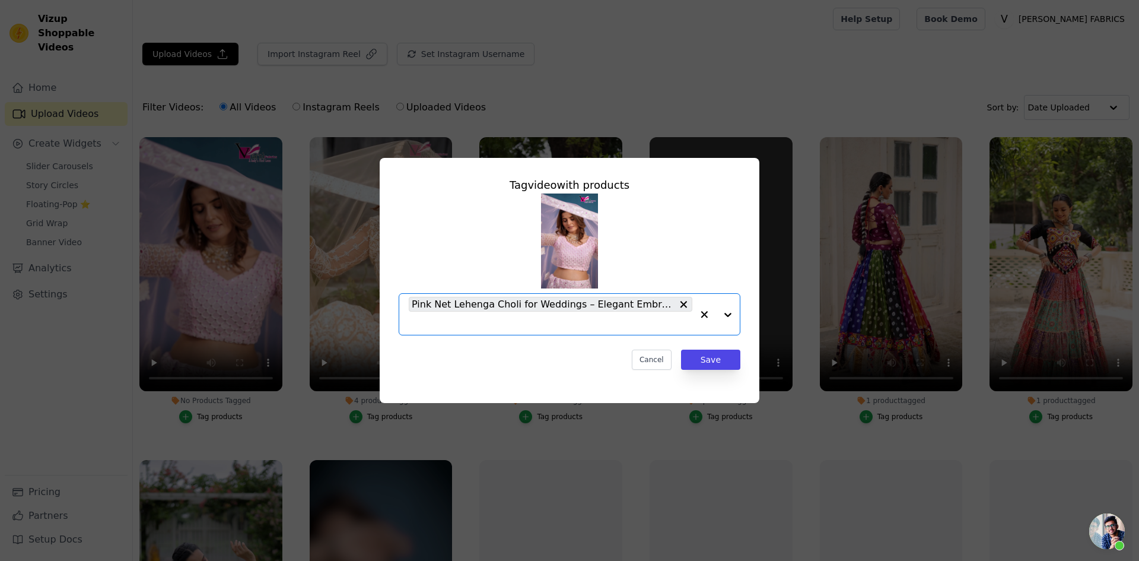
scroll to position [0, 0]
click at [450, 321] on input "No Products Tagged Tag video with products Pink Net Lehenga Choli for Weddings …" at bounding box center [551, 322] width 284 height 11
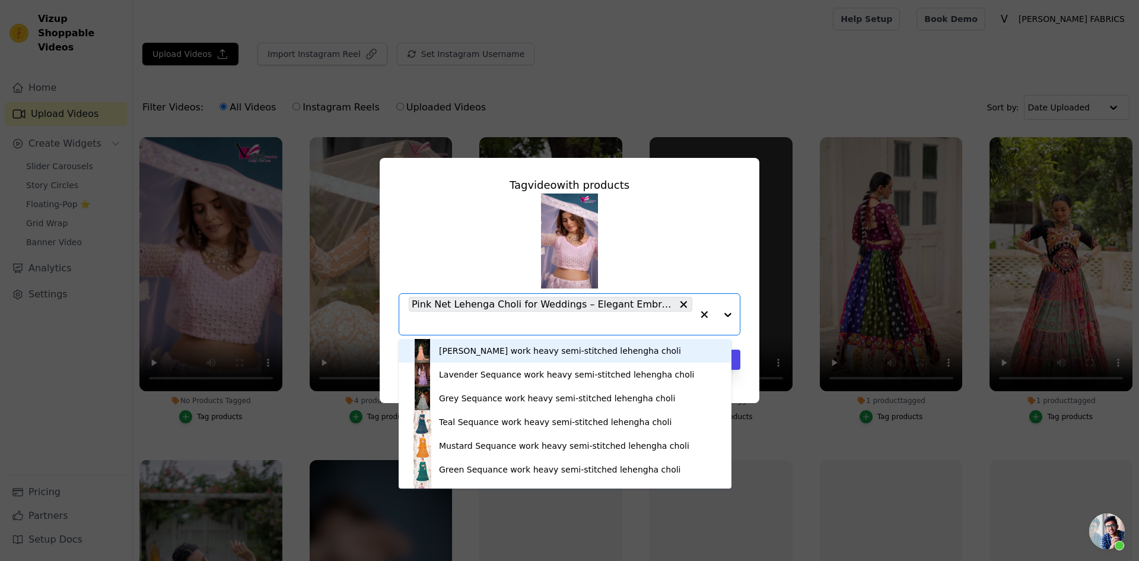
paste input "Pink Net Lehenga Choli for Weddings – Elegant Embroidered Ethnic [DEMOGRAPHIC_D…"
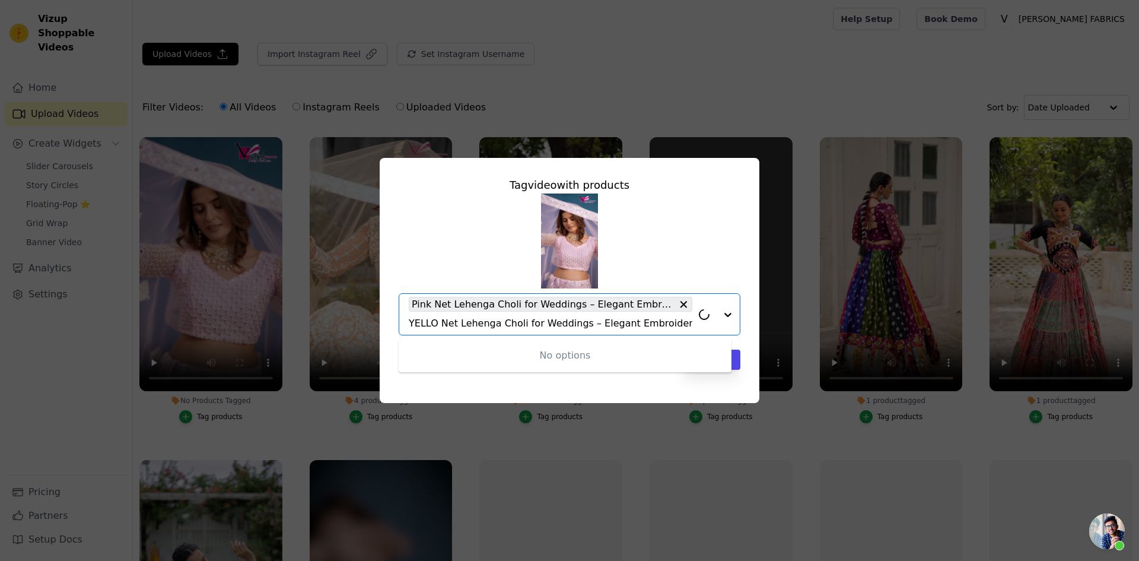
type input "YELLOW Net Lehenga Choli for Weddings – Elegant Embroidered Ethnic Wear with Du…"
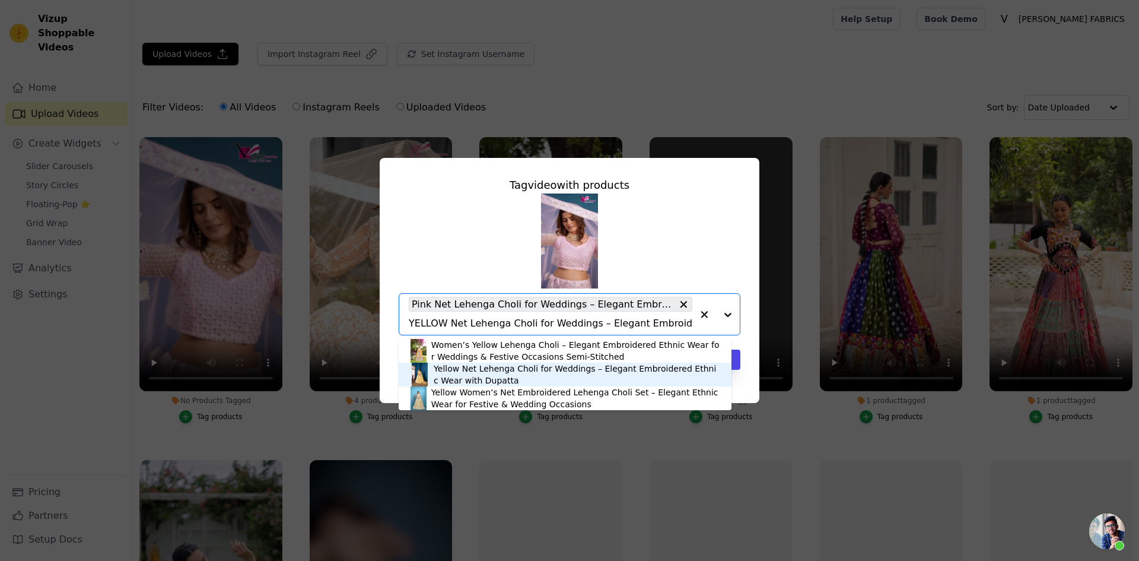
click at [446, 379] on div "Yellow Net Lehenga Choli for Weddings – Elegant Embroidered Ethnic Wear with Du…" at bounding box center [577, 375] width 286 height 24
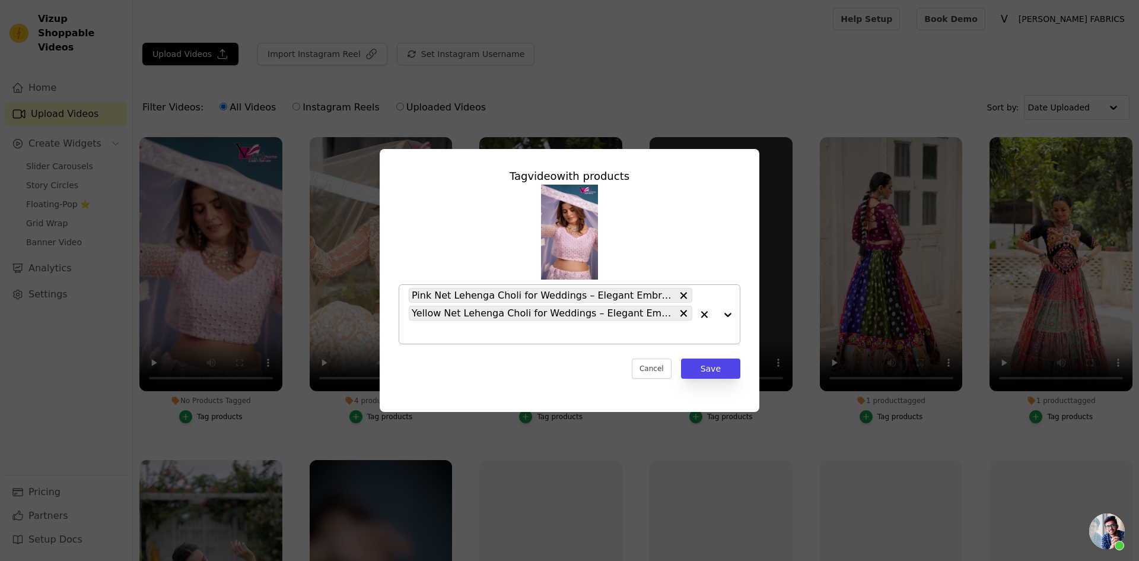
paste input "Pink Net Lehenga Choli for Weddings – Elegant Embroidered Ethnic [DEMOGRAPHIC_D…"
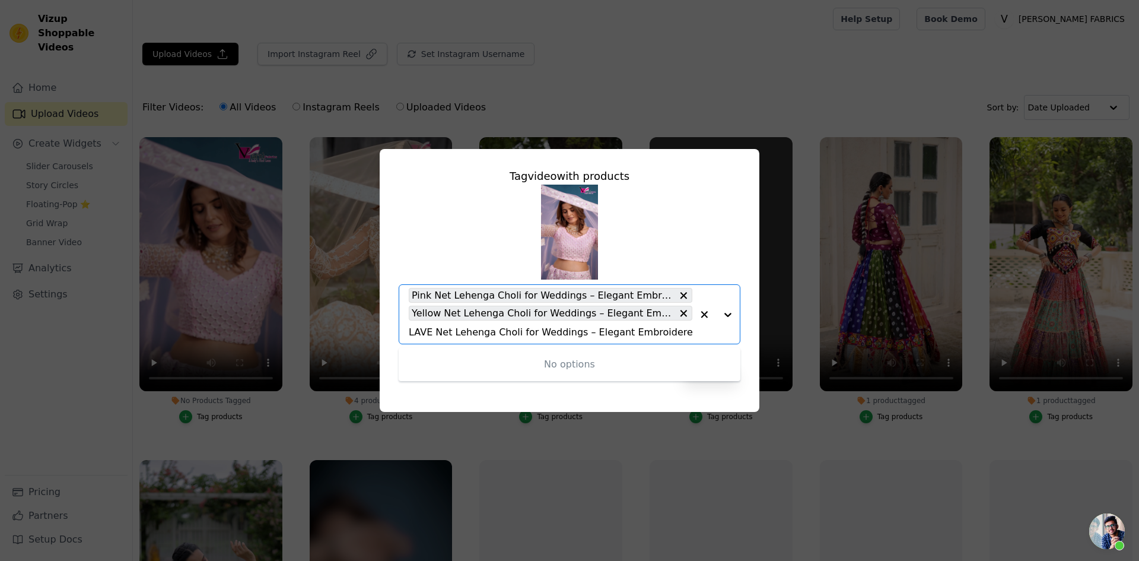
type input "LAVE Net Lehenga Choli for Weddings – Elegant Embroidered Ethnic [DEMOGRAPHIC_D…"
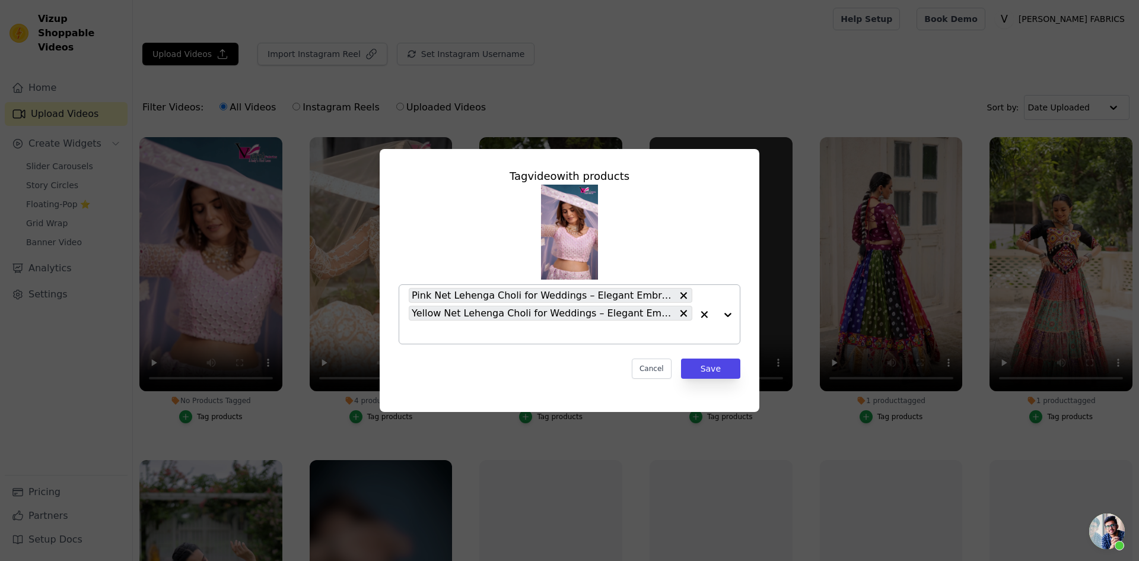
click at [441, 329] on input "No Products Tagged Tag video with products Pink Net Lehenga Choli for Weddings …" at bounding box center [551, 331] width 284 height 11
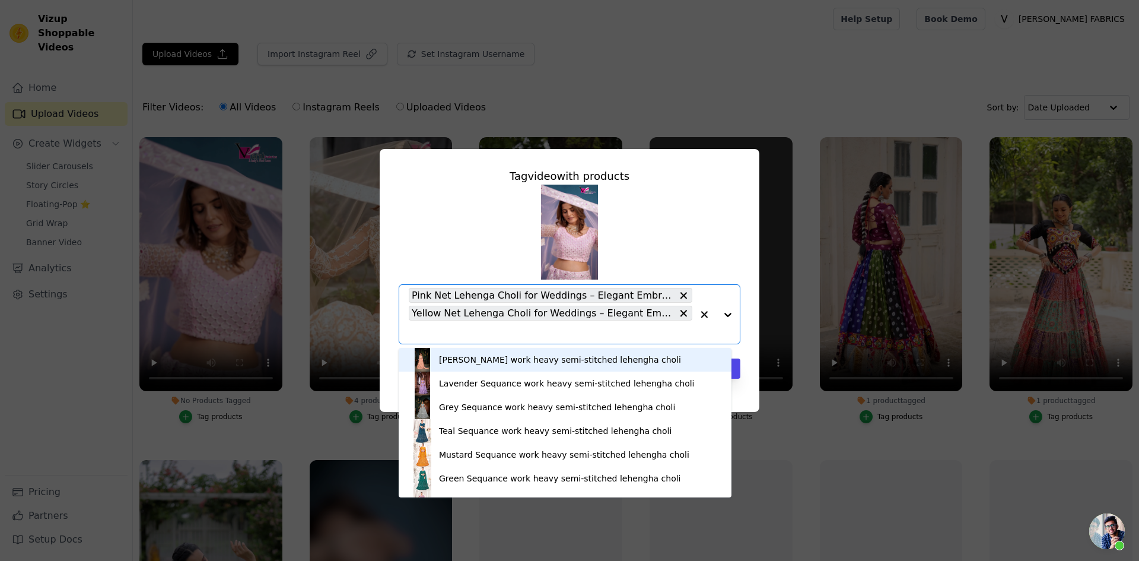
paste input "Lavender Net Lehenga Choli for Weddings – Elegant Embroidered Ethnic Wear with …"
type input "Lavender Net Lehenga Choli for Weddings – Elegant Embroidered Ethnic Wear with …"
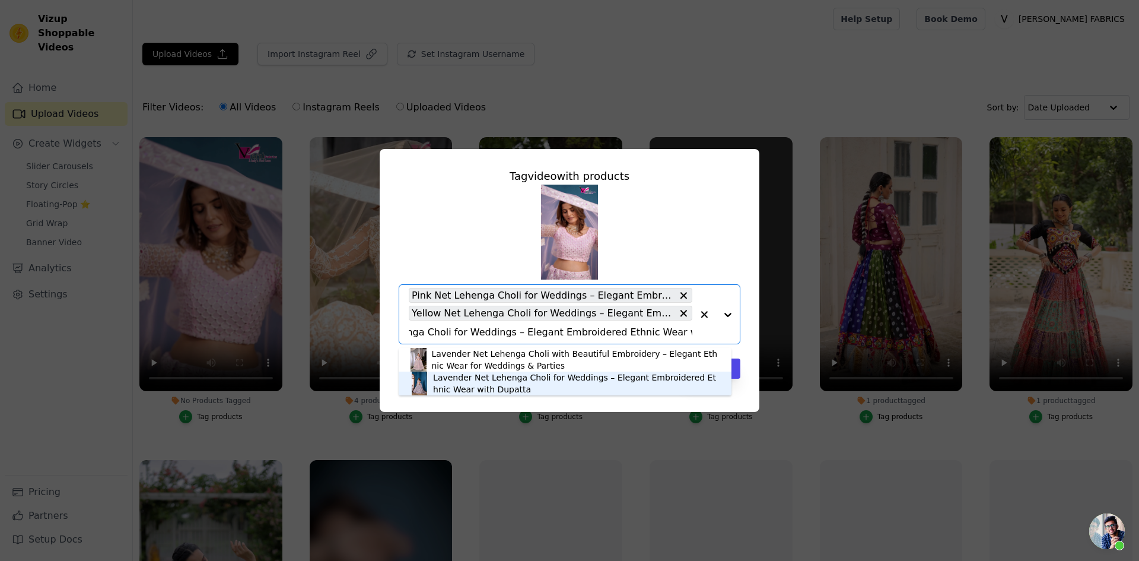
click at [440, 383] on div "Lavender Net Lehenga Choli for Weddings – Elegant Embroidered Ethnic Wear with …" at bounding box center [576, 383] width 287 height 24
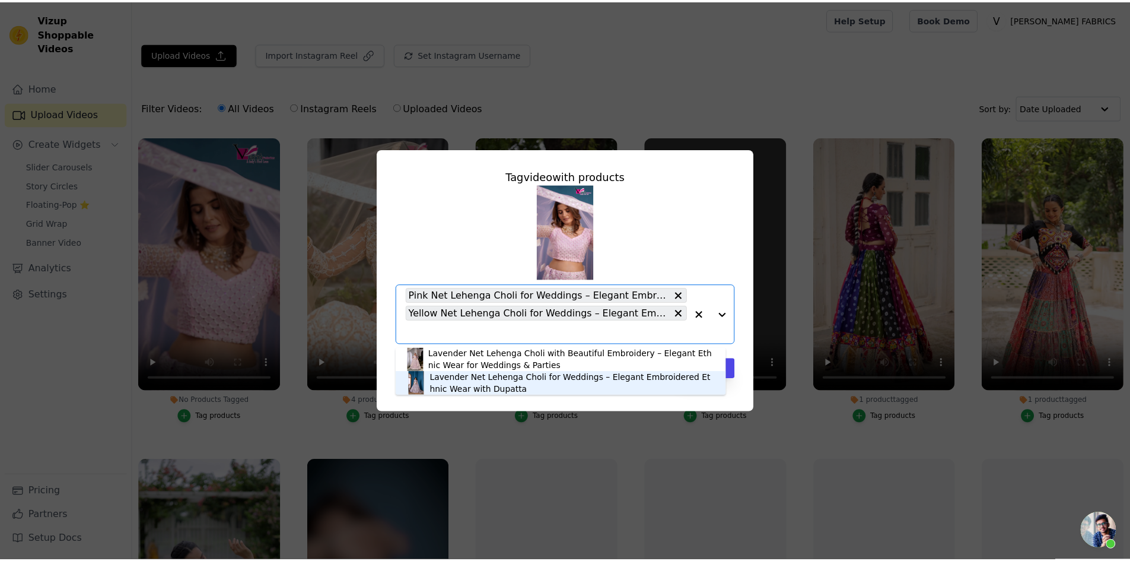
scroll to position [0, 0]
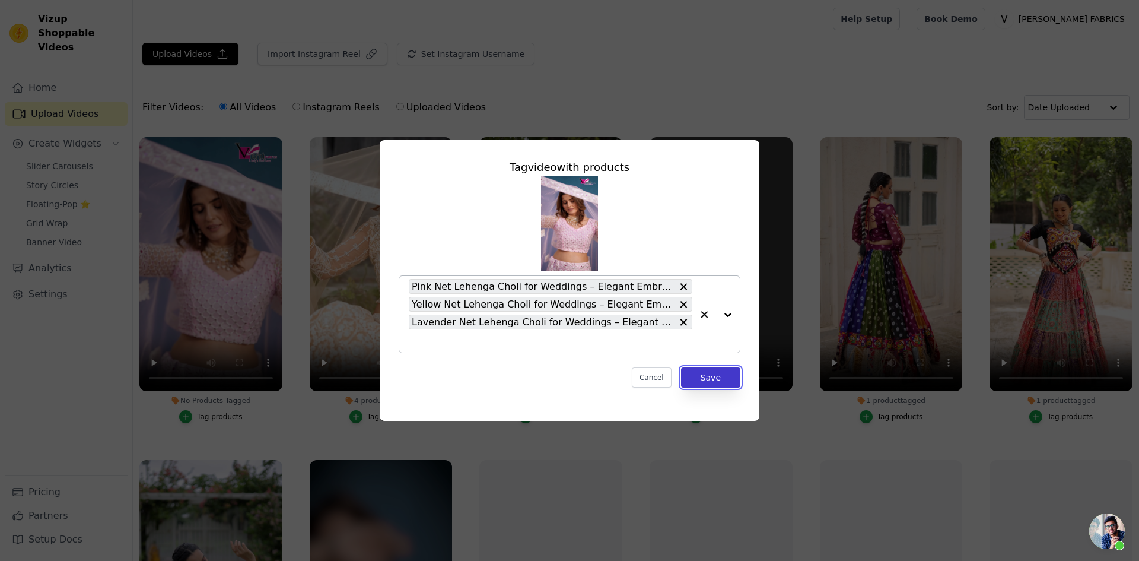
click at [709, 383] on button "Save" at bounding box center [710, 377] width 59 height 20
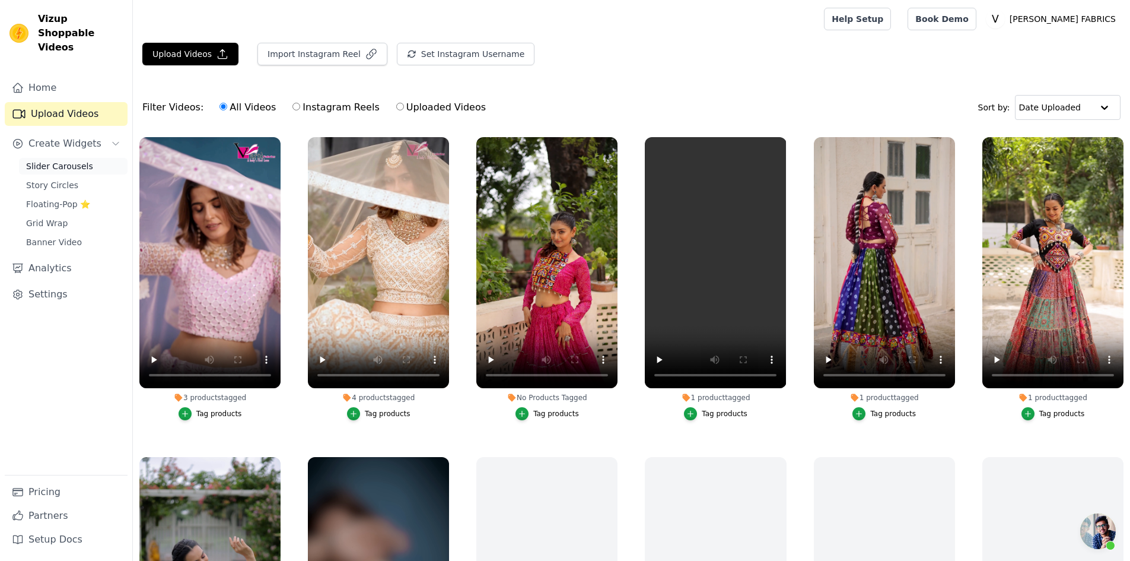
click at [57, 160] on span "Slider Carousels" at bounding box center [59, 166] width 67 height 12
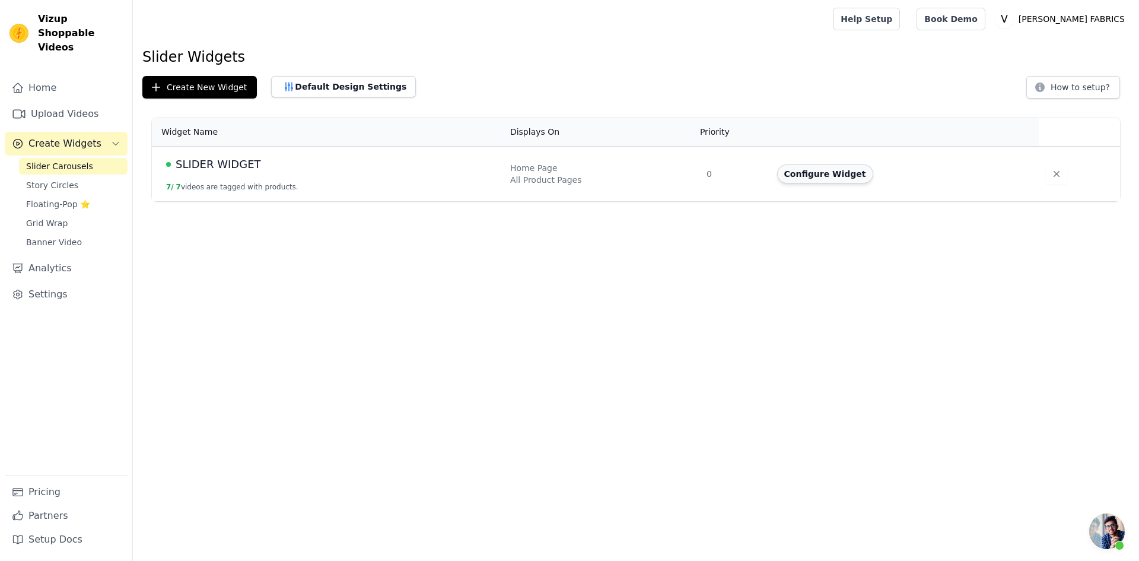
click at [824, 166] on button "Configure Widget" at bounding box center [825, 173] width 96 height 19
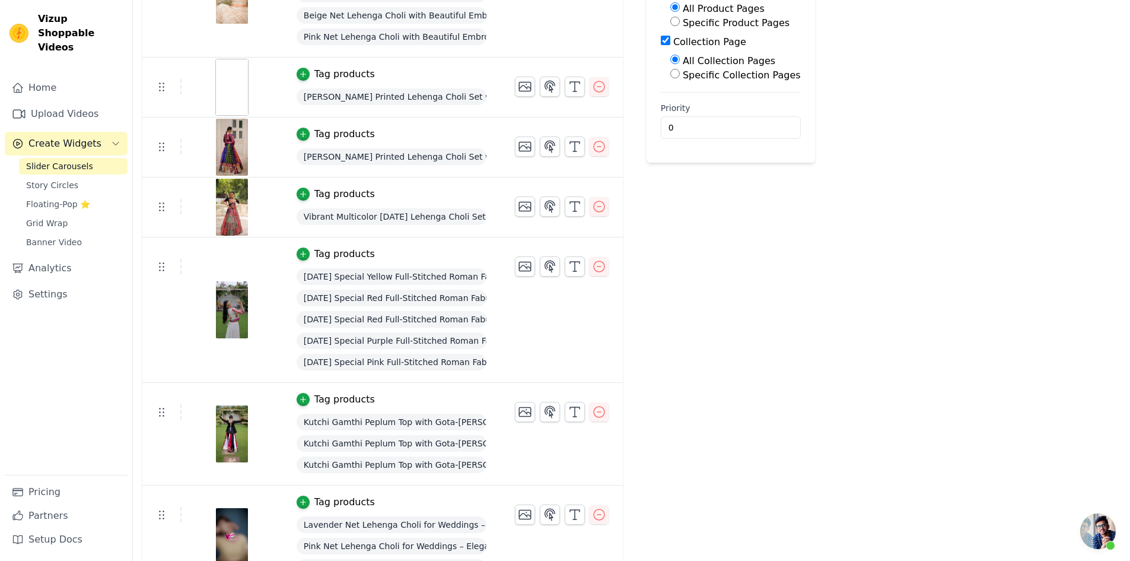
scroll to position [236, 0]
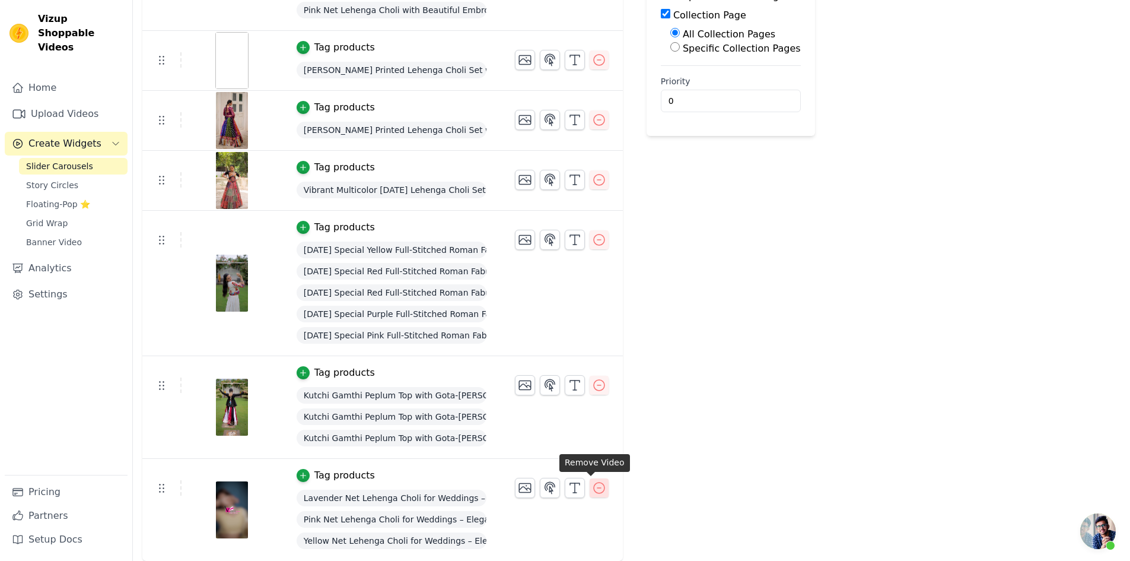
click at [592, 488] on icon "button" at bounding box center [599, 488] width 14 height 14
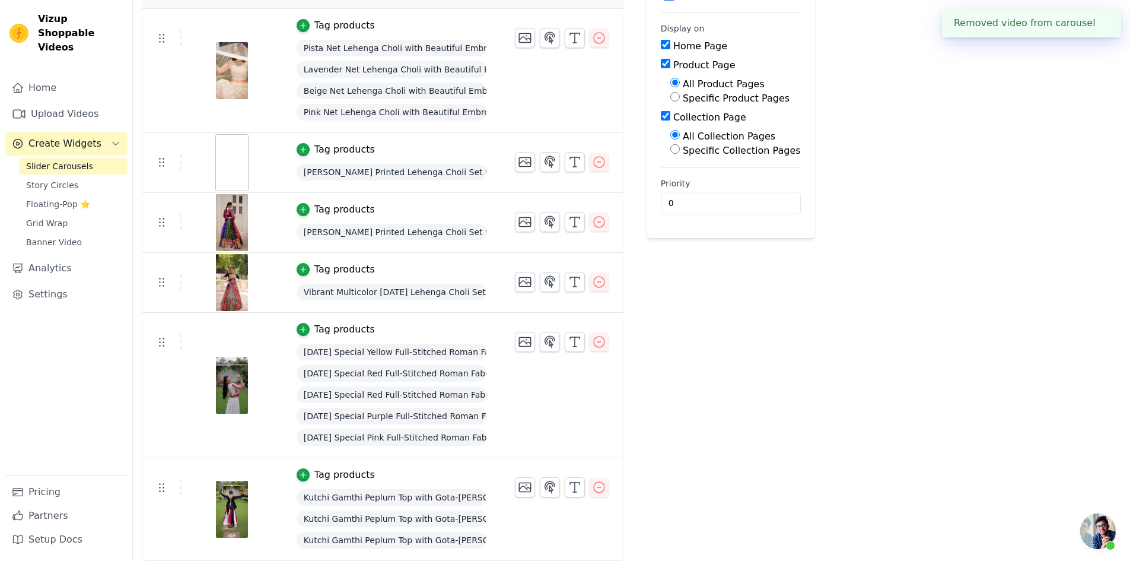
scroll to position [0, 0]
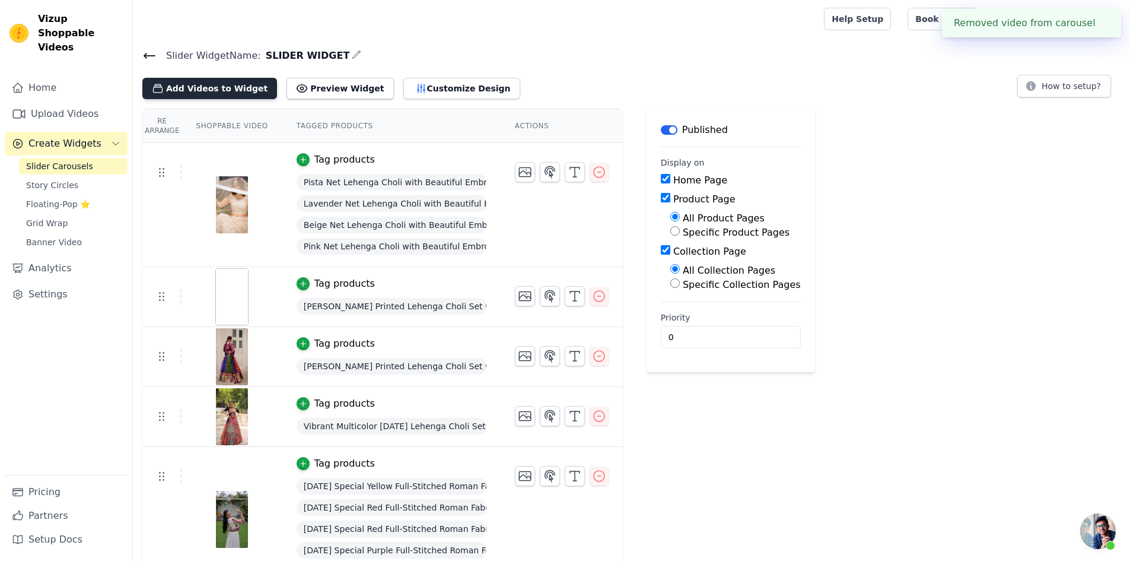
click at [216, 90] on button "Add Videos to Widget" at bounding box center [209, 88] width 135 height 21
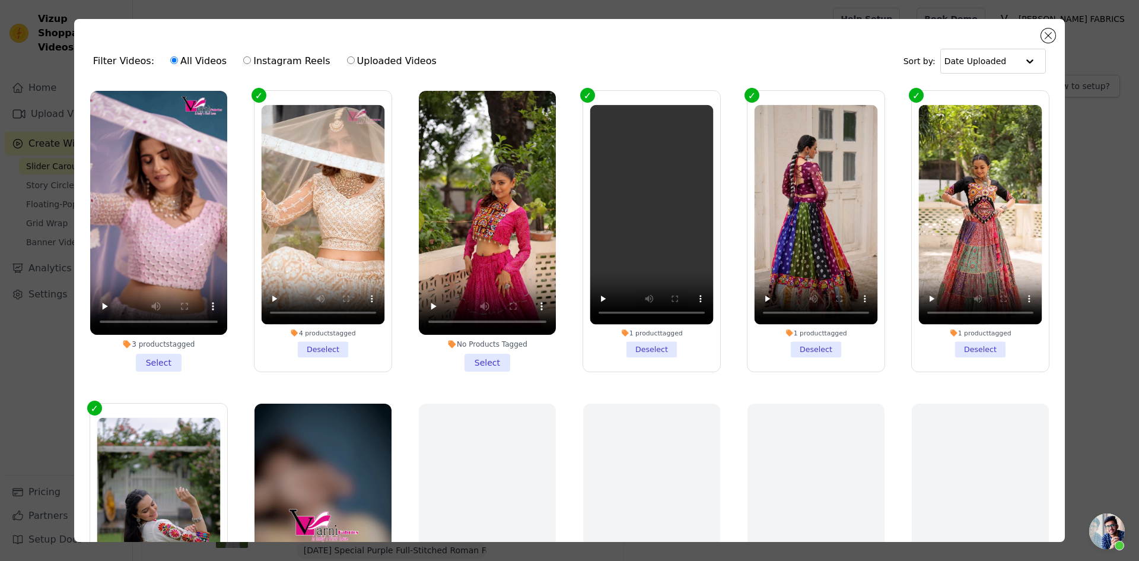
click at [151, 361] on li "3 products tagged Select" at bounding box center [158, 231] width 137 height 281
click at [0, 0] on input "3 products tagged Select" at bounding box center [0, 0] width 0 height 0
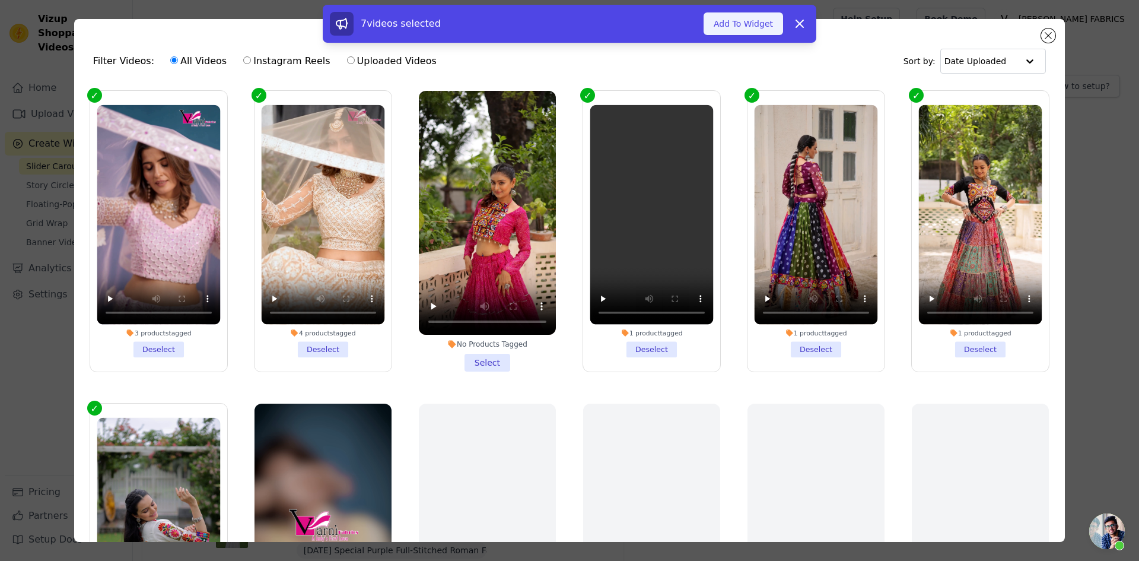
click at [743, 26] on button "Add To Widget" at bounding box center [744, 23] width 80 height 23
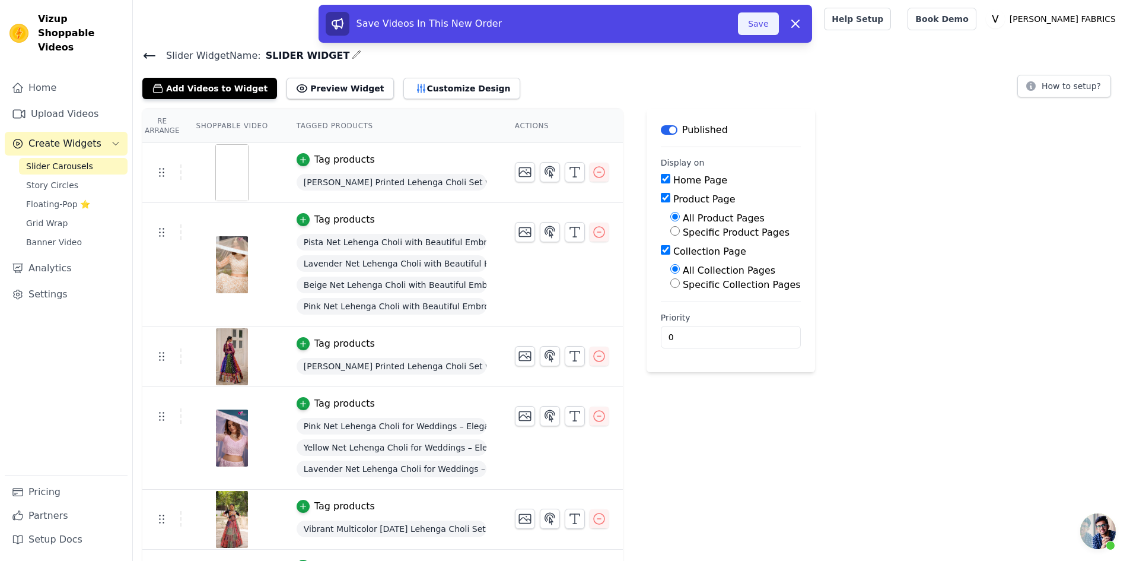
click at [765, 23] on button "Save" at bounding box center [758, 23] width 40 height 23
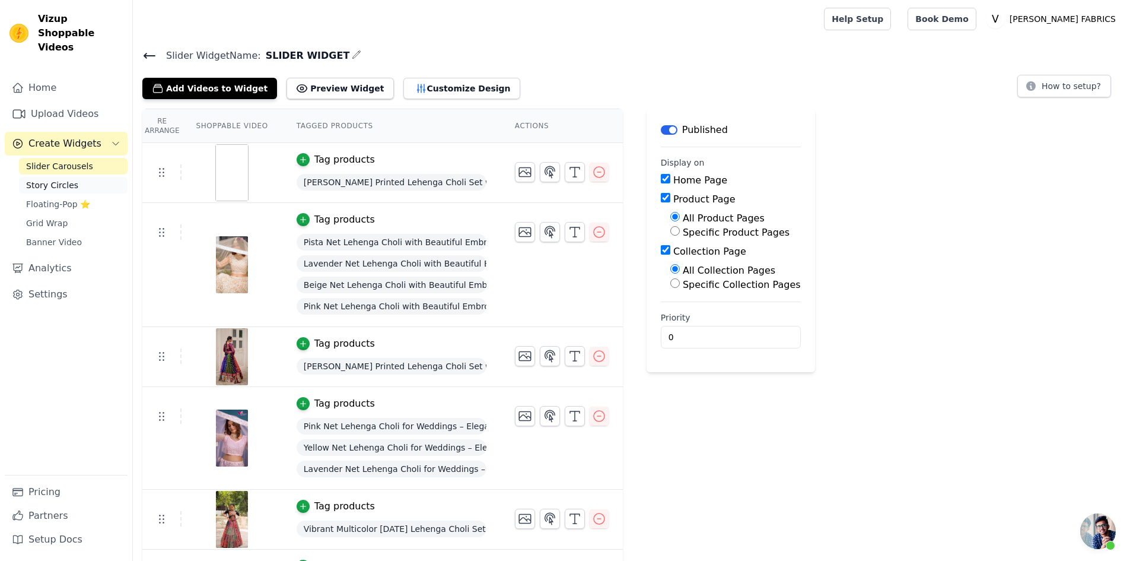
click at [59, 179] on span "Story Circles" at bounding box center [52, 185] width 52 height 12
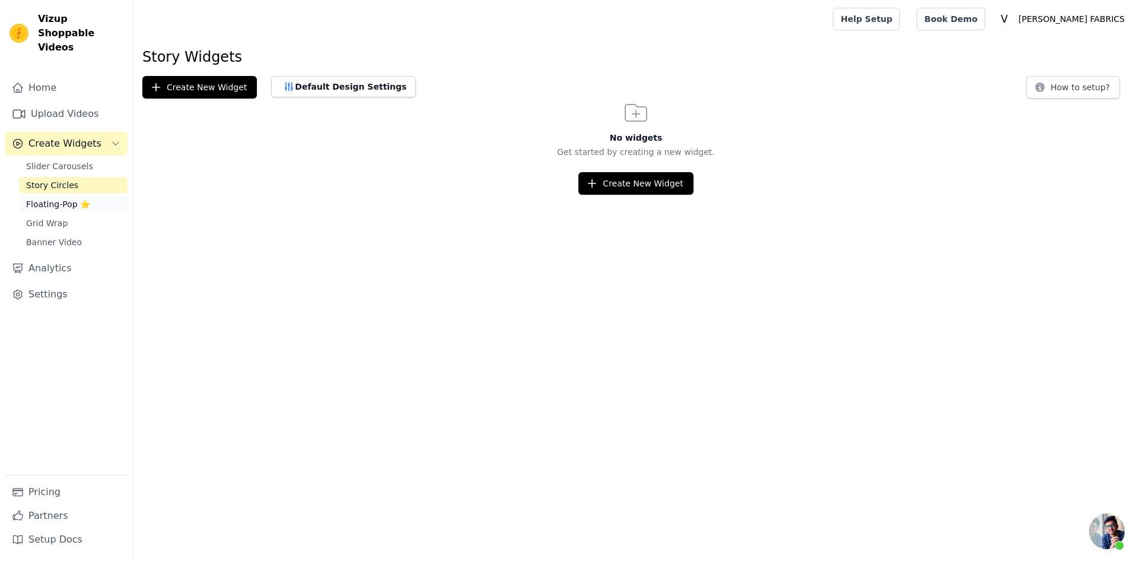
click at [58, 198] on span "Floating-Pop ⭐" at bounding box center [58, 204] width 64 height 12
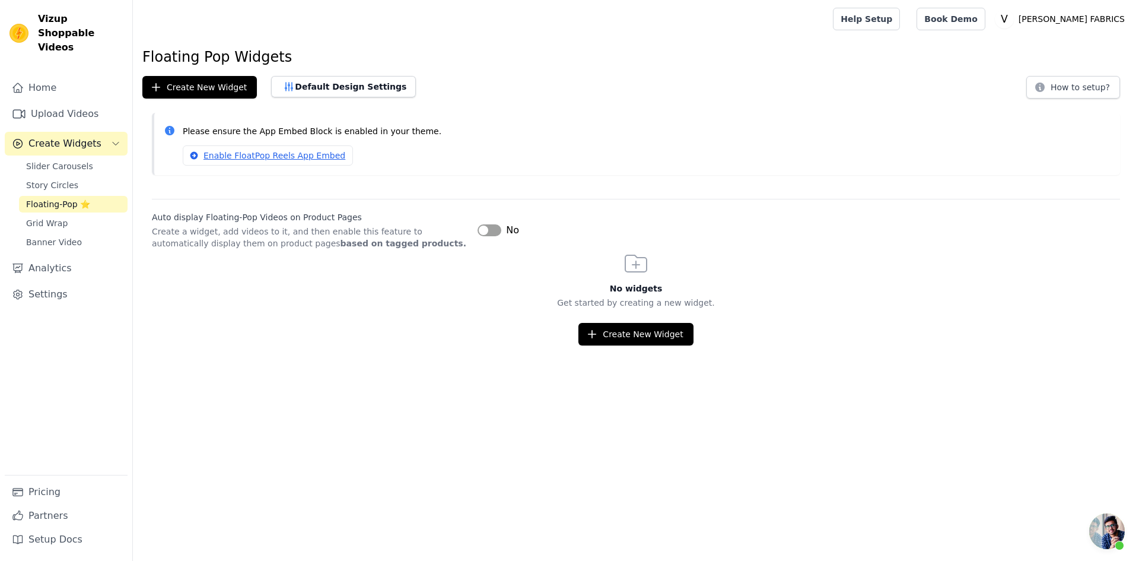
click at [497, 231] on button "Label" at bounding box center [490, 230] width 24 height 12
click at [53, 217] on span "Grid Wrap" at bounding box center [47, 223] width 42 height 12
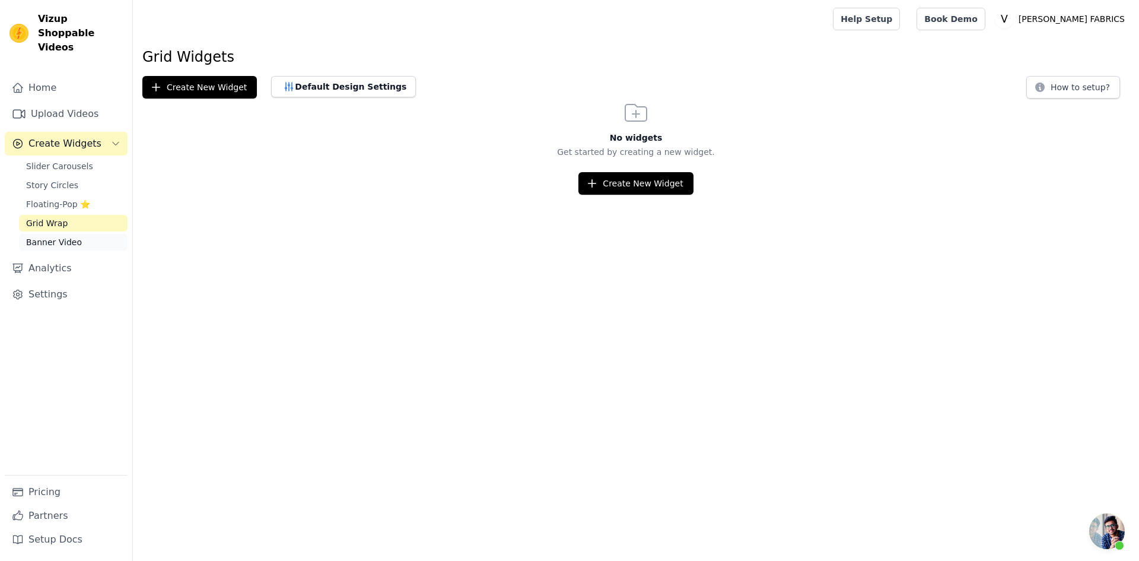
click at [58, 236] on span "Banner Video" at bounding box center [54, 242] width 56 height 12
click at [53, 260] on link "Analytics" at bounding box center [66, 268] width 123 height 24
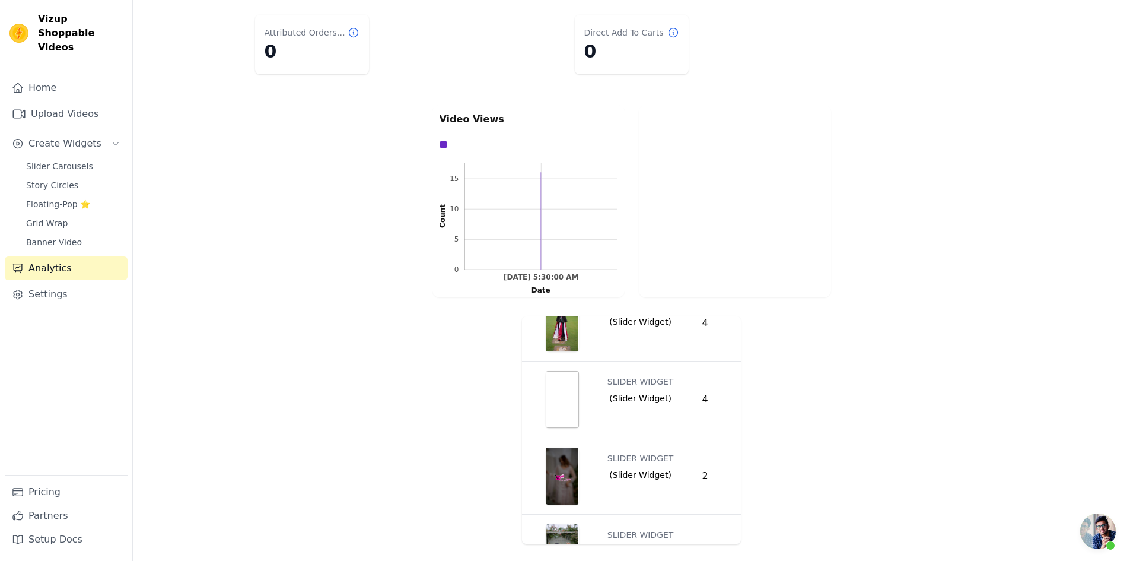
scroll to position [36, 0]
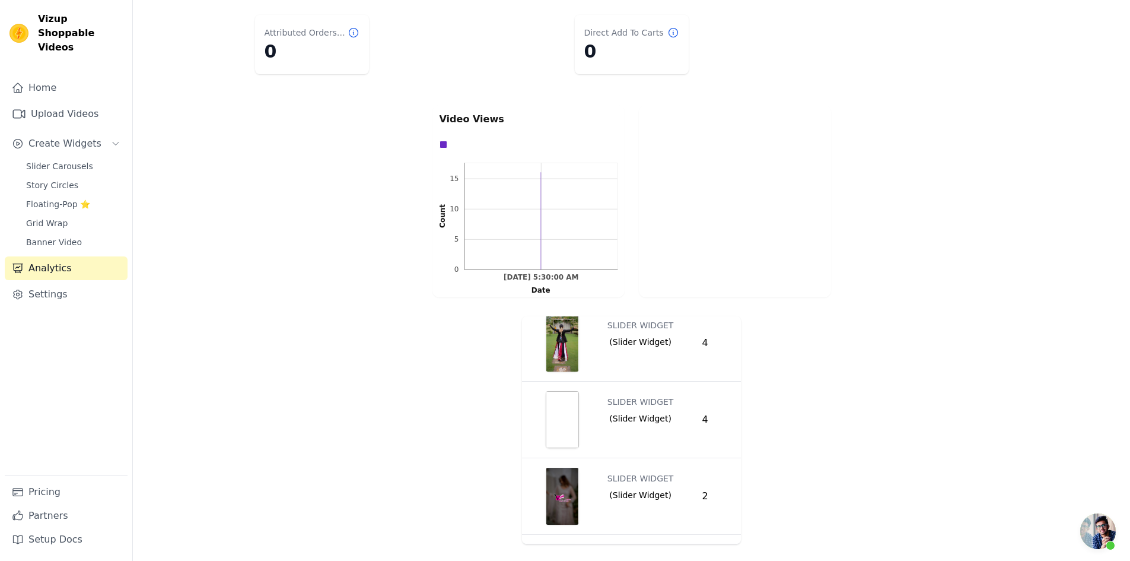
click at [568, 408] on img "button" at bounding box center [562, 419] width 33 height 57
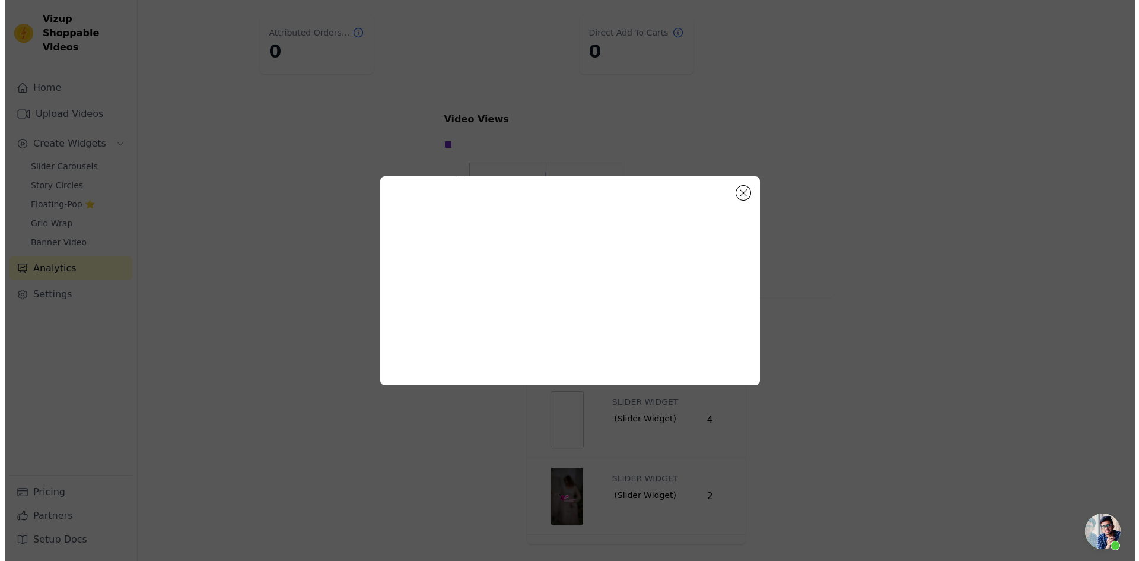
scroll to position [0, 0]
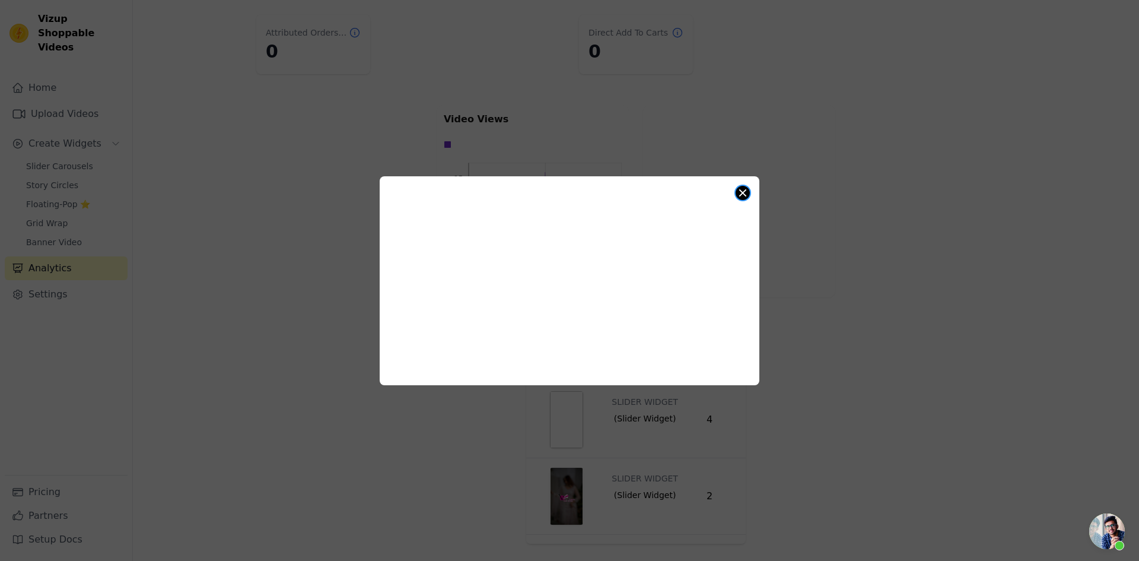
click at [748, 192] on button "Close modal" at bounding box center [743, 193] width 14 height 14
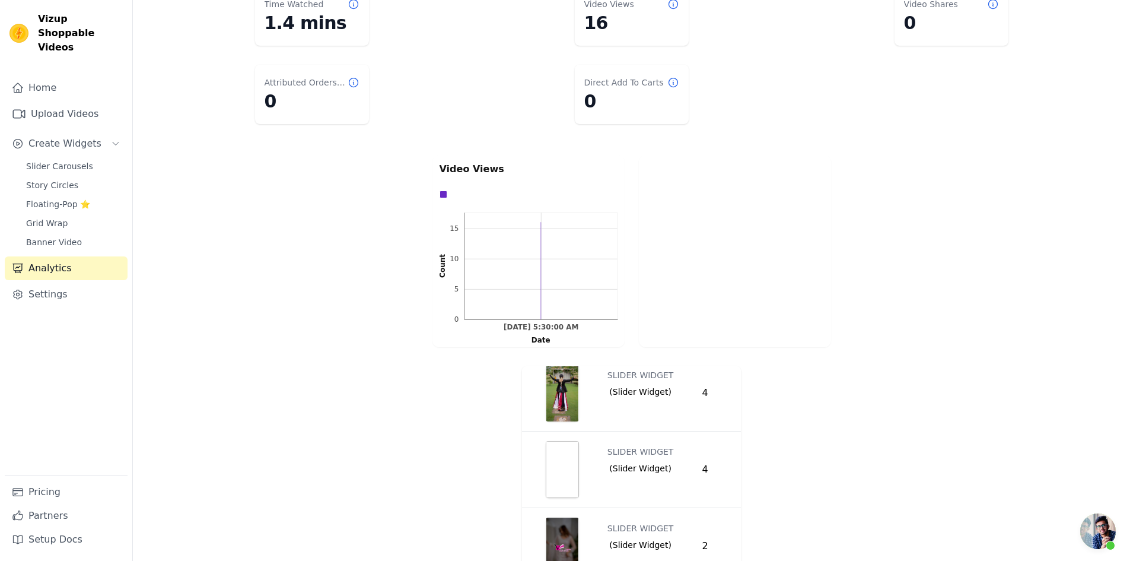
scroll to position [73, 0]
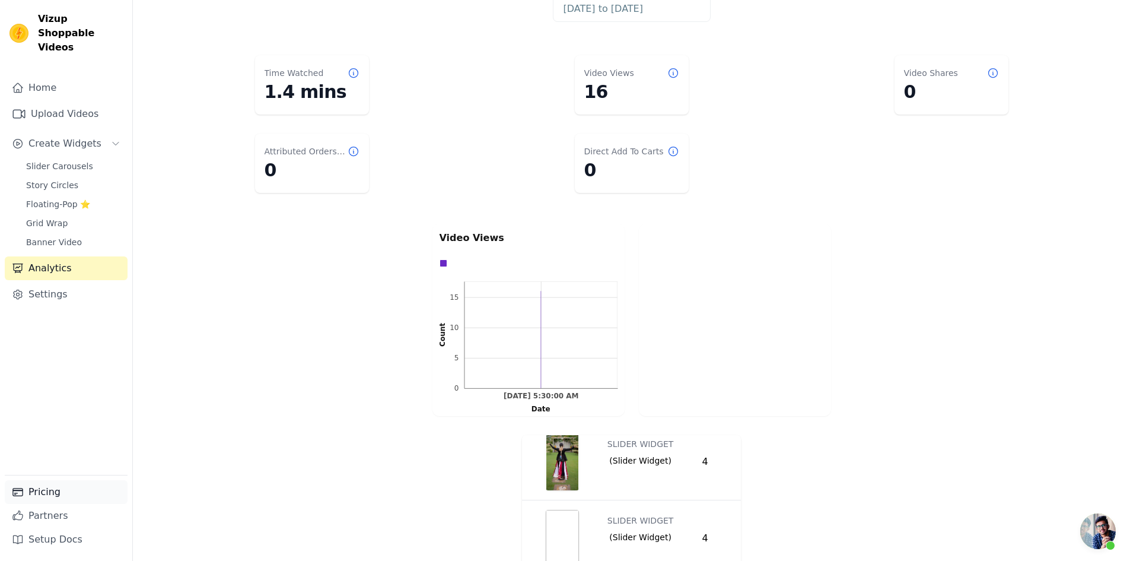
click at [52, 489] on link "Pricing" at bounding box center [66, 492] width 123 height 24
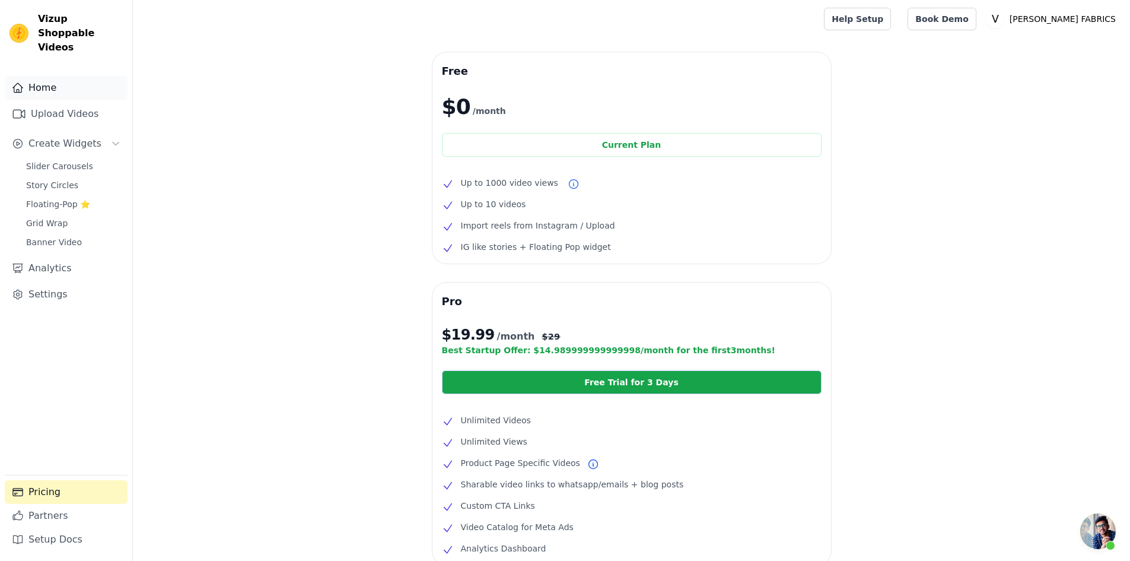
click at [47, 76] on link "Home" at bounding box center [66, 88] width 123 height 24
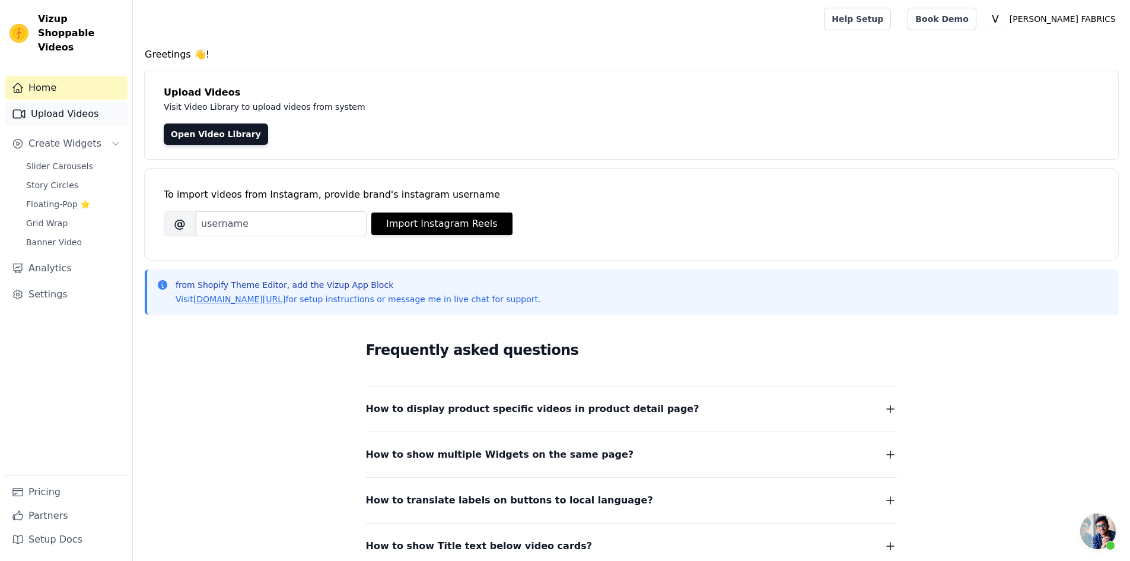
click at [62, 103] on link "Upload Videos" at bounding box center [66, 114] width 123 height 24
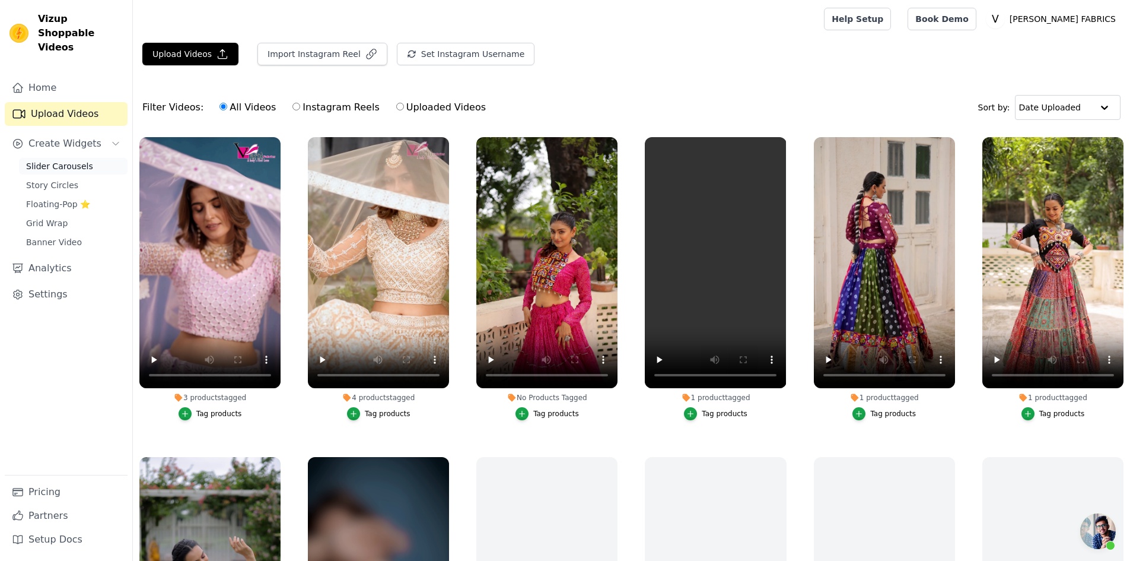
click at [63, 160] on span "Slider Carousels" at bounding box center [59, 166] width 67 height 12
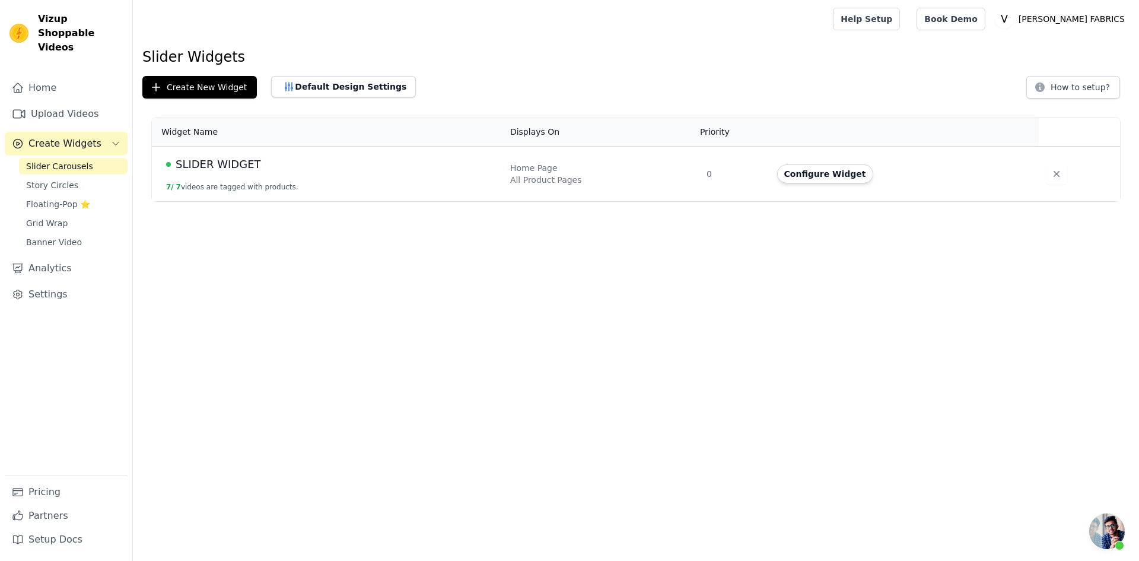
click at [347, 187] on td "SLIDER WIDGET 7 / 7 videos are tagged with products." at bounding box center [327, 174] width 351 height 55
click at [804, 173] on button "Configure Widget" at bounding box center [825, 173] width 96 height 19
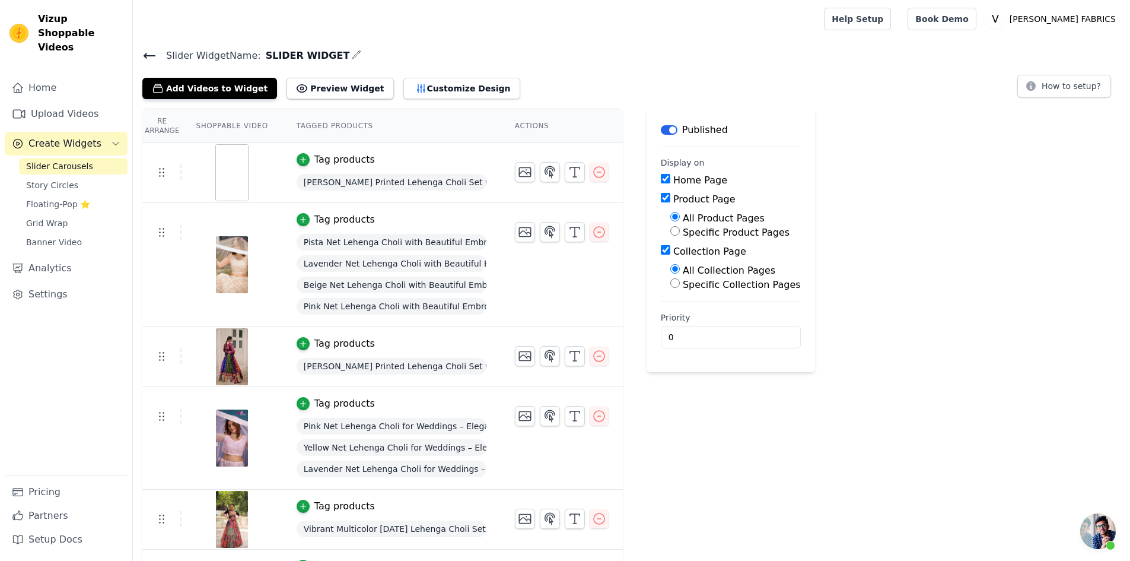
click at [670, 231] on input "Specific Product Pages" at bounding box center [674, 230] width 9 height 9
radio input "true"
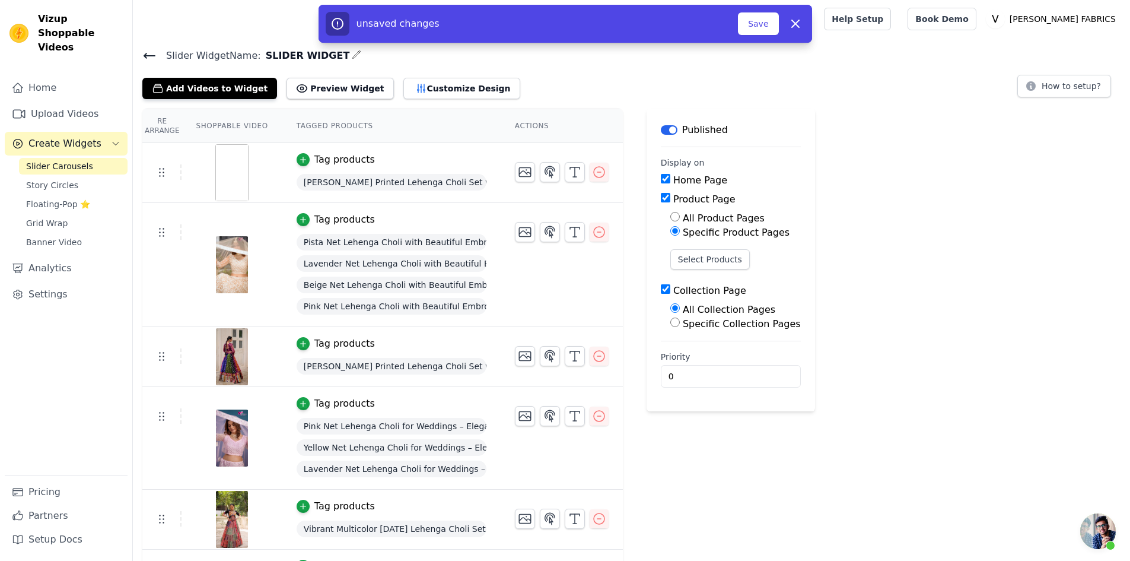
click at [378, 243] on span "Pista Net Lehenga Choli with Beautiful Embroidery – Elegant Ethnic Wear for Wed…" at bounding box center [392, 242] width 190 height 17
copy div "Pista Net Lehenga Choli with Beautiful Embroidery – Elegant Ethnic Wear for Wed…"
click at [679, 255] on button "Select Products" at bounding box center [710, 259] width 80 height 20
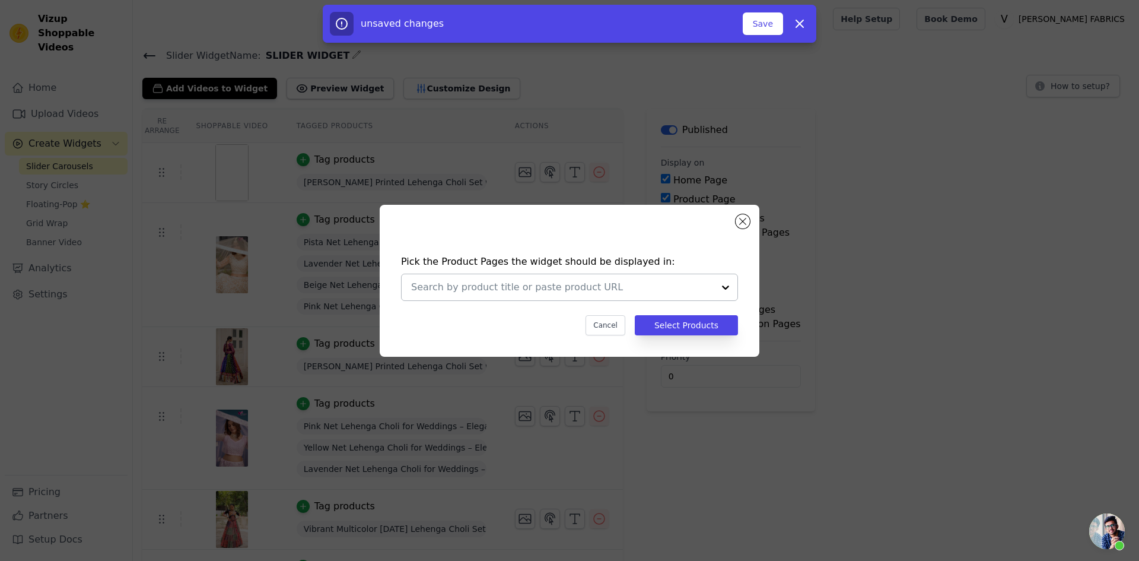
click at [603, 285] on input "text" at bounding box center [562, 287] width 303 height 14
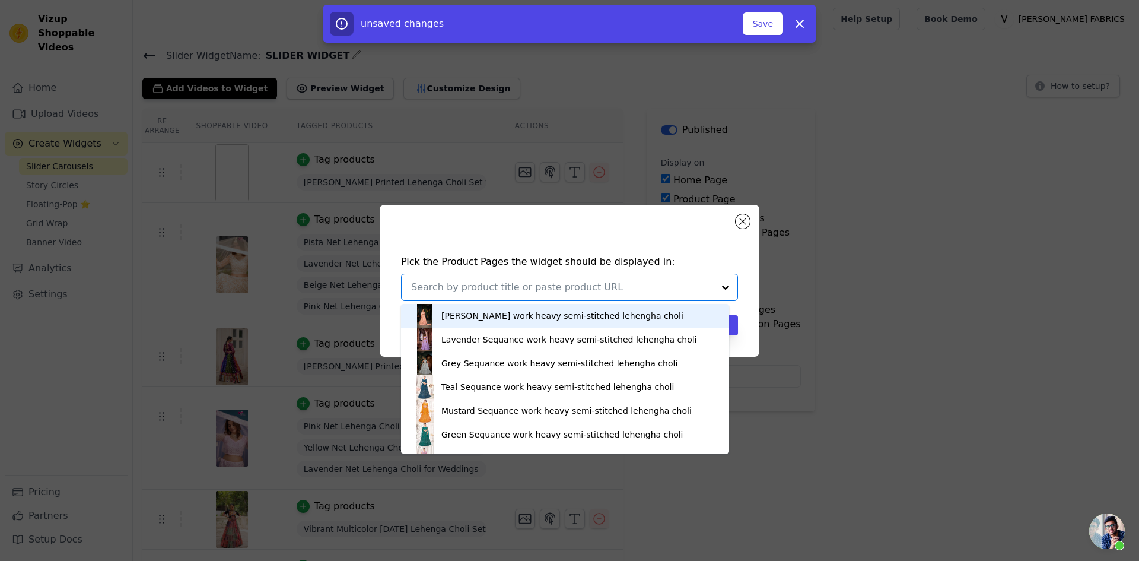
paste input "Pista Net Lehenga Choli with Beautiful Embroidery – Elegant Ethnic Wear for Wed…"
type input "Pista Net Lehenga Choli with Beautiful Embroidery – Elegant Ethnic Wear for Wed…"
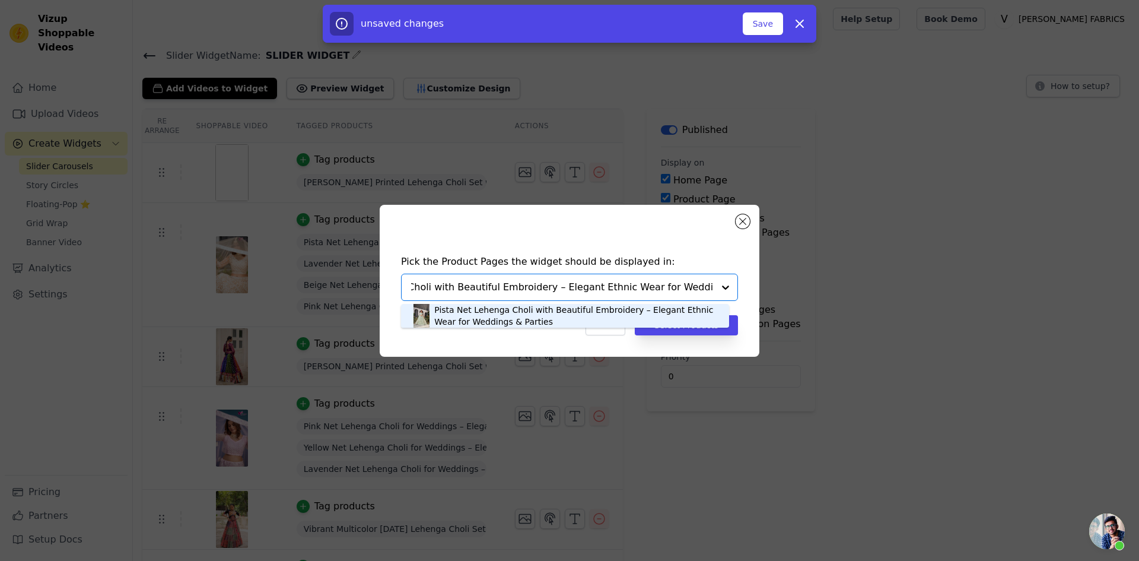
click at [502, 309] on div "Pista Net Lehenga Choli with Beautiful Embroidery – Elegant Ethnic Wear for Wed…" at bounding box center [575, 316] width 283 height 24
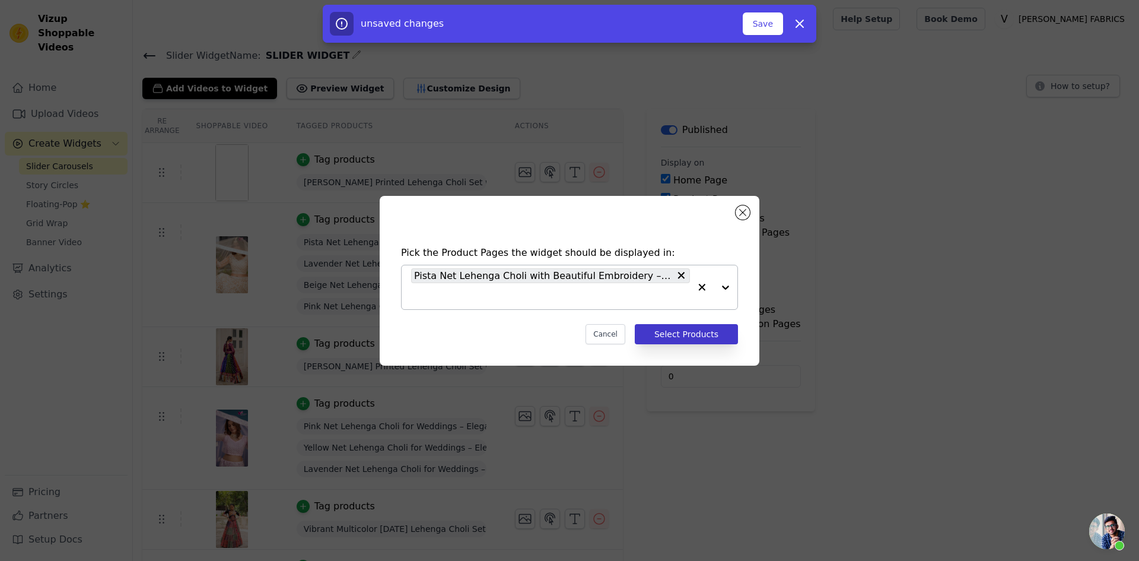
paste input "Pista Net Lehenga Choli with Beautiful Embroidery – Elegant Ethnic Wear for Wed…"
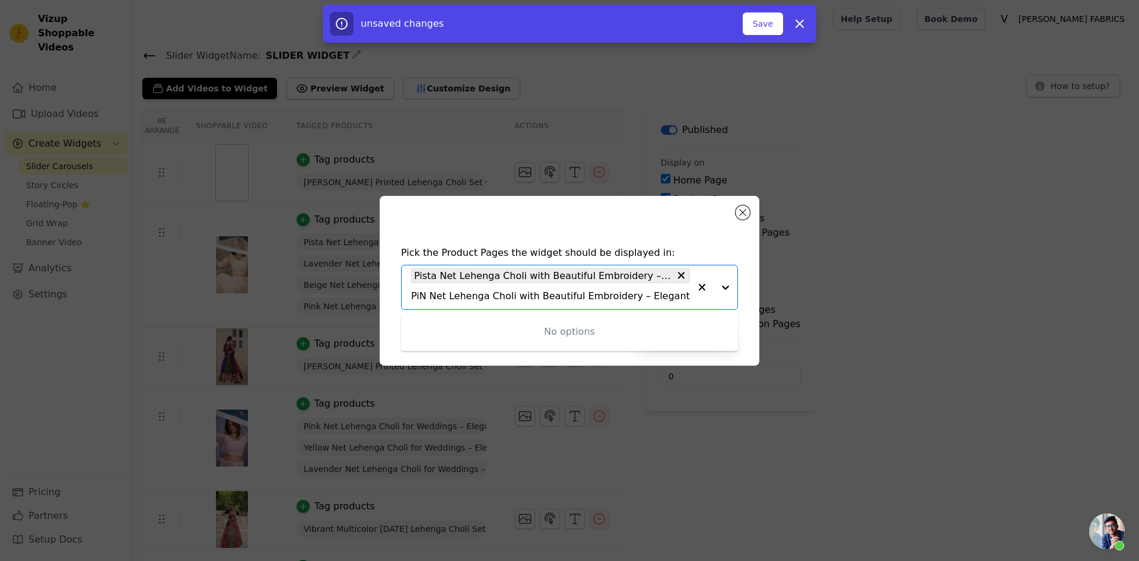
type input "PiNK Net Lehenga Choli with Beautiful Embroidery – Elegant Ethnic Wear for Wedd…"
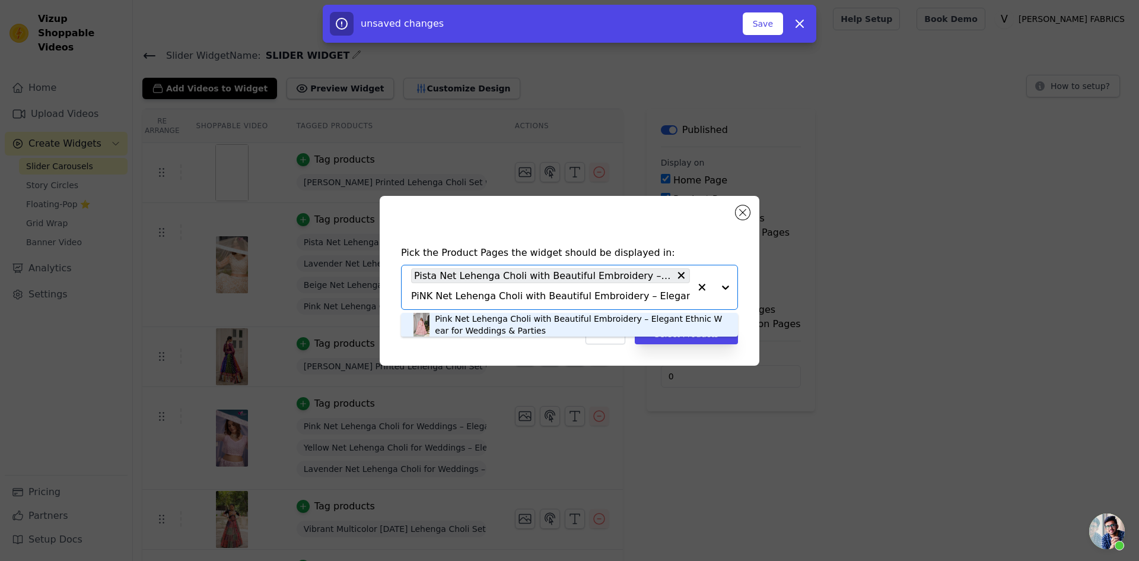
click at [526, 319] on div "Pink Net Lehenga Choli with Beautiful Embroidery – Elegant Ethnic Wear for Wedd…" at bounding box center [580, 325] width 291 height 24
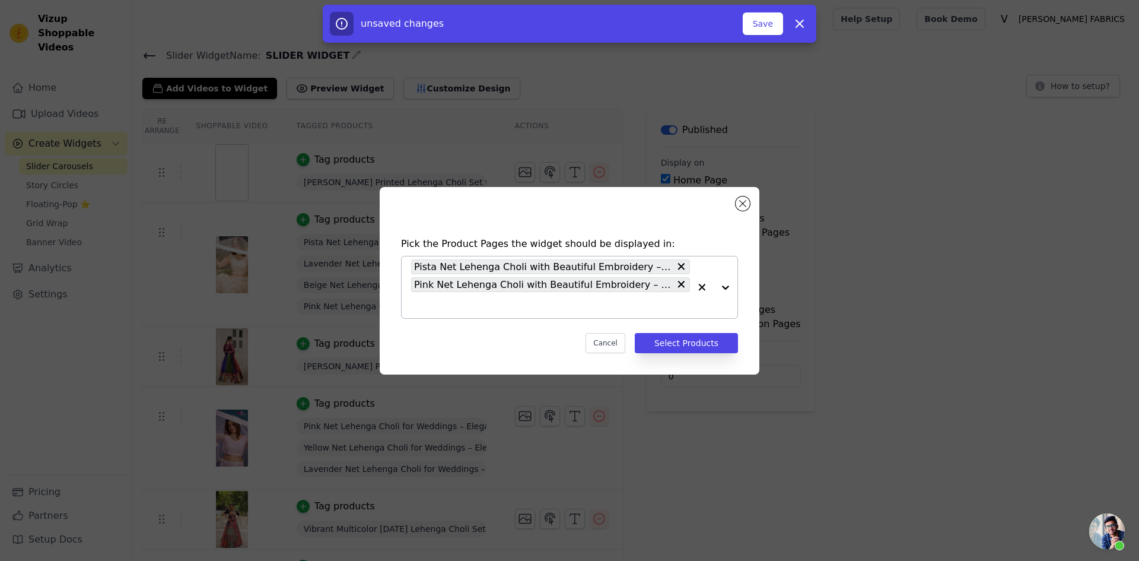
paste input "Pista Net Lehenga Choli with Beautiful Embroidery – Elegant Ethnic Wear for Wed…"
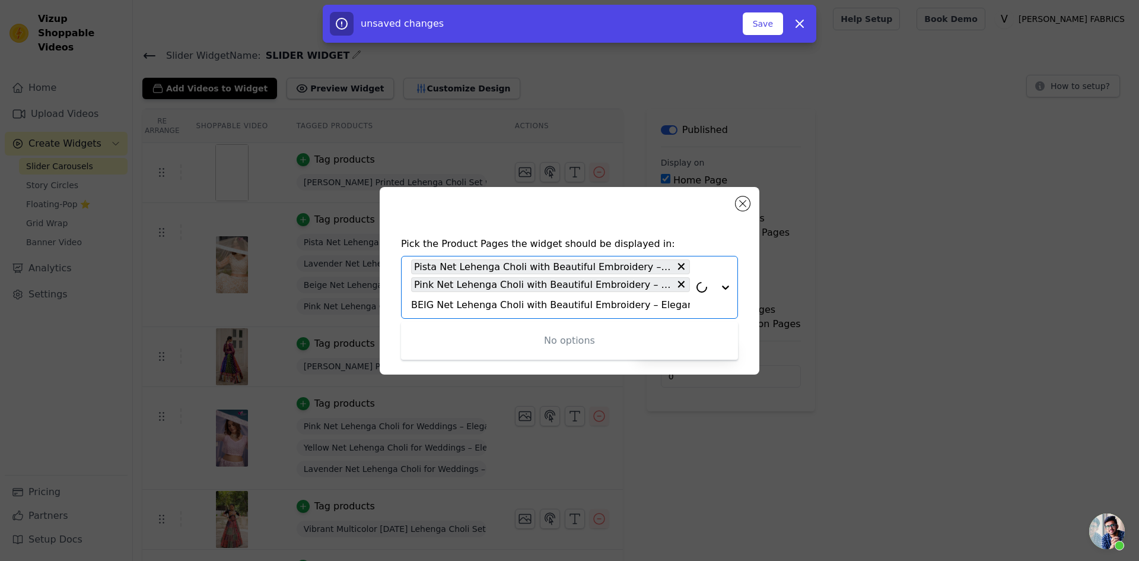
type input "BEIGE Net Lehenga Choli with Beautiful Embroidery – Elegant Ethnic Wear for Wed…"
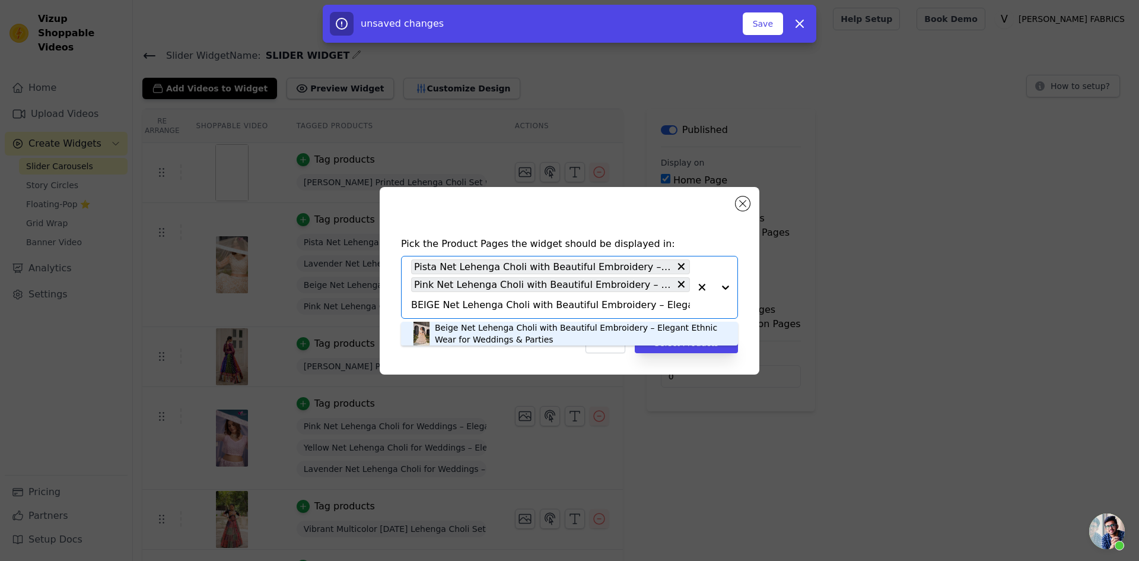
click at [468, 325] on div "Beige Net Lehenga Choli with Beautiful Embroidery – Elegant Ethnic Wear for Wed…" at bounding box center [580, 334] width 291 height 24
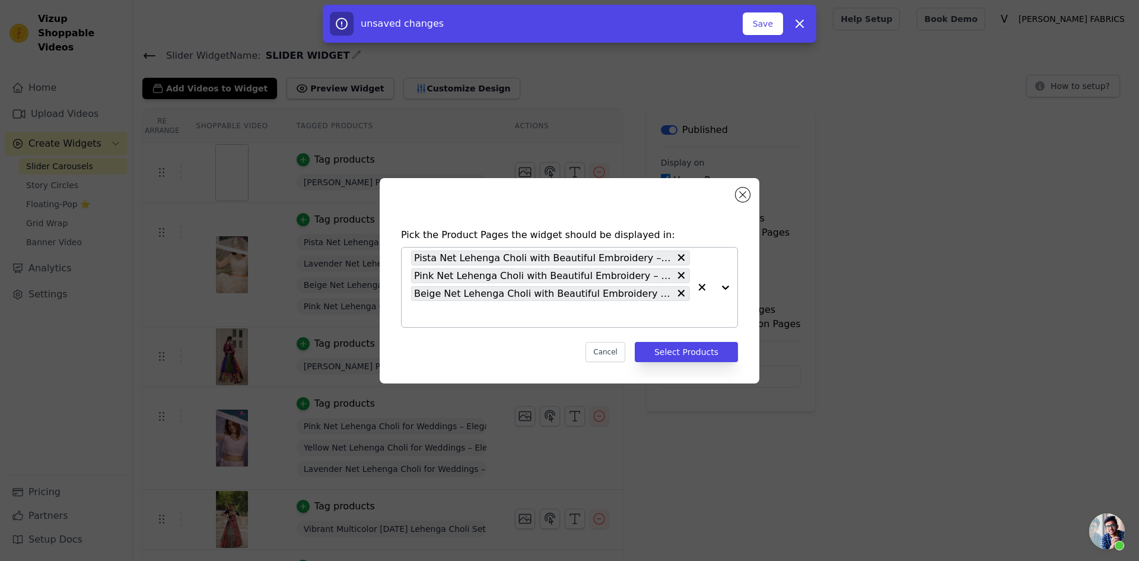
paste input "Pista Net Lehenga Choli with Beautiful Embroidery – Elegant Ethnic Wear for Wed…"
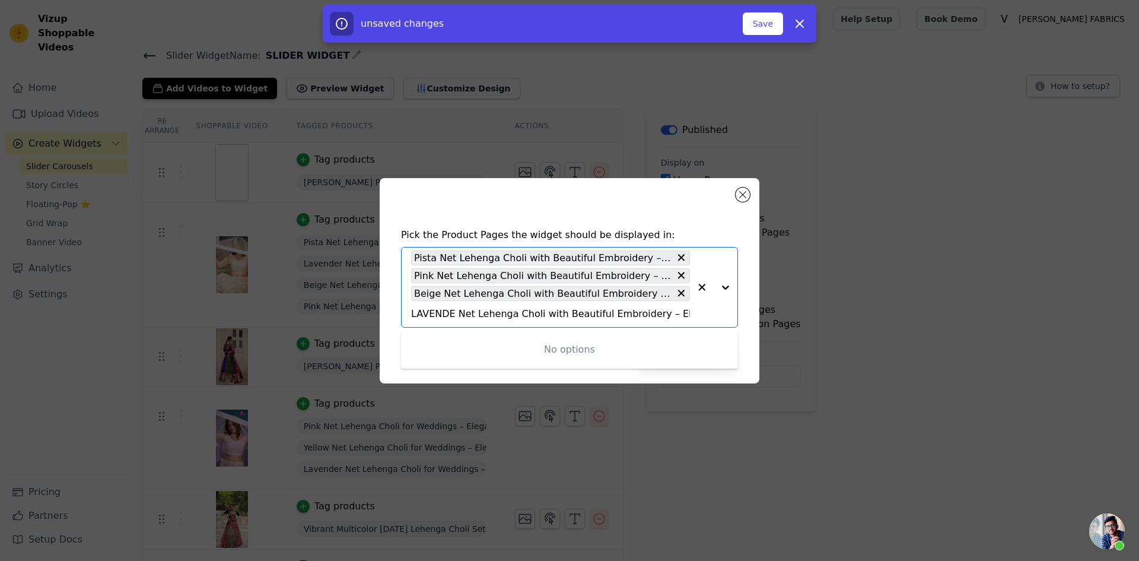
type input "LAVENDER Net Lehenga Choli with Beautiful Embroidery – Elegant Ethnic Wear for …"
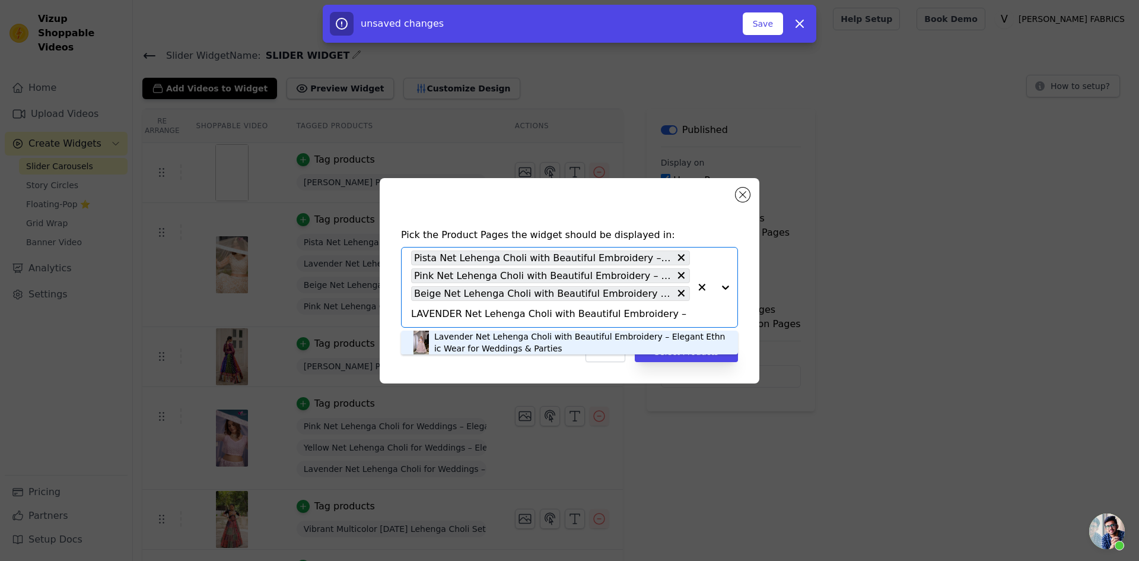
click at [466, 336] on div "Lavender Net Lehenga Choli with Beautiful Embroidery – Elegant Ethnic Wear for …" at bounding box center [580, 342] width 292 height 24
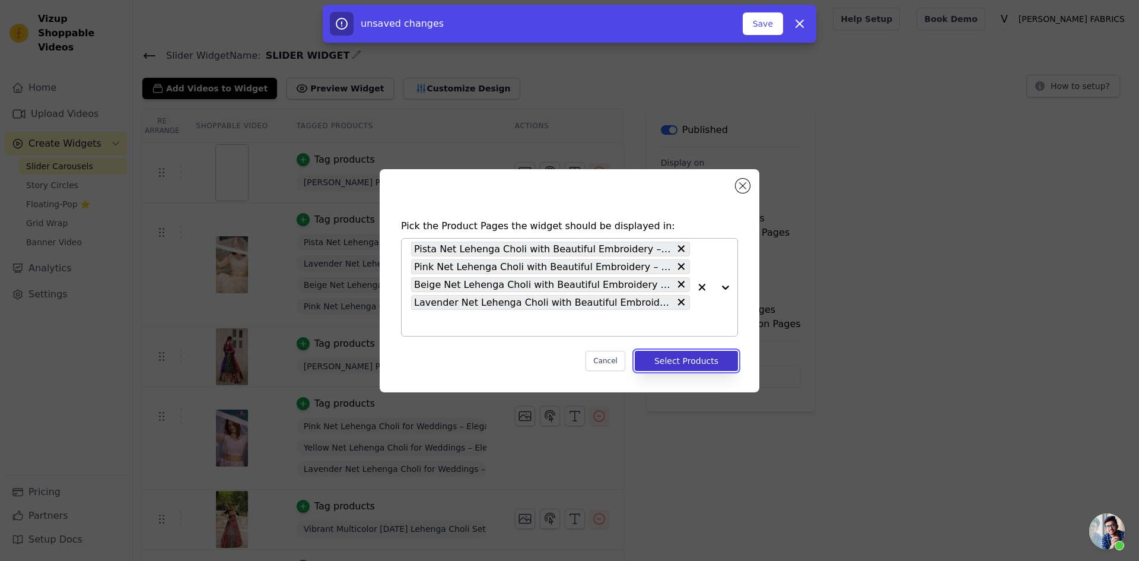
click at [673, 362] on button "Select Products" at bounding box center [686, 361] width 103 height 20
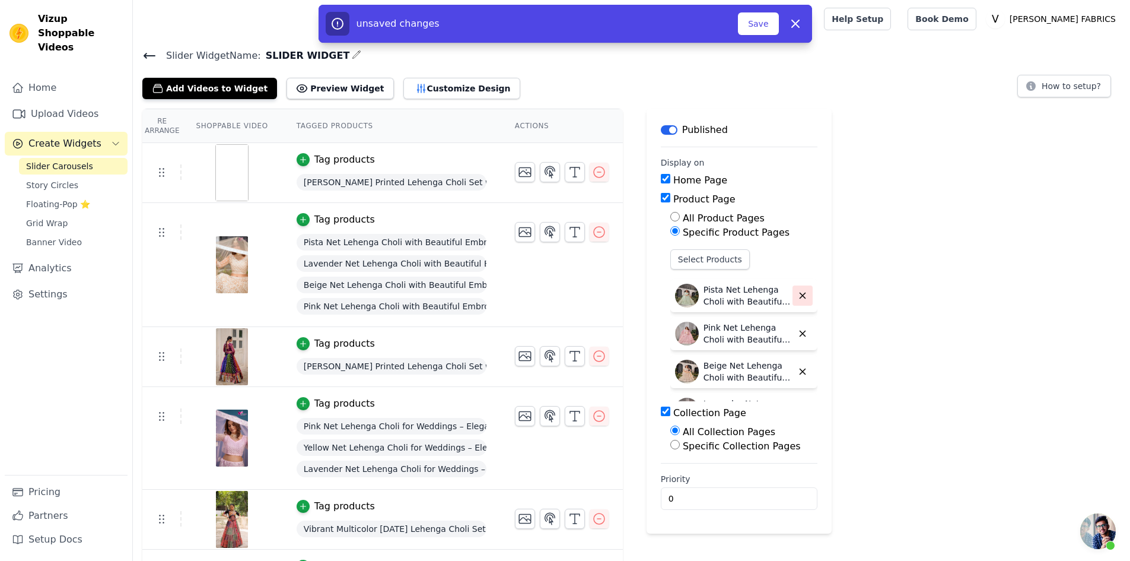
click at [797, 297] on icon "button" at bounding box center [802, 295] width 11 height 11
click at [800, 297] on icon "button" at bounding box center [802, 295] width 5 height 5
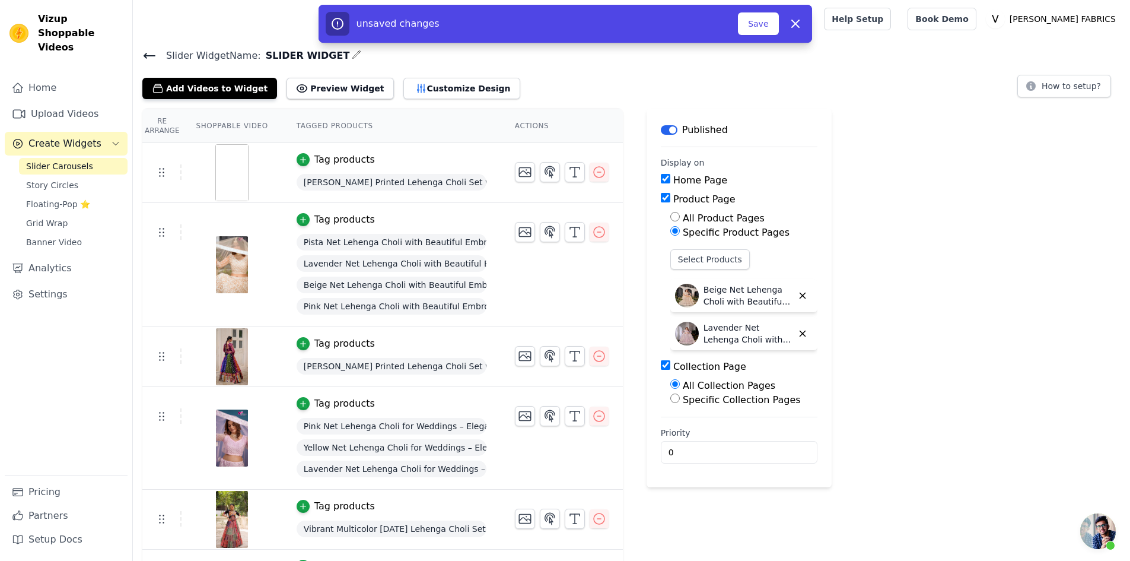
click at [800, 297] on icon "button" at bounding box center [802, 295] width 5 height 5
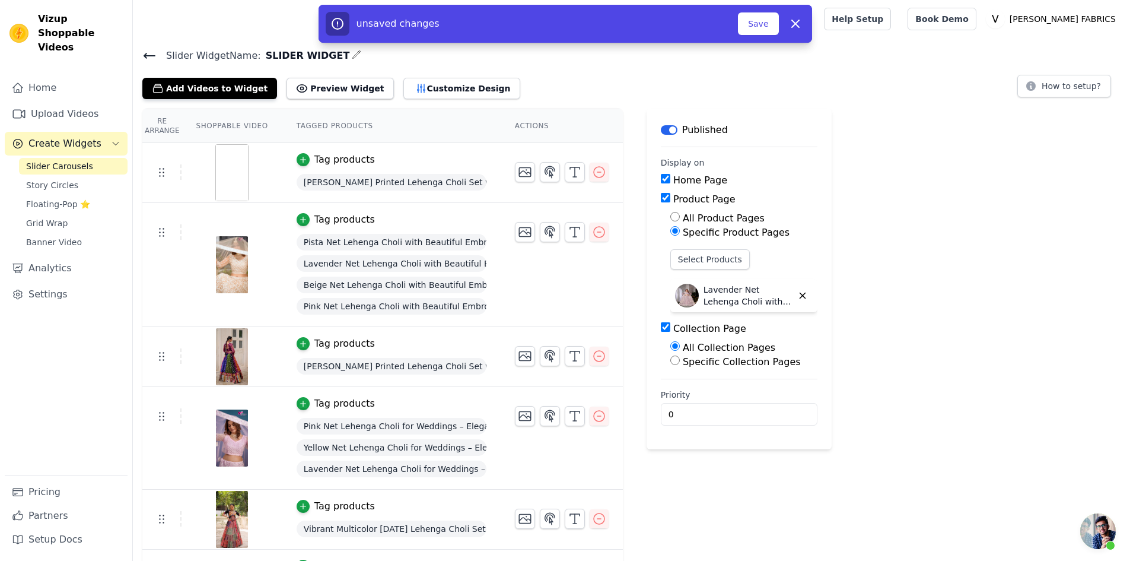
click at [800, 297] on icon "button" at bounding box center [802, 295] width 5 height 5
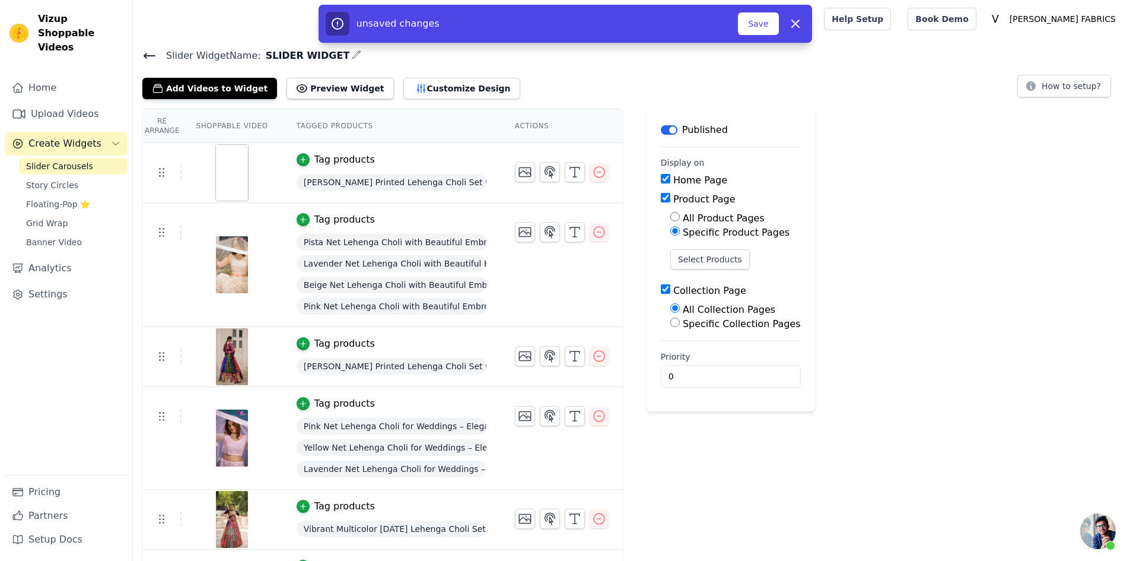
click at [670, 217] on input "All Product Pages" at bounding box center [674, 216] width 9 height 9
radio input "true"
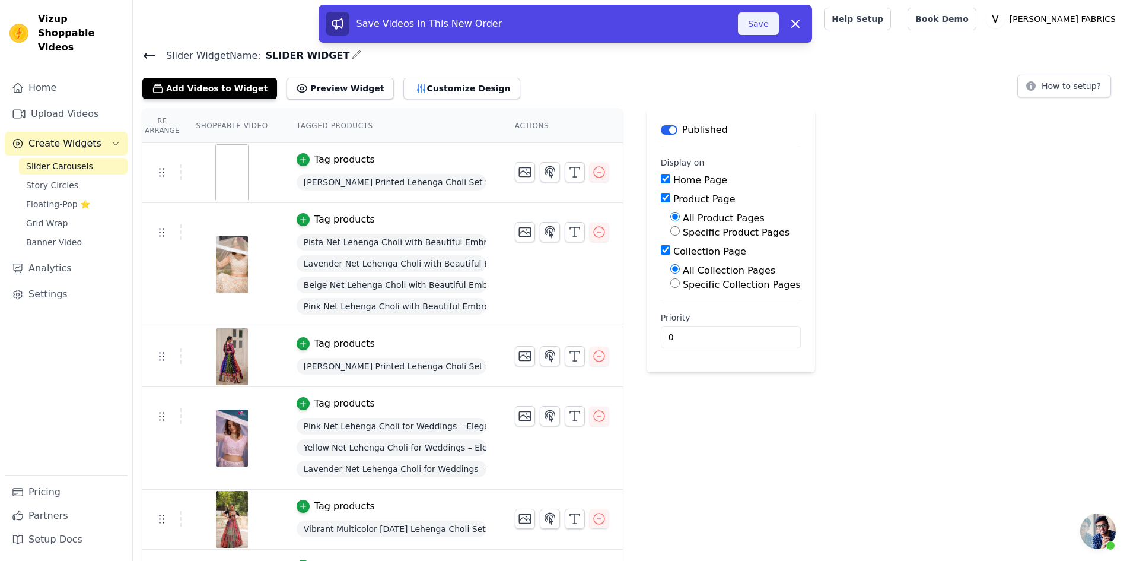
click at [764, 26] on button "Save" at bounding box center [758, 23] width 40 height 23
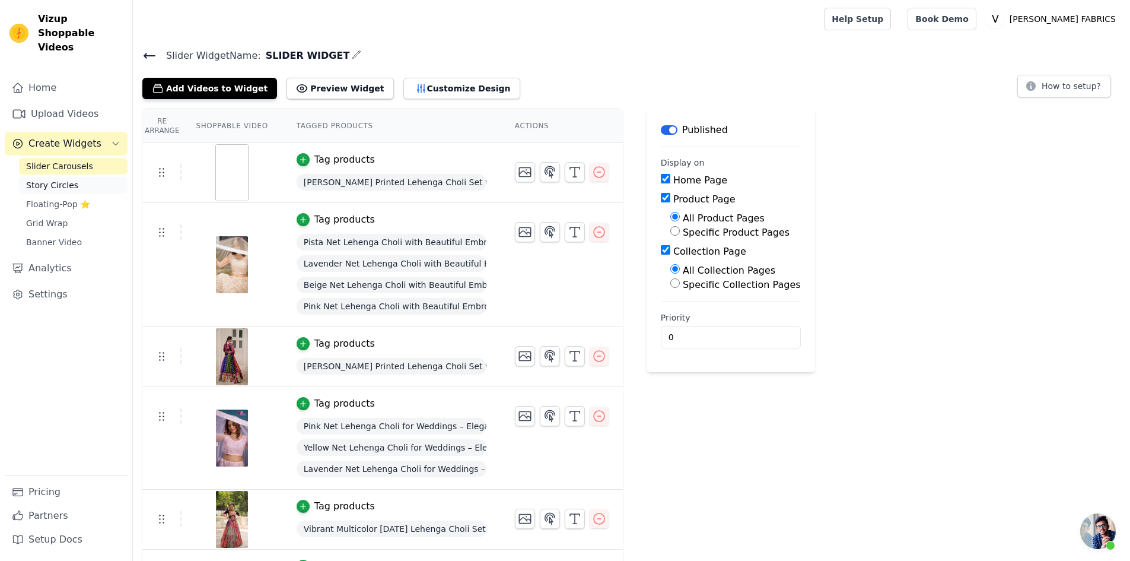
click at [51, 179] on span "Story Circles" at bounding box center [52, 185] width 52 height 12
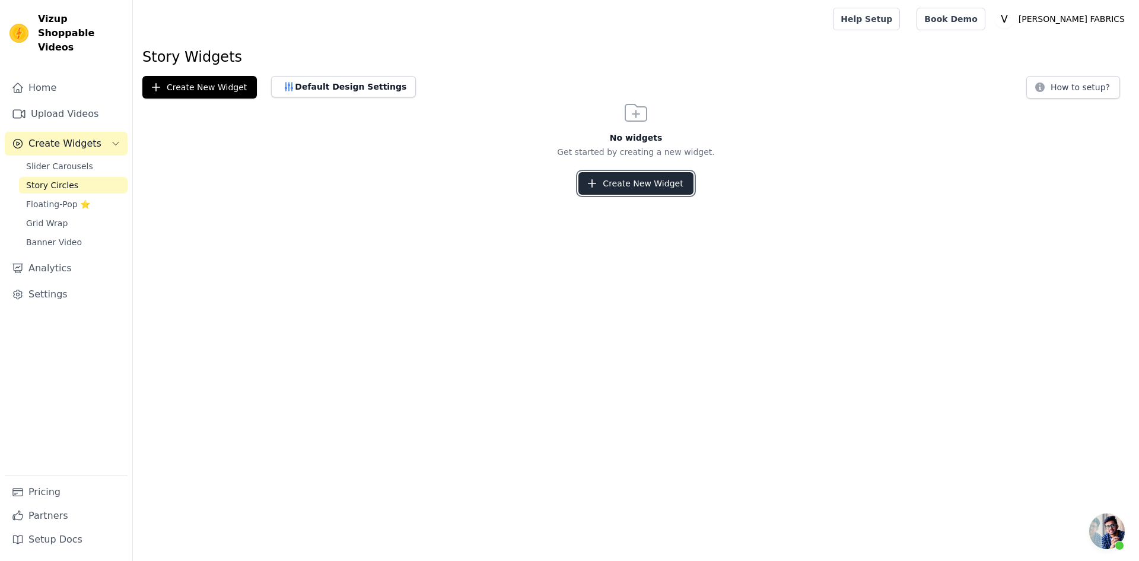
click at [622, 187] on button "Create New Widget" at bounding box center [635, 183] width 115 height 23
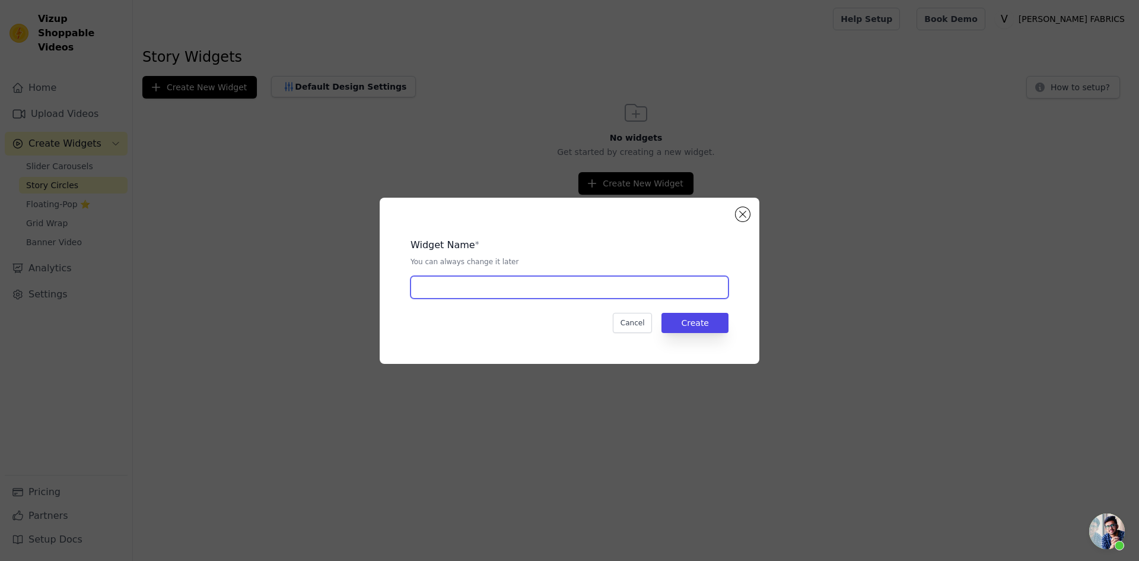
click at [524, 288] on input "text" at bounding box center [570, 287] width 318 height 23
type input "CIRLCE"
click at [682, 323] on button "Create" at bounding box center [695, 323] width 67 height 20
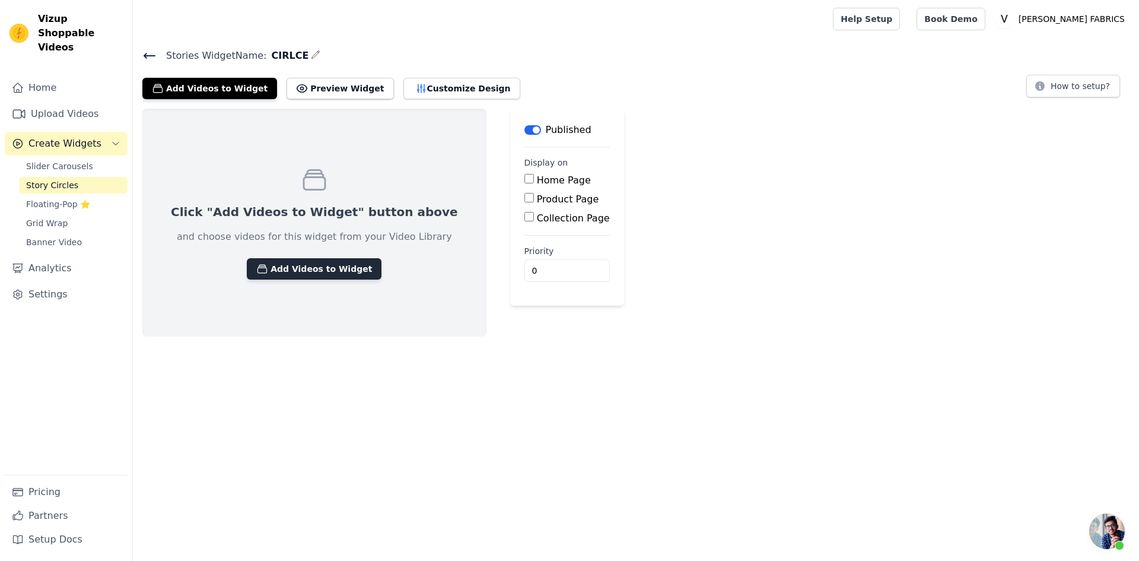
click at [302, 266] on button "Add Videos to Widget" at bounding box center [314, 268] width 135 height 21
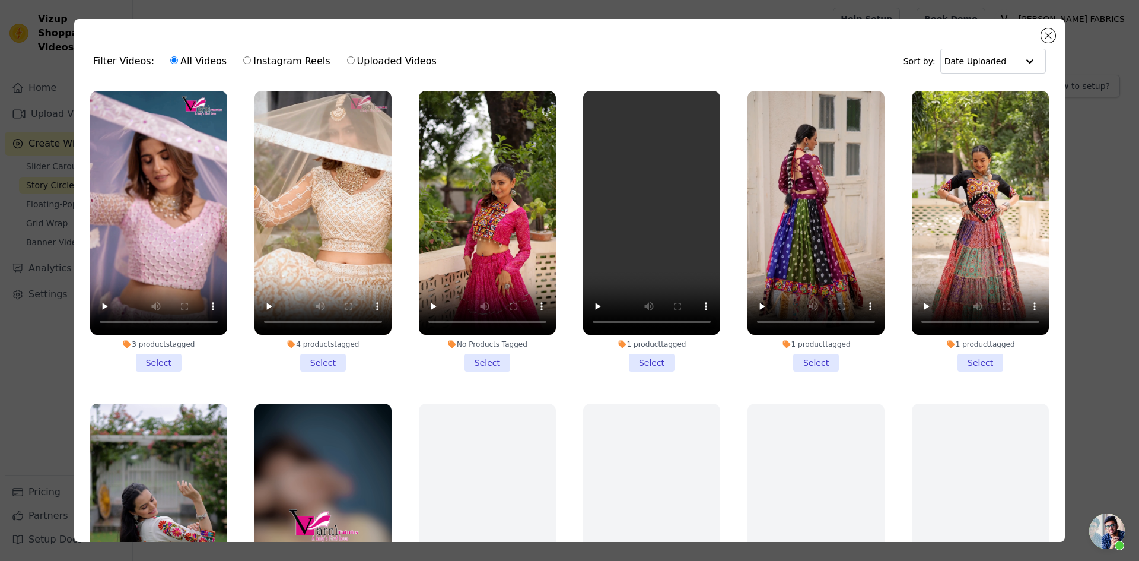
click at [484, 358] on li "No Products Tagged Select" at bounding box center [487, 231] width 137 height 281
click at [0, 0] on input "No Products Tagged Select" at bounding box center [0, 0] width 0 height 0
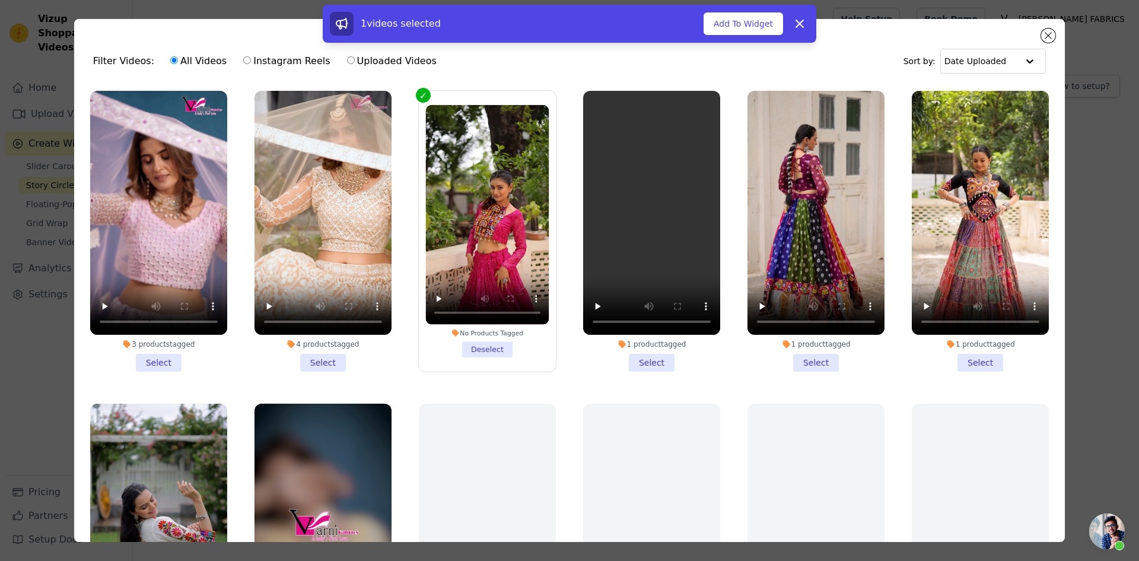
click at [647, 355] on li "1 product tagged Select" at bounding box center [651, 231] width 137 height 281
click at [0, 0] on input "1 product tagged Select" at bounding box center [0, 0] width 0 height 0
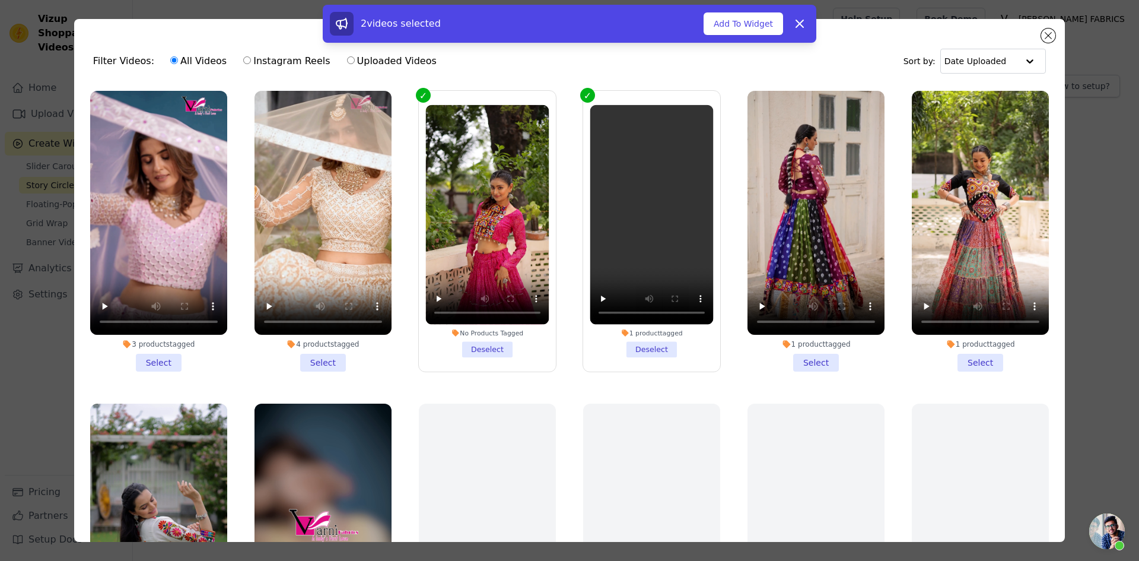
click at [808, 360] on li "1 product tagged Select" at bounding box center [816, 231] width 137 height 281
click at [0, 0] on input "1 product tagged Select" at bounding box center [0, 0] width 0 height 0
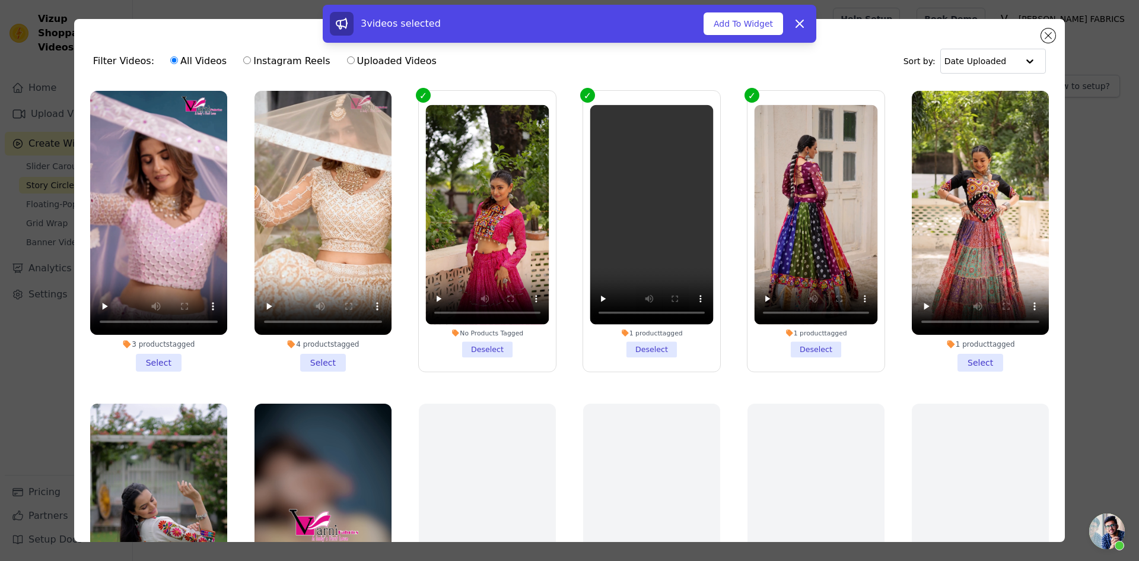
click at [962, 358] on li "1 product tagged Select" at bounding box center [980, 231] width 137 height 281
click at [0, 0] on input "1 product tagged Select" at bounding box center [0, 0] width 0 height 0
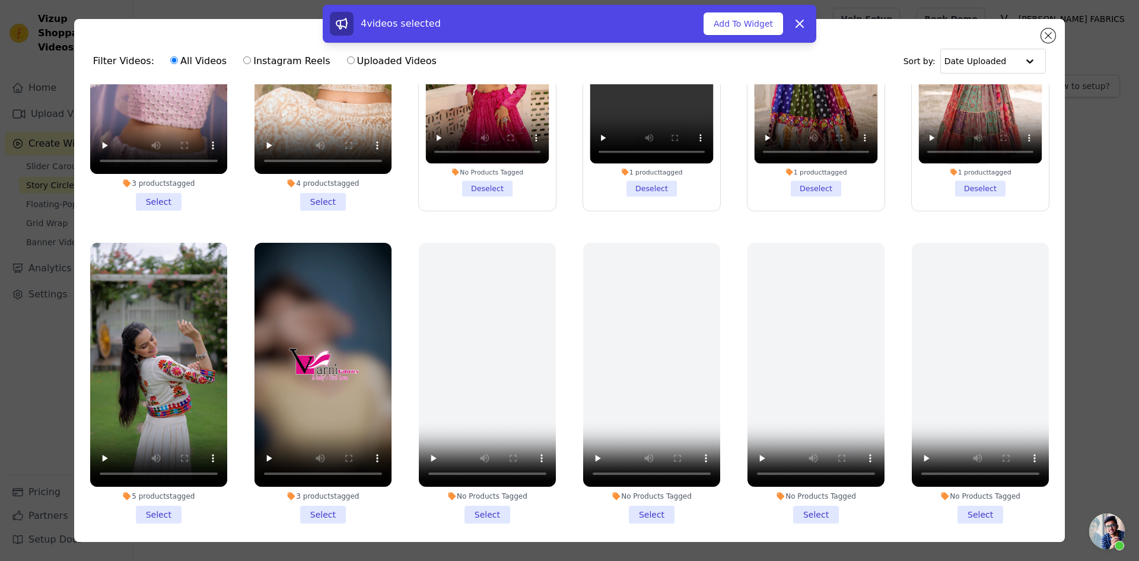
scroll to position [178, 0]
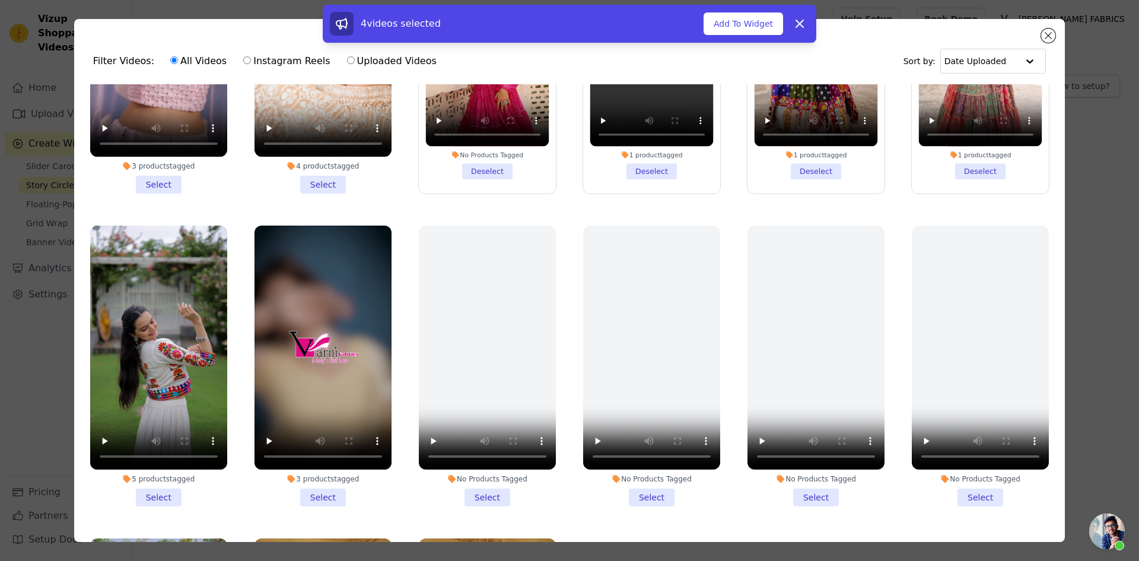
click at [157, 485] on li "5 products tagged Select" at bounding box center [158, 365] width 137 height 281
click at [0, 0] on input "5 products tagged Select" at bounding box center [0, 0] width 0 height 0
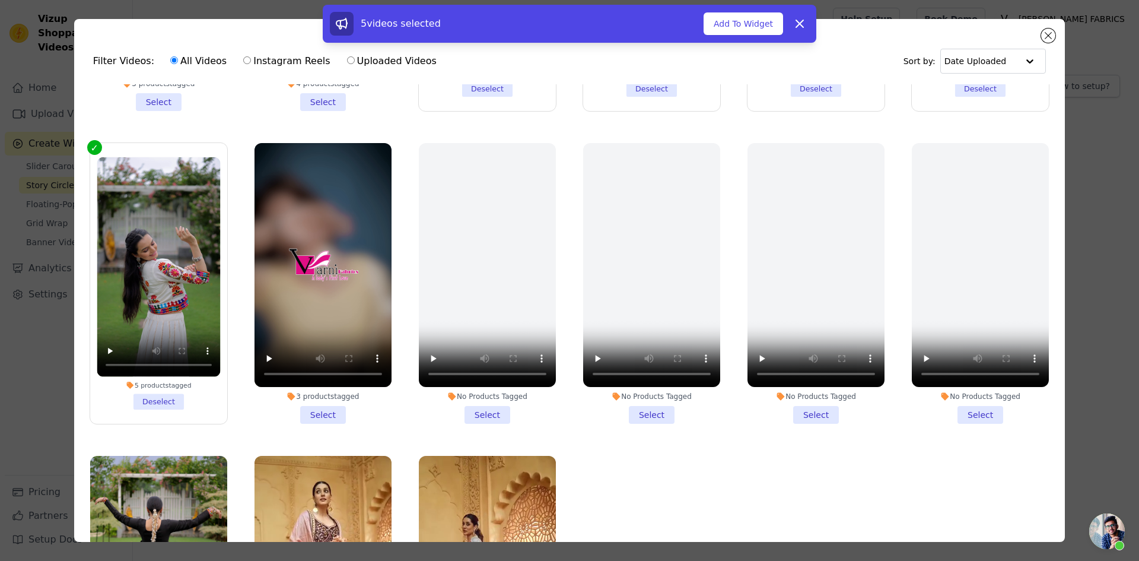
scroll to position [230, 0]
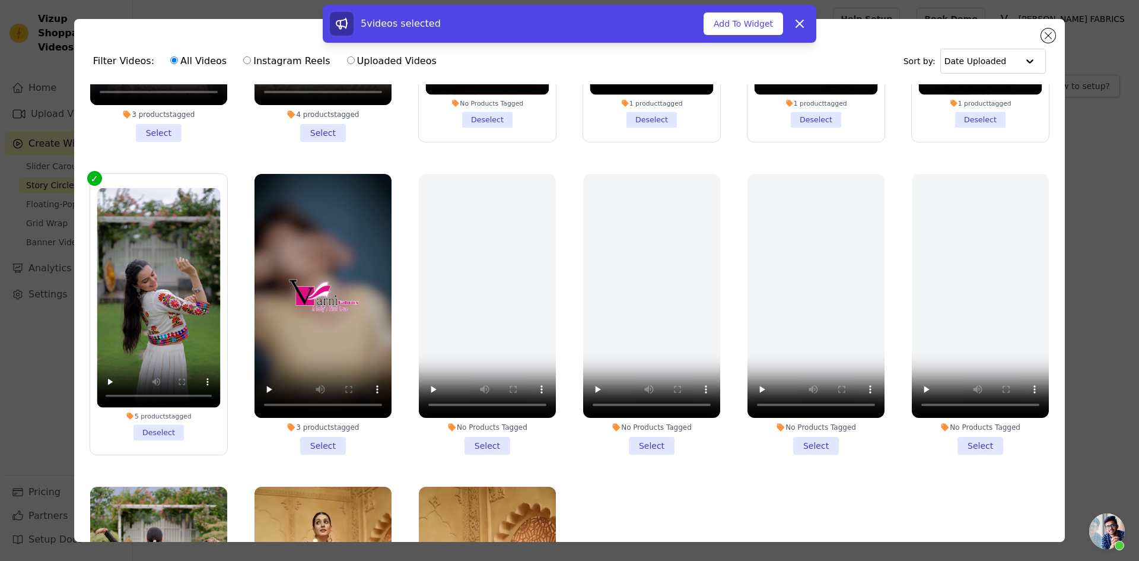
click at [321, 433] on li "3 products tagged Select" at bounding box center [323, 314] width 137 height 281
click at [0, 0] on input "3 products tagged Select" at bounding box center [0, 0] width 0 height 0
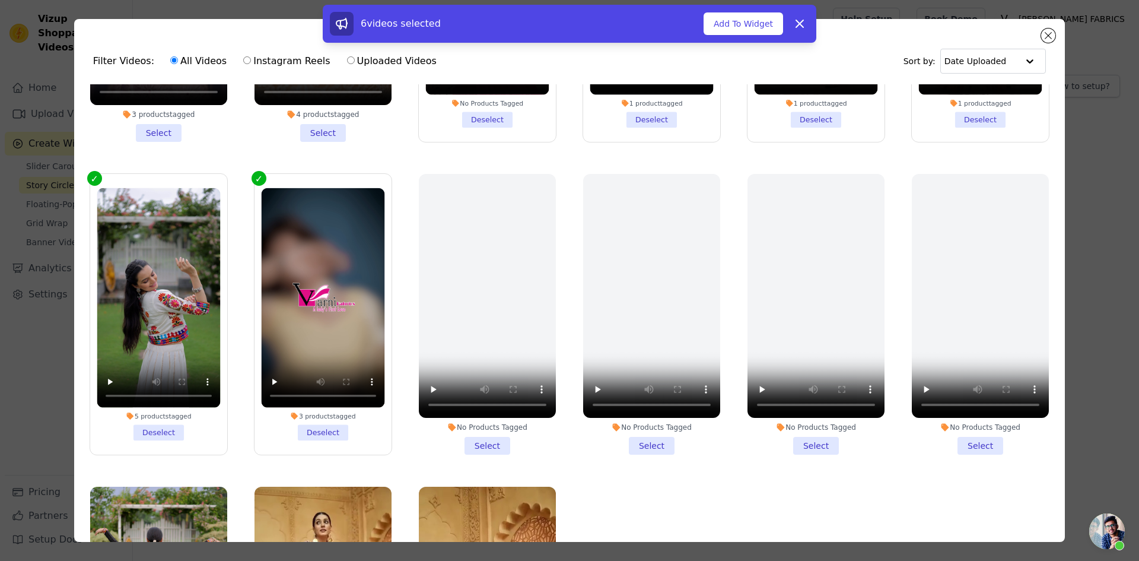
click at [308, 425] on li "3 products tagged Deselect" at bounding box center [322, 313] width 123 height 252
click at [0, 0] on input "3 products tagged Deselect" at bounding box center [0, 0] width 0 height 0
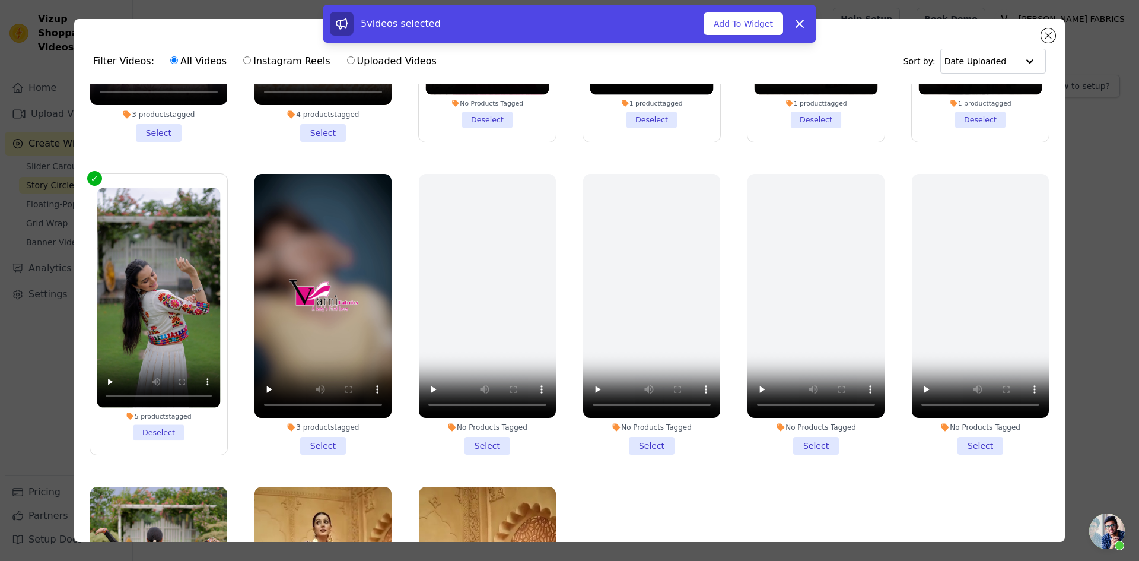
click at [473, 434] on li "No Products Tagged Select" at bounding box center [487, 314] width 137 height 281
click at [0, 0] on input "No Products Tagged Select" at bounding box center [0, 0] width 0 height 0
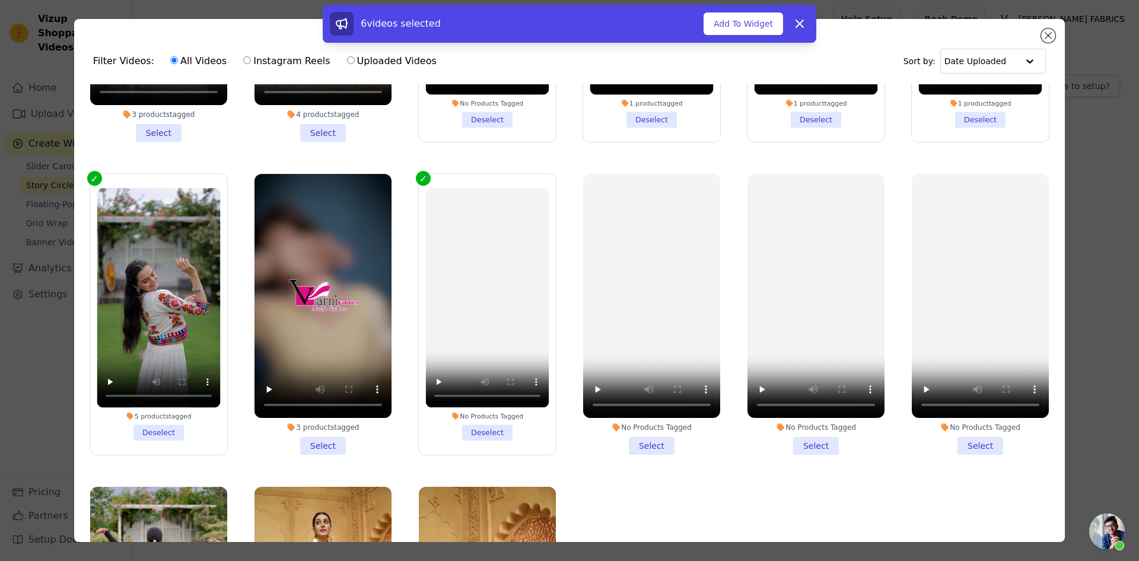
click at [482, 421] on li "No Products Tagged Deselect" at bounding box center [486, 313] width 123 height 252
click at [0, 0] on input "No Products Tagged Deselect" at bounding box center [0, 0] width 0 height 0
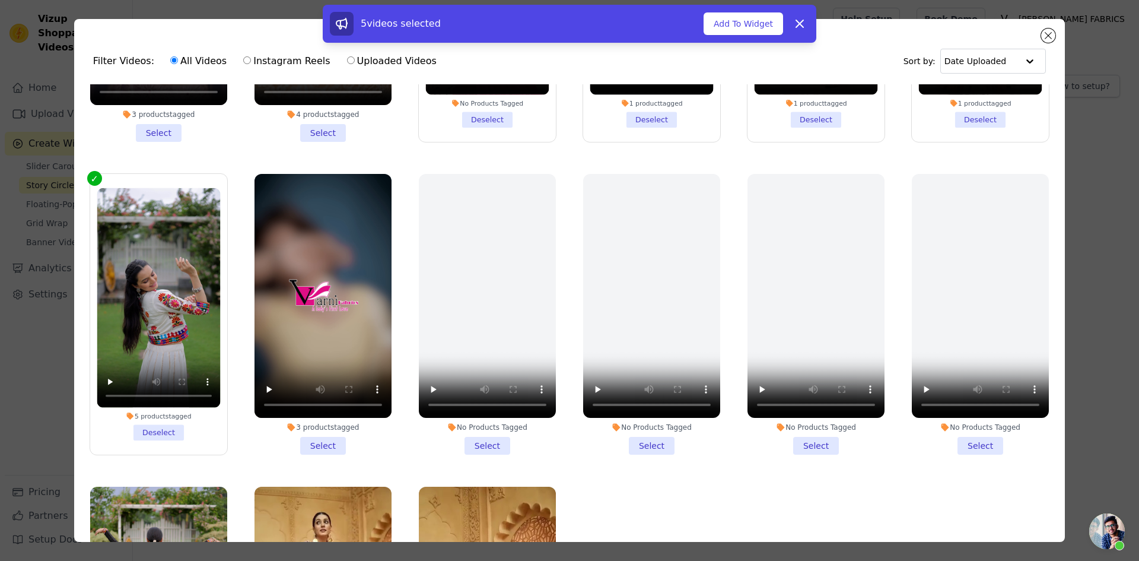
click at [797, 431] on li "No Products Tagged Select" at bounding box center [816, 314] width 137 height 281
click at [0, 0] on input "No Products Tagged Select" at bounding box center [0, 0] width 0 height 0
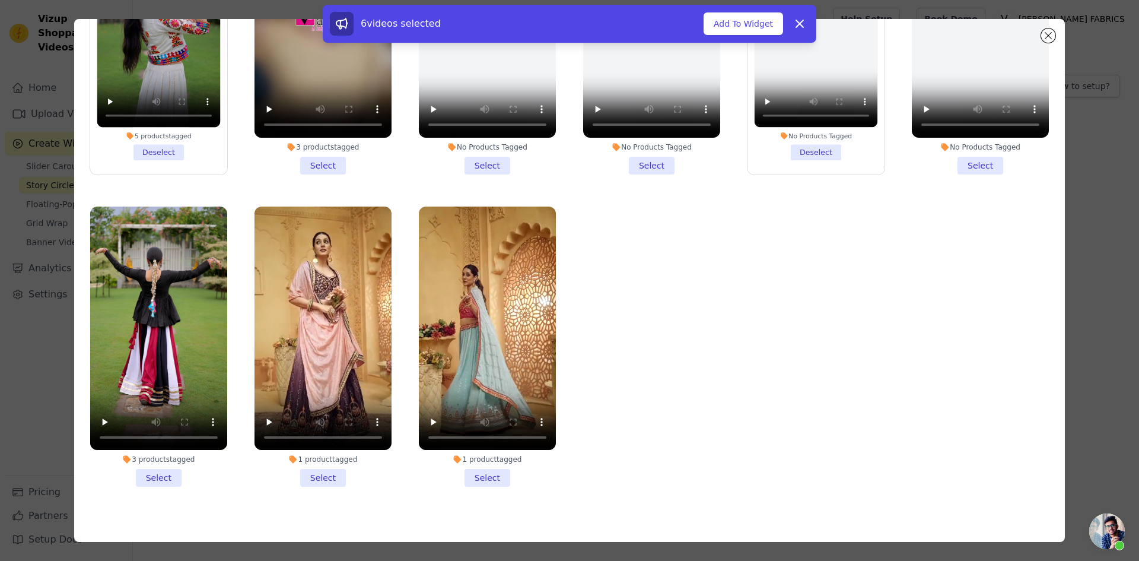
scroll to position [103, 0]
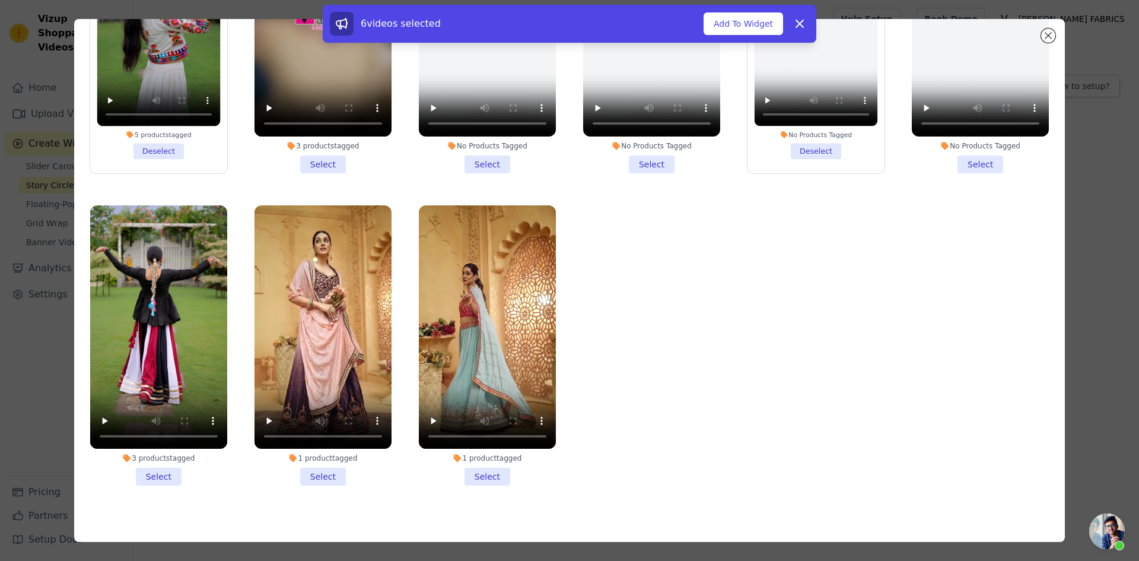
click at [326, 459] on li "1 product tagged Select" at bounding box center [323, 345] width 137 height 281
click at [0, 0] on input "1 product tagged Select" at bounding box center [0, 0] width 0 height 0
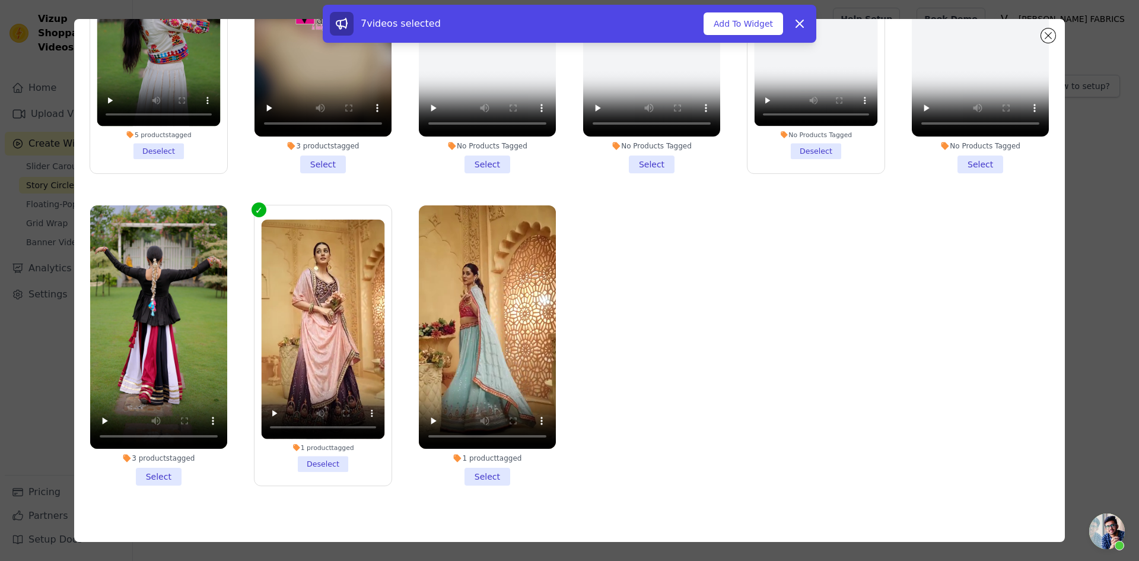
click at [479, 459] on li "1 product tagged Select" at bounding box center [487, 345] width 137 height 281
click at [0, 0] on input "1 product tagged Select" at bounding box center [0, 0] width 0 height 0
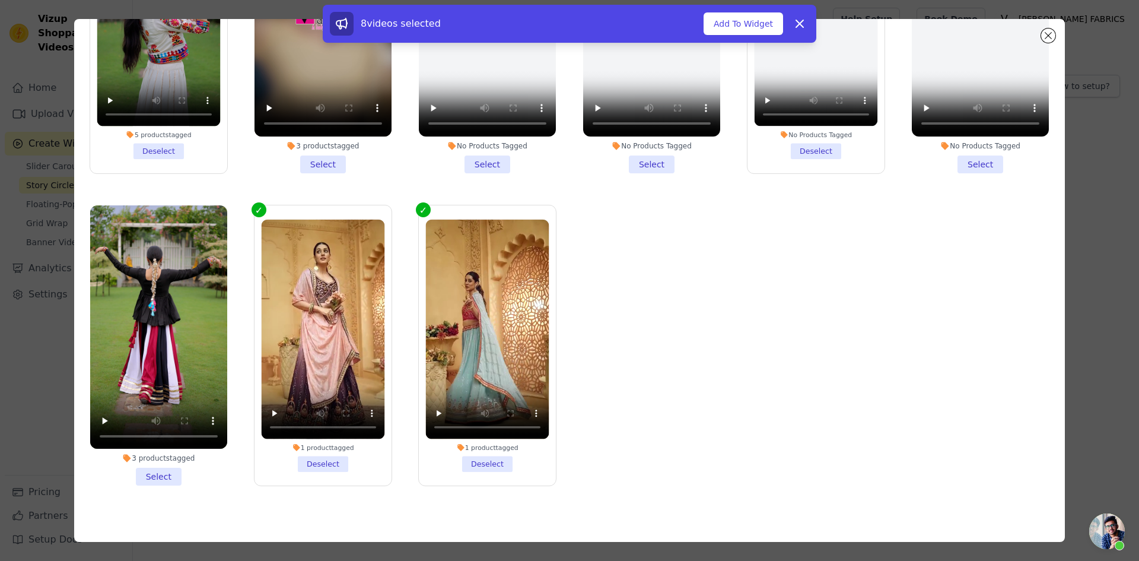
click at [800, 142] on li "No Products Tagged Deselect" at bounding box center [816, 32] width 123 height 252
click at [0, 0] on input "No Products Tagged Deselect" at bounding box center [0, 0] width 0 height 0
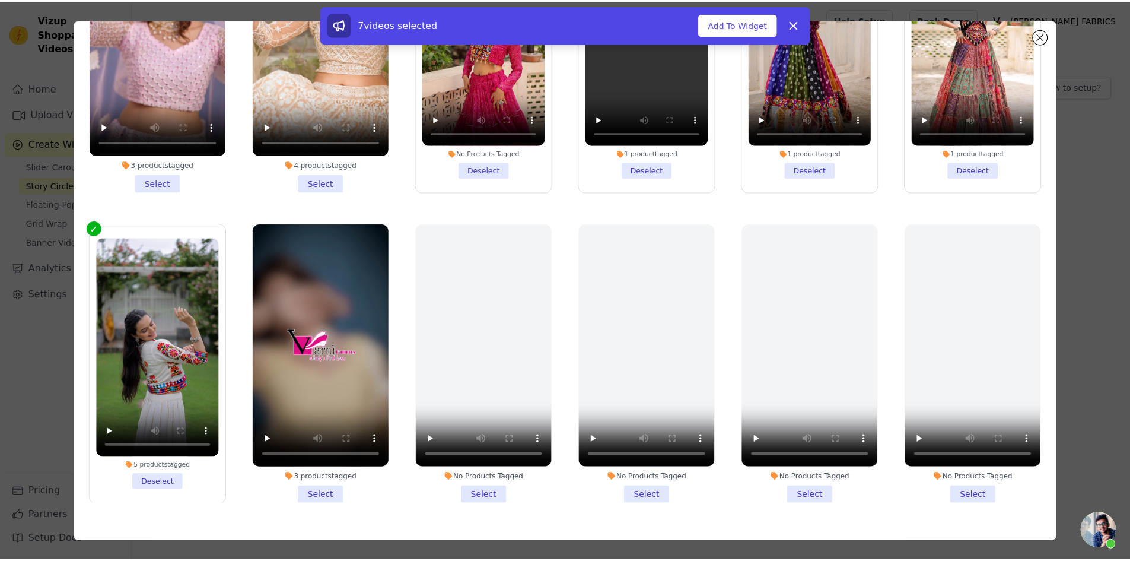
scroll to position [0, 0]
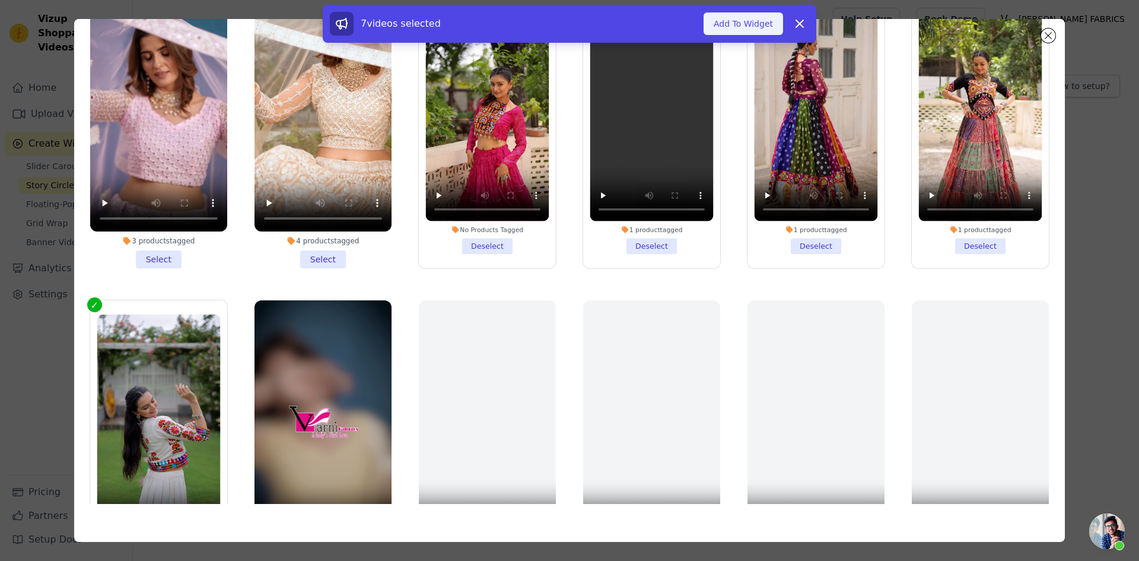
click at [744, 20] on button "Add To Widget" at bounding box center [744, 23] width 80 height 23
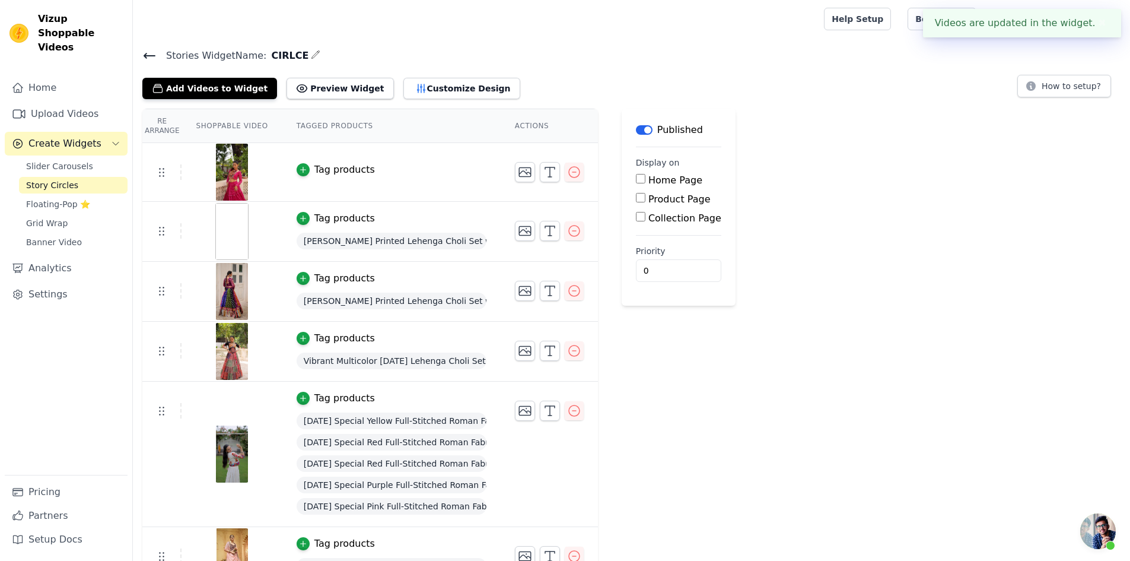
click at [636, 180] on input "Home Page" at bounding box center [640, 178] width 9 height 9
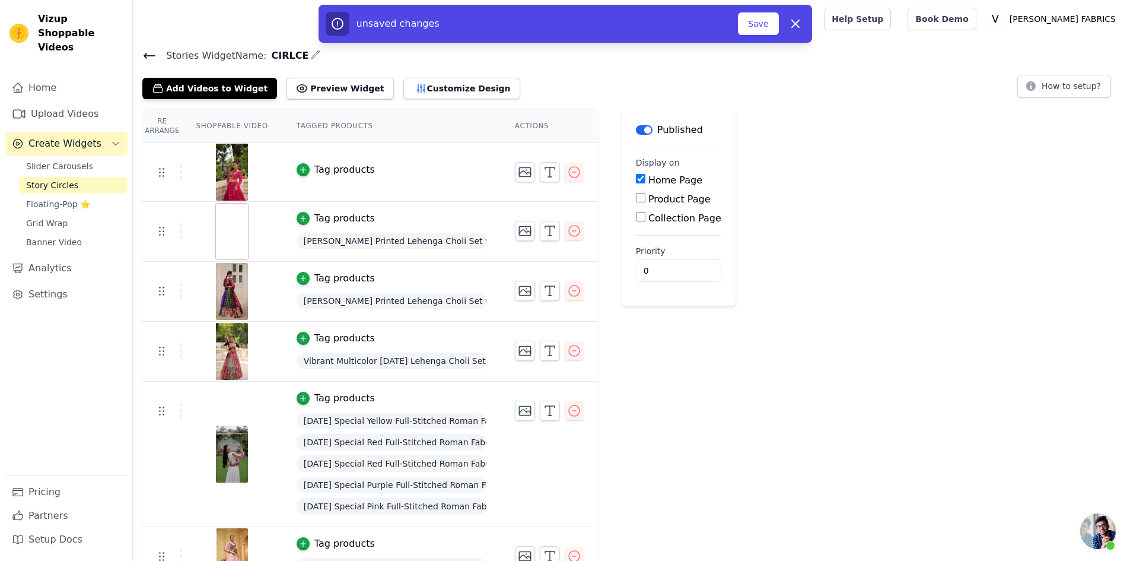
click at [636, 179] on input "Home Page" at bounding box center [640, 178] width 9 height 9
checkbox input "false"
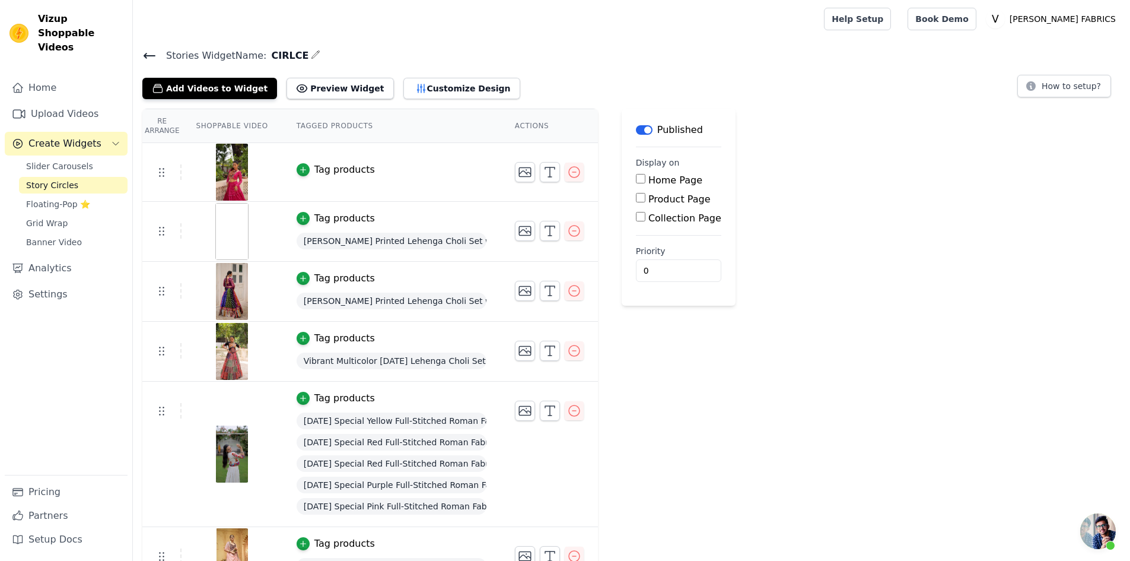
click at [636, 202] on input "Product Page" at bounding box center [640, 197] width 9 height 9
checkbox input "true"
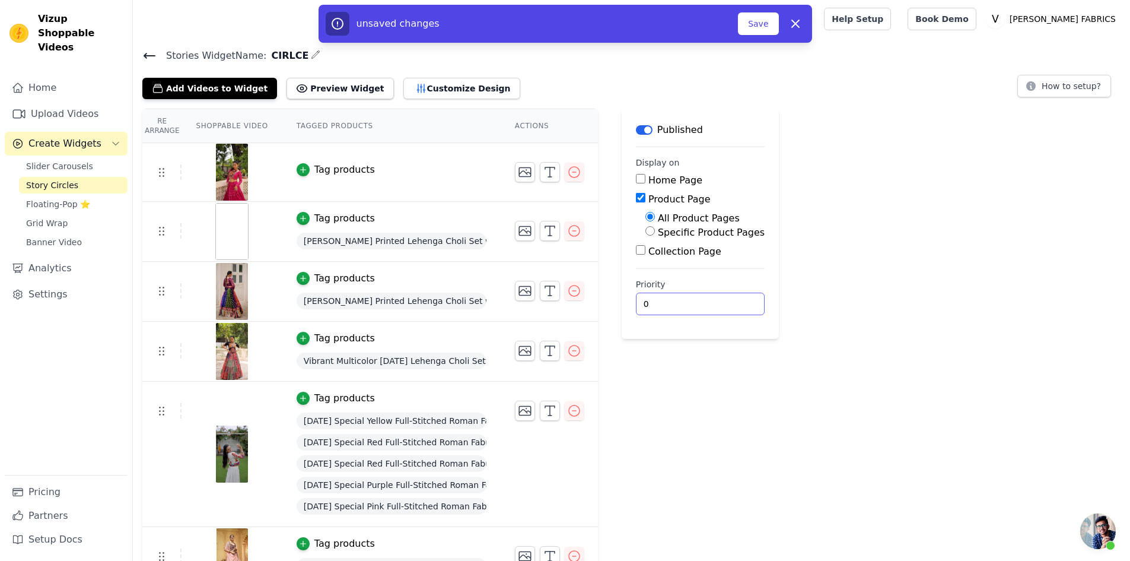
click at [636, 302] on input "0" at bounding box center [700, 304] width 129 height 23
type input "1"
click at [711, 297] on input "1" at bounding box center [700, 304] width 129 height 23
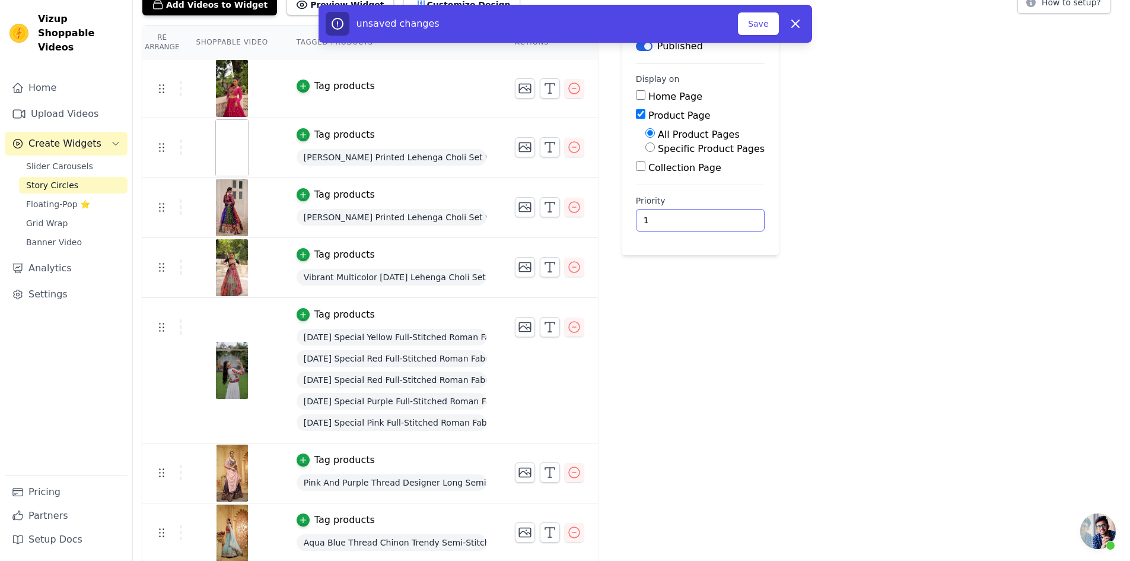
scroll to position [85, 0]
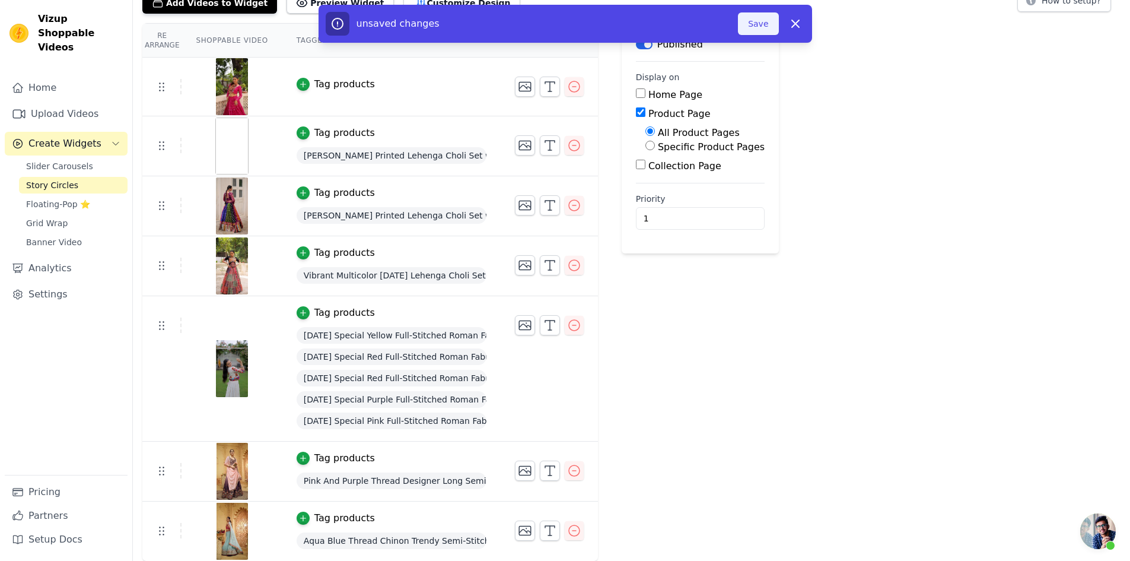
click at [761, 20] on button "Save" at bounding box center [758, 23] width 40 height 23
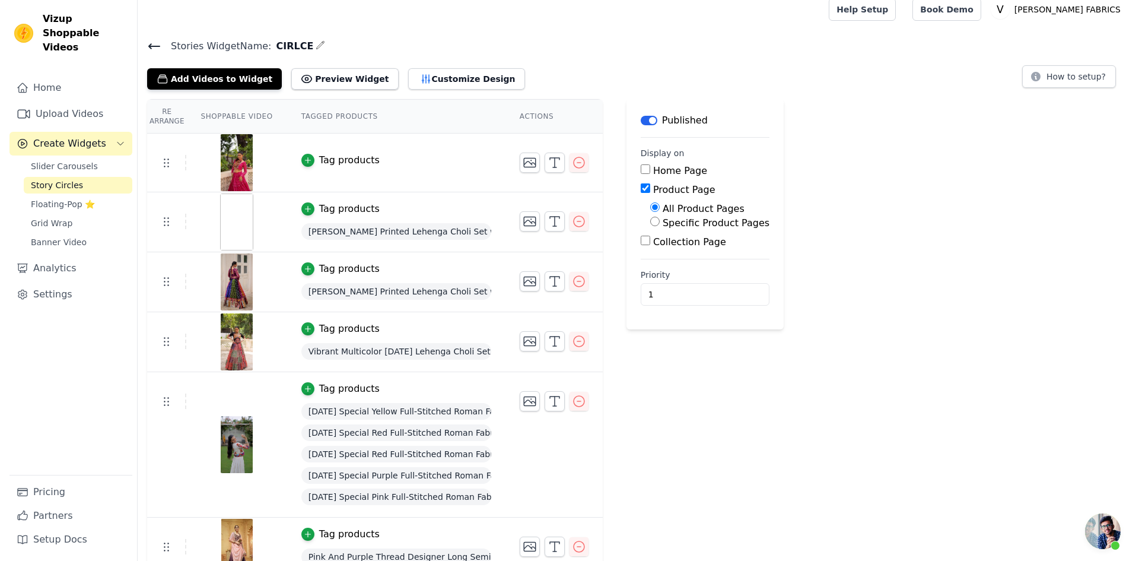
scroll to position [0, 0]
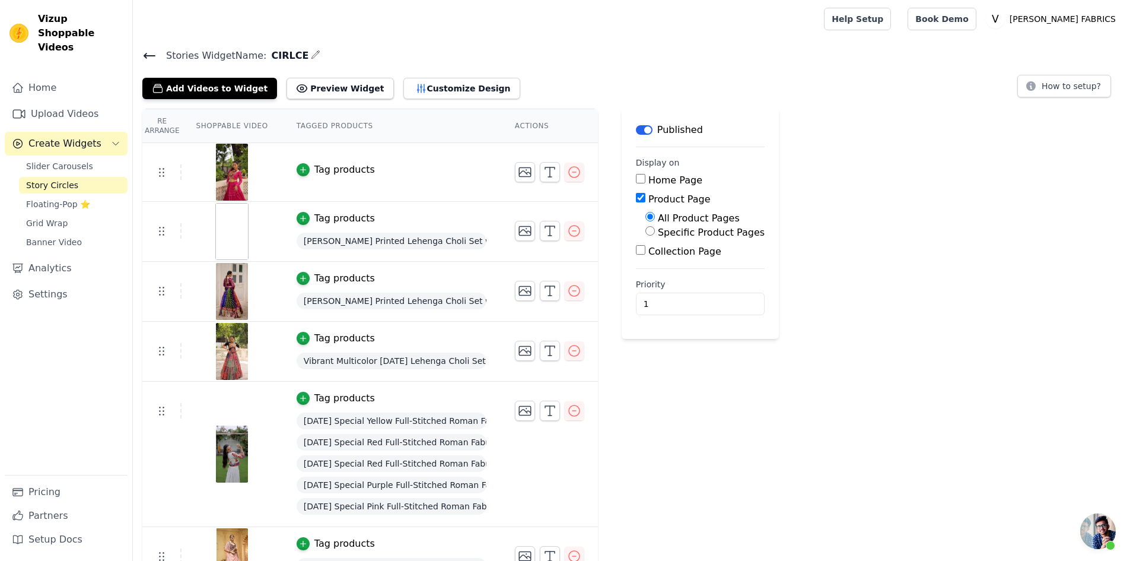
click at [149, 55] on icon at bounding box center [149, 55] width 11 height 5
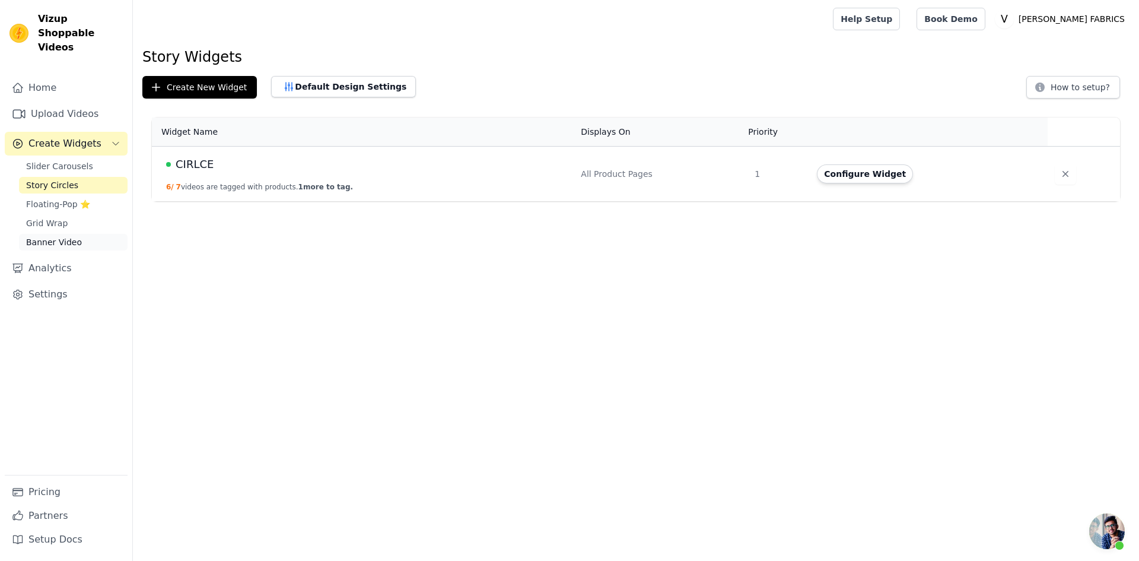
click at [61, 236] on span "Banner Video" at bounding box center [54, 242] width 56 height 12
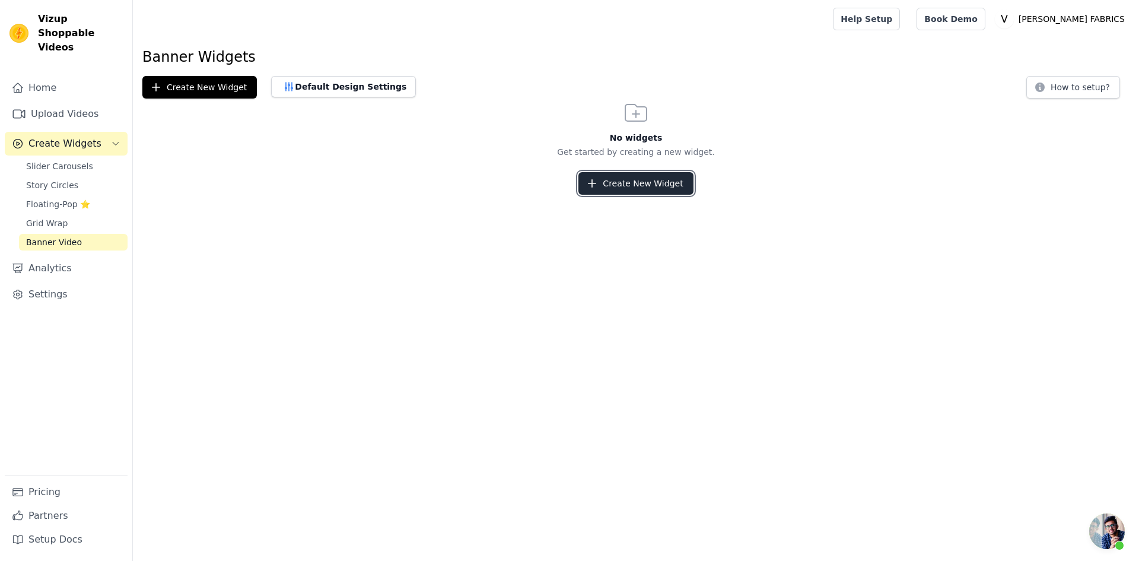
click at [636, 181] on button "Create New Widget" at bounding box center [635, 183] width 115 height 23
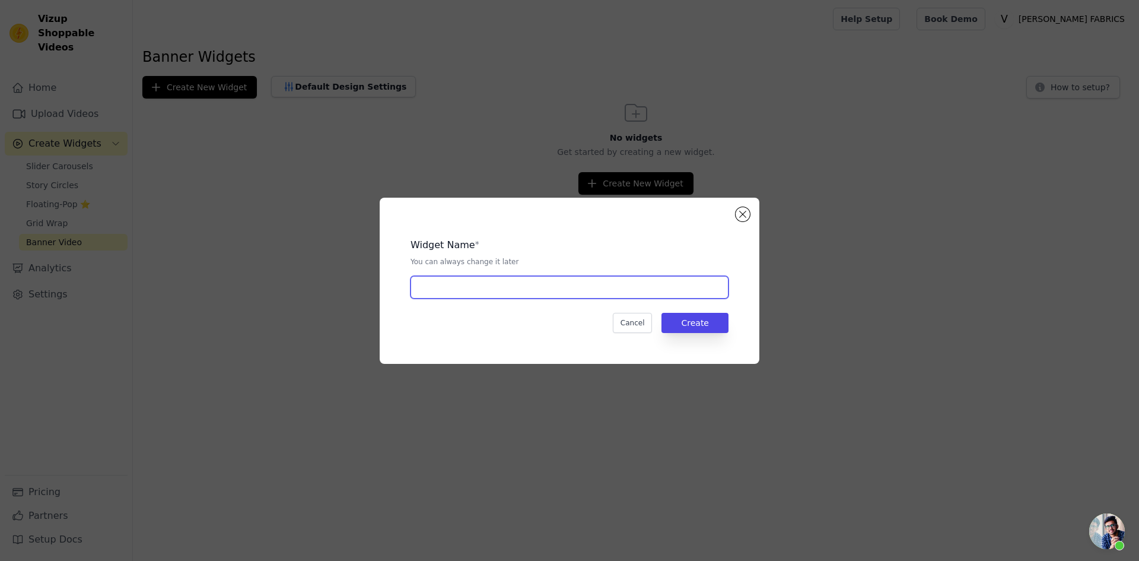
click at [495, 284] on input "text" at bounding box center [570, 287] width 318 height 23
type input "BANNER"
click at [695, 328] on button "Create" at bounding box center [695, 323] width 67 height 20
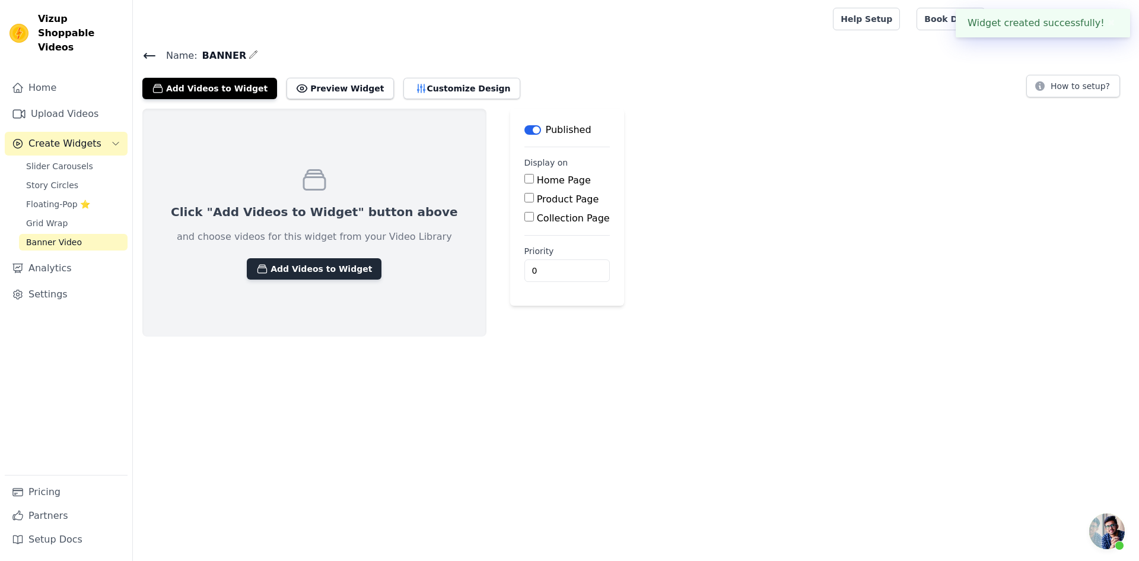
click at [276, 275] on button "Add Videos to Widget" at bounding box center [314, 268] width 135 height 21
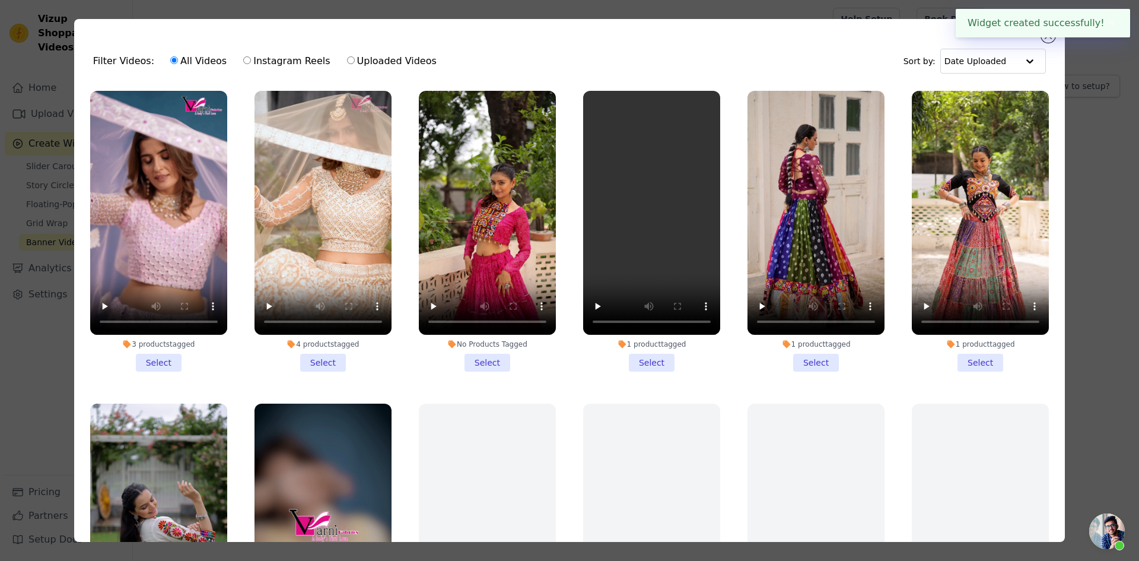
click at [478, 361] on li "No Products Tagged Select" at bounding box center [487, 231] width 137 height 281
click at [0, 0] on input "No Products Tagged Select" at bounding box center [0, 0] width 0 height 0
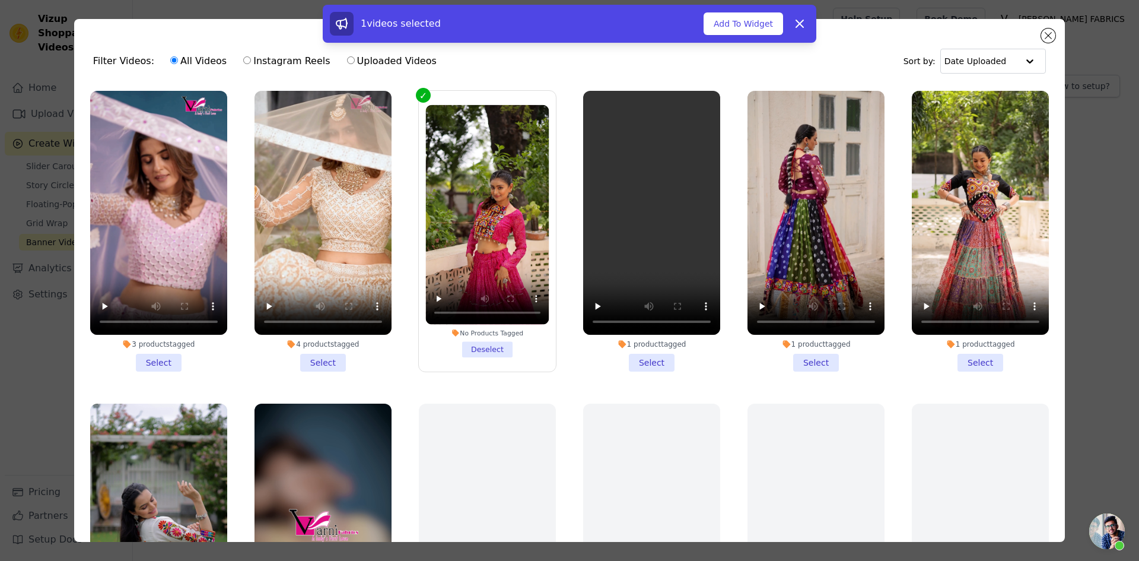
click at [650, 358] on li "1 product tagged Select" at bounding box center [651, 231] width 137 height 281
click at [0, 0] on input "1 product tagged Select" at bounding box center [0, 0] width 0 height 0
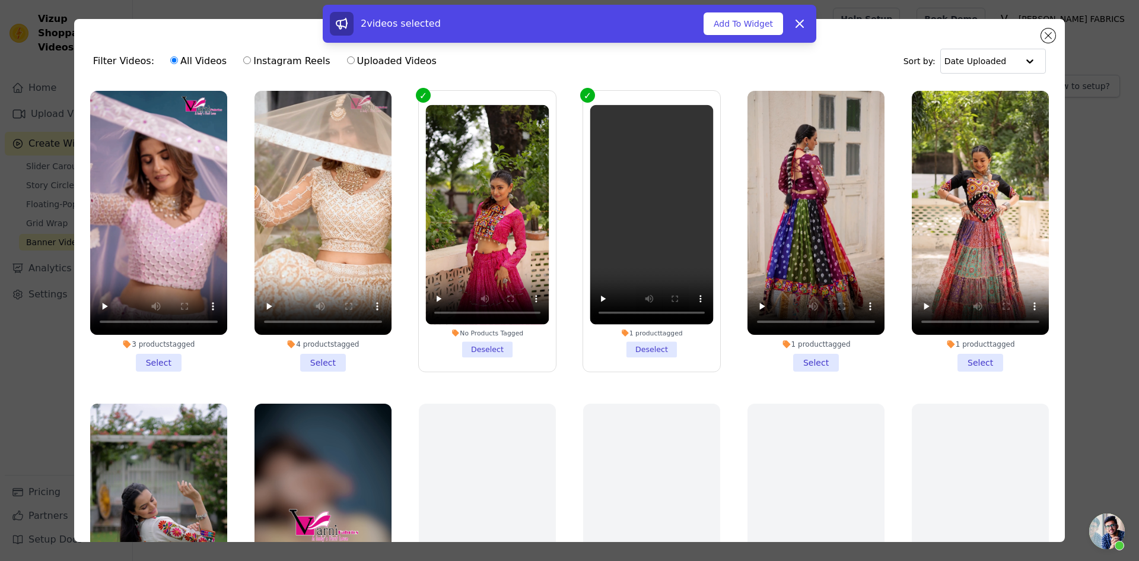
click at [790, 353] on li "1 product tagged Select" at bounding box center [816, 231] width 137 height 281
click at [0, 0] on input "1 product tagged Select" at bounding box center [0, 0] width 0 height 0
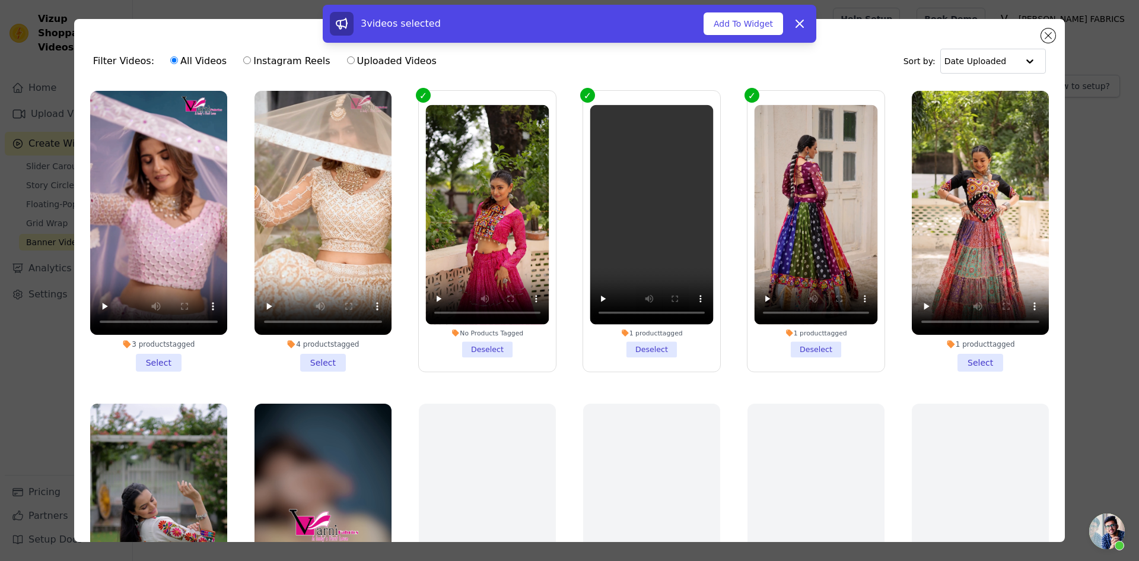
click at [959, 352] on li "1 product tagged Select" at bounding box center [980, 231] width 137 height 281
click at [0, 0] on input "1 product tagged Select" at bounding box center [0, 0] width 0 height 0
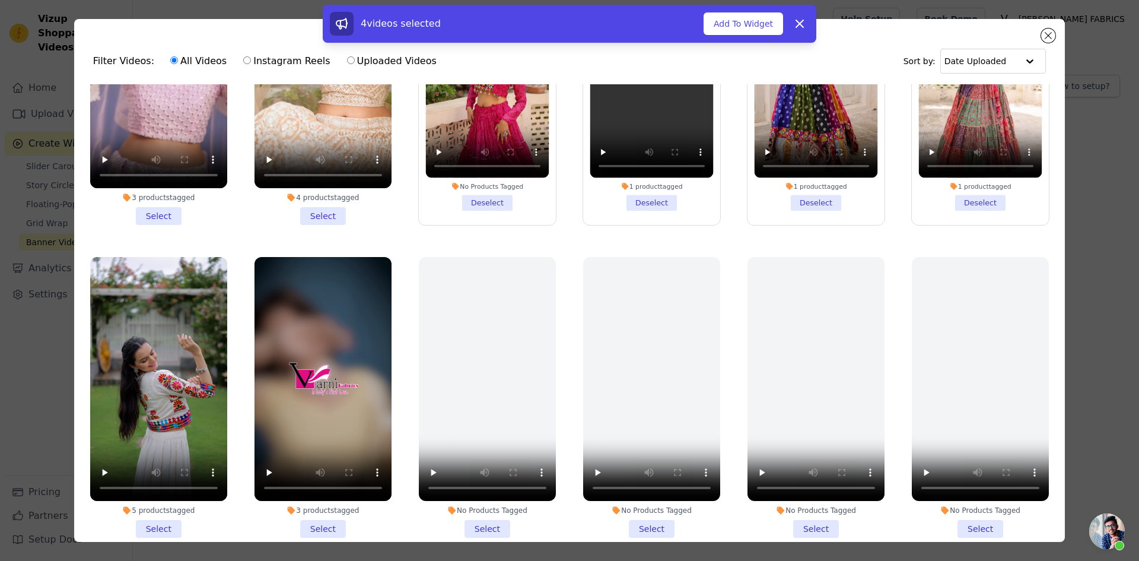
scroll to position [178, 0]
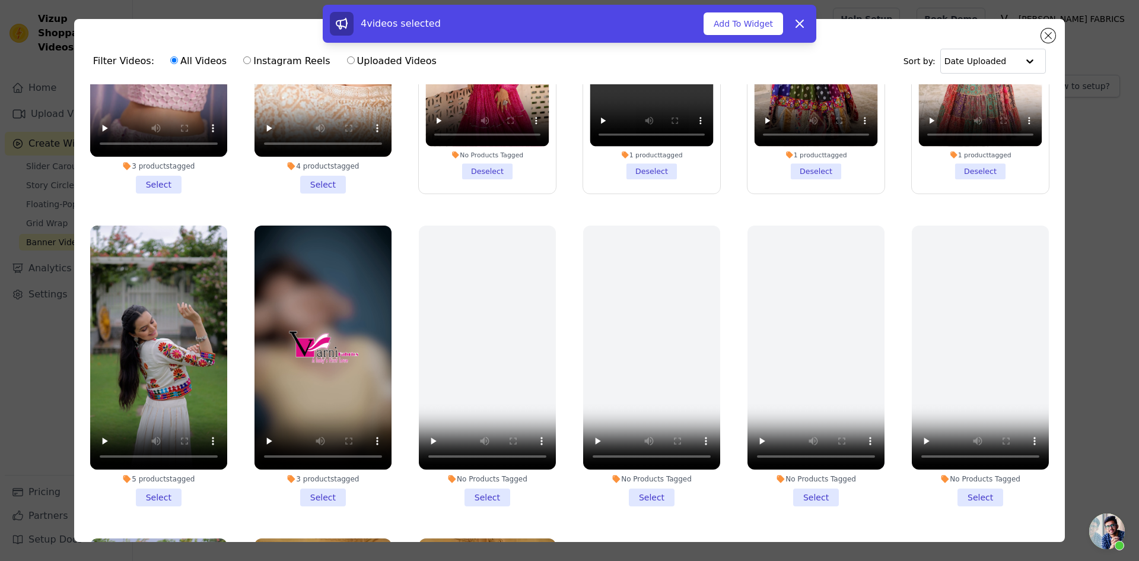
click at [142, 486] on li "5 products tagged Select" at bounding box center [158, 365] width 137 height 281
click at [0, 0] on input "5 products tagged Select" at bounding box center [0, 0] width 0 height 0
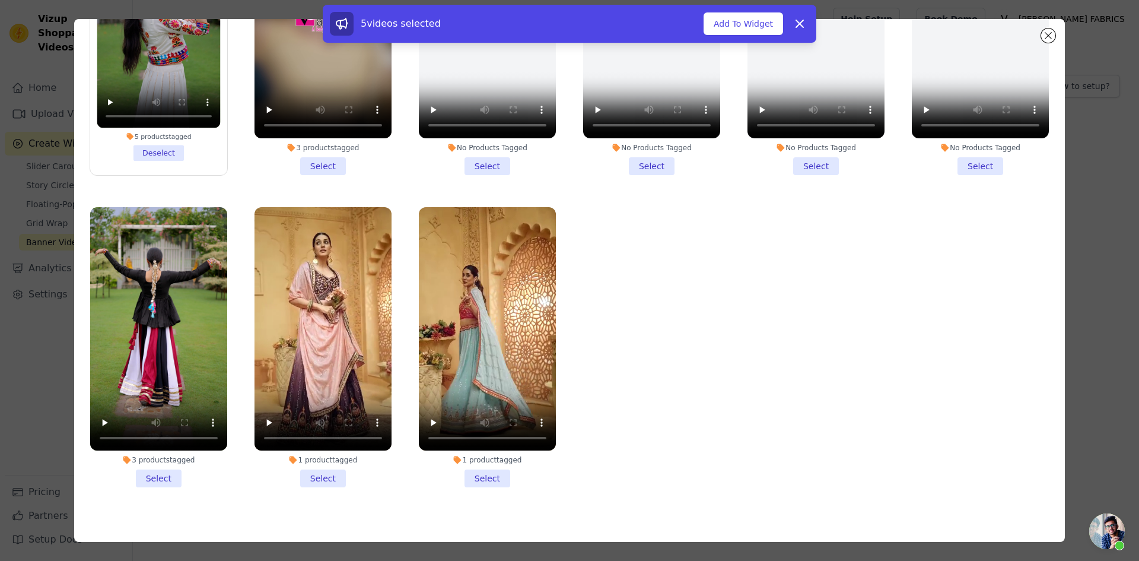
scroll to position [103, 0]
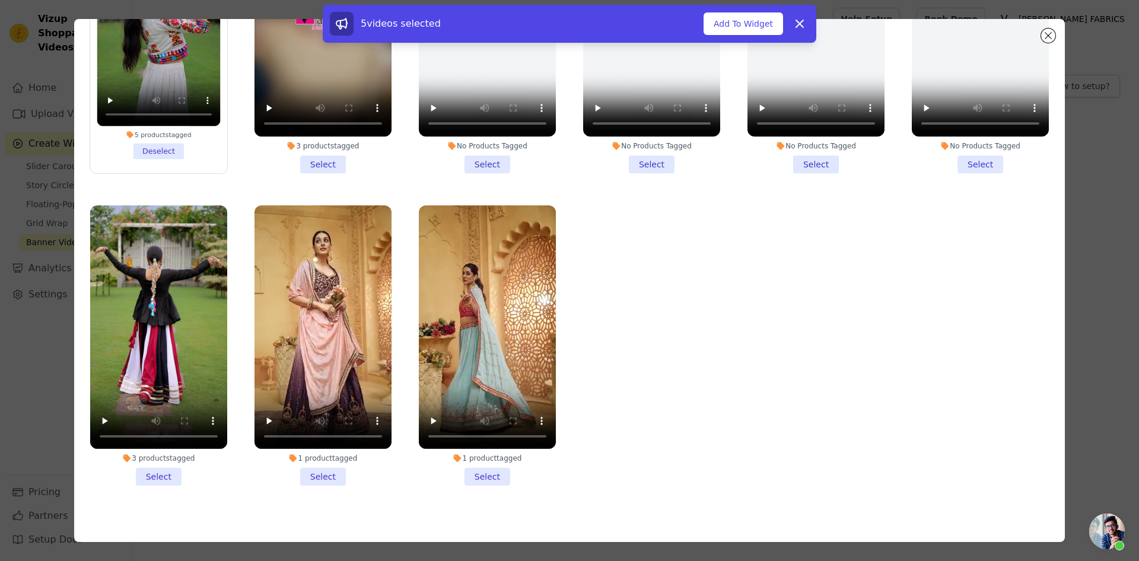
click at [328, 460] on li "1 product tagged Select" at bounding box center [323, 345] width 137 height 281
click at [0, 0] on input "1 product tagged Select" at bounding box center [0, 0] width 0 height 0
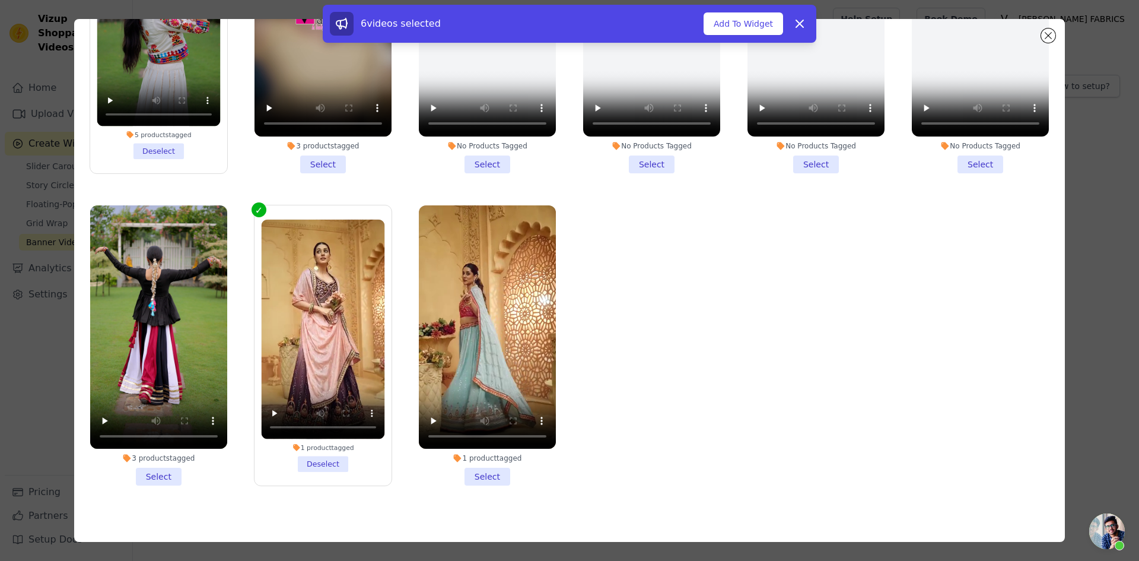
click at [494, 460] on li "1 product tagged Select" at bounding box center [487, 345] width 137 height 281
click at [0, 0] on input "1 product tagged Select" at bounding box center [0, 0] width 0 height 0
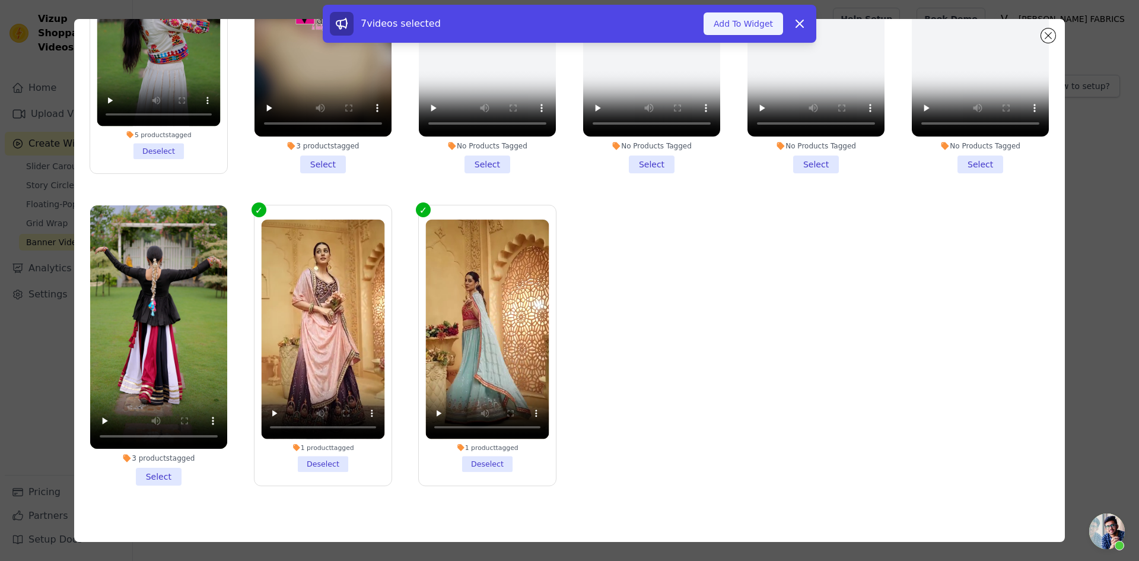
click at [737, 20] on button "Add To Widget" at bounding box center [744, 23] width 80 height 23
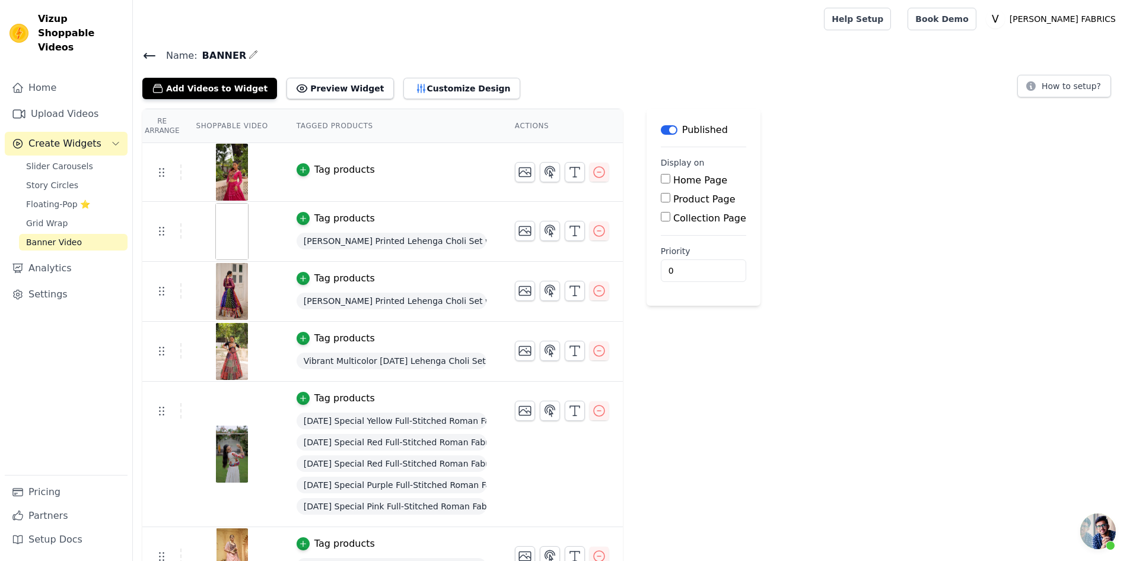
click at [152, 53] on icon at bounding box center [149, 56] width 14 height 14
